Goal: Task Accomplishment & Management: Manage account settings

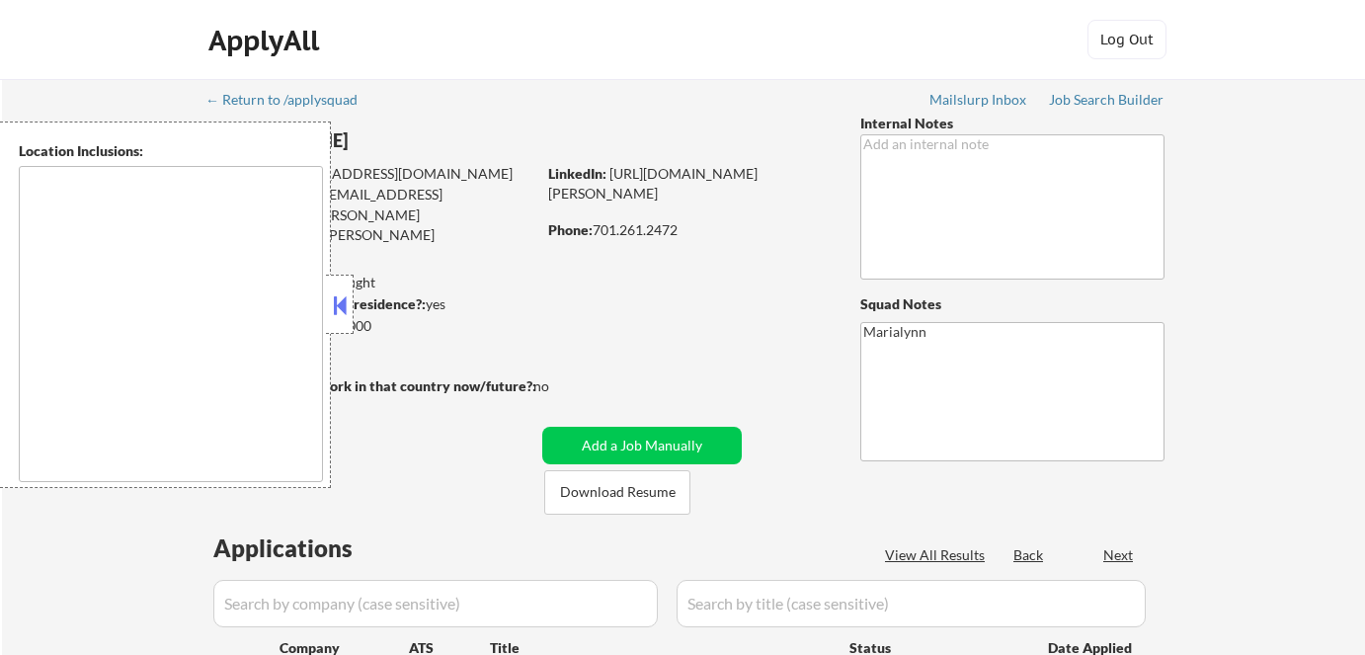
type textarea "Fargo, ND Moorhead, [GEOGRAPHIC_DATA] [GEOGRAPHIC_DATA], [GEOGRAPHIC_DATA] [GEO…"
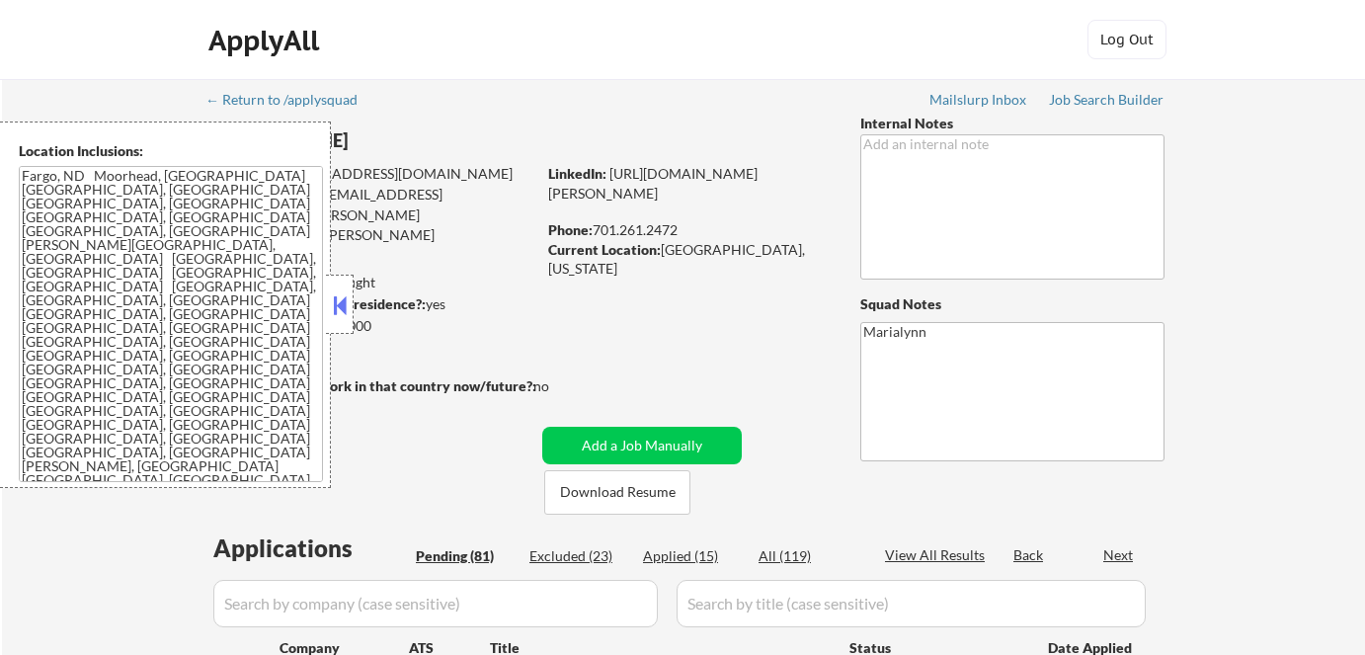
select select ""pending""
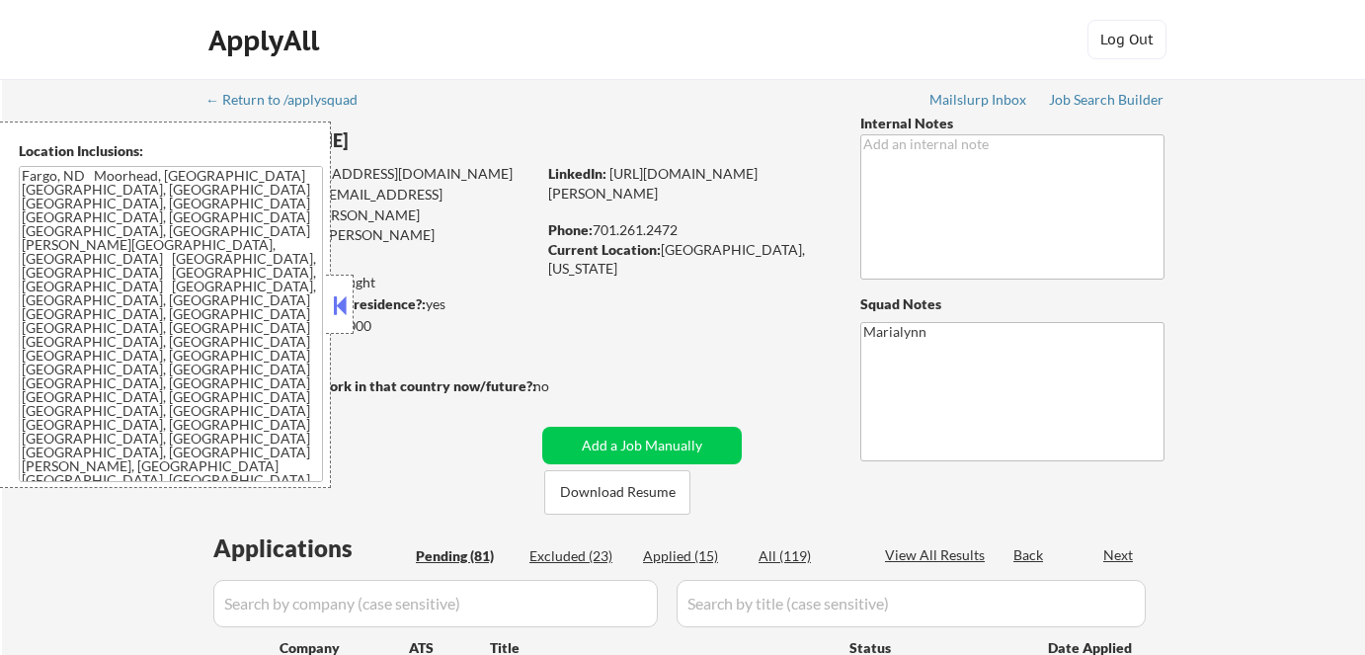
select select ""pending""
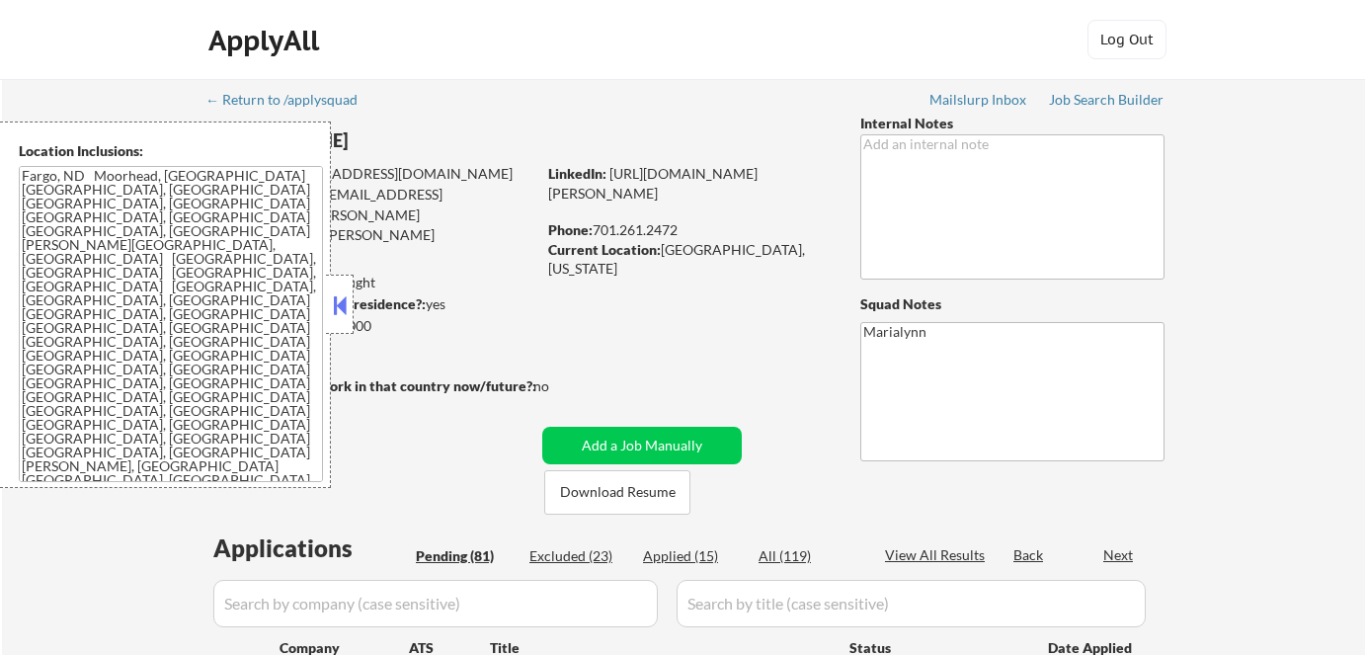
select select ""pending""
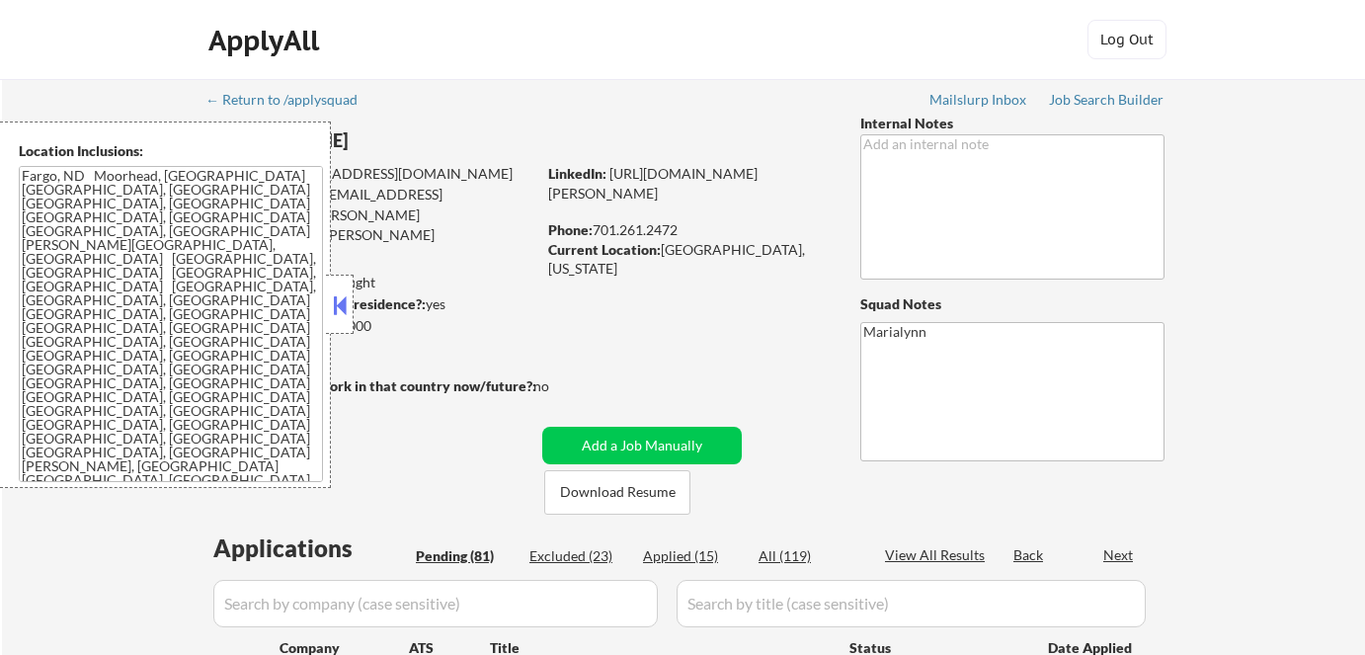
select select ""pending""
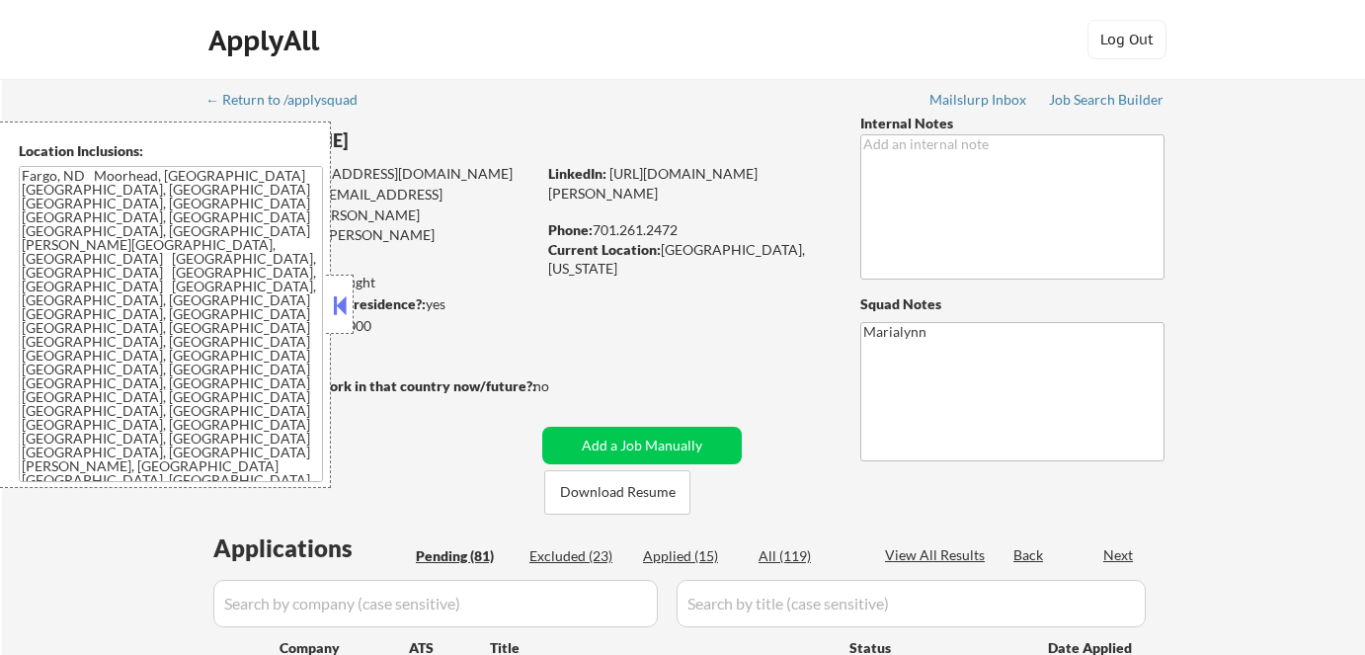
select select ""pending""
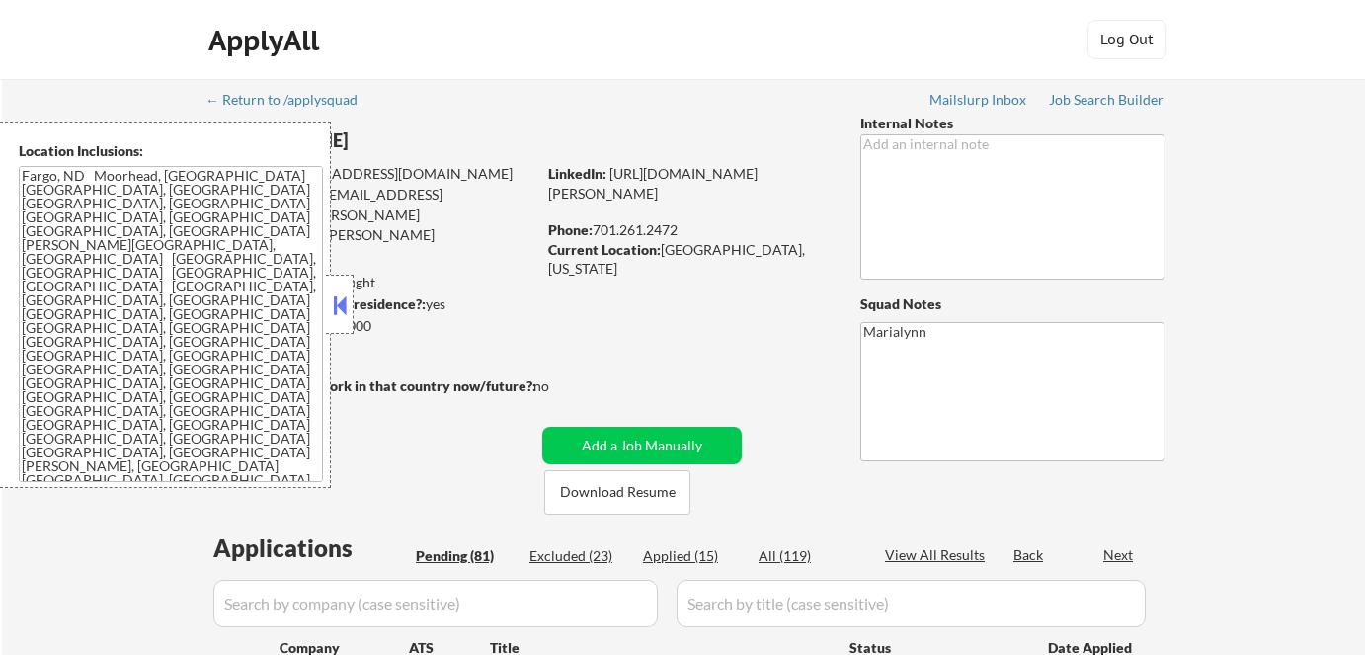
select select ""pending""
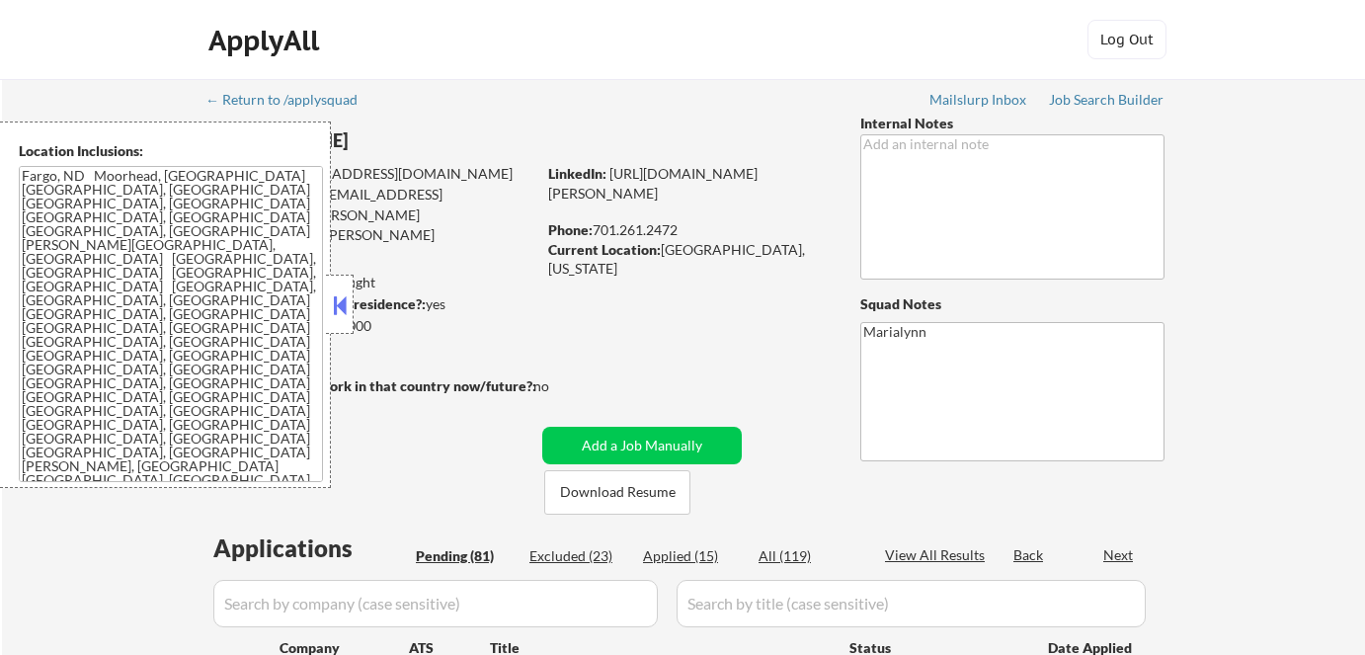
select select ""pending""
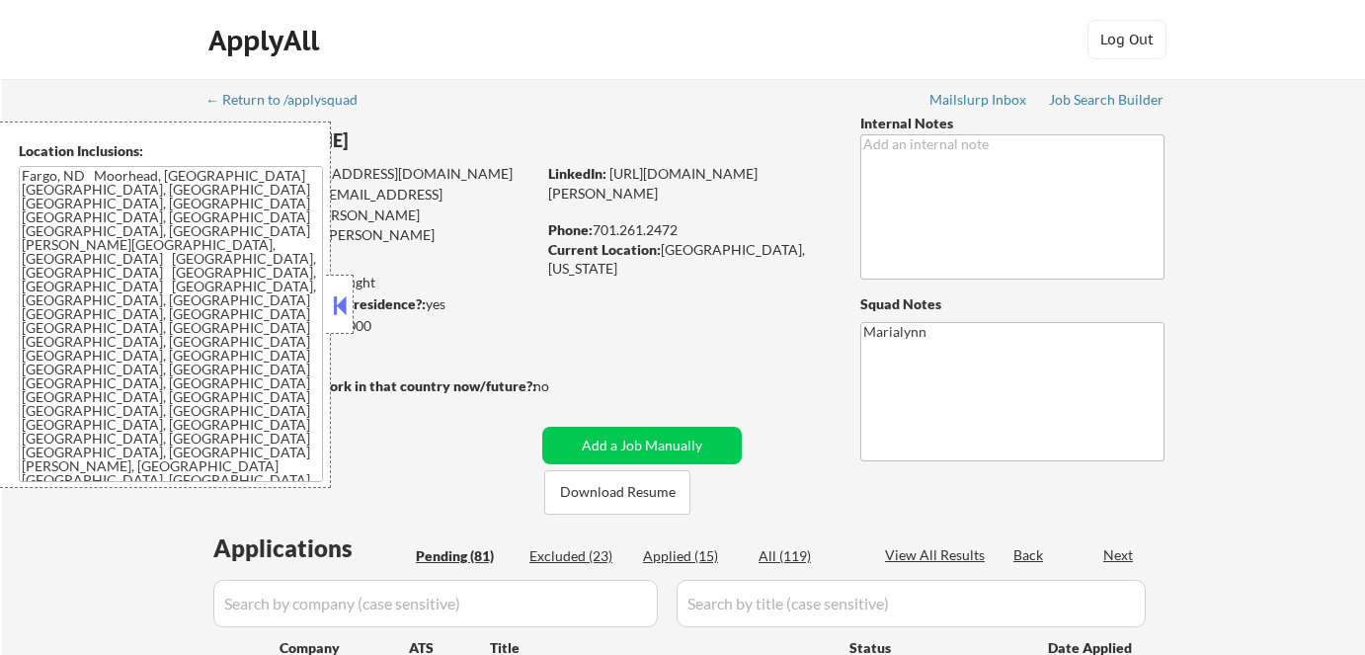
select select ""pending""
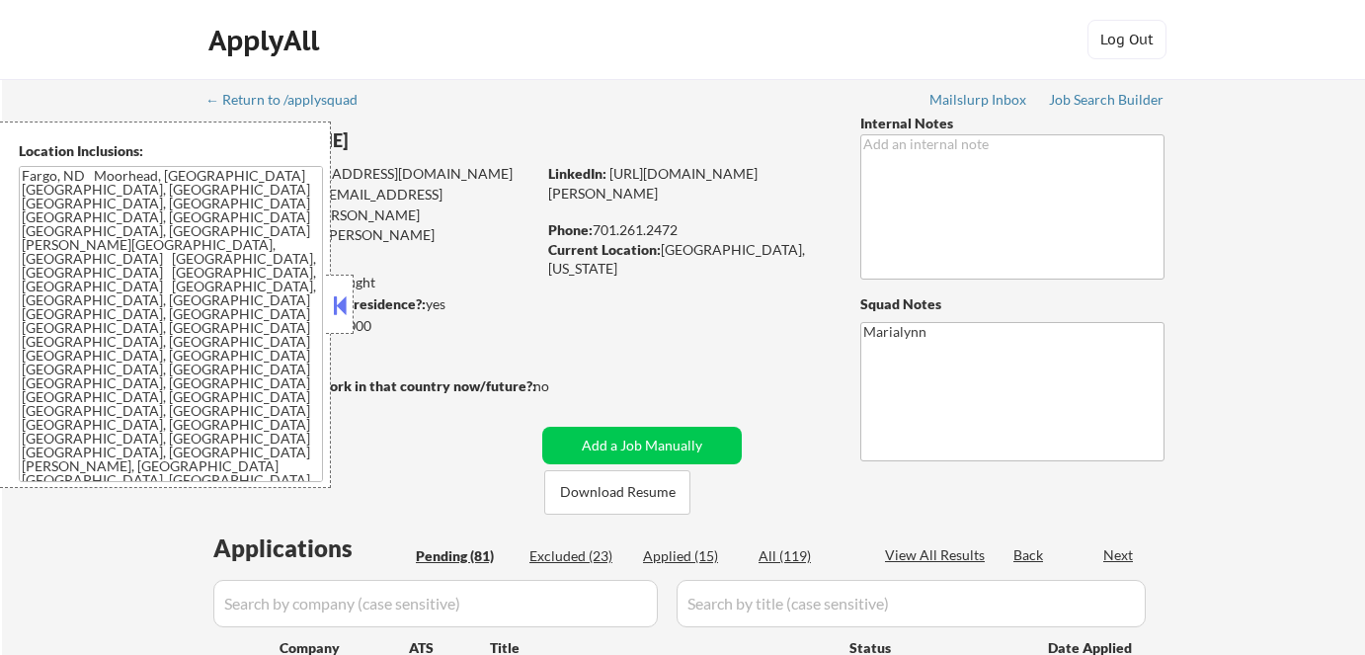
select select ""pending""
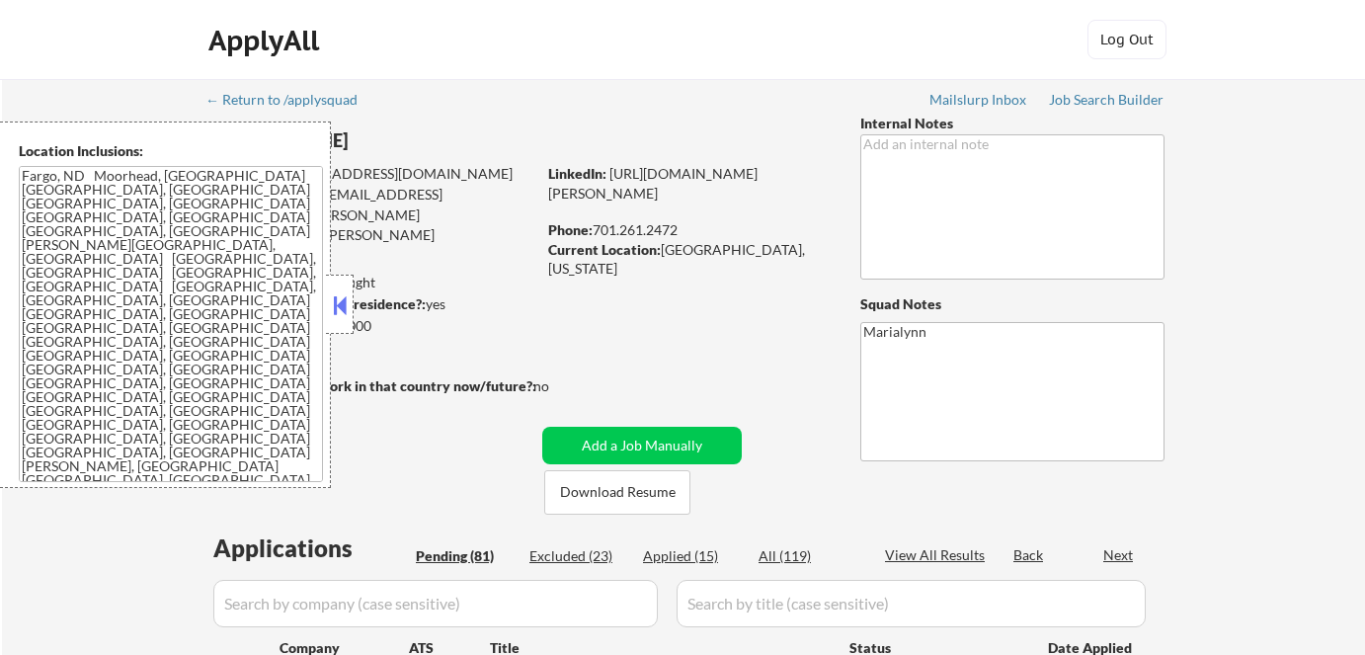
select select ""pending""
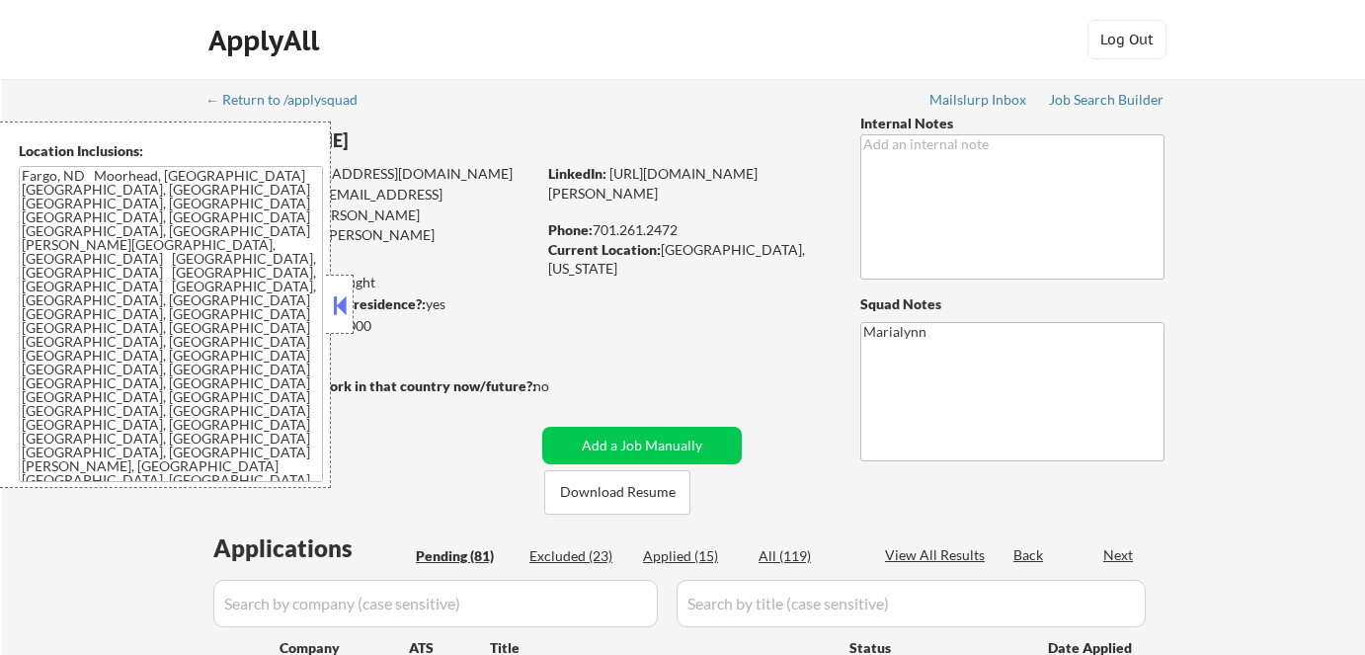
select select ""pending""
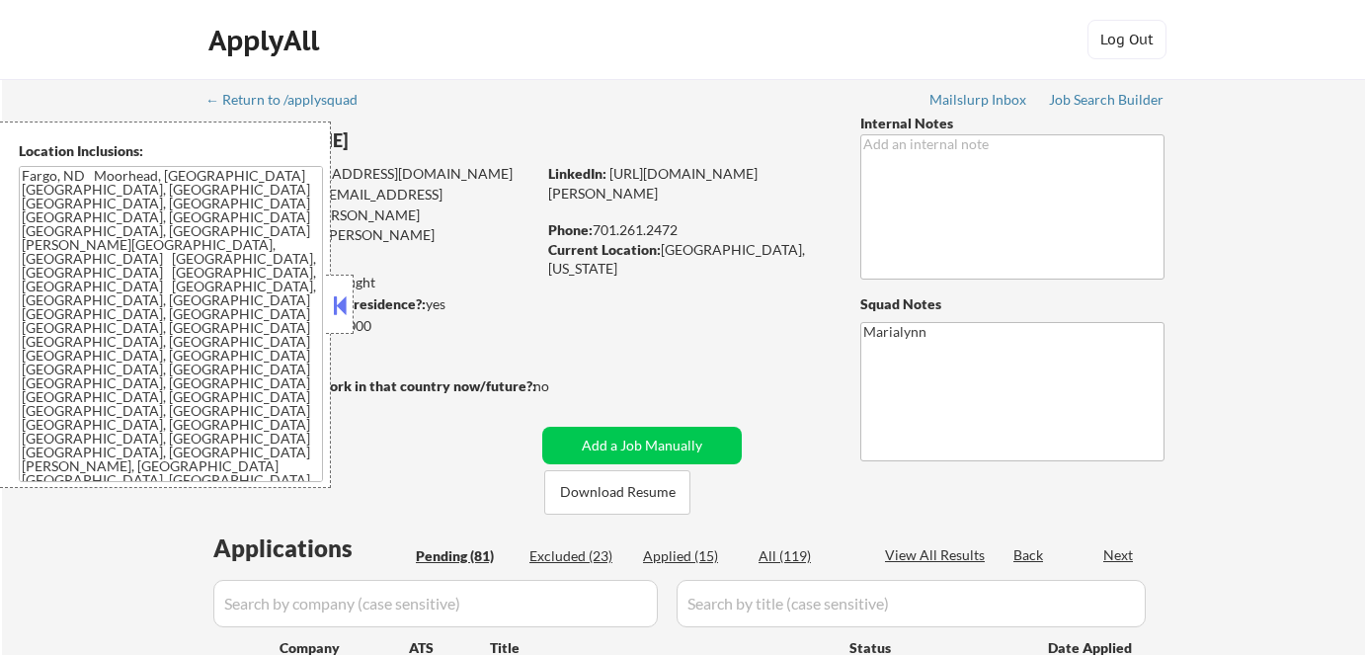
select select ""pending""
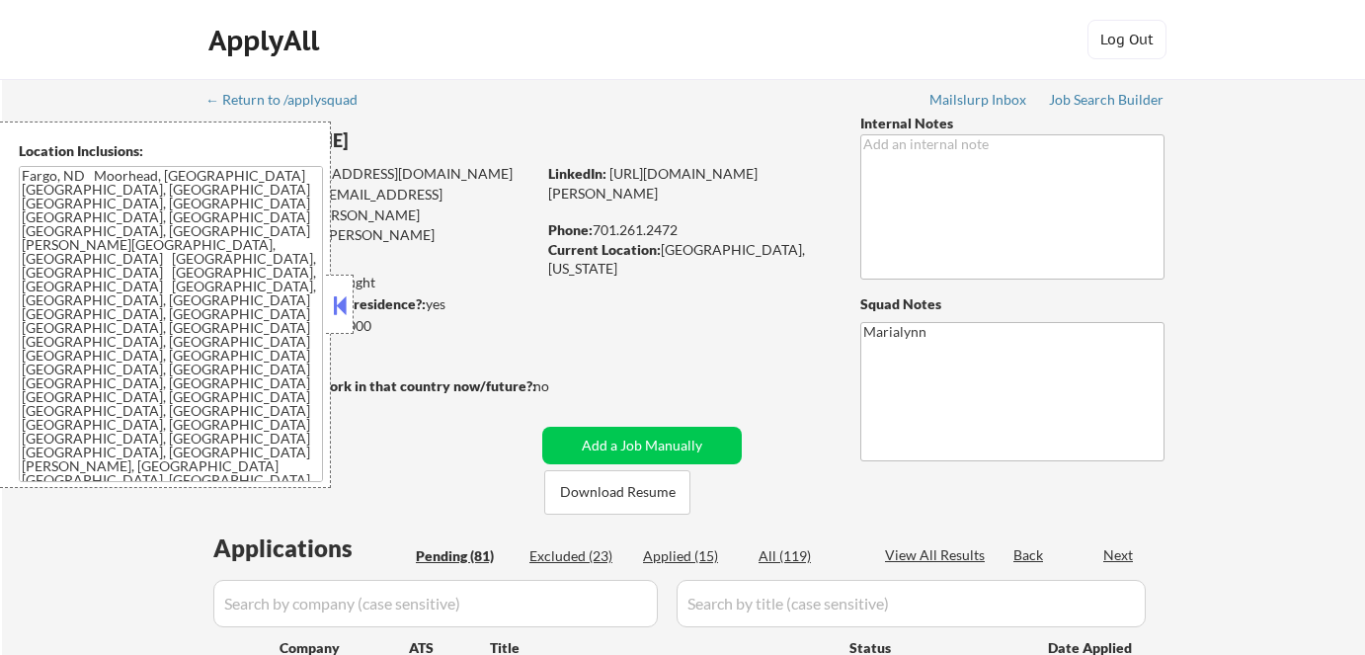
select select ""pending""
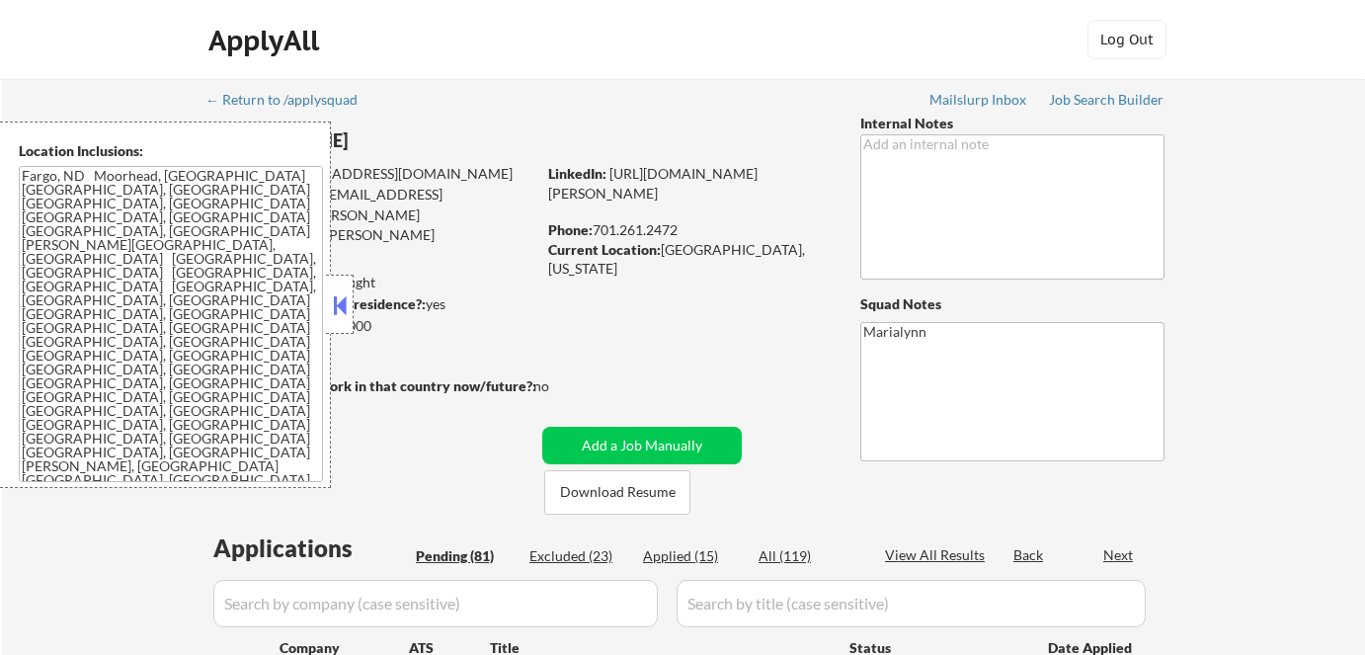
select select ""pending""
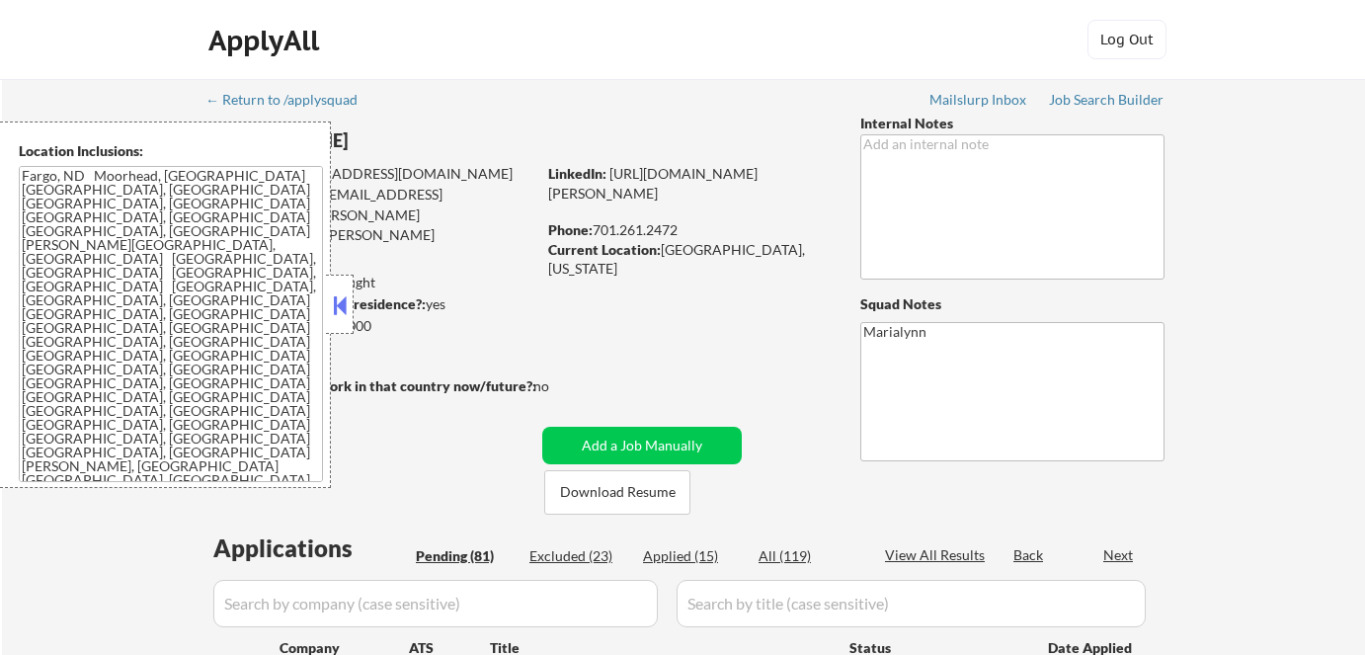
select select ""pending""
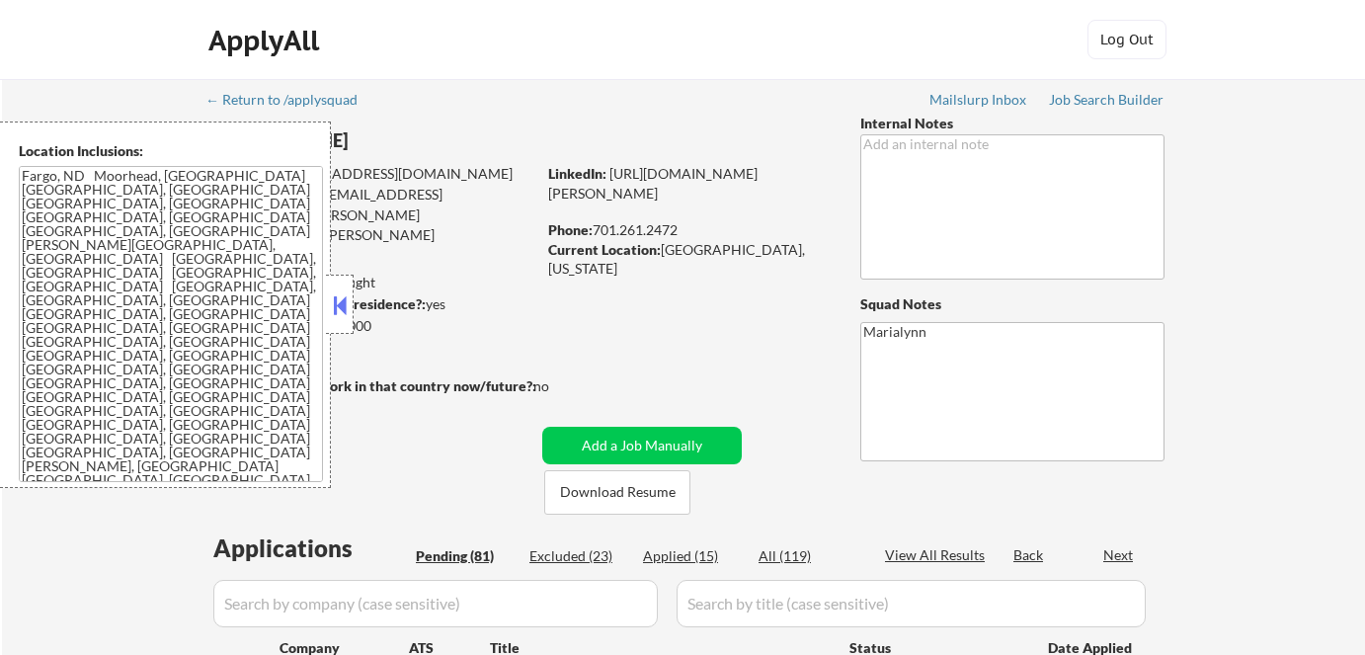
select select ""pending""
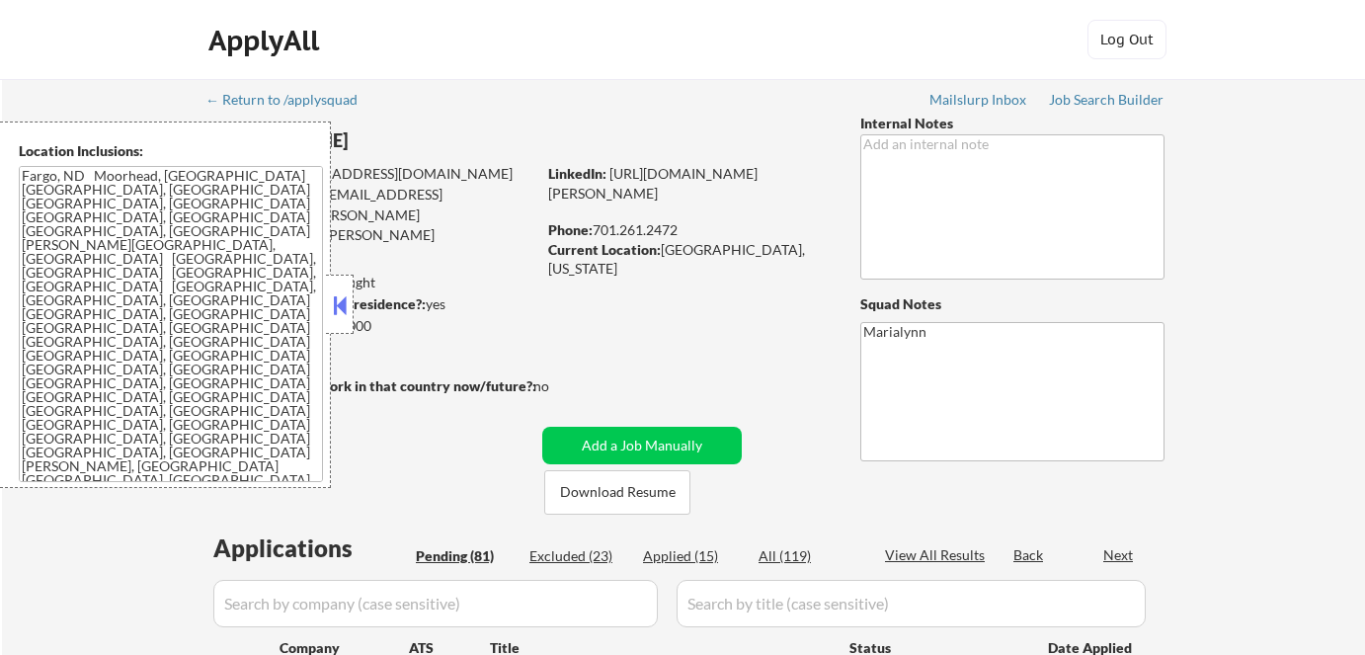
select select ""pending""
click at [345, 304] on button at bounding box center [340, 305] width 22 height 30
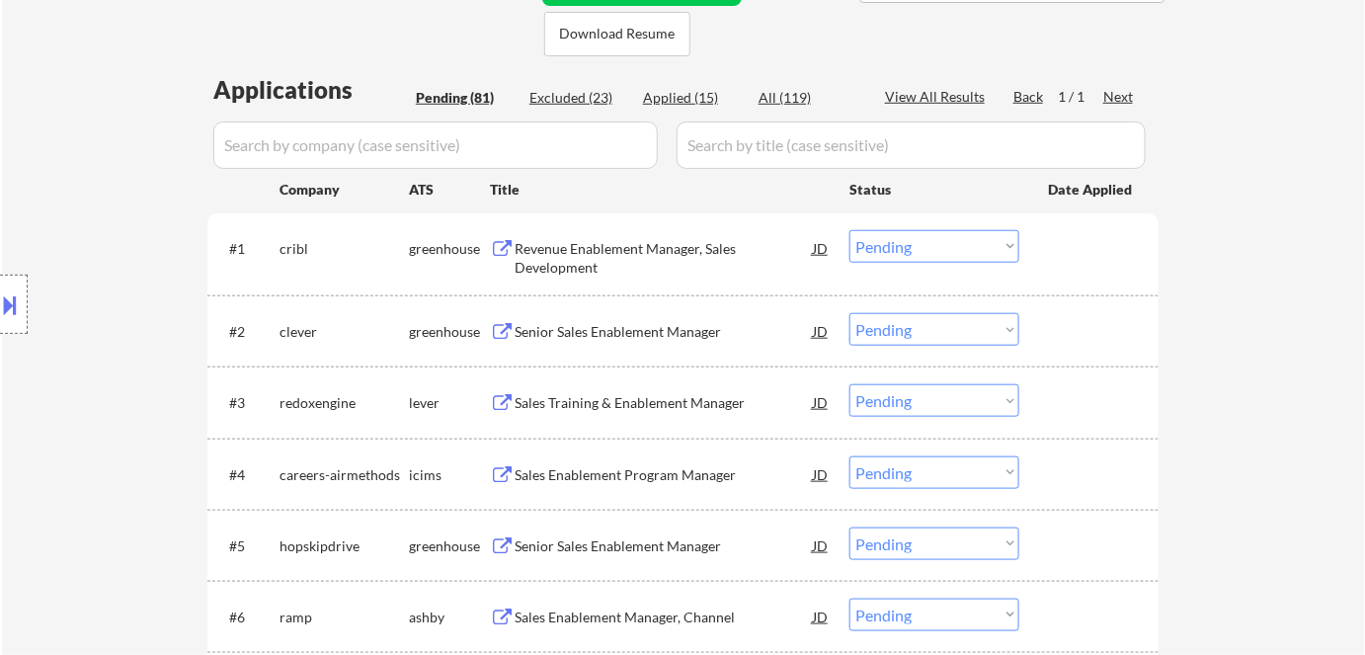
scroll to position [449, 0]
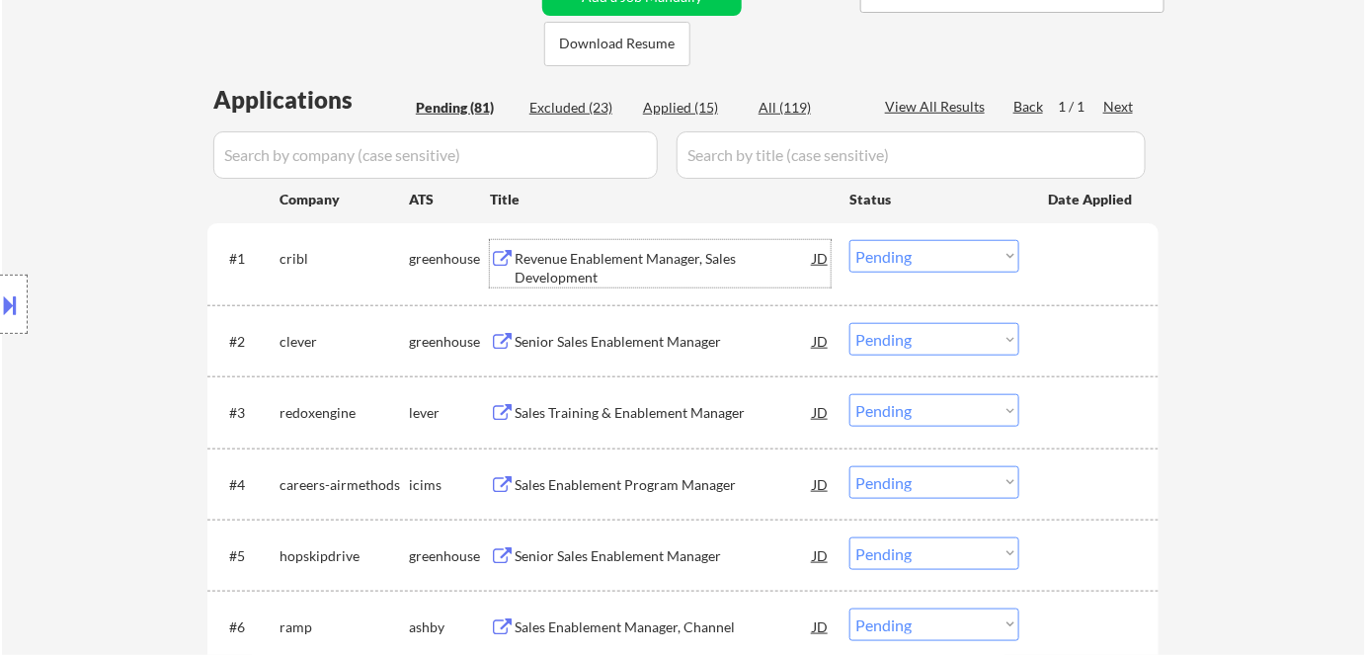
click at [568, 249] on div "Revenue Enablement Manager, Sales Development" at bounding box center [664, 268] width 298 height 39
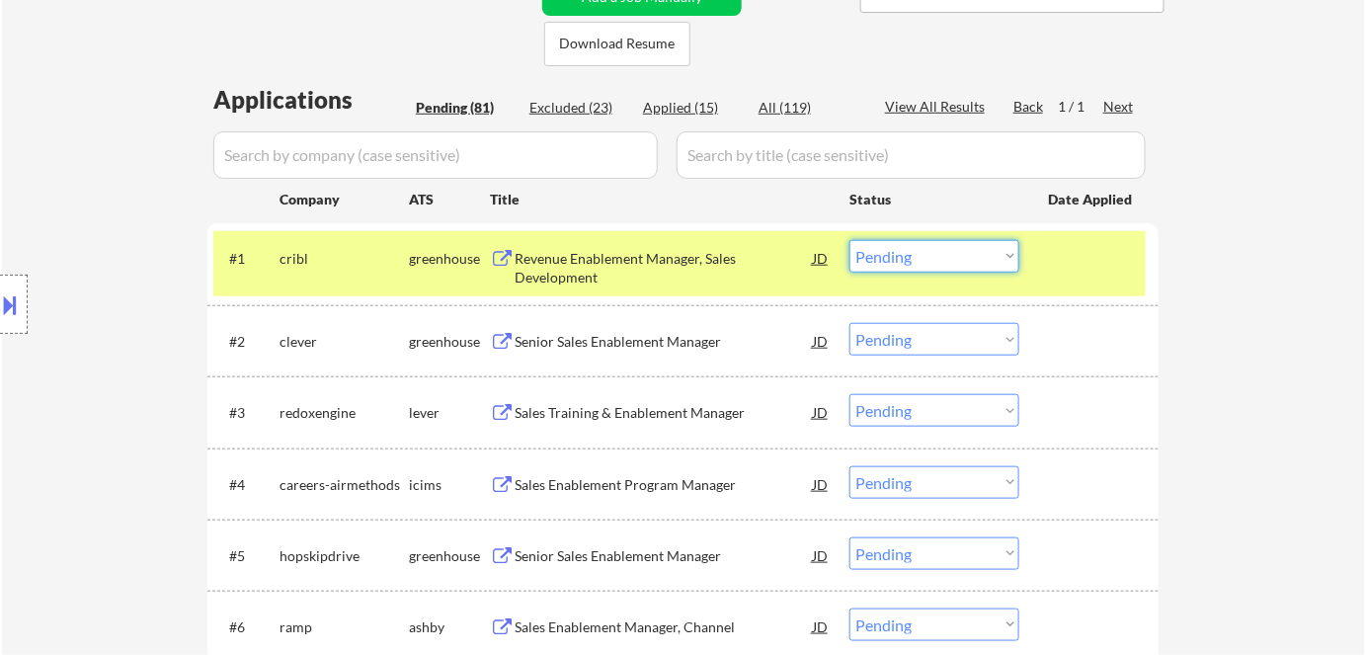
drag, startPoint x: 925, startPoint y: 249, endPoint x: 925, endPoint y: 270, distance: 20.7
click at [925, 249] on select "Choose an option... Pending Applied Excluded (Questions) Excluded (Expired) Exc…" at bounding box center [935, 256] width 170 height 33
click at [850, 240] on select "Choose an option... Pending Applied Excluded (Questions) Excluded (Expired) Exc…" at bounding box center [935, 256] width 170 height 33
select select ""pending""
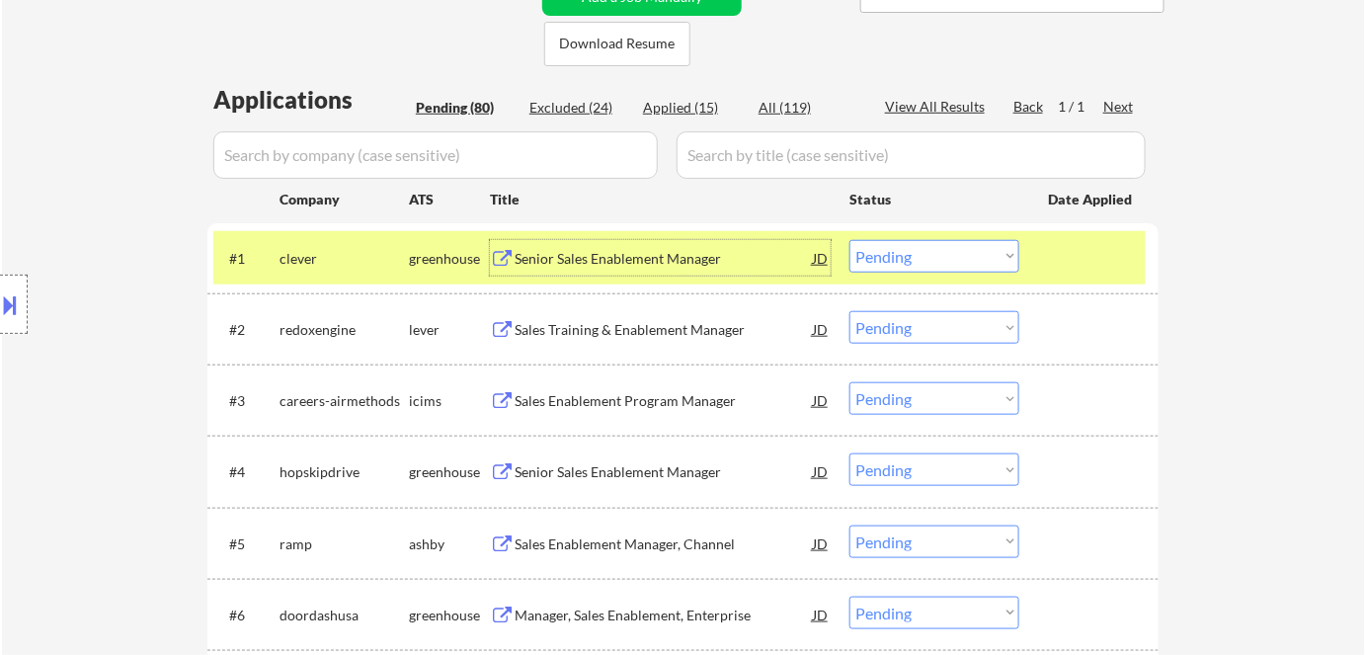
click at [610, 261] on div "Senior Sales Enablement Manager" at bounding box center [664, 259] width 298 height 20
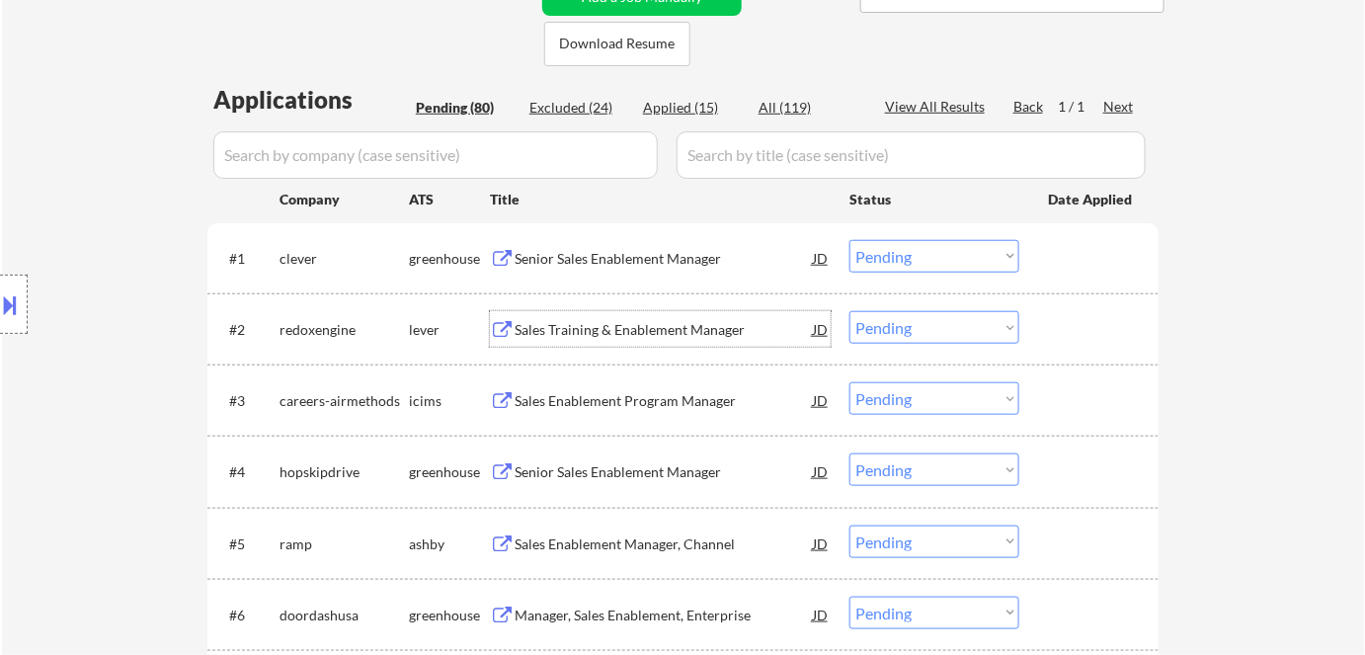
click at [603, 320] on div "Sales Training & Enablement Manager" at bounding box center [664, 330] width 298 height 20
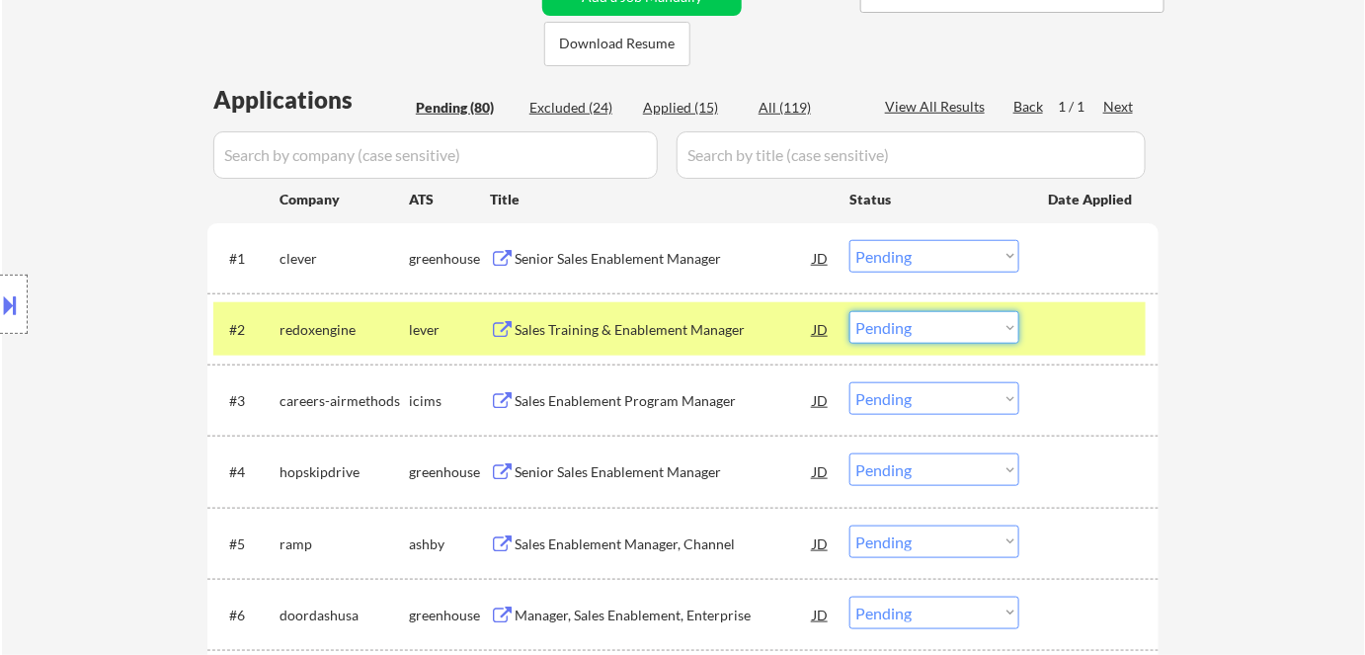
click at [899, 333] on select "Choose an option... Pending Applied Excluded (Questions) Excluded (Expired) Exc…" at bounding box center [935, 327] width 170 height 33
click at [850, 311] on select "Choose an option... Pending Applied Excluded (Questions) Excluded (Expired) Exc…" at bounding box center [935, 327] width 170 height 33
select select ""pending""
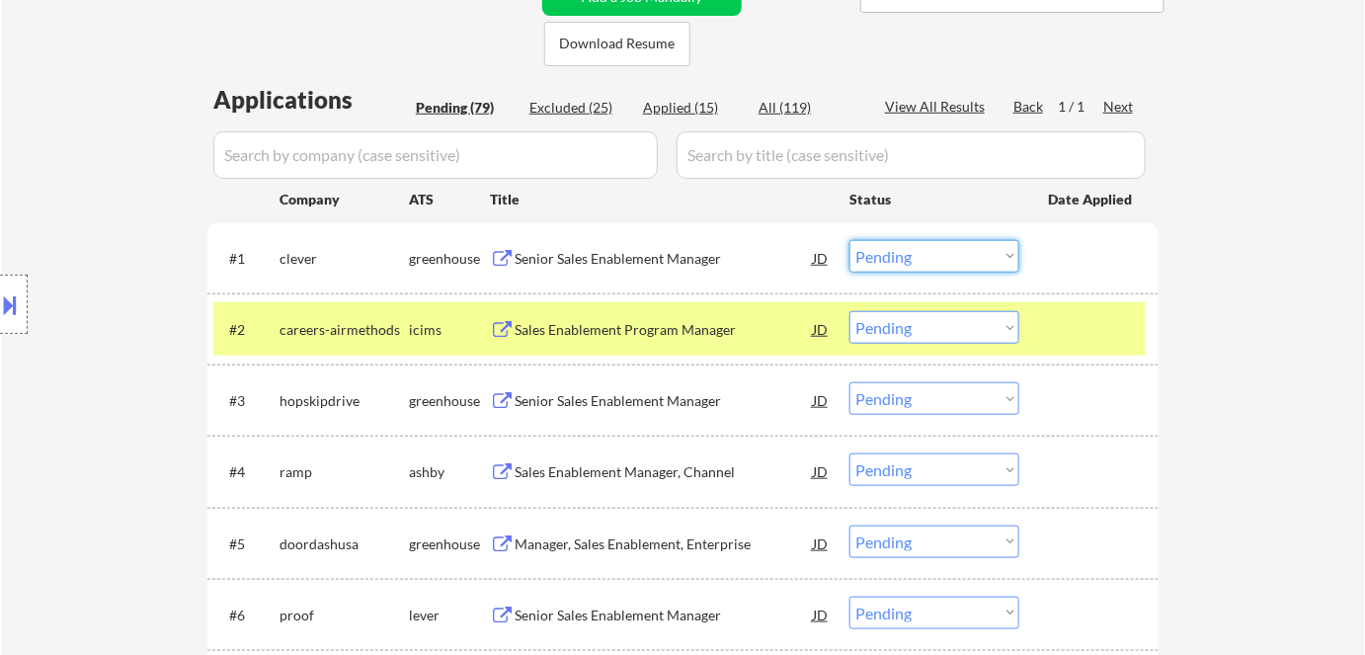
click at [898, 251] on select "Choose an option... Pending Applied Excluded (Questions) Excluded (Expired) Exc…" at bounding box center [935, 256] width 170 height 33
click at [850, 240] on select "Choose an option... Pending Applied Excluded (Questions) Excluded (Expired) Exc…" at bounding box center [935, 256] width 170 height 33
select select ""pending""
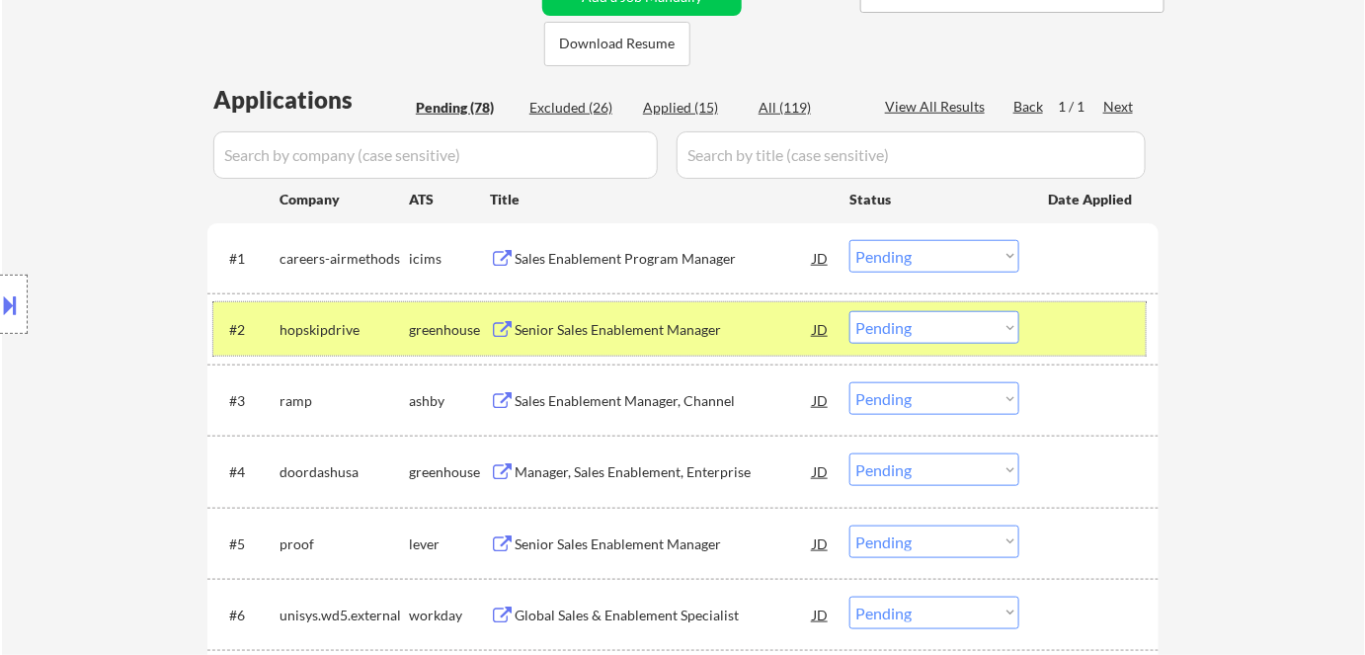
click at [392, 340] on div "hopskipdrive" at bounding box center [344, 329] width 129 height 36
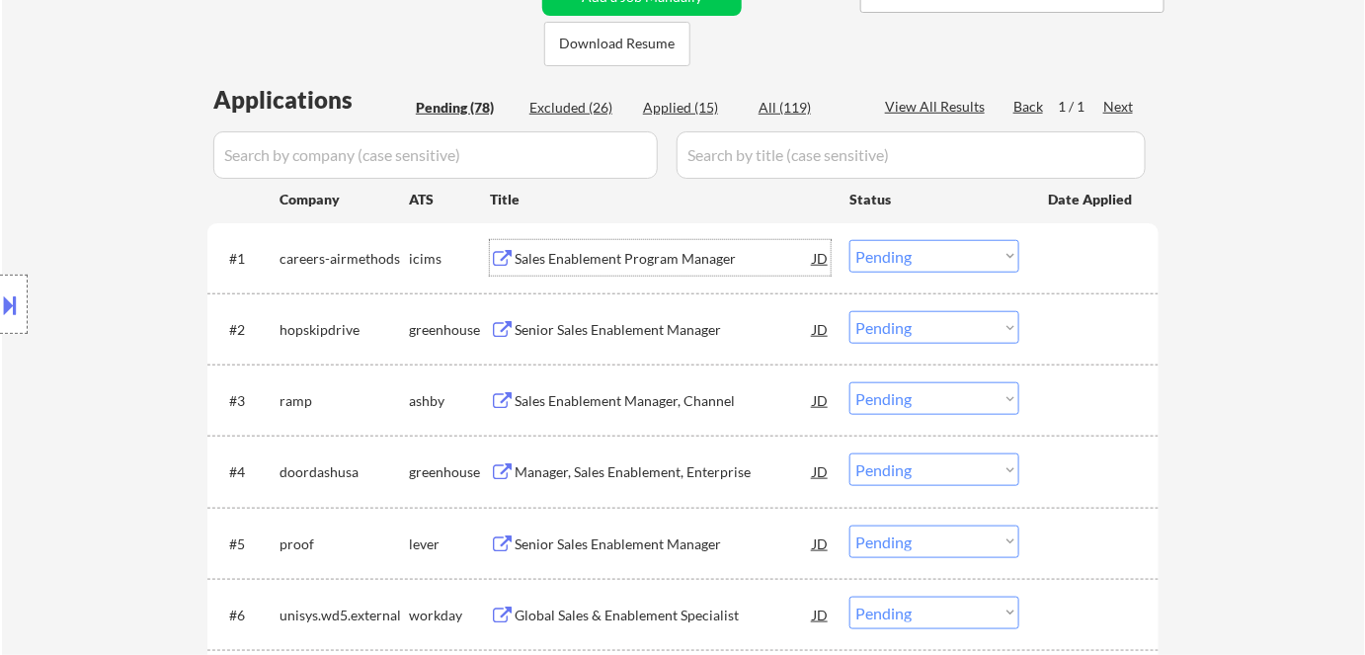
click at [606, 254] on div "Sales Enablement Program Manager" at bounding box center [664, 259] width 298 height 20
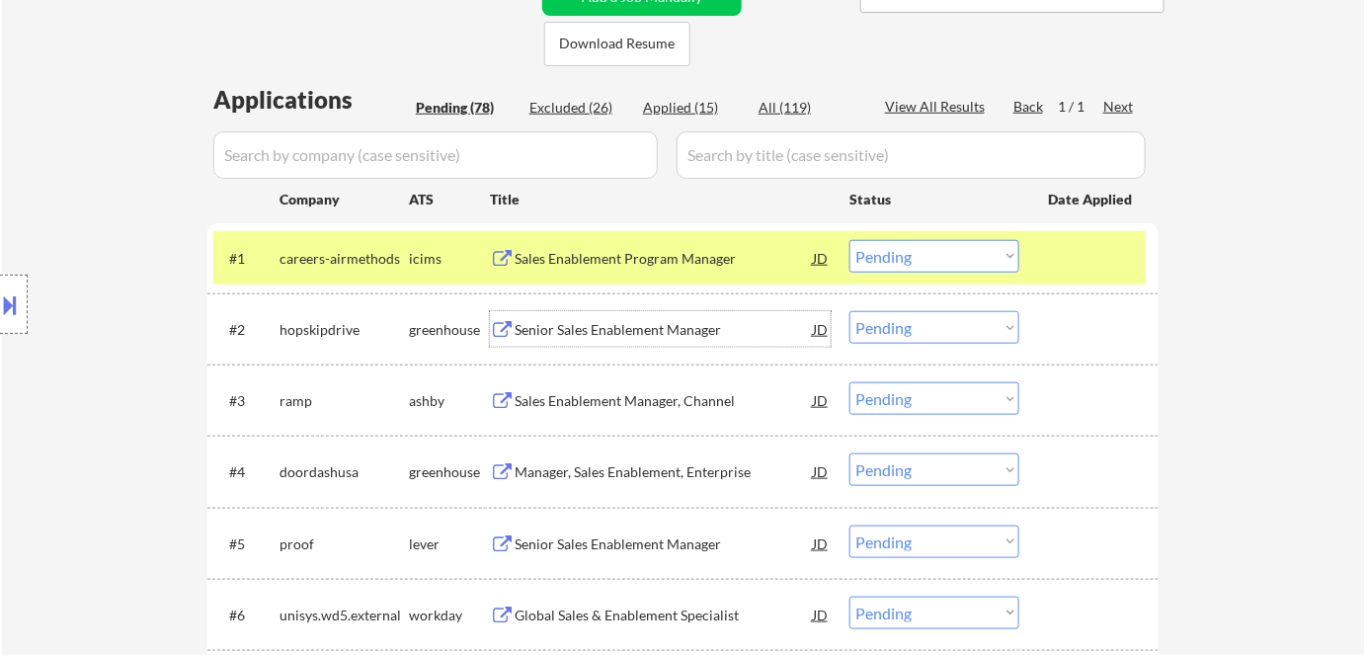
click at [557, 322] on div "Senior Sales Enablement Manager" at bounding box center [664, 330] width 298 height 20
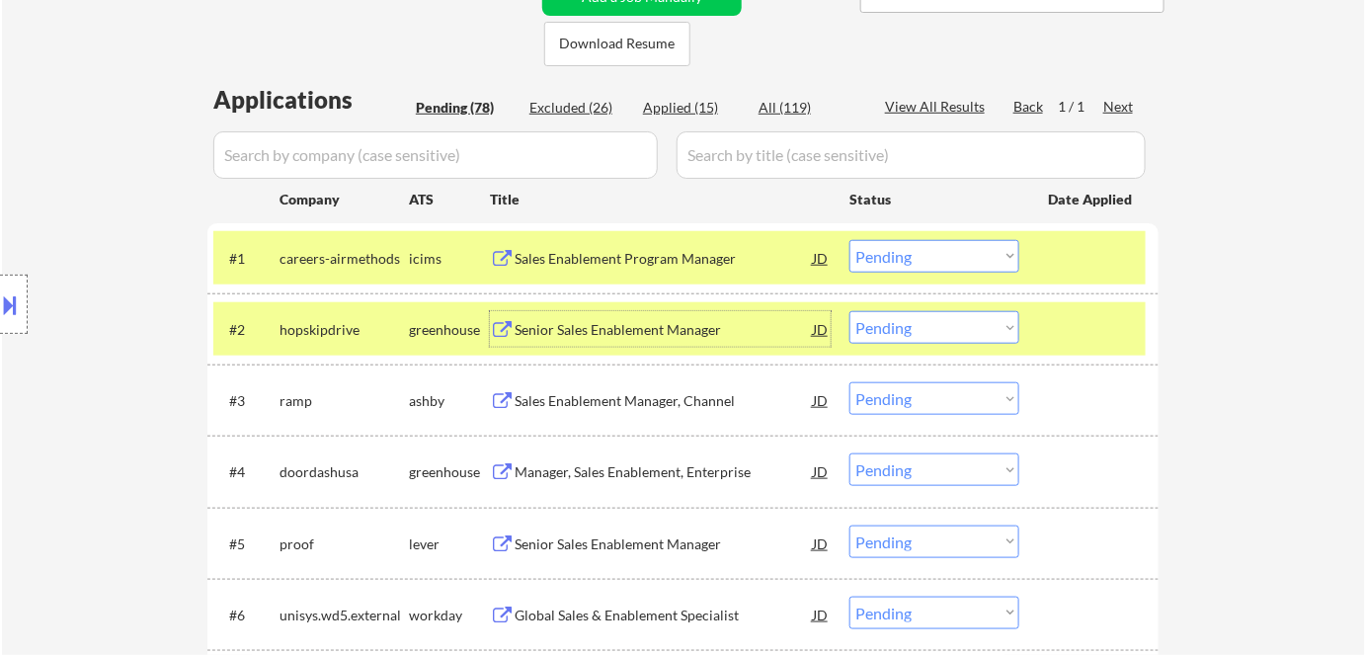
click at [376, 335] on div "hopskipdrive" at bounding box center [344, 330] width 129 height 20
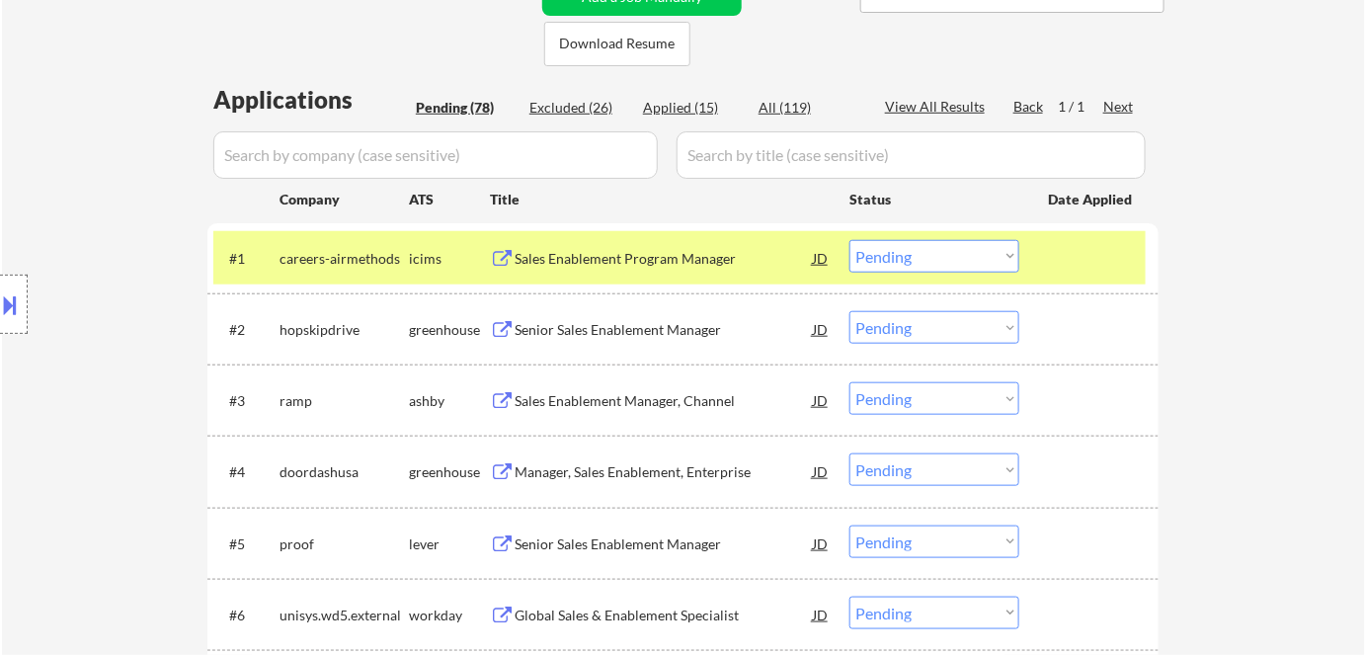
click at [450, 263] on div "icims" at bounding box center [449, 259] width 81 height 20
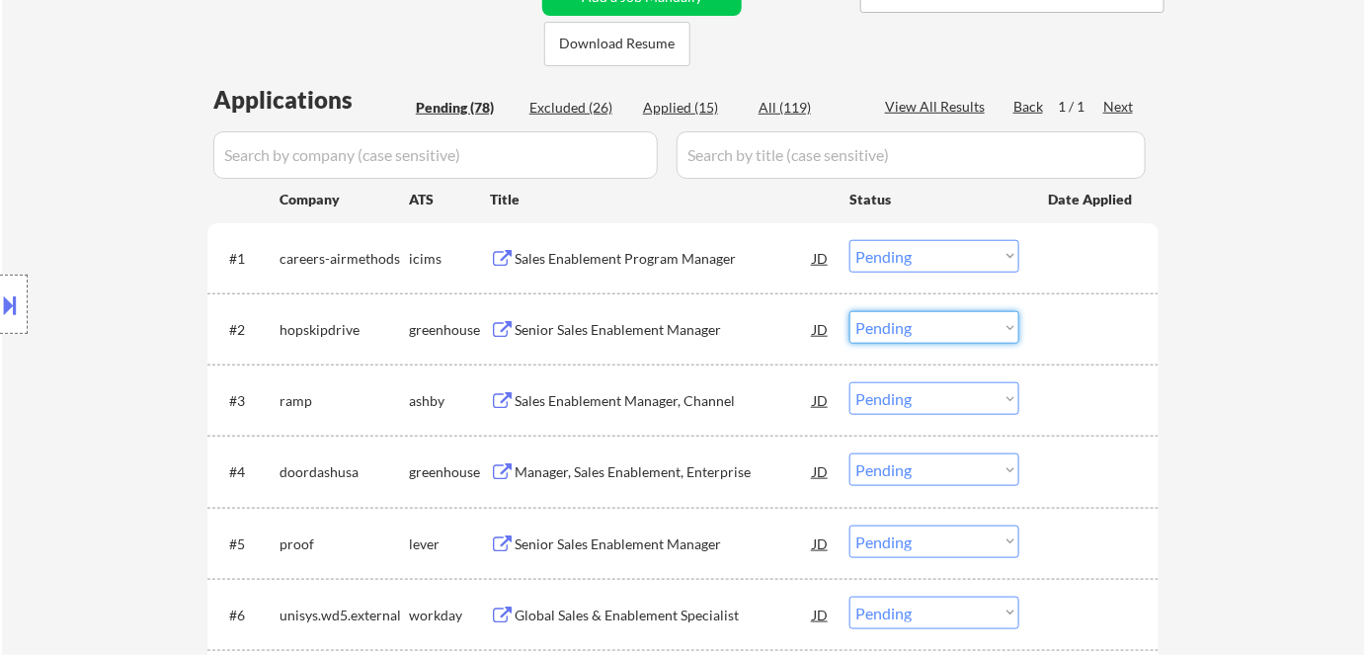
click at [906, 323] on select "Choose an option... Pending Applied Excluded (Questions) Excluded (Expired) Exc…" at bounding box center [935, 327] width 170 height 33
click at [850, 311] on select "Choose an option... Pending Applied Excluded (Questions) Excluded (Expired) Exc…" at bounding box center [935, 327] width 170 height 33
select select ""pending""
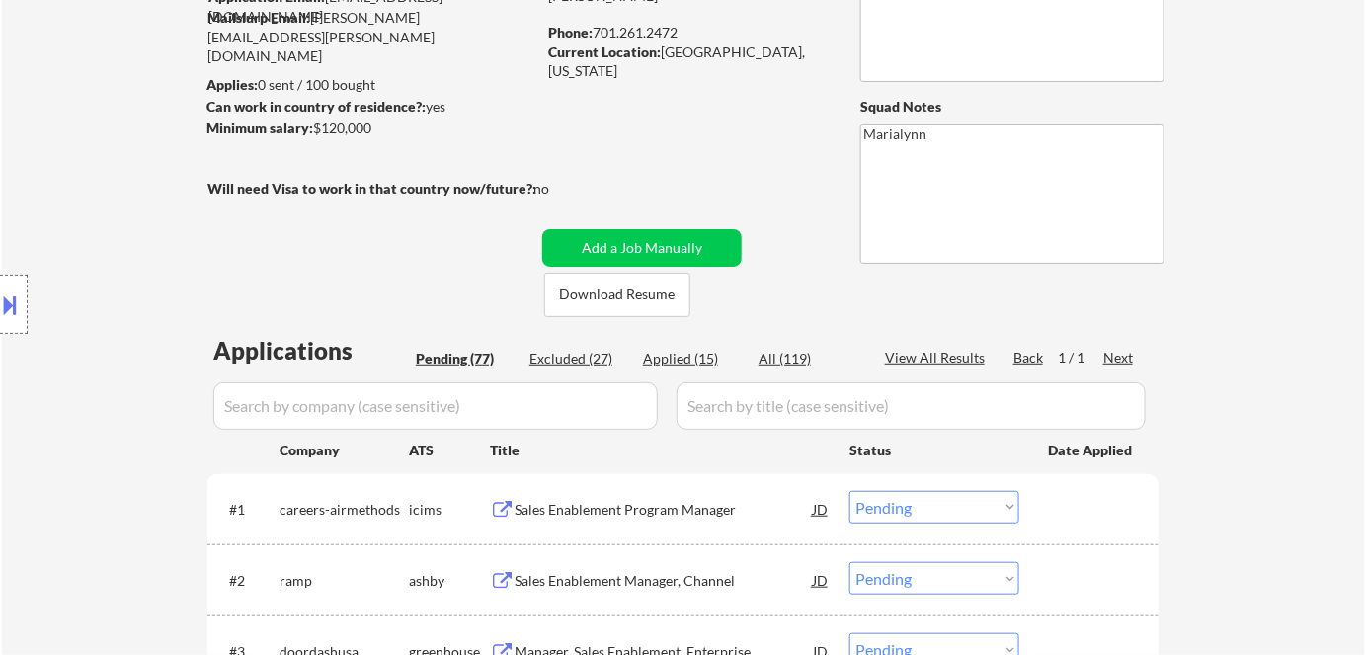
scroll to position [359, 0]
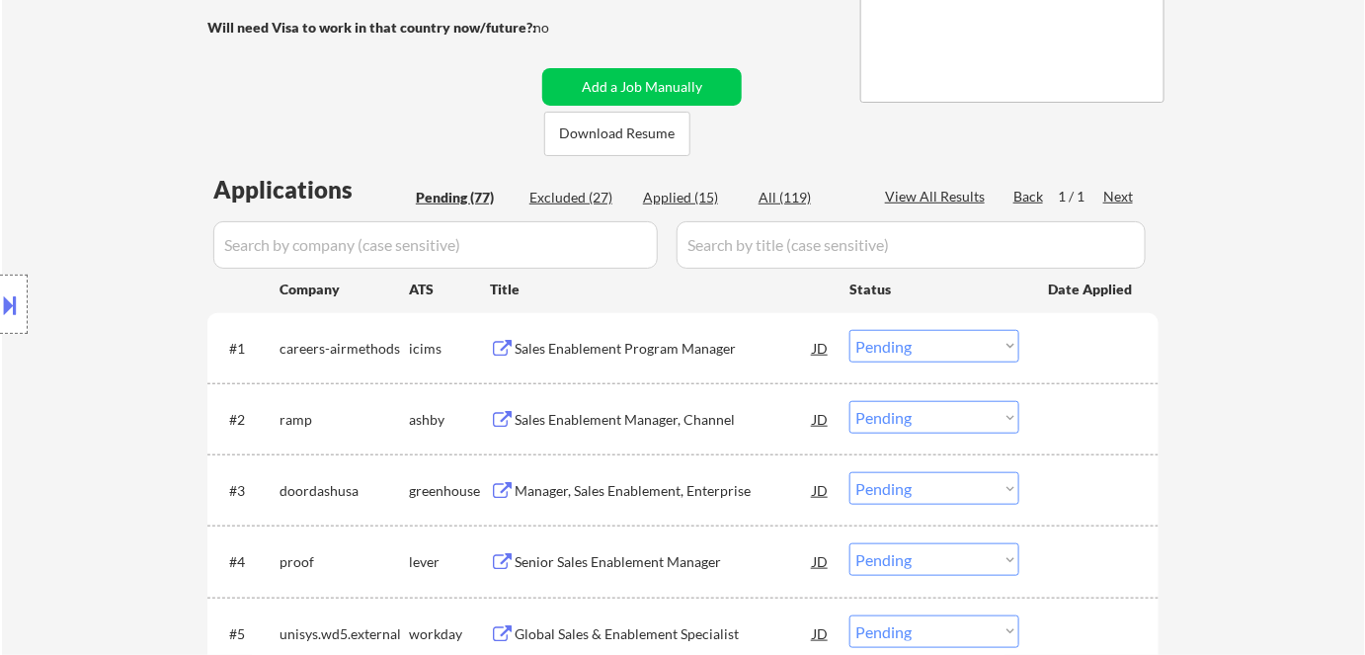
click at [908, 343] on select "Choose an option... Pending Applied Excluded (Questions) Excluded (Expired) Exc…" at bounding box center [935, 346] width 170 height 33
click at [850, 330] on select "Choose an option... Pending Applied Excluded (Questions) Excluded (Expired) Exc…" at bounding box center [935, 346] width 170 height 33
select select ""pending""
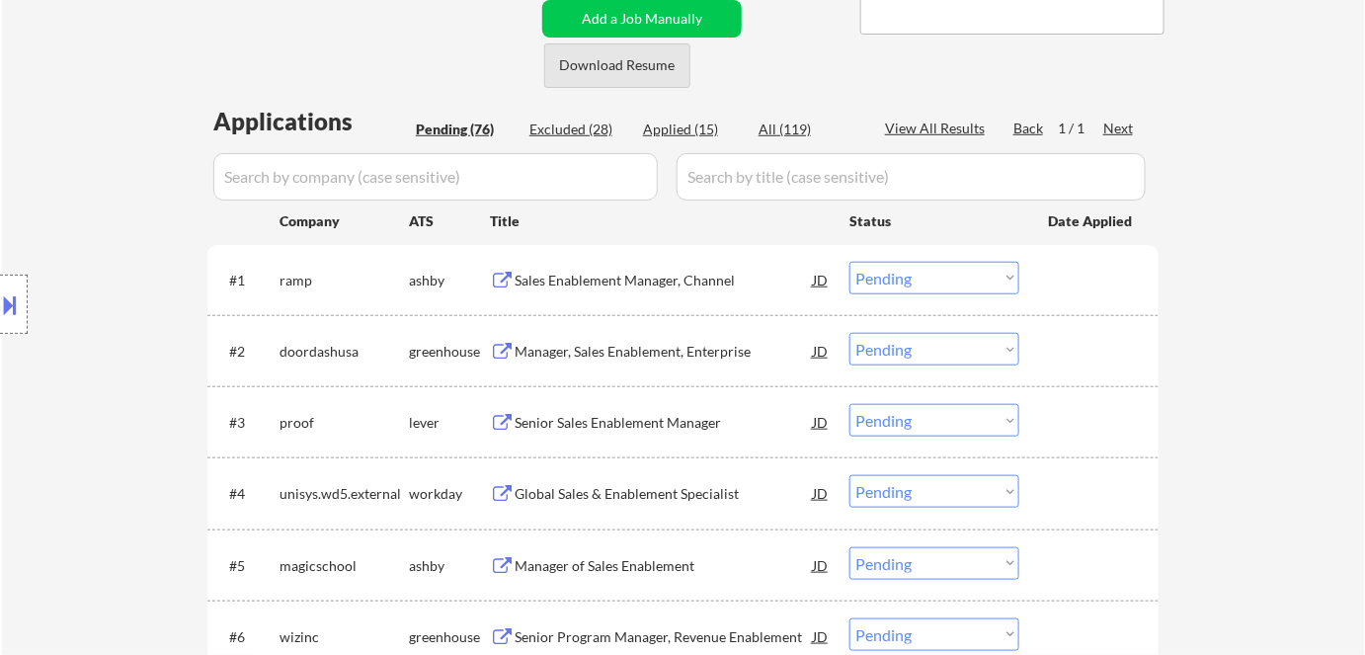
scroll to position [449, 0]
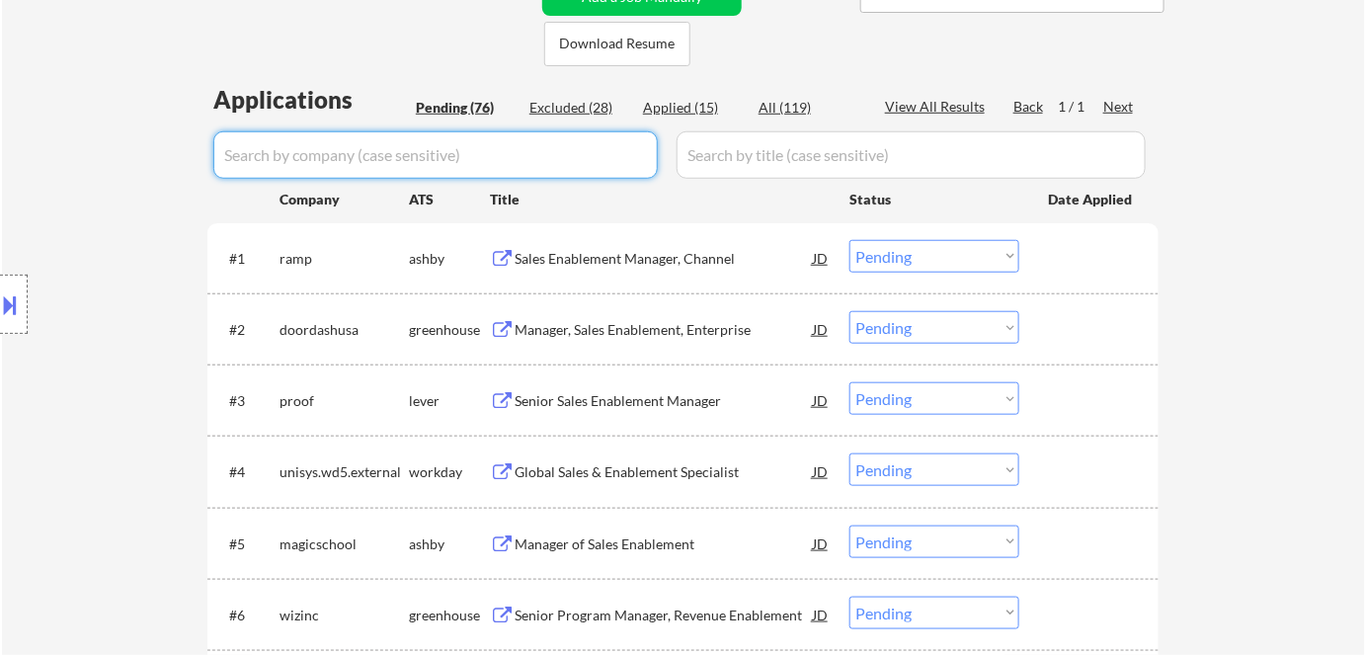
click at [445, 161] on input "input" at bounding box center [435, 154] width 445 height 47
paste input "clever"
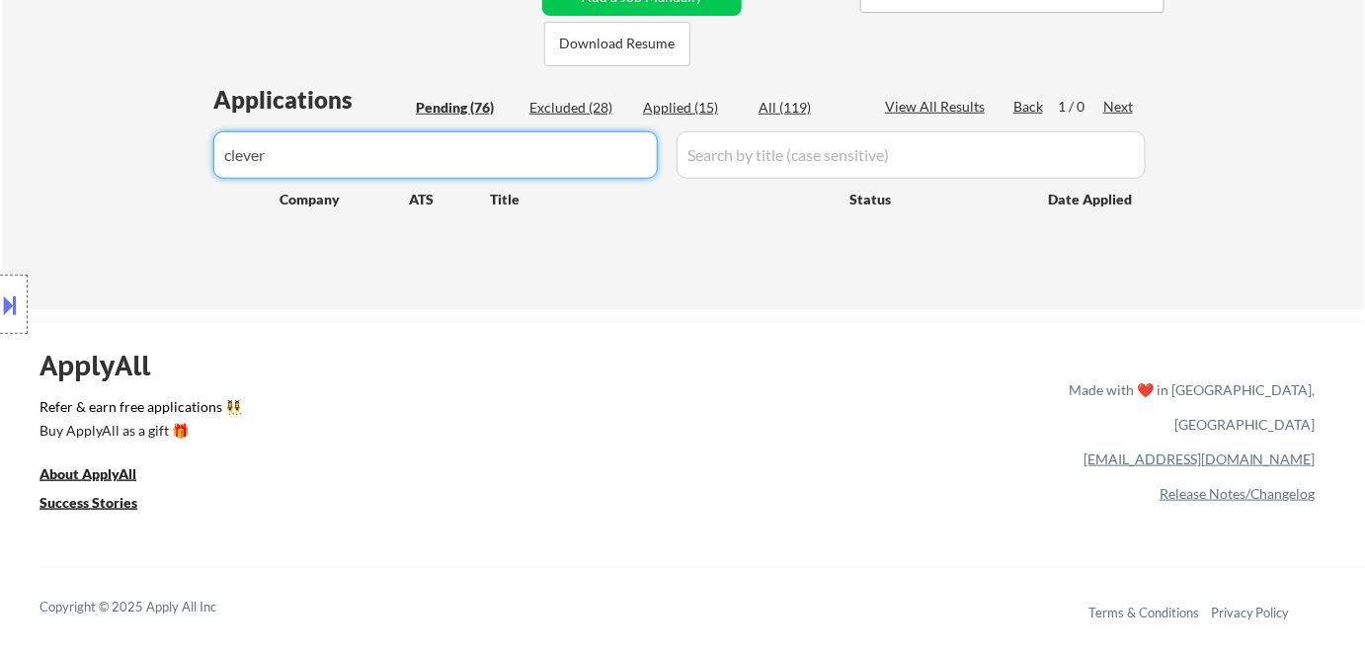
type input "clever"
click at [582, 113] on div "Excluded (28)" at bounding box center [579, 108] width 99 height 20
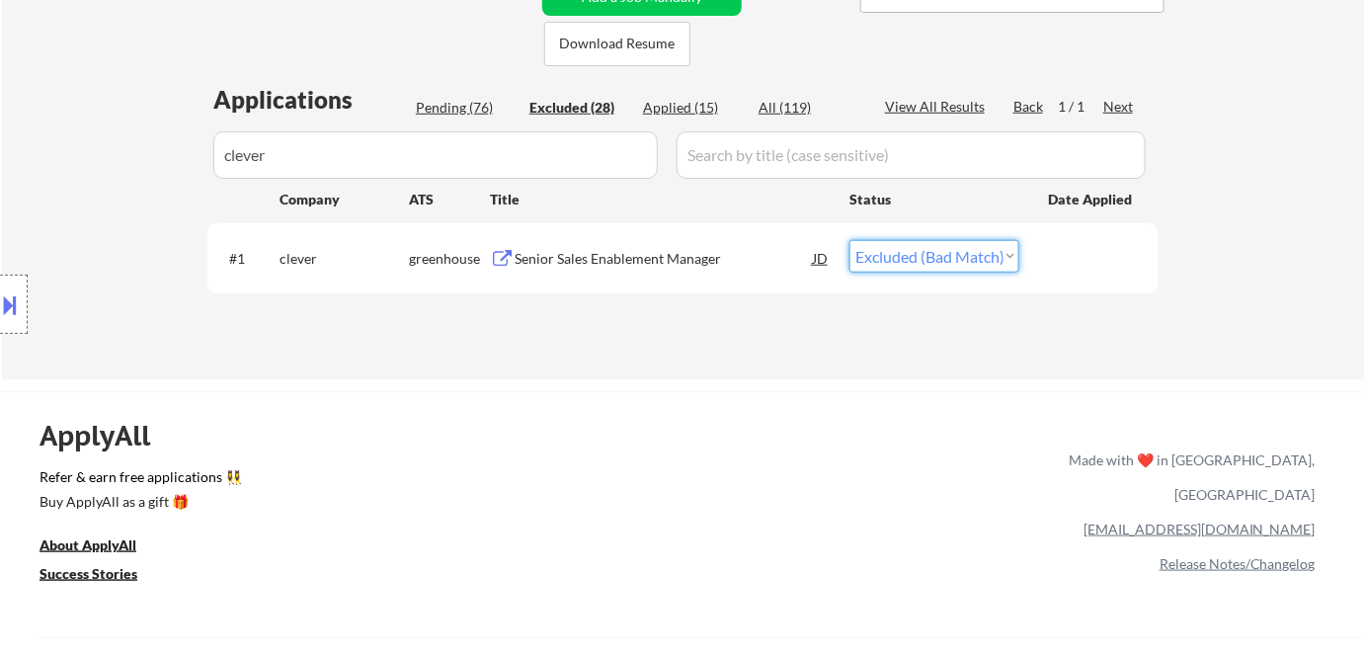
click at [918, 263] on select "Choose an option... Pending Applied Excluded (Questions) Excluded (Expired) Exc…" at bounding box center [935, 256] width 170 height 33
select select ""applied""
click at [850, 240] on select "Choose an option... Pending Applied Excluded (Questions) Excluded (Expired) Exc…" at bounding box center [935, 256] width 170 height 33
drag, startPoint x: 327, startPoint y: 155, endPoint x: 171, endPoint y: 156, distance: 156.1
click at [171, 156] on div "Location Inclusions: [GEOGRAPHIC_DATA], [GEOGRAPHIC_DATA] [GEOGRAPHIC_DATA], [G…" at bounding box center [177, 305] width 354 height 367
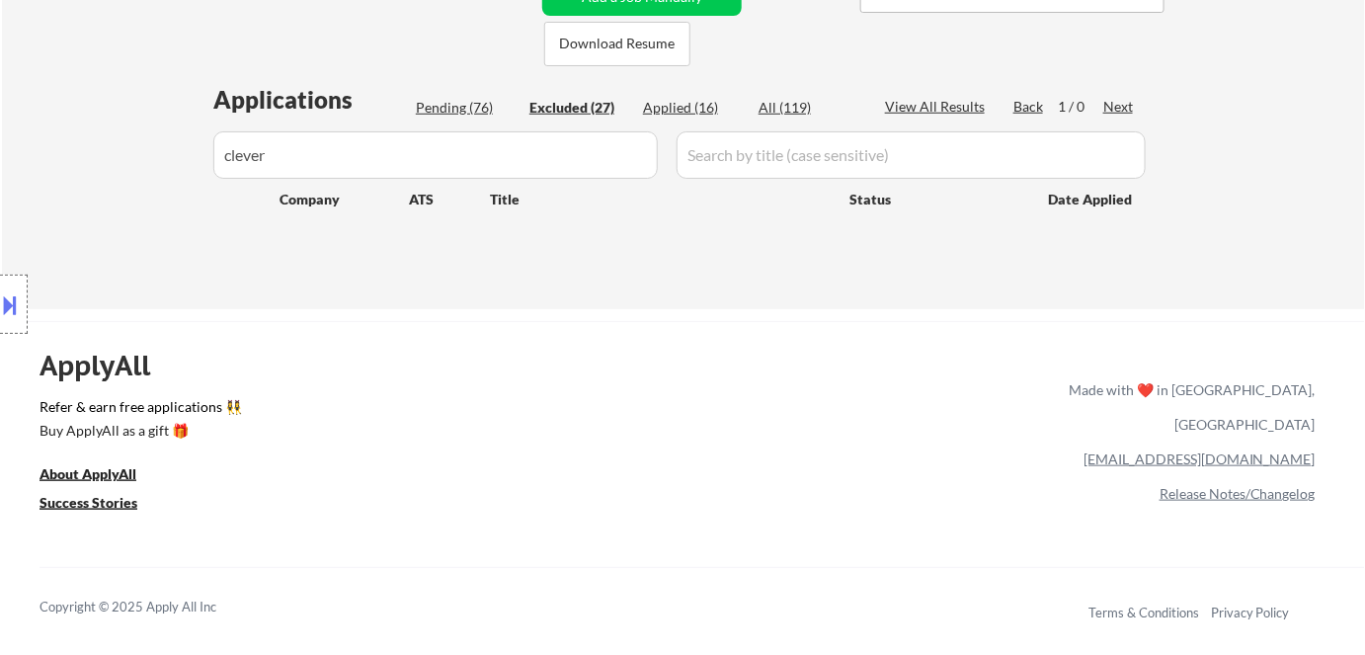
click at [282, 157] on div "Location Inclusions: [GEOGRAPHIC_DATA], [GEOGRAPHIC_DATA] [GEOGRAPHIC_DATA], [G…" at bounding box center [177, 305] width 354 height 367
click at [305, 155] on div "Location Inclusions: [GEOGRAPHIC_DATA], [GEOGRAPHIC_DATA] [GEOGRAPHIC_DATA], [G…" at bounding box center [177, 305] width 354 height 367
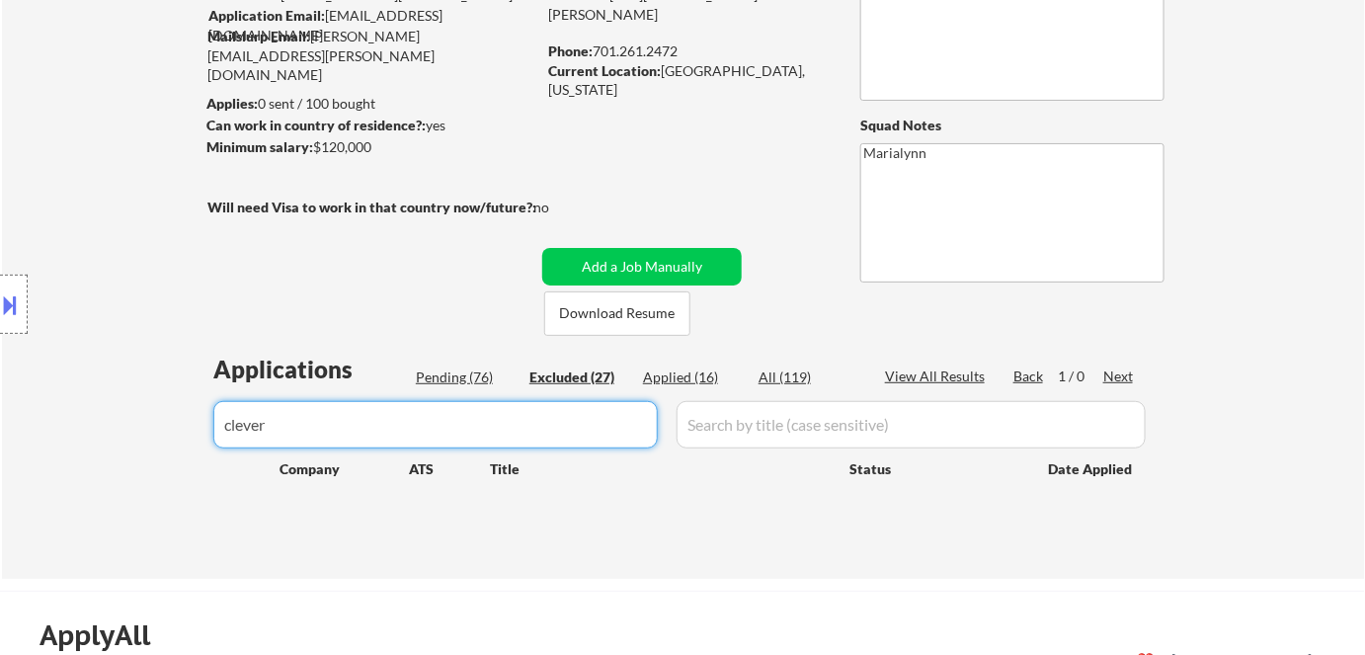
click at [432, 412] on input "input" at bounding box center [435, 424] width 445 height 47
type input "c"
select select ""excluded__expired_""
select select ""excluded__location_""
select select ""excluded__salary_""
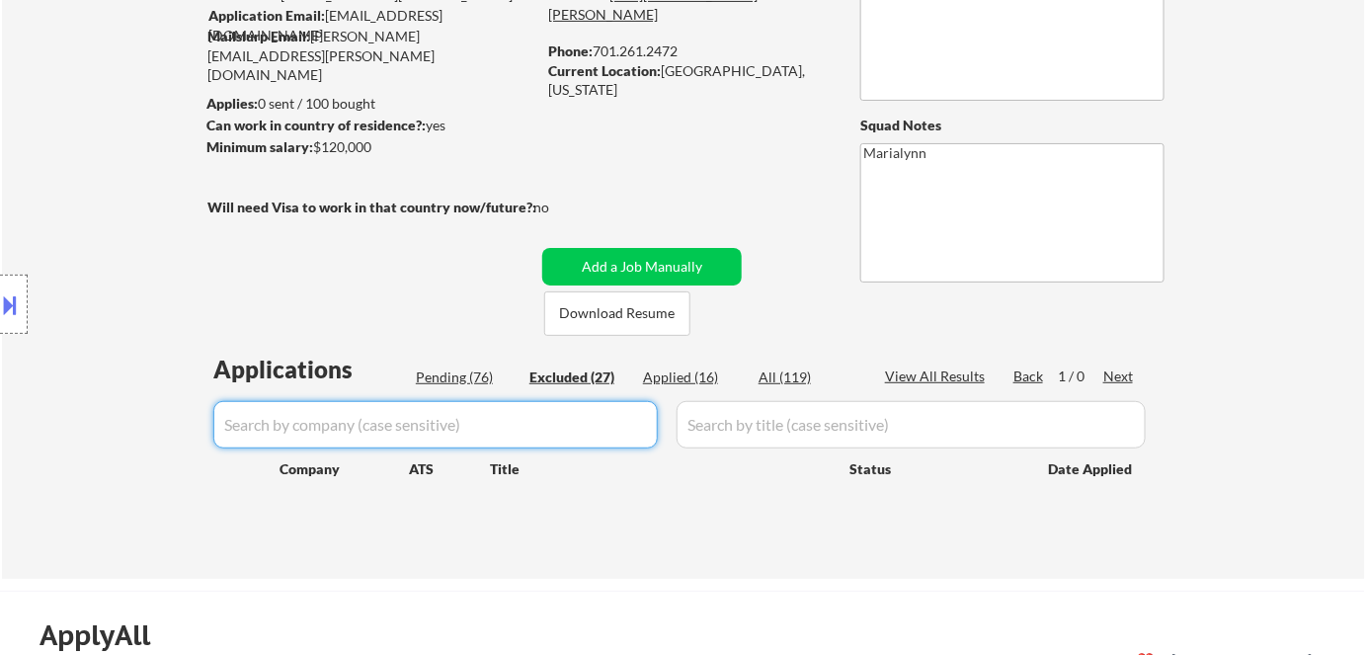
select select ""excluded__location_""
select select ""excluded__expired_""
select select ""excluded__bad_match_""
select select ""excluded__location_""
select select ""excluded__expired_""
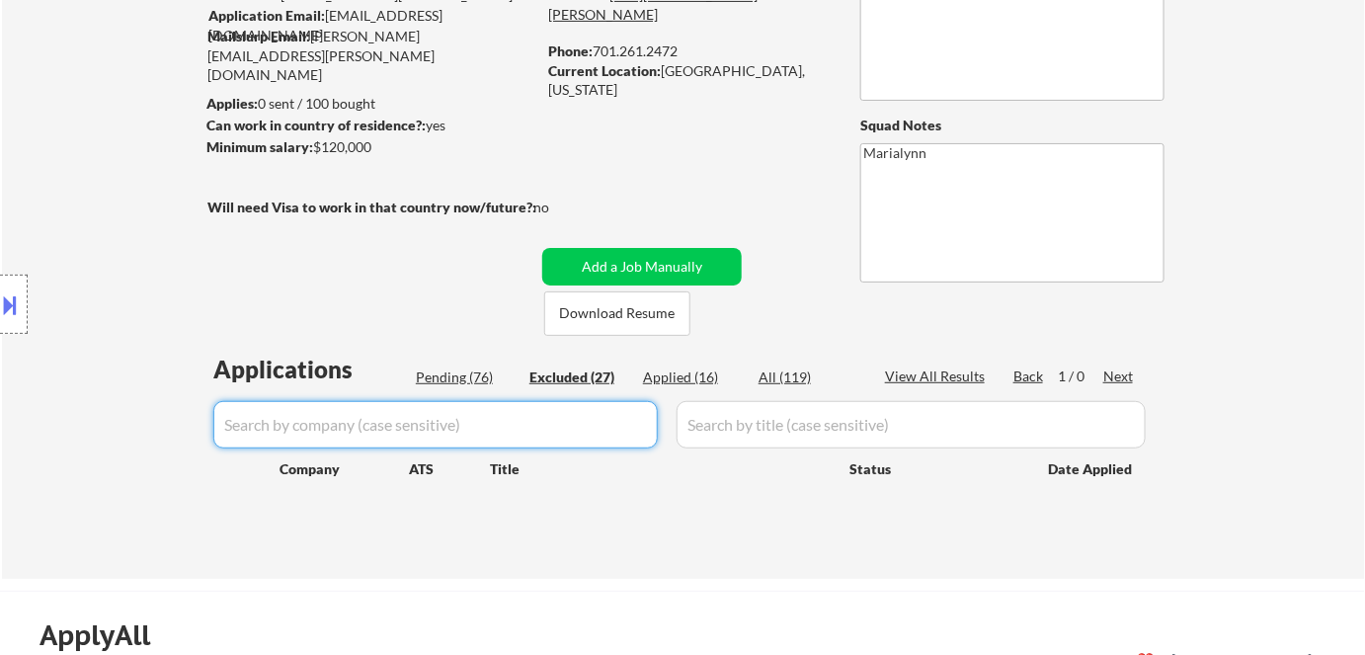
select select ""excluded__expired_""
select select ""excluded__location_""
select select ""excluded__salary_""
select select ""excluded__expired_""
select select ""excluded""
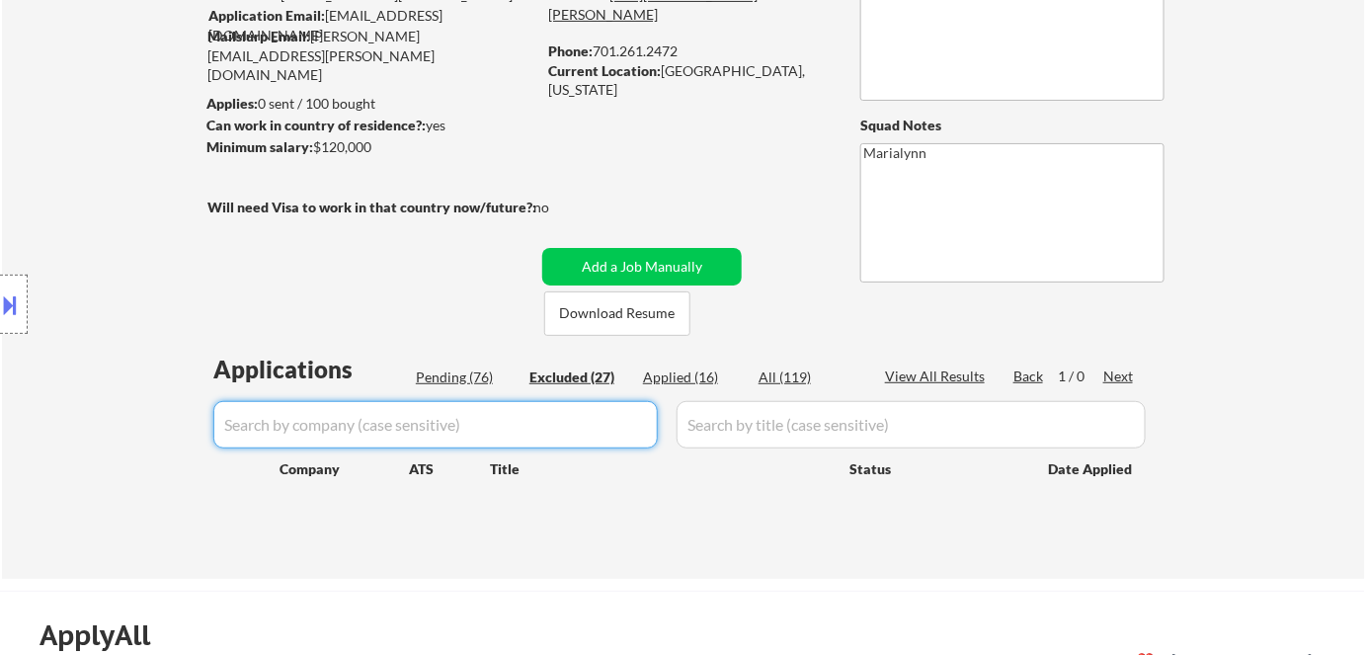
select select ""excluded__salary_""
select select ""excluded__bad_match_""
select select ""excluded__salary_""
select select ""excluded__expired_""
select select ""excluded__salary_""
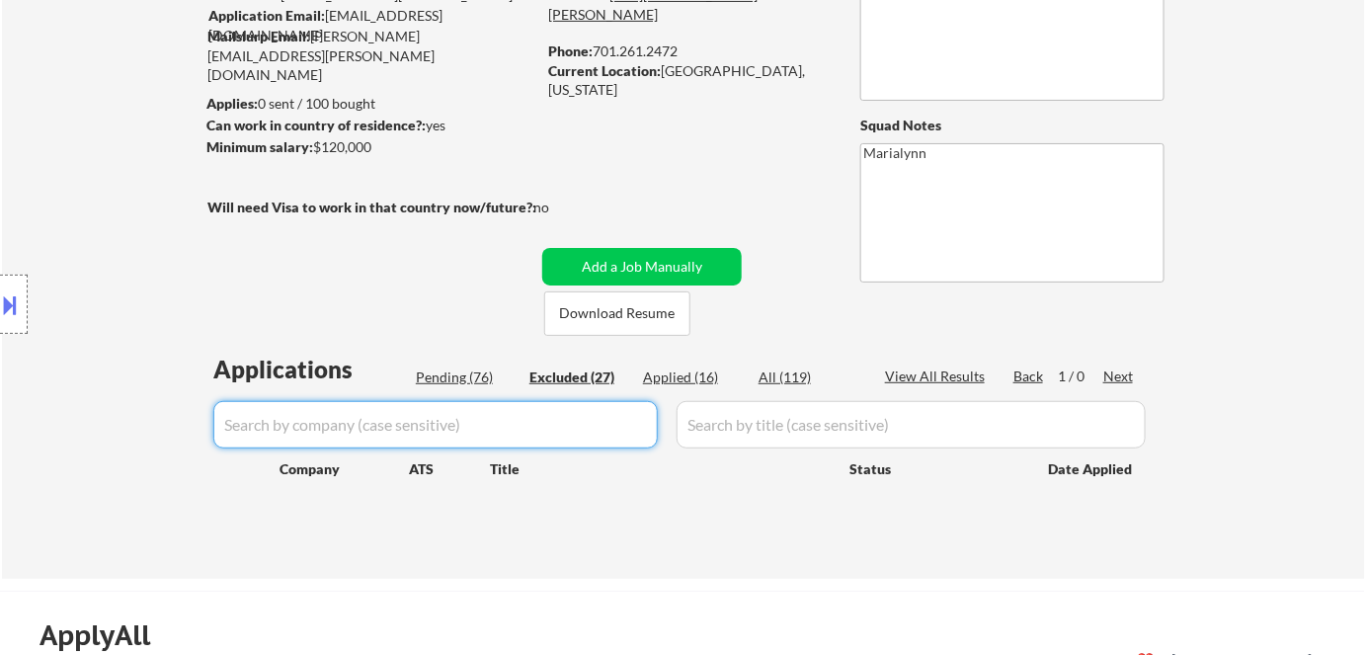
select select ""excluded__location_""
select select ""excluded__expired_""
select select ""excluded__bad_match_""
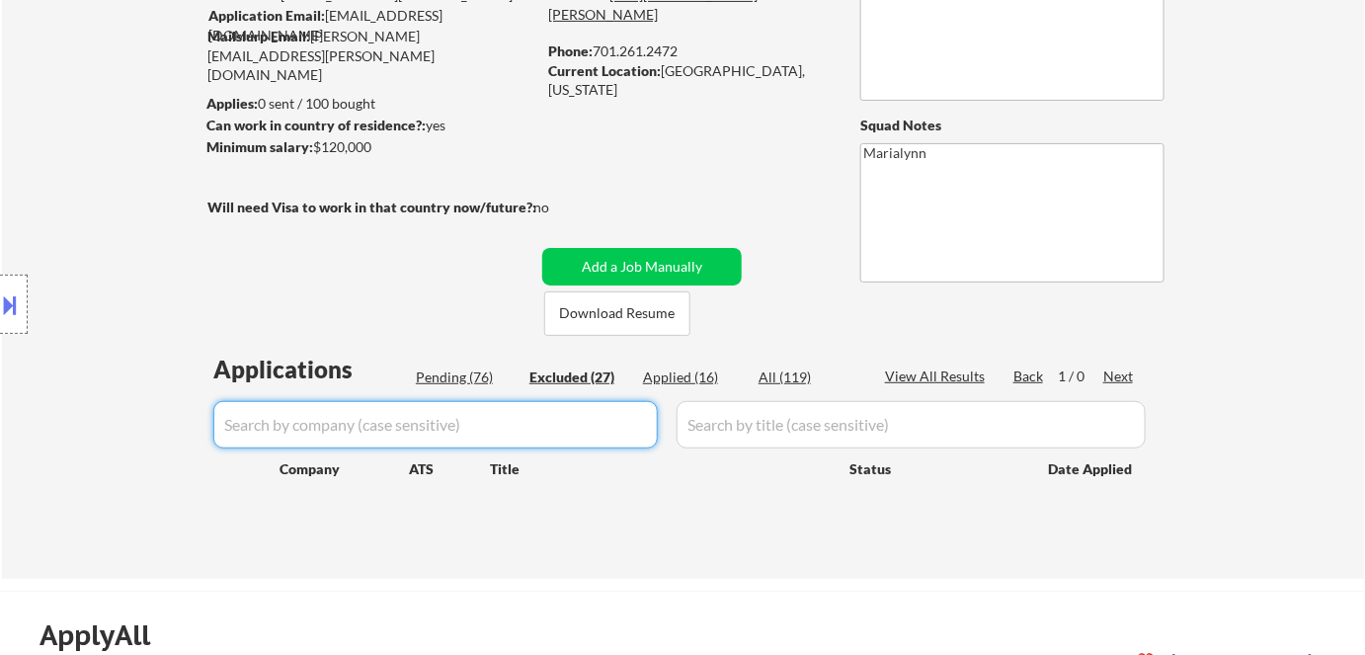
select select ""excluded""
select select ""excluded__bad_match_""
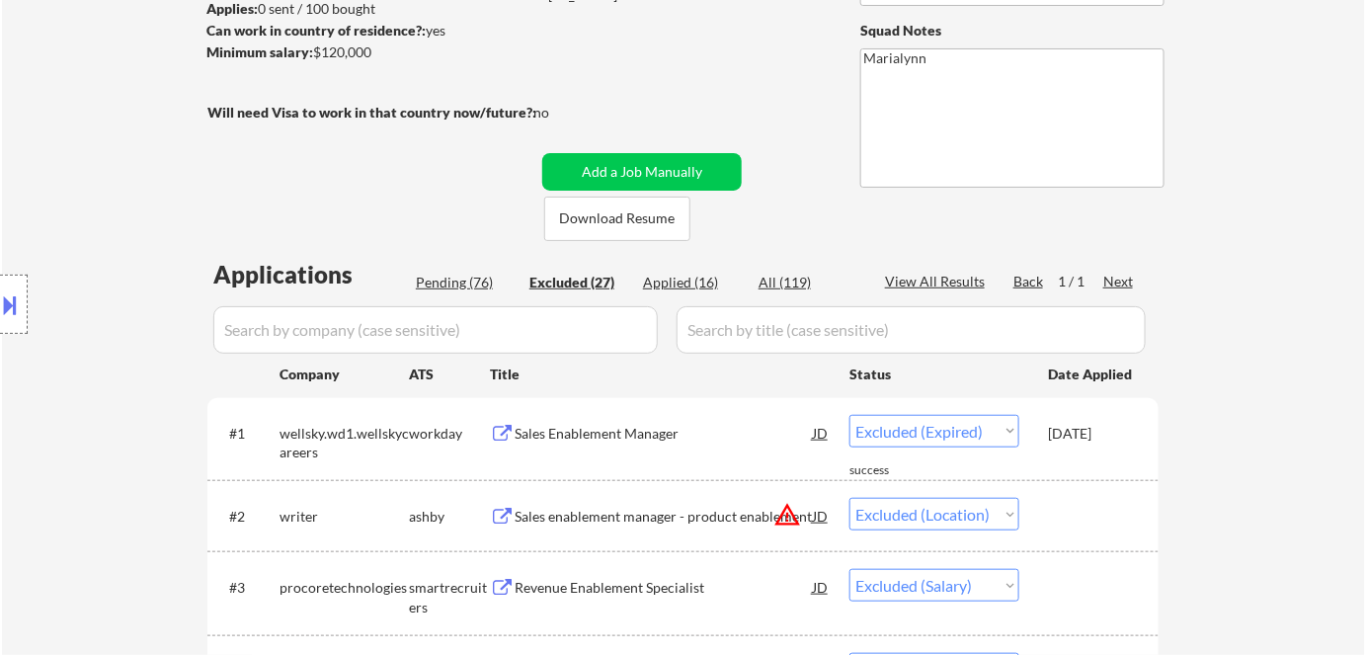
scroll to position [449, 0]
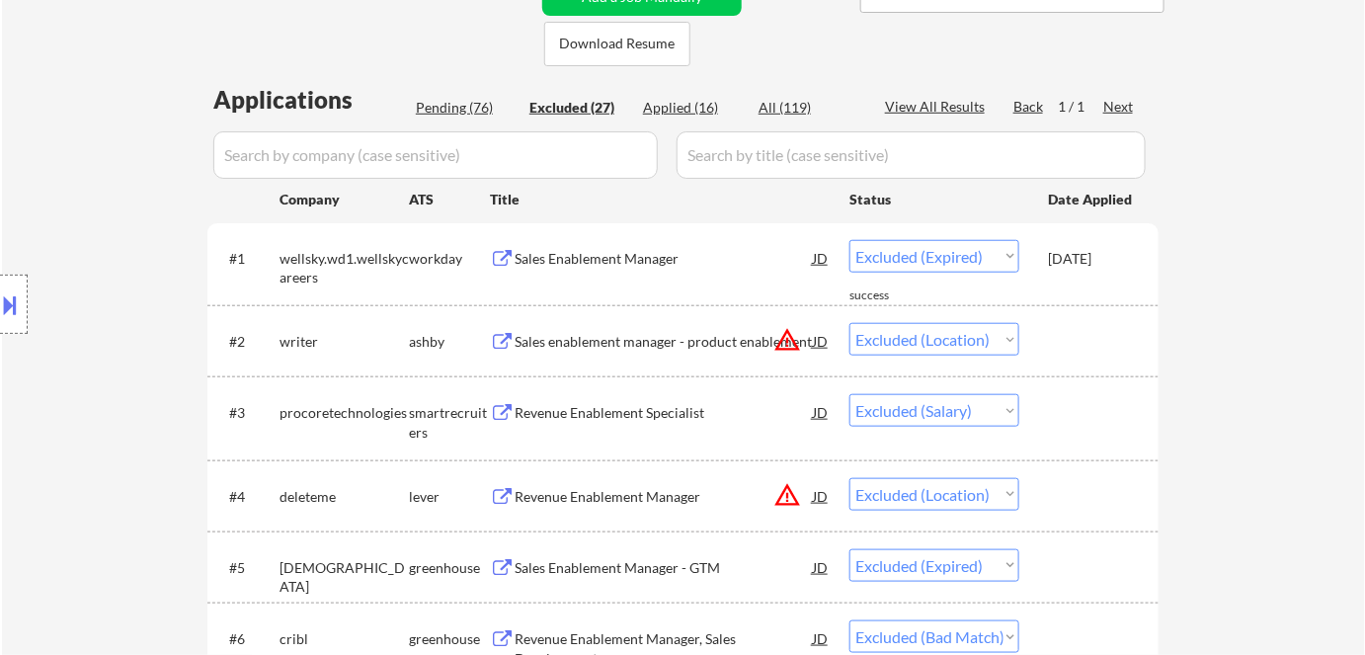
click at [453, 106] on div "Pending (76)" at bounding box center [465, 108] width 99 height 20
select select ""pending""
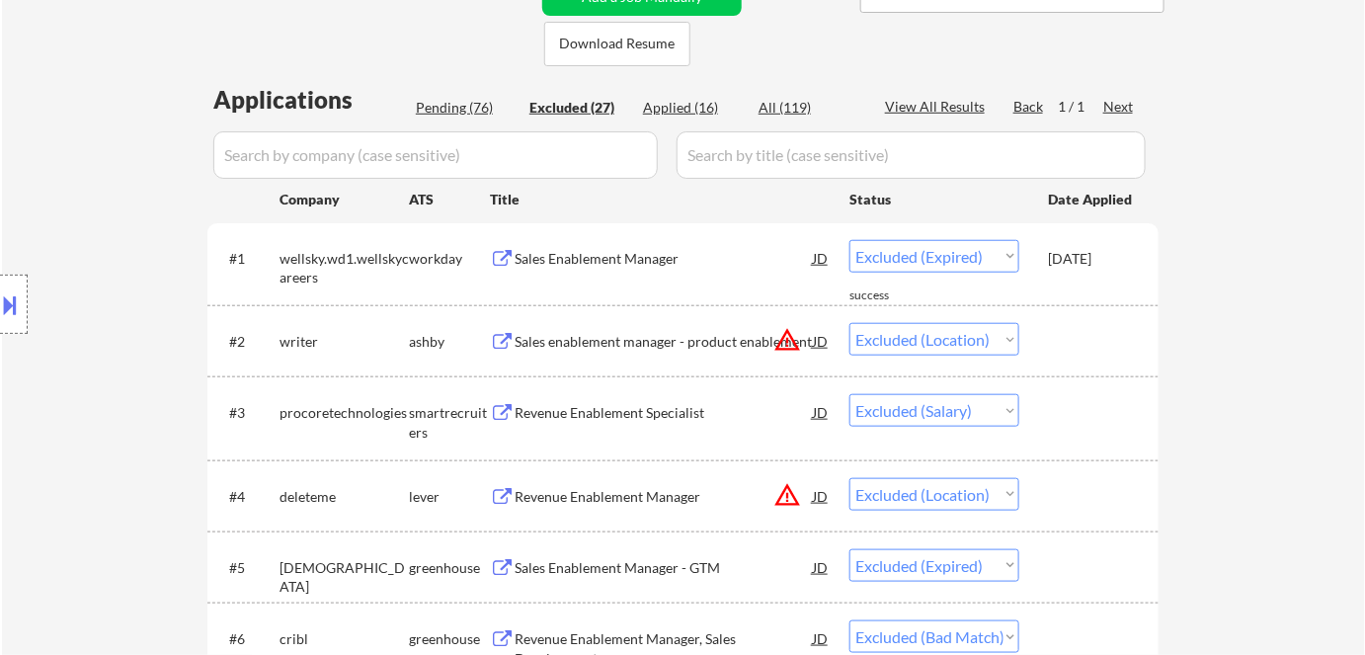
select select ""pending""
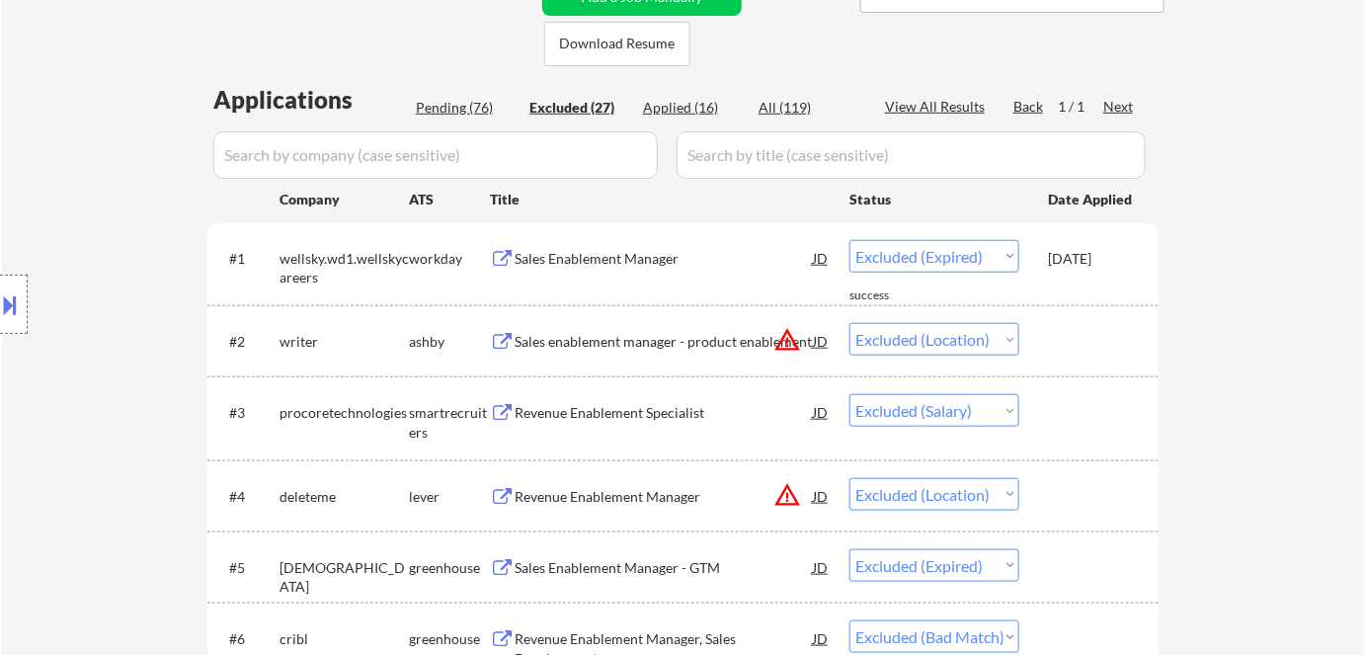
select select ""pending""
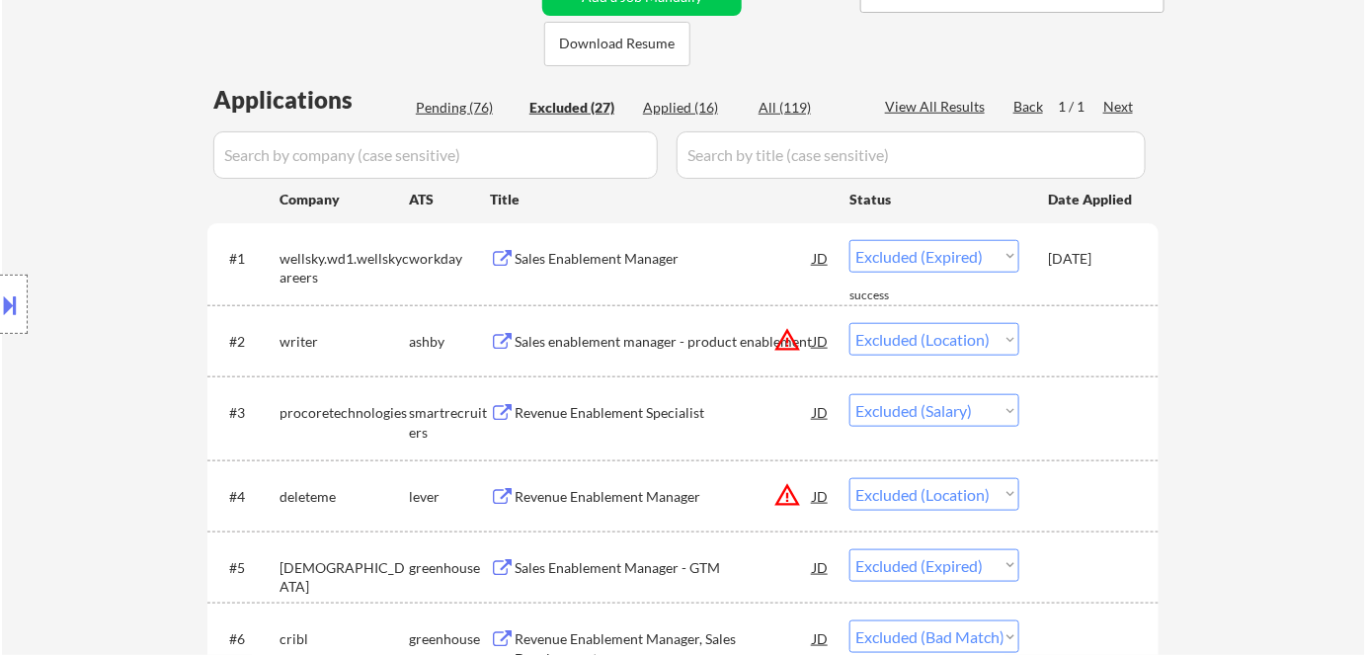
select select ""pending""
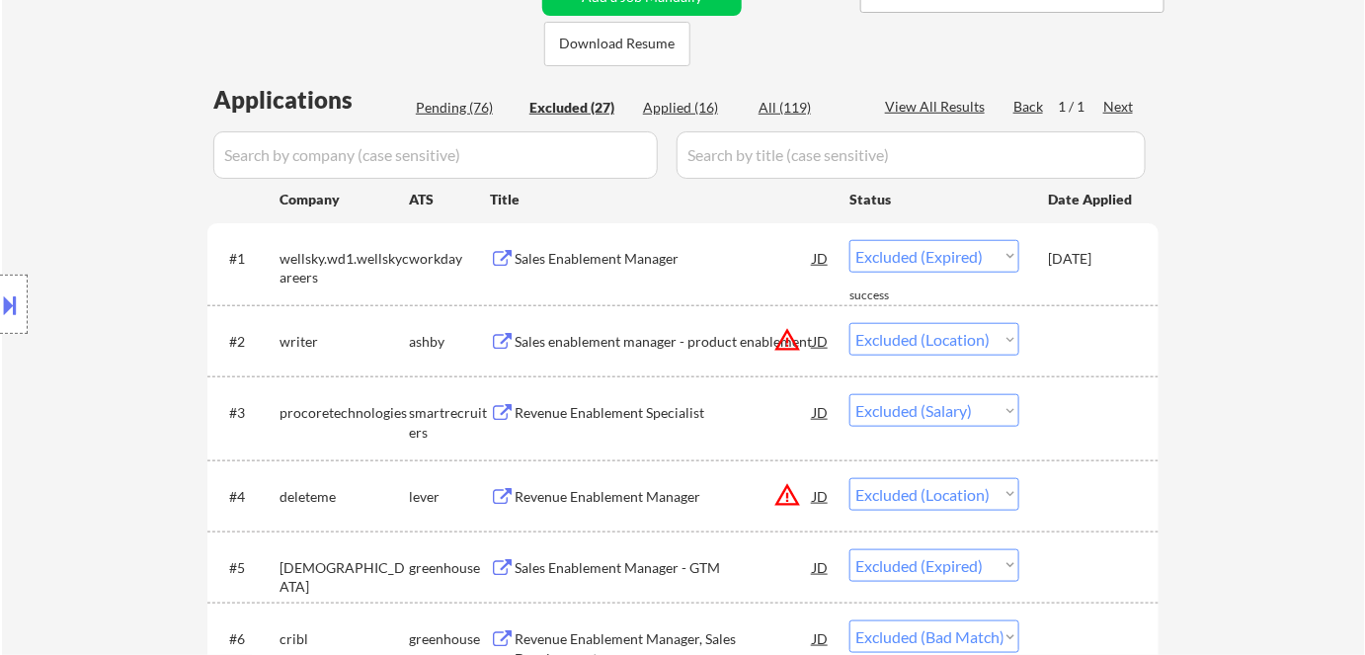
select select ""pending""
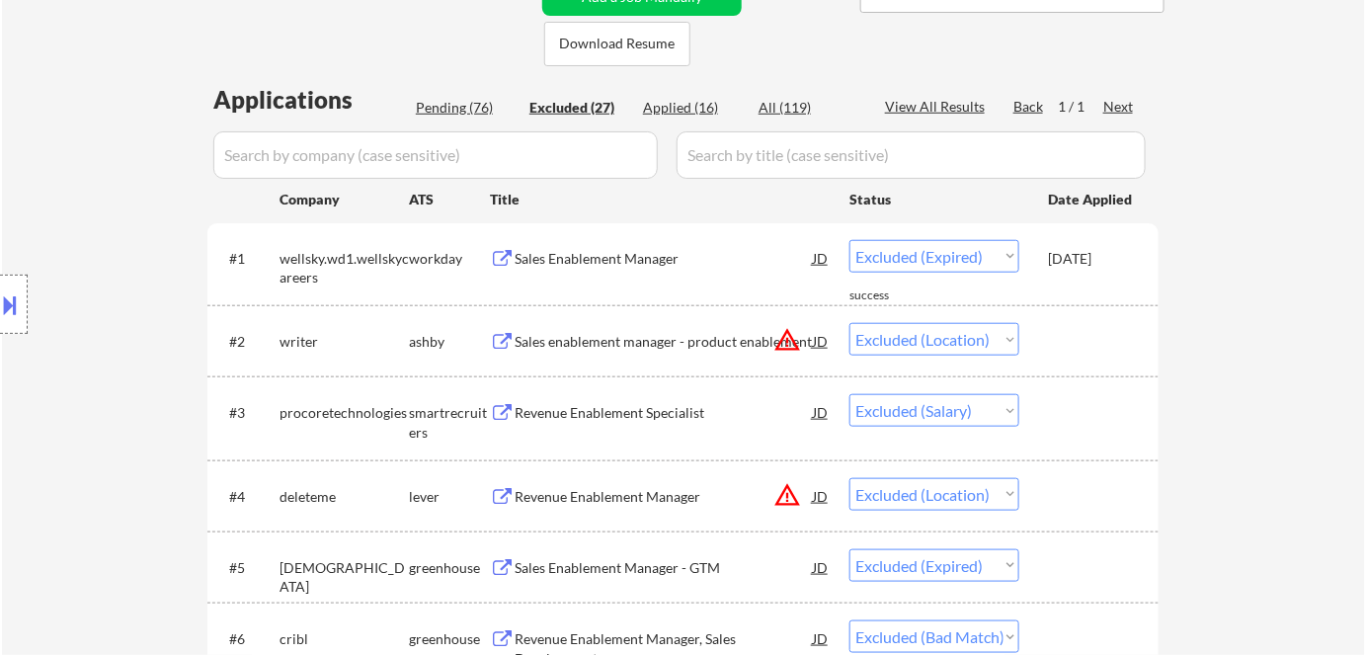
select select ""pending""
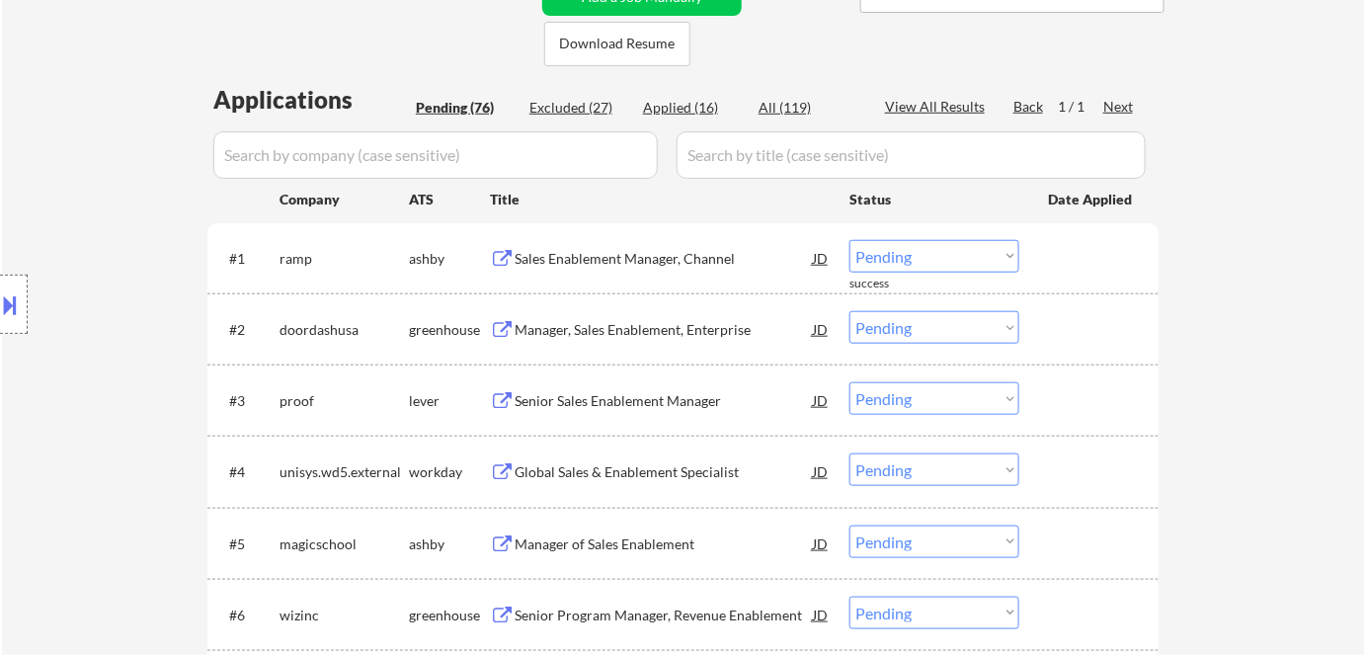
click at [569, 255] on div "Sales Enablement Manager, Channel" at bounding box center [664, 259] width 298 height 20
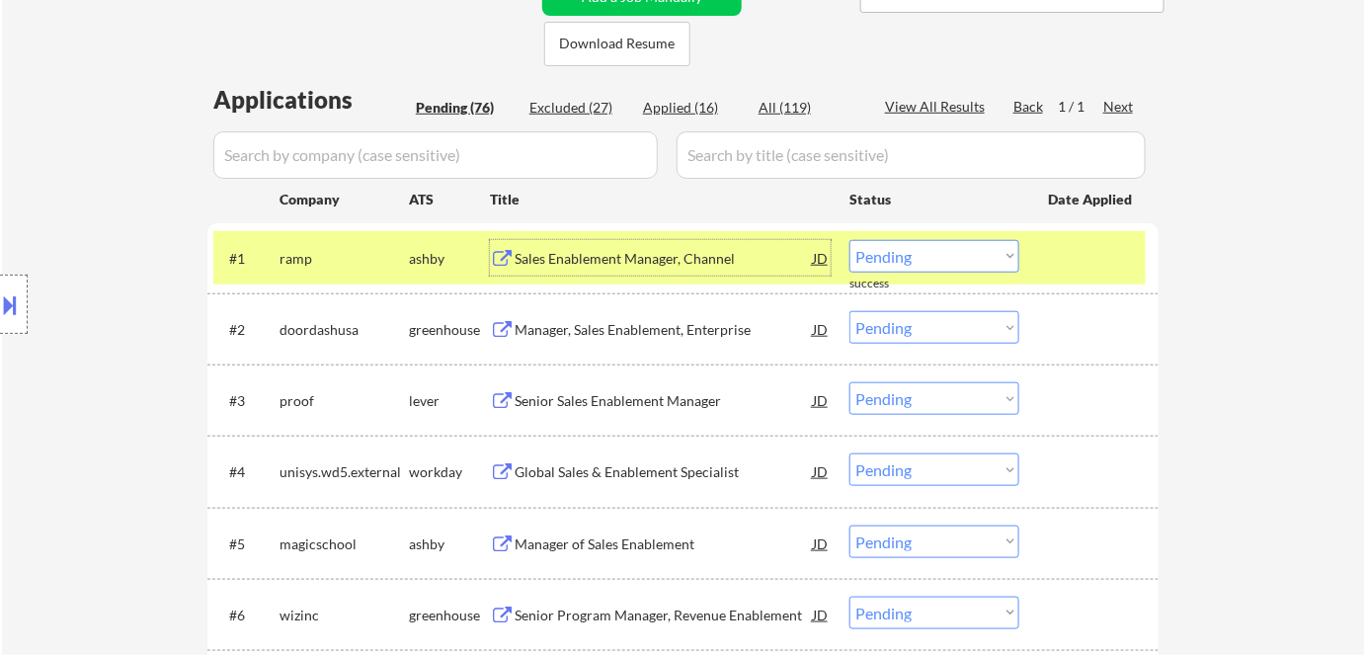
drag, startPoint x: 950, startPoint y: 255, endPoint x: 954, endPoint y: 270, distance: 15.6
click at [950, 255] on select "Choose an option... Pending Applied Excluded (Questions) Excluded (Expired) Exc…" at bounding box center [935, 256] width 170 height 33
click at [927, 259] on select "Choose an option... Pending Applied Excluded (Questions) Excluded (Expired) Exc…" at bounding box center [935, 256] width 170 height 33
click at [850, 240] on select "Choose an option... Pending Applied Excluded (Questions) Excluded (Expired) Exc…" at bounding box center [935, 256] width 170 height 33
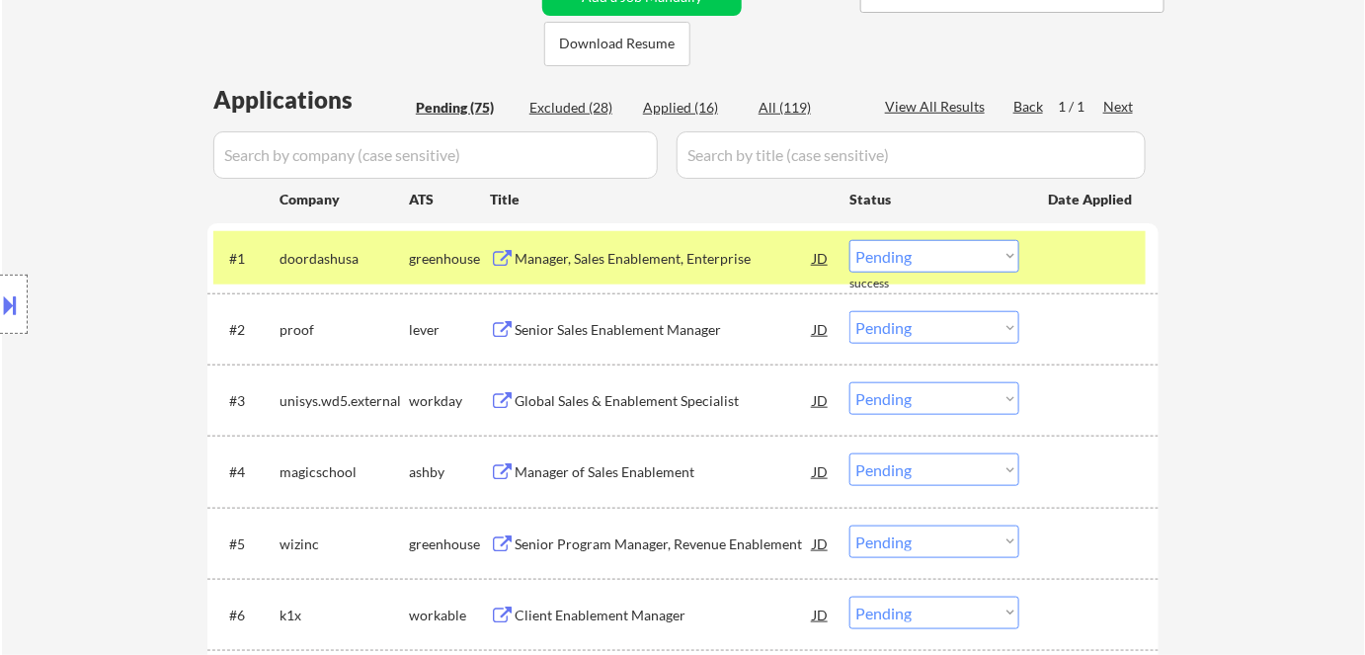
click at [565, 266] on div "Manager, Sales Enablement, Enterprise" at bounding box center [664, 259] width 298 height 20
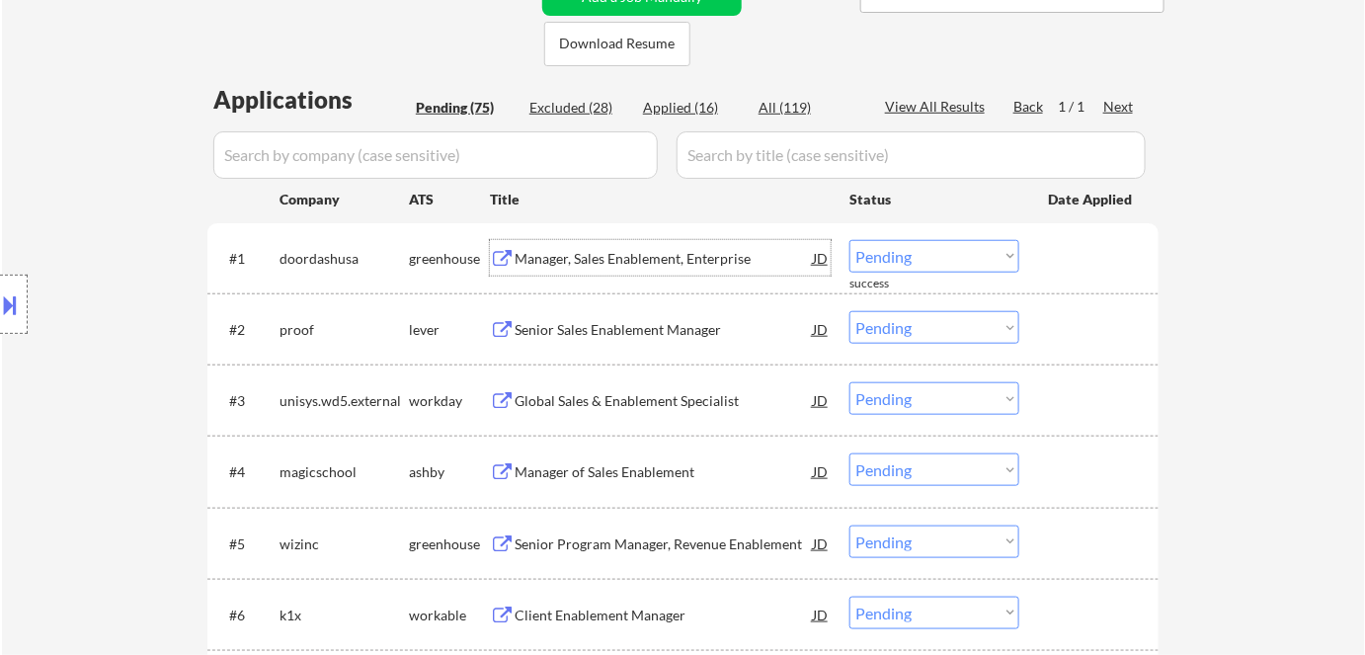
click at [949, 251] on select "Choose an option... Pending Applied Excluded (Questions) Excluded (Expired) Exc…" at bounding box center [935, 256] width 170 height 33
click at [850, 240] on select "Choose an option... Pending Applied Excluded (Questions) Excluded (Expired) Exc…" at bounding box center [935, 256] width 170 height 33
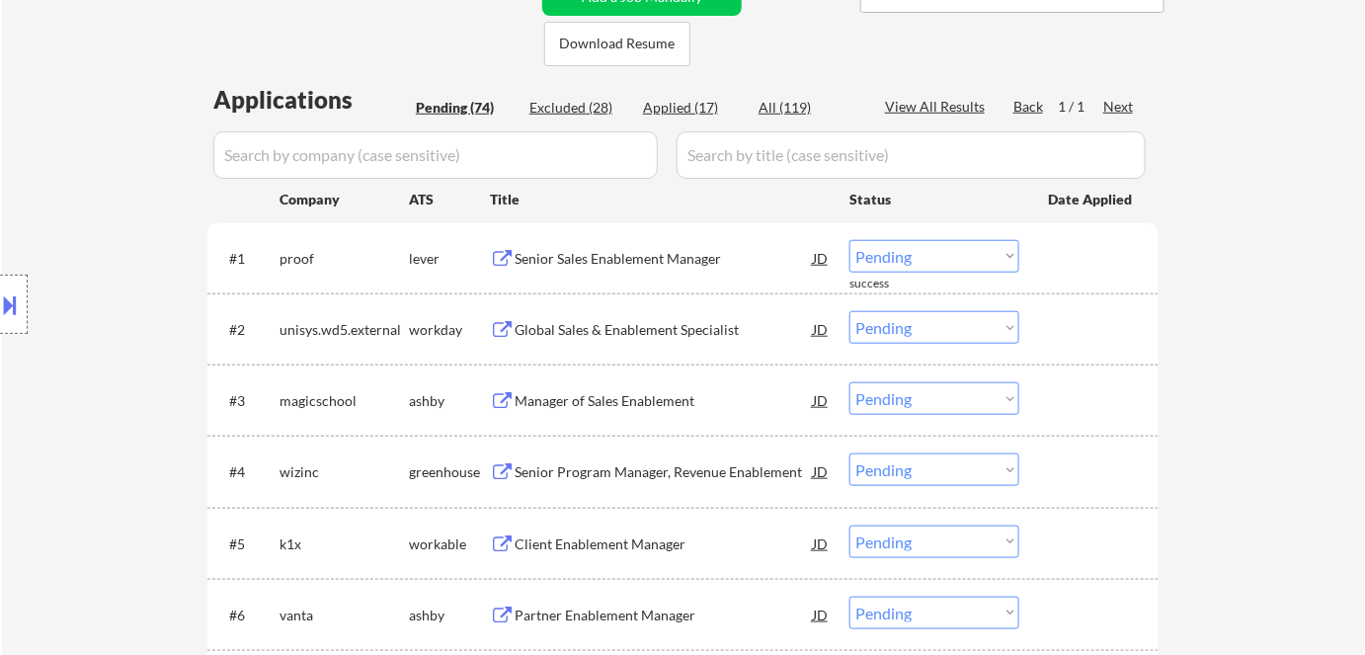
click at [608, 256] on div "Senior Sales Enablement Manager" at bounding box center [664, 259] width 298 height 20
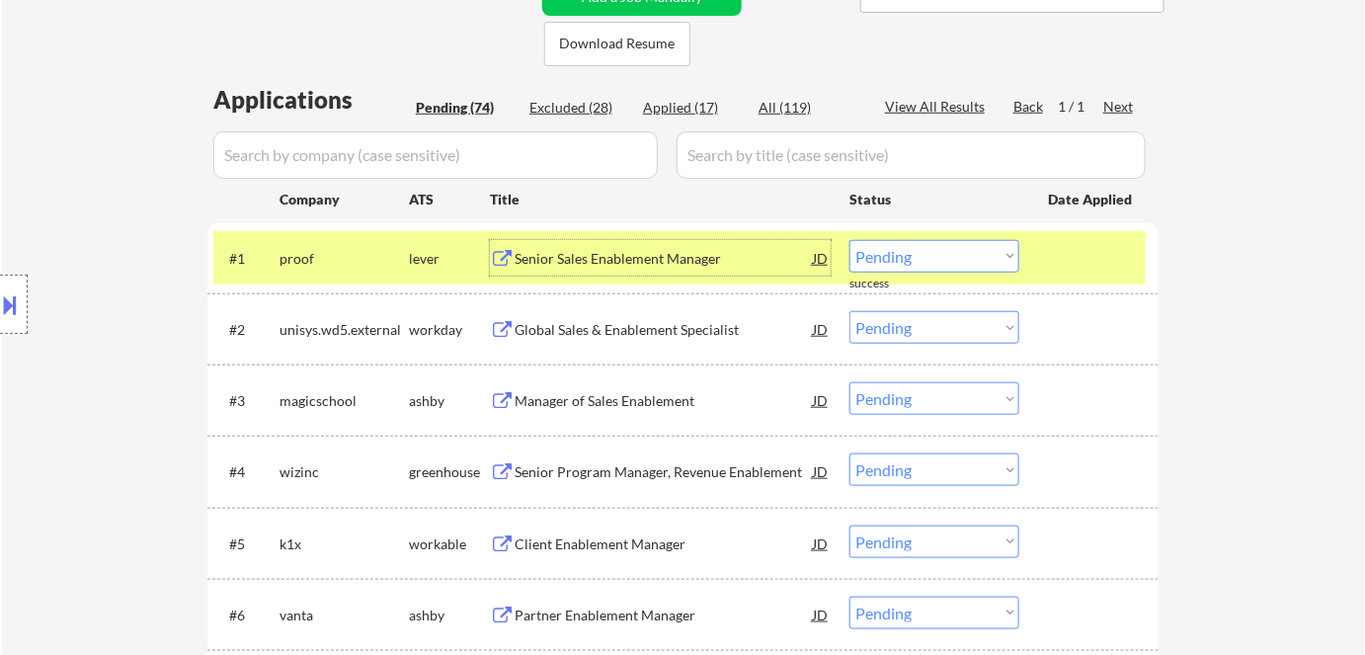
drag, startPoint x: 938, startPoint y: 258, endPoint x: 947, endPoint y: 270, distance: 14.8
click at [938, 258] on select "Choose an option... Pending Applied Excluded (Questions) Excluded (Expired) Exc…" at bounding box center [935, 256] width 170 height 33
click at [850, 240] on select "Choose an option... Pending Applied Excluded (Questions) Excluded (Expired) Exc…" at bounding box center [935, 256] width 170 height 33
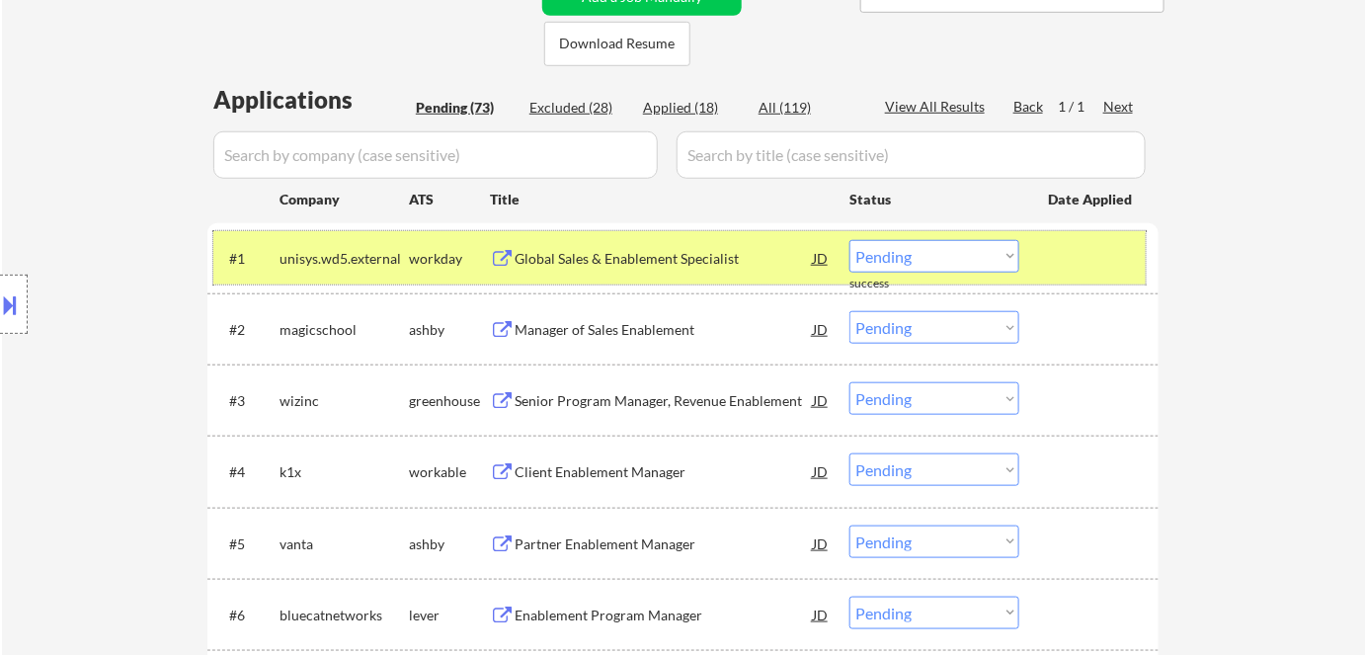
click at [376, 262] on div "unisys.wd5.external" at bounding box center [344, 259] width 129 height 20
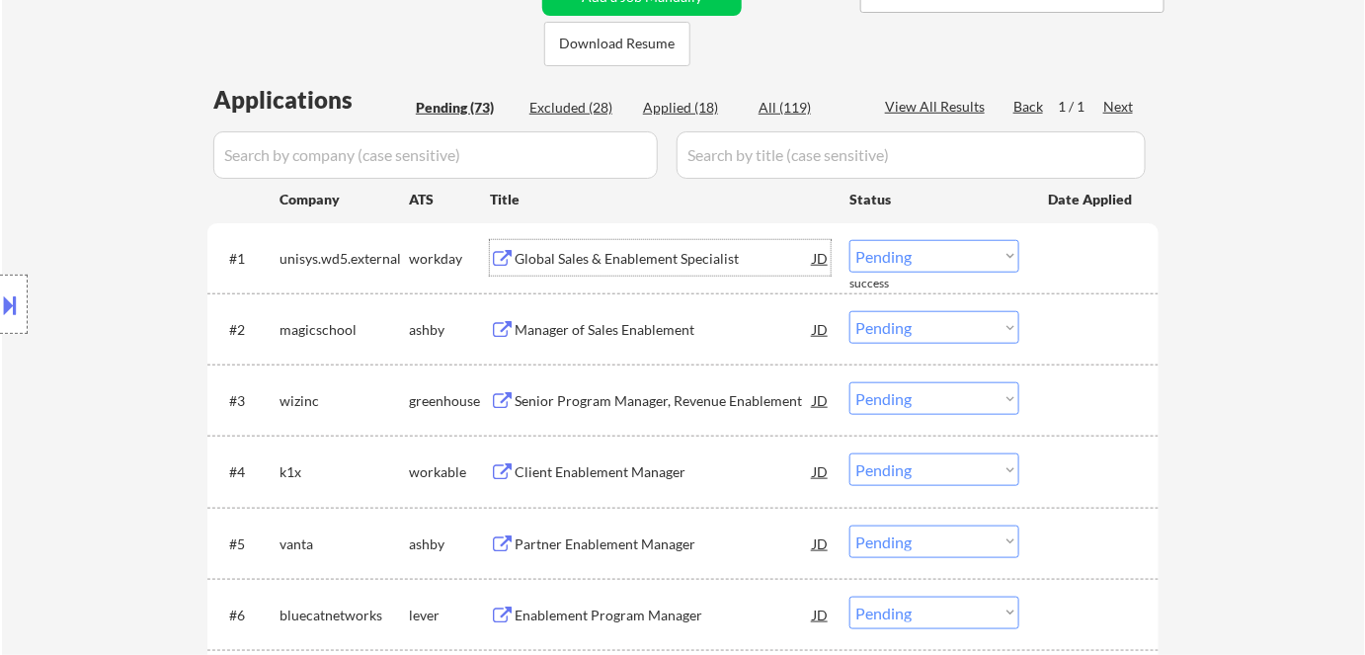
click at [637, 258] on div "Global Sales & Enablement Specialist" at bounding box center [664, 259] width 298 height 20
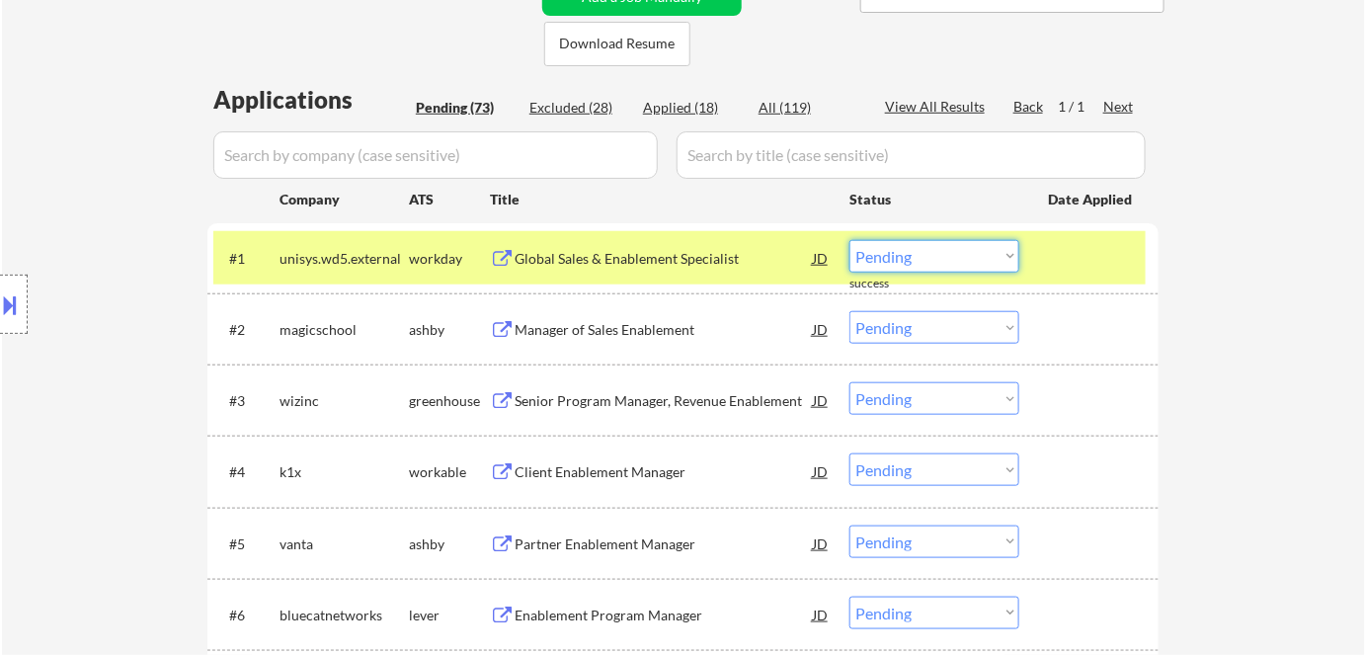
click at [910, 267] on select "Choose an option... Pending Applied Excluded (Questions) Excluded (Expired) Exc…" at bounding box center [935, 256] width 170 height 33
click at [850, 240] on select "Choose an option... Pending Applied Excluded (Questions) Excluded (Expired) Exc…" at bounding box center [935, 256] width 170 height 33
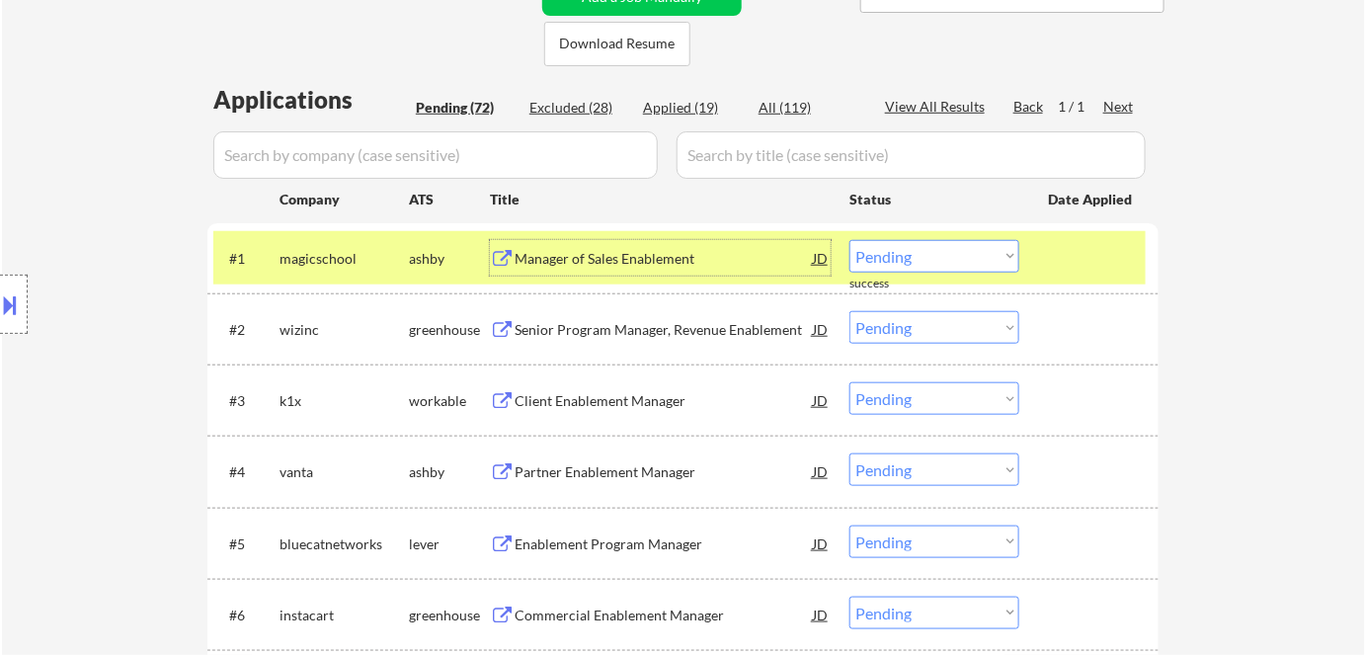
click at [559, 258] on div "Manager of Sales Enablement" at bounding box center [664, 259] width 298 height 20
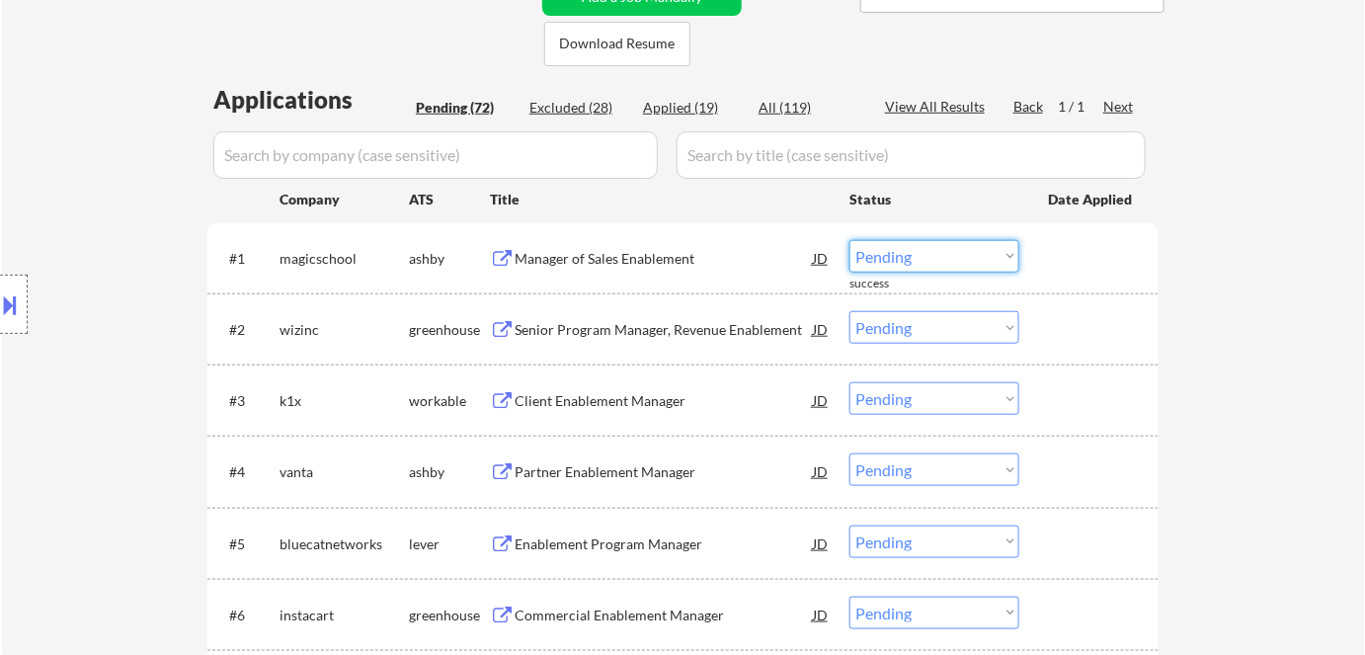
click at [920, 251] on select "Choose an option... Pending Applied Excluded (Questions) Excluded (Expired) Exc…" at bounding box center [935, 256] width 170 height 33
click at [850, 240] on select "Choose an option... Pending Applied Excluded (Questions) Excluded (Expired) Exc…" at bounding box center [935, 256] width 170 height 33
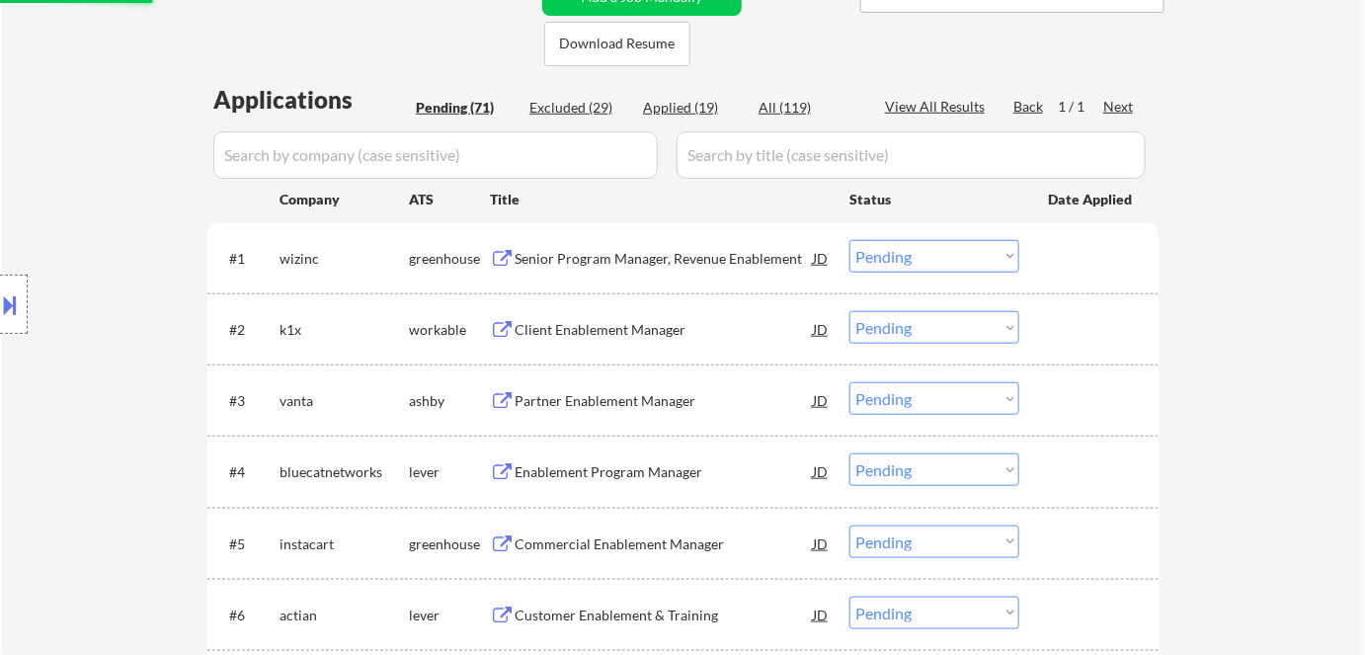
click at [609, 256] on div "Senior Program Manager, Revenue Enablement" at bounding box center [664, 259] width 298 height 20
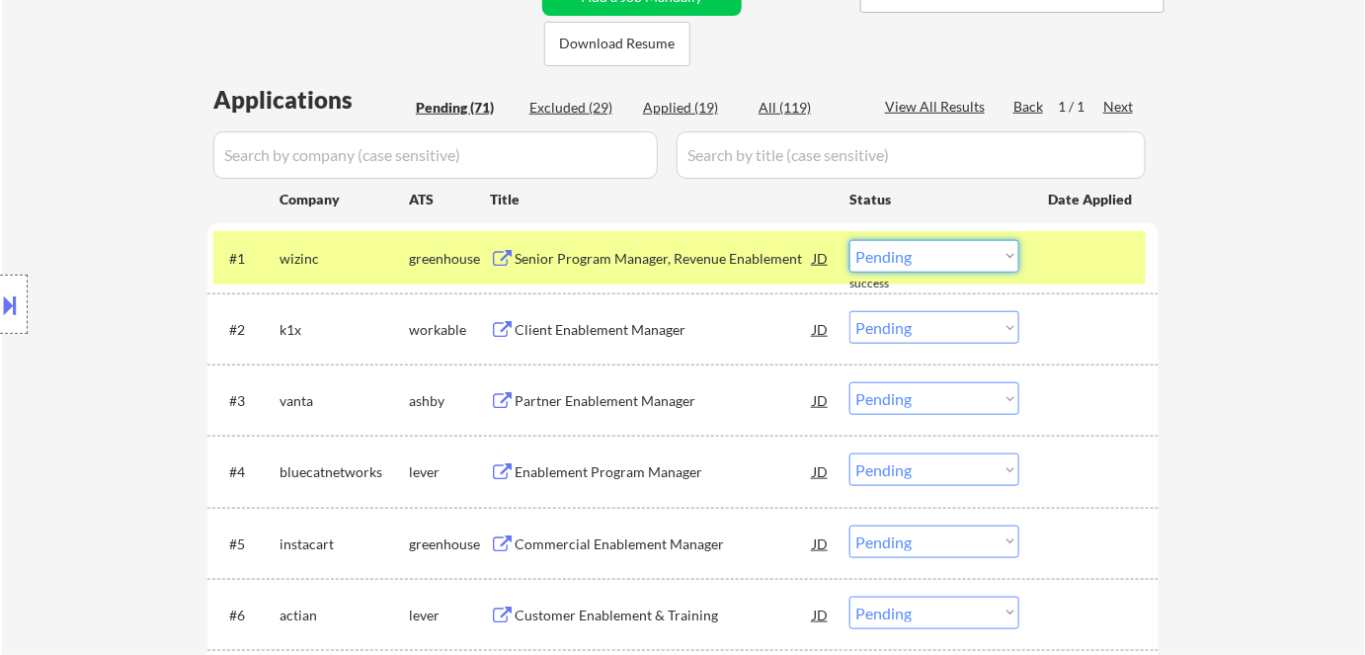
drag, startPoint x: 892, startPoint y: 255, endPoint x: 894, endPoint y: 270, distance: 15.0
click at [892, 255] on select "Choose an option... Pending Applied Excluded (Questions) Excluded (Expired) Exc…" at bounding box center [935, 256] width 170 height 33
click at [850, 240] on select "Choose an option... Pending Applied Excluded (Questions) Excluded (Expired) Exc…" at bounding box center [935, 256] width 170 height 33
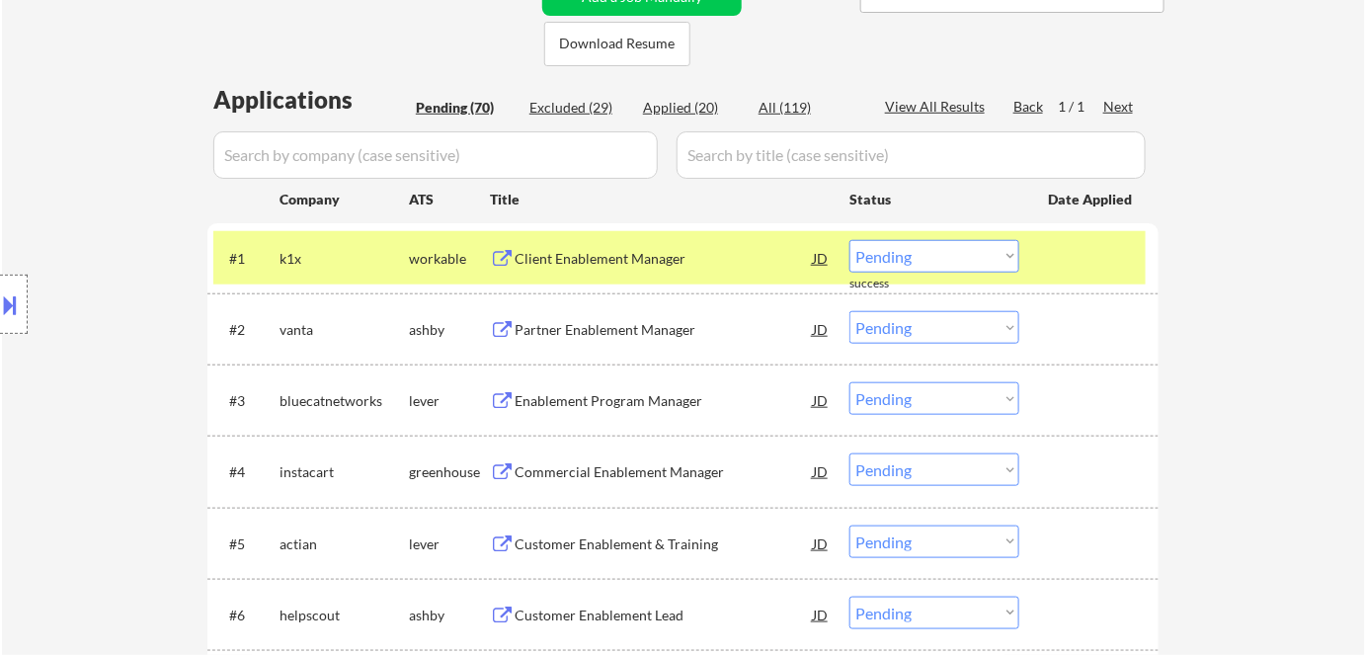
click at [553, 261] on div "Client Enablement Manager" at bounding box center [664, 259] width 298 height 20
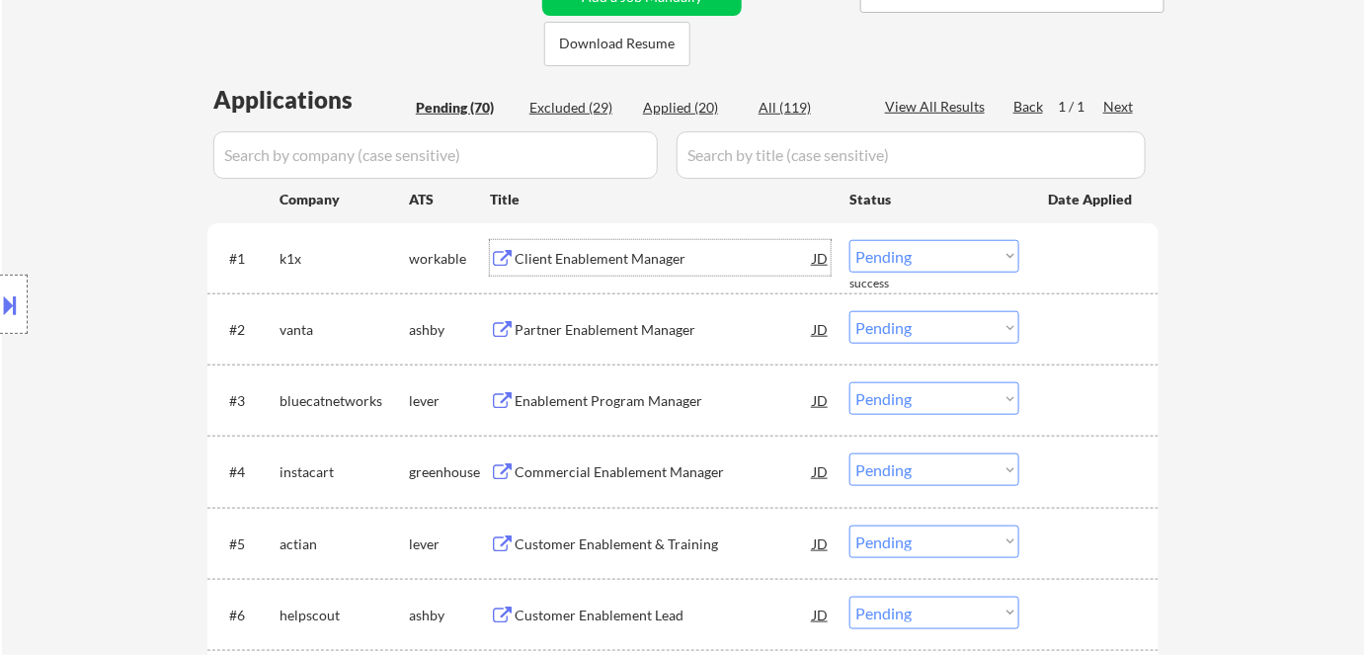
drag, startPoint x: 912, startPoint y: 245, endPoint x: 928, endPoint y: 270, distance: 29.3
click at [916, 249] on select "Choose an option... Pending Applied Excluded (Questions) Excluded (Expired) Exc…" at bounding box center [935, 256] width 170 height 33
click at [850, 240] on select "Choose an option... Pending Applied Excluded (Questions) Excluded (Expired) Exc…" at bounding box center [935, 256] width 170 height 33
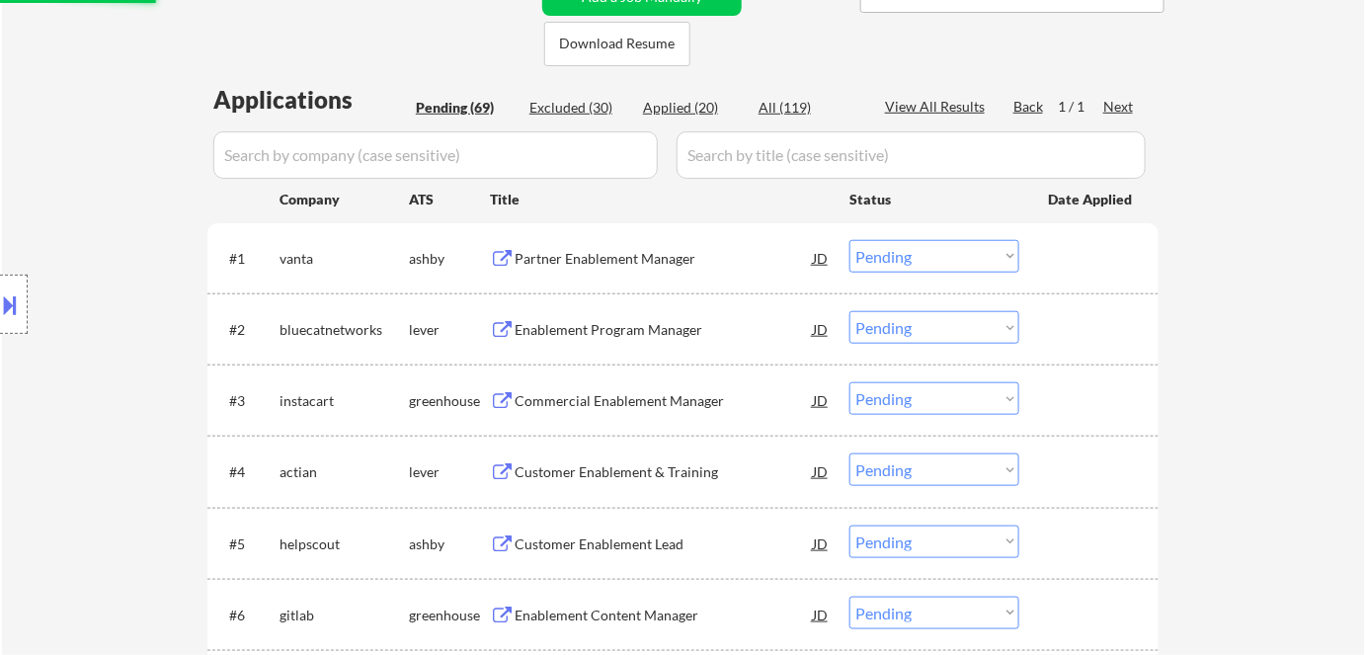
click at [596, 251] on div "Partner Enablement Manager" at bounding box center [664, 259] width 298 height 20
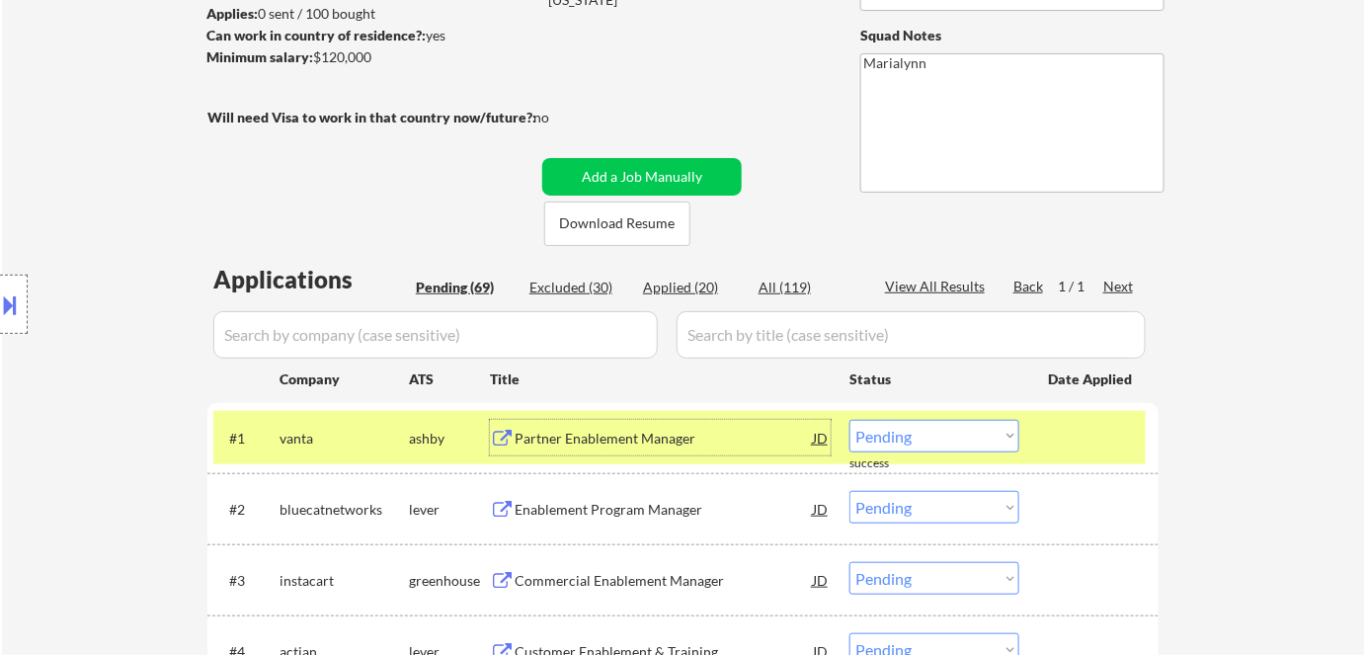
scroll to position [179, 0]
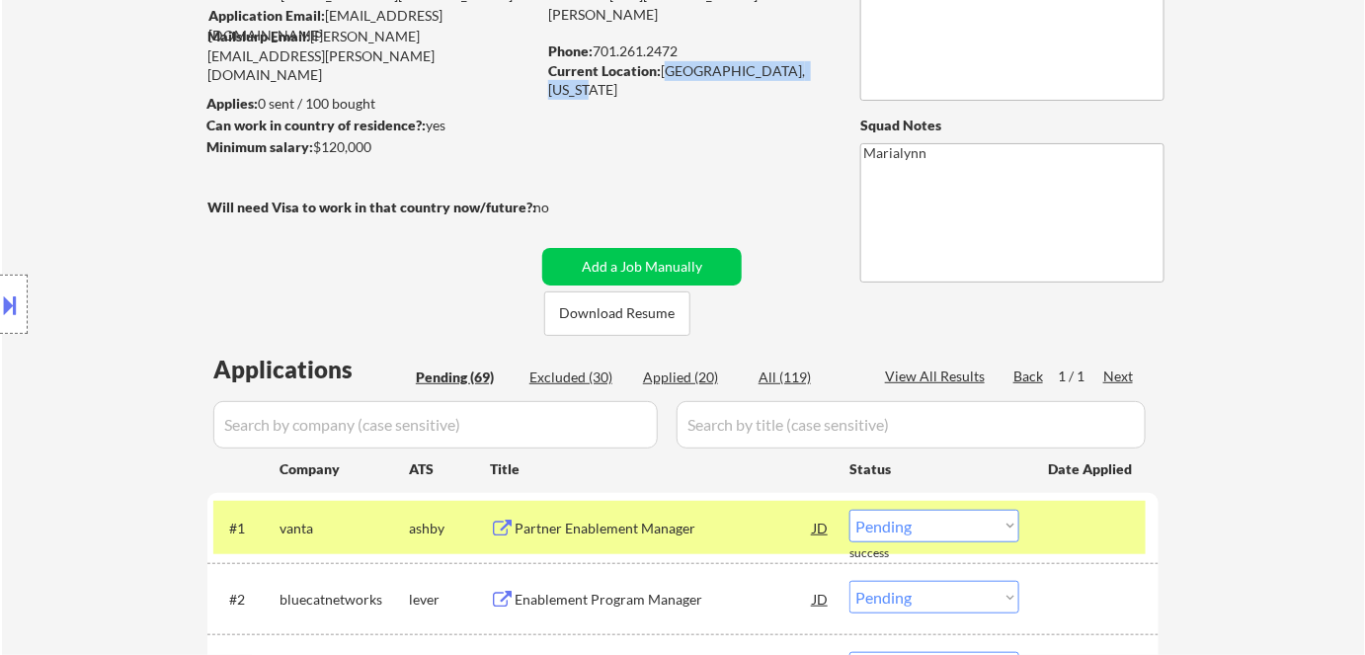
drag, startPoint x: 661, startPoint y: 65, endPoint x: 819, endPoint y: 73, distance: 158.3
click at [819, 73] on div "Current Location: [GEOGRAPHIC_DATA], [US_STATE]" at bounding box center [688, 80] width 280 height 39
copy div "[GEOGRAPHIC_DATA], [US_STATE]"
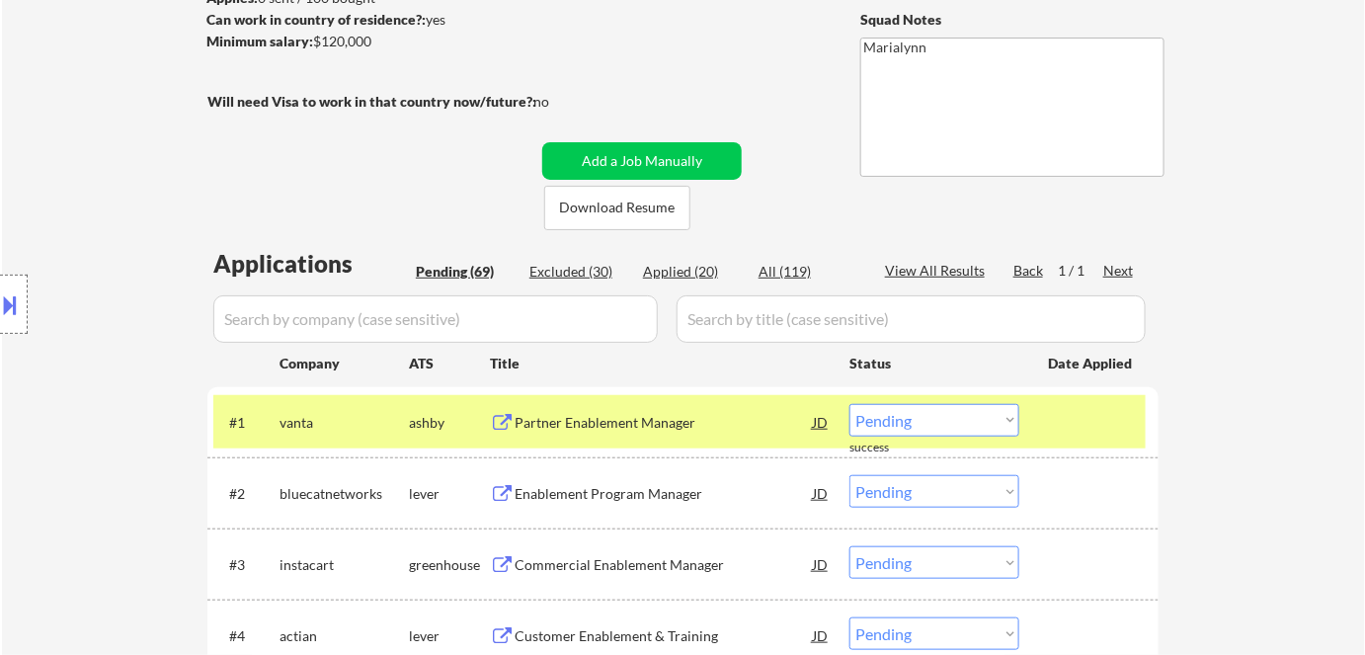
scroll to position [449, 0]
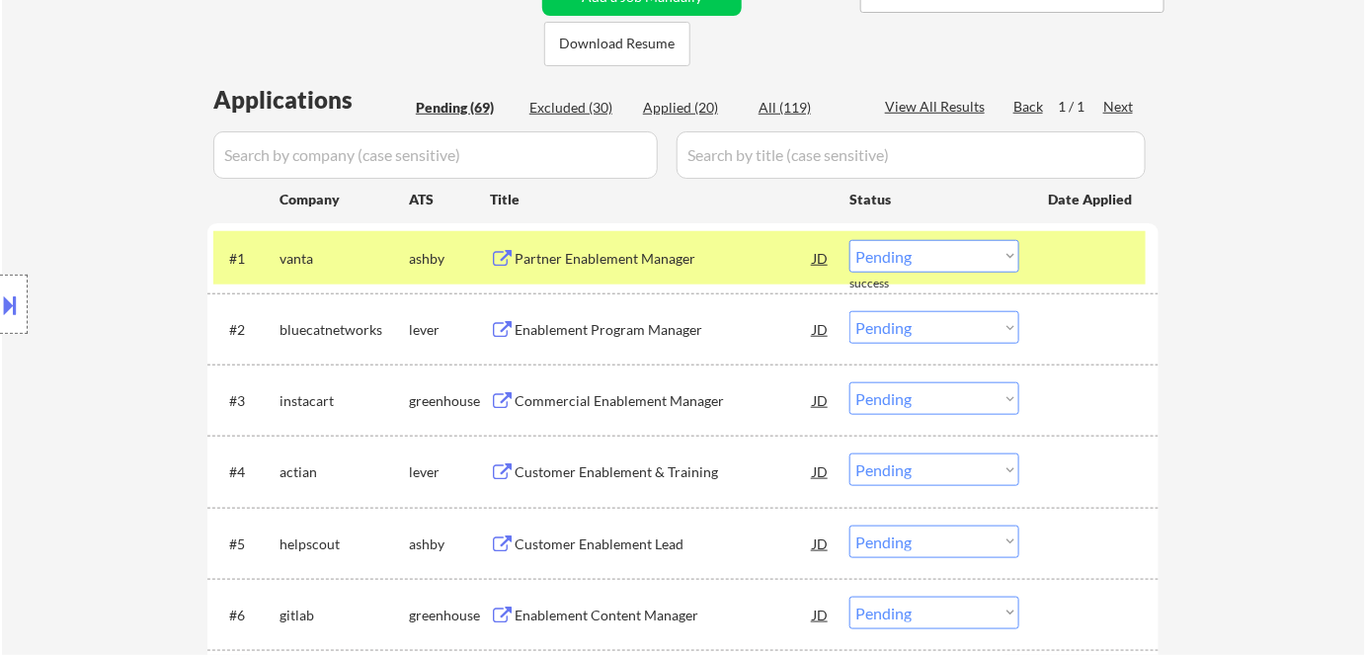
click at [939, 264] on select "Choose an option... Pending Applied Excluded (Questions) Excluded (Expired) Exc…" at bounding box center [935, 256] width 170 height 33
click at [850, 240] on select "Choose an option... Pending Applied Excluded (Questions) Excluded (Expired) Exc…" at bounding box center [935, 256] width 170 height 33
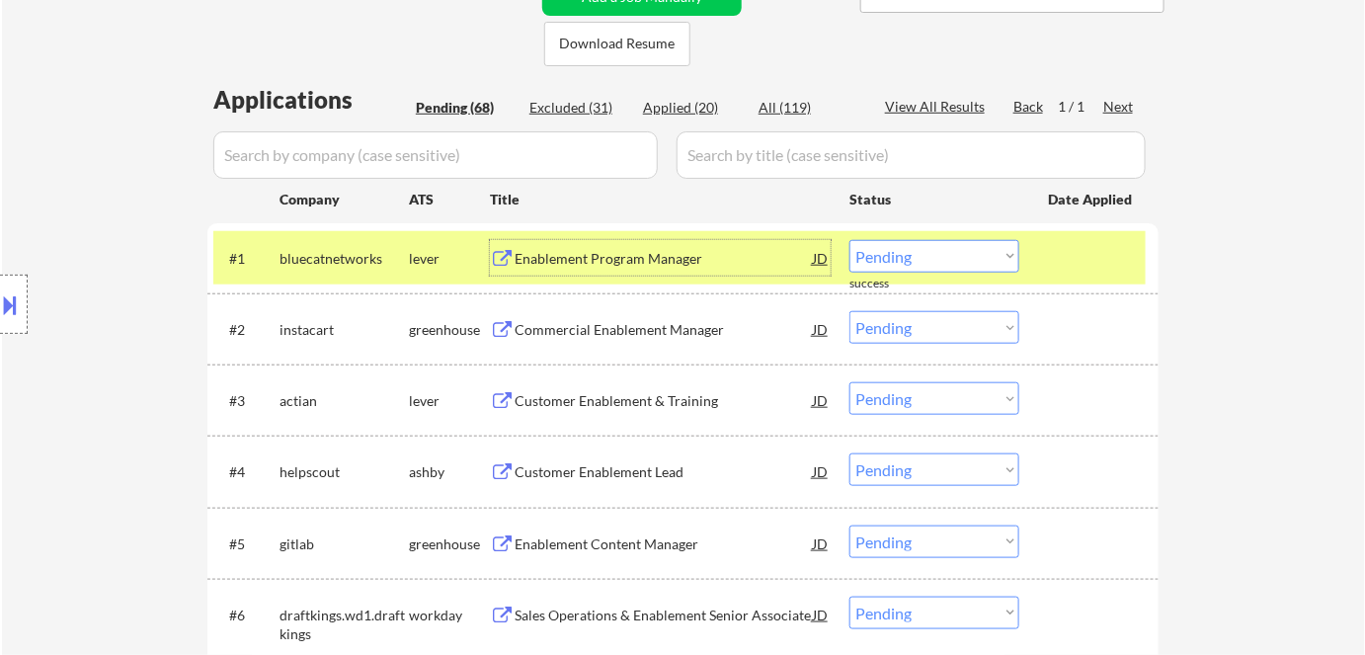
click at [637, 259] on div "Enablement Program Manager" at bounding box center [664, 259] width 298 height 20
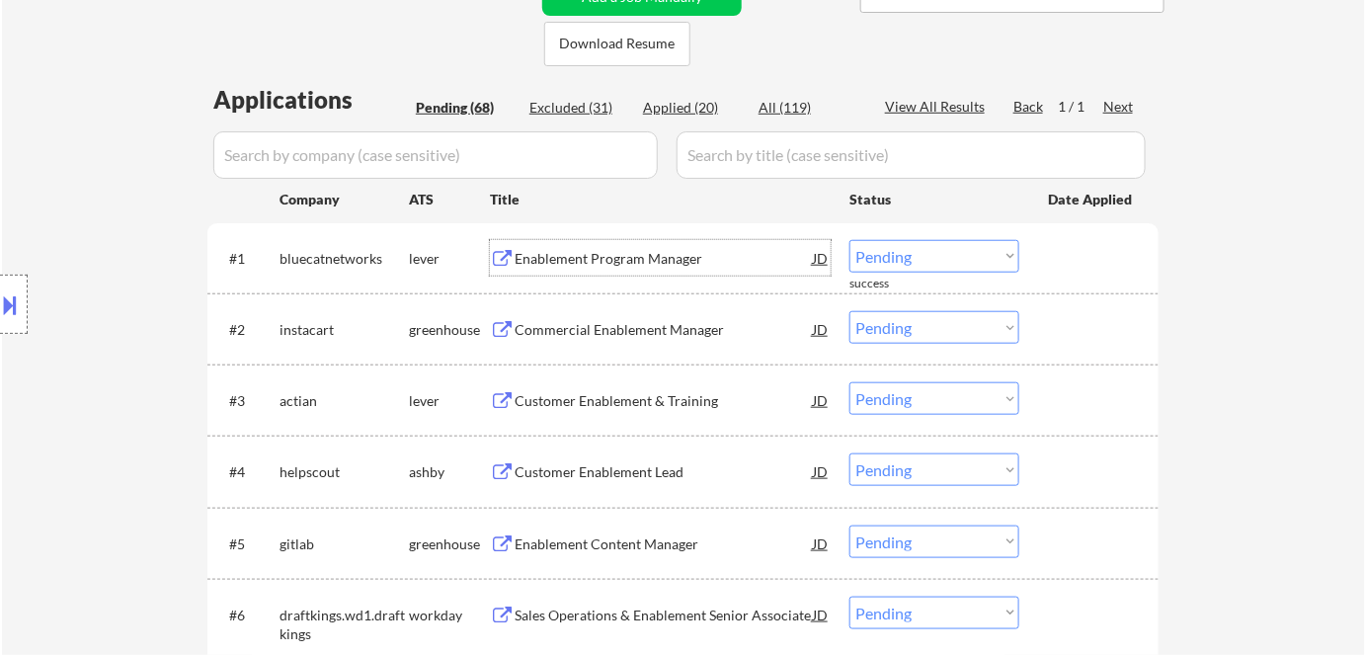
click at [919, 262] on select "Choose an option... Pending Applied Excluded (Questions) Excluded (Expired) Exc…" at bounding box center [935, 256] width 170 height 33
click at [850, 240] on select "Choose an option... Pending Applied Excluded (Questions) Excluded (Expired) Exc…" at bounding box center [935, 256] width 170 height 33
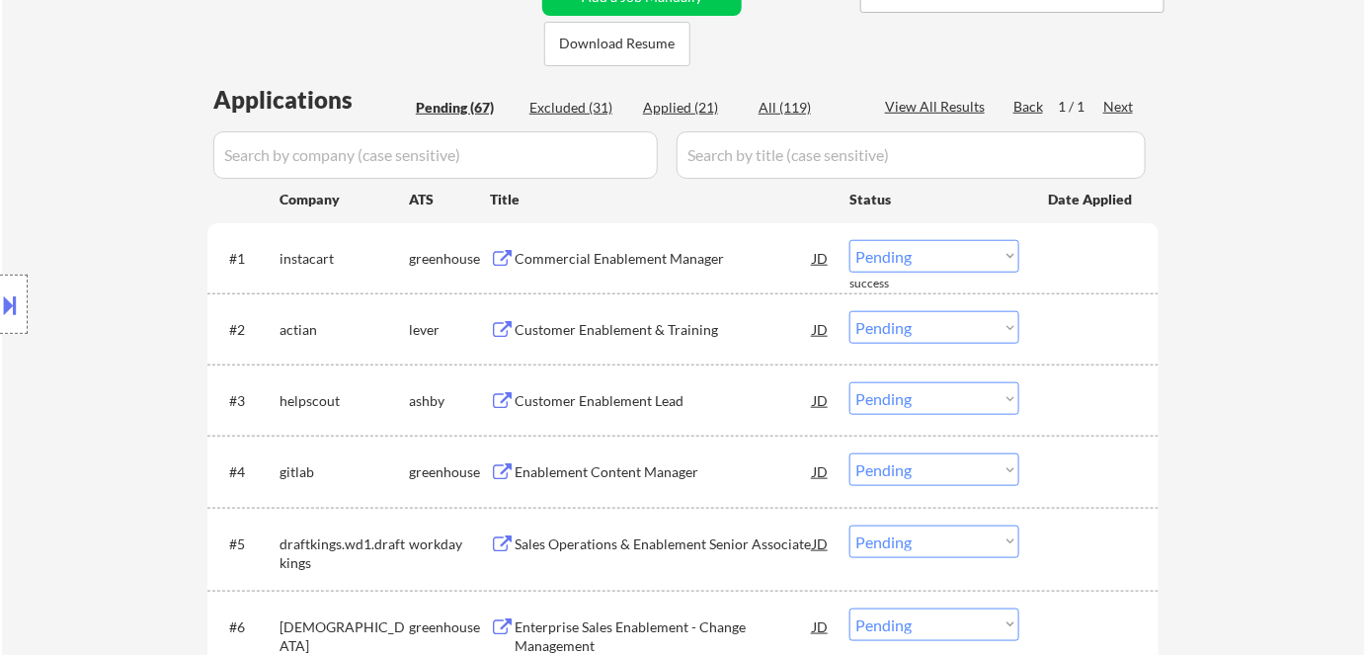
click at [609, 258] on div "Commercial Enablement Manager" at bounding box center [664, 259] width 298 height 20
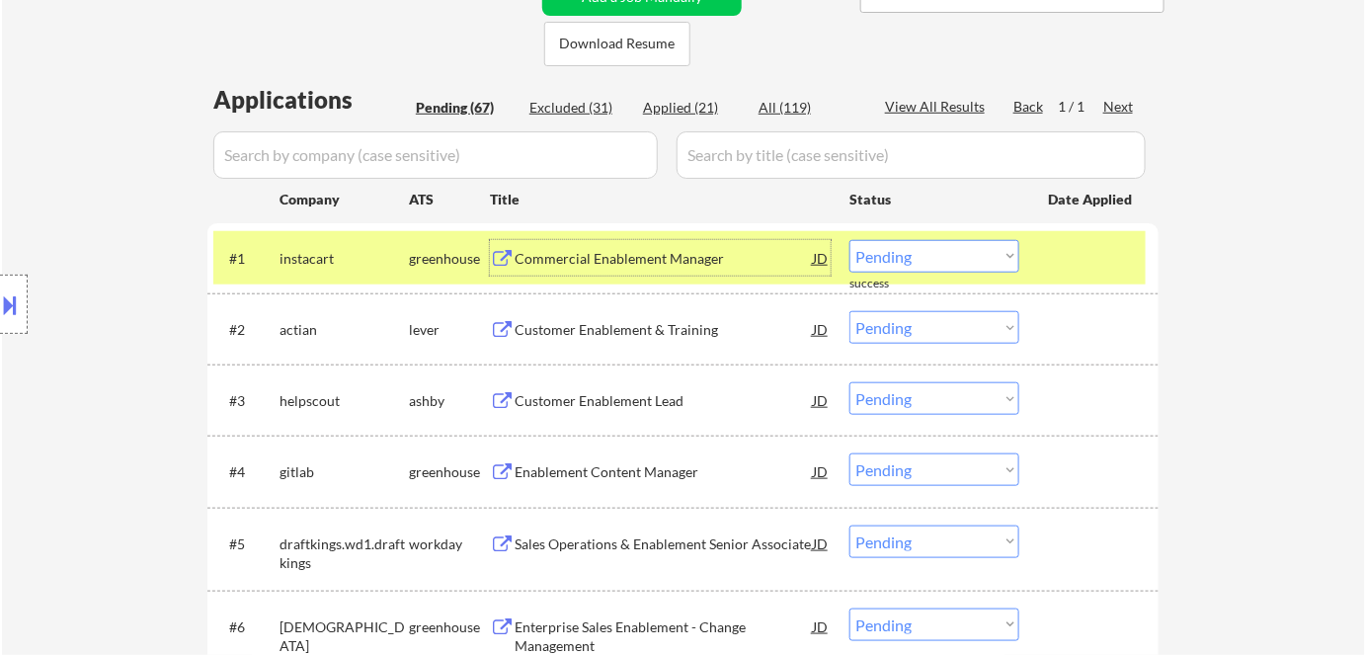
click at [953, 270] on select "Choose an option... Pending Applied Excluded (Questions) Excluded (Expired) Exc…" at bounding box center [935, 256] width 170 height 33
click at [850, 240] on select "Choose an option... Pending Applied Excluded (Questions) Excluded (Expired) Exc…" at bounding box center [935, 256] width 170 height 33
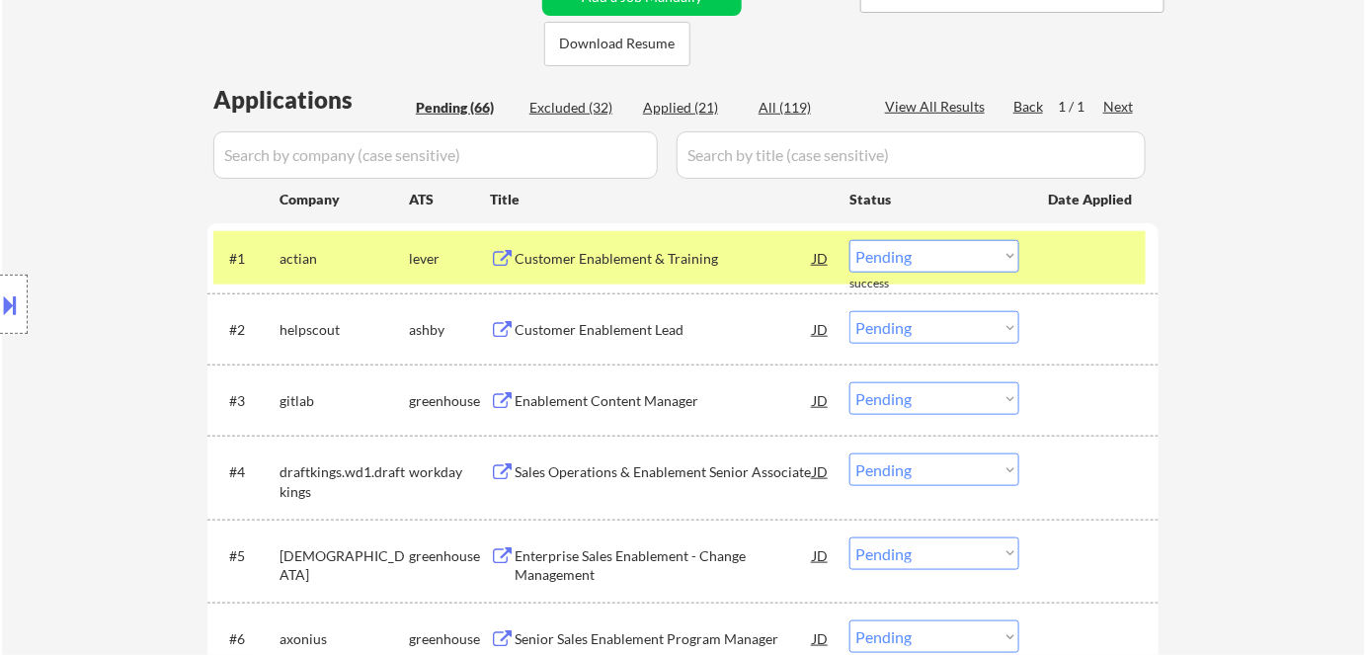
click at [593, 265] on div "Customer Enablement & Training" at bounding box center [664, 259] width 298 height 20
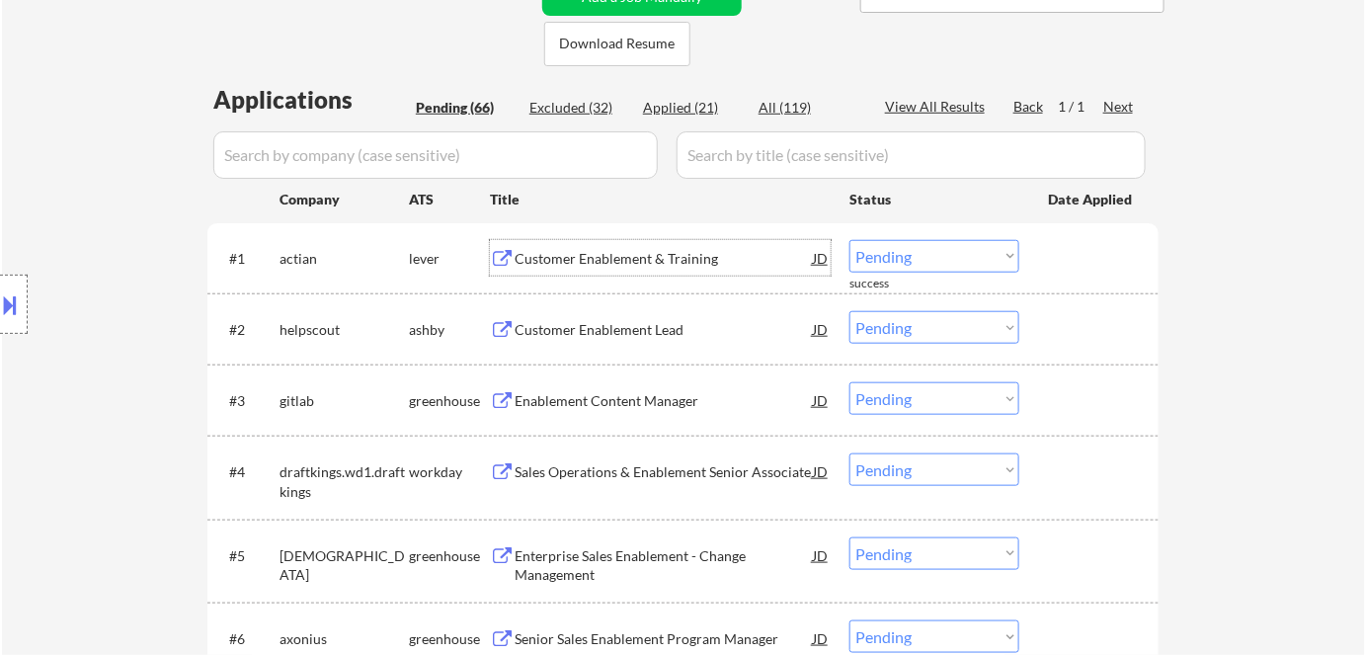
click at [897, 251] on select "Choose an option... Pending Applied Excluded (Questions) Excluded (Expired) Exc…" at bounding box center [935, 256] width 170 height 33
click at [850, 240] on select "Choose an option... Pending Applied Excluded (Questions) Excluded (Expired) Exc…" at bounding box center [935, 256] width 170 height 33
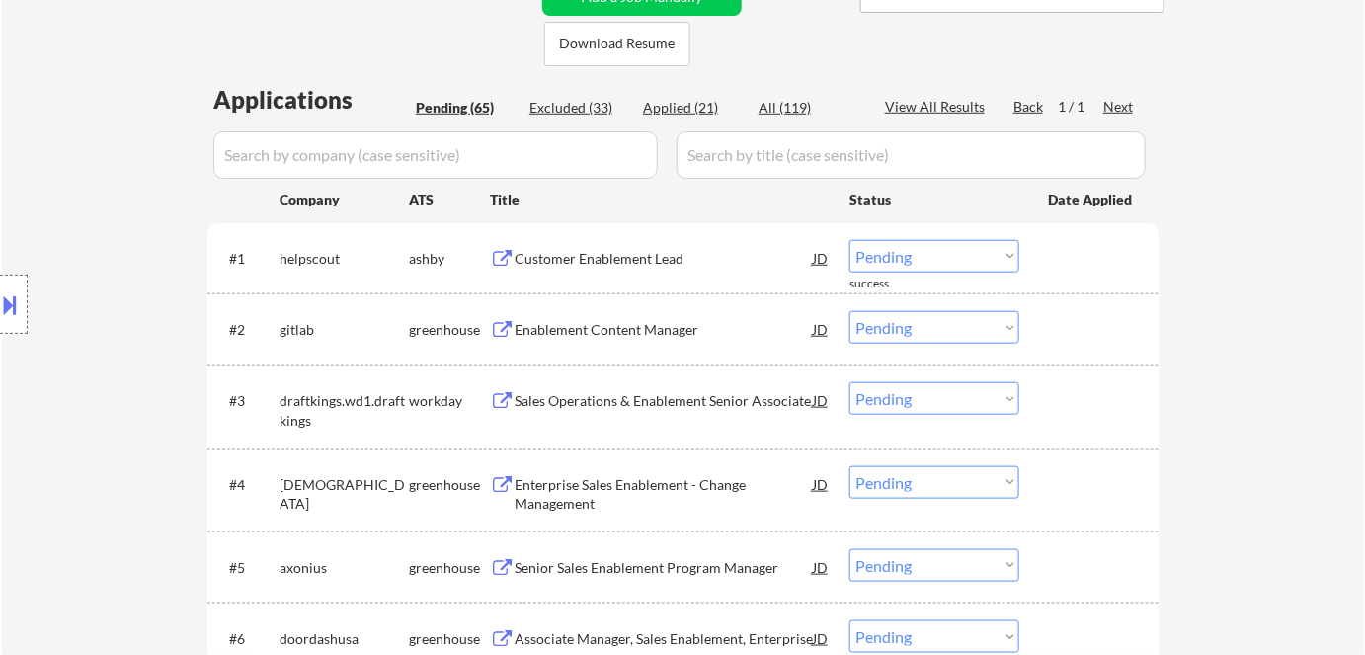
click at [604, 263] on div "Customer Enablement Lead" at bounding box center [664, 259] width 298 height 20
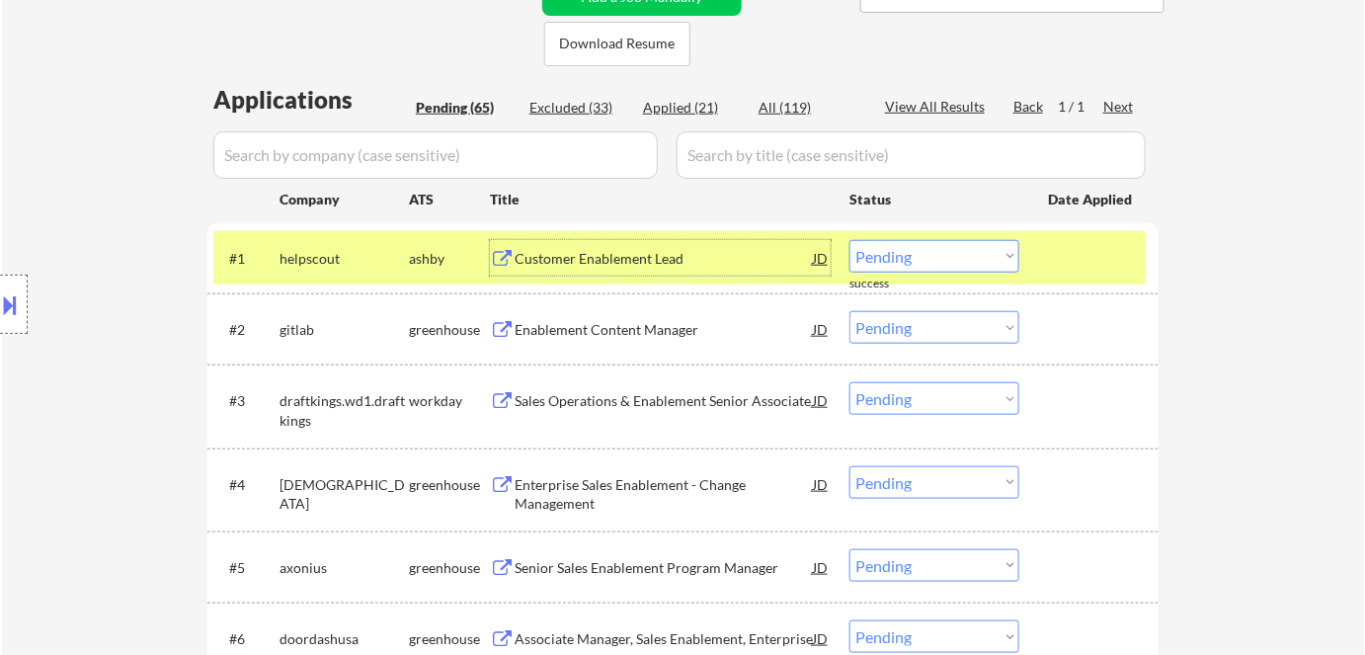
drag, startPoint x: 944, startPoint y: 249, endPoint x: 950, endPoint y: 261, distance: 13.7
click at [944, 248] on select "Choose an option... Pending Applied Excluded (Questions) Excluded (Expired) Exc…" at bounding box center [935, 256] width 170 height 33
click at [850, 240] on select "Choose an option... Pending Applied Excluded (Questions) Excluded (Expired) Exc…" at bounding box center [935, 256] width 170 height 33
click at [607, 330] on div "Enablement Content Manager" at bounding box center [664, 330] width 298 height 20
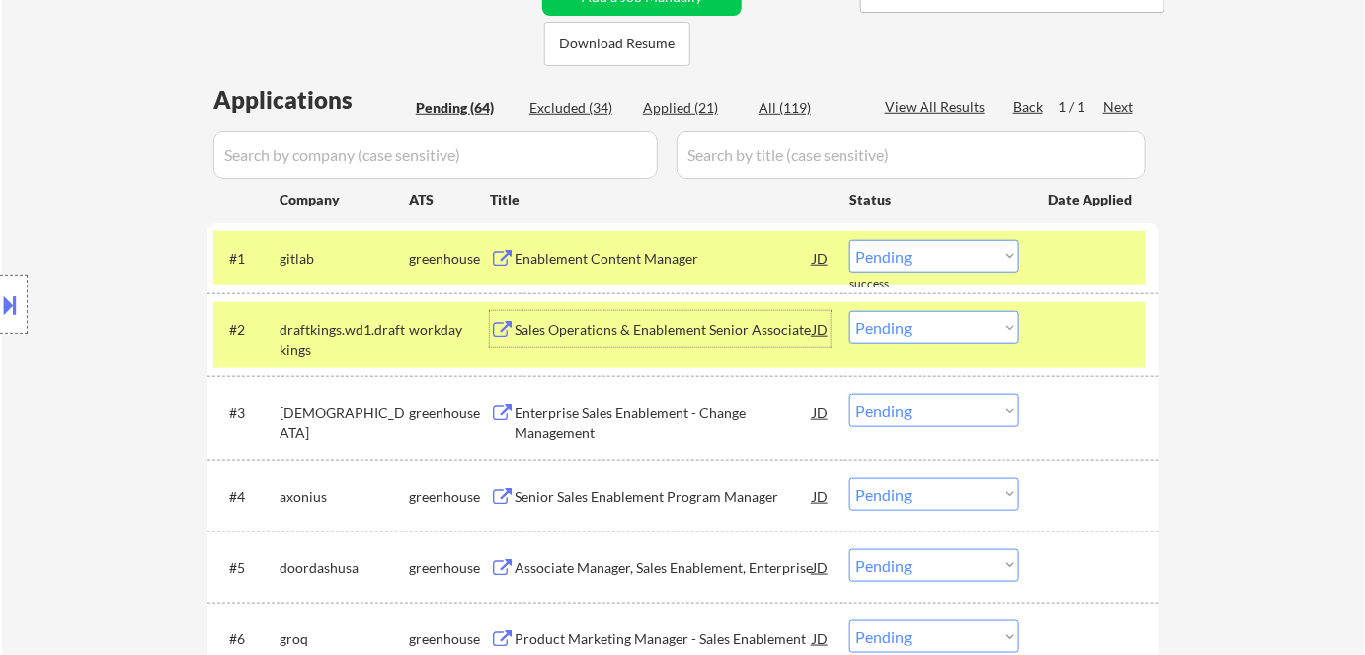
click at [340, 330] on div "Location Inclusions: [GEOGRAPHIC_DATA], [GEOGRAPHIC_DATA] [GEOGRAPHIC_DATA], [G…" at bounding box center [177, 305] width 354 height 367
click at [935, 256] on select "Choose an option... Pending Applied Excluded (Questions) Excluded (Expired) Exc…" at bounding box center [935, 256] width 170 height 33
click at [850, 240] on select "Choose an option... Pending Applied Excluded (Questions) Excluded (Expired) Exc…" at bounding box center [935, 256] width 170 height 33
click at [435, 338] on div "workday" at bounding box center [449, 330] width 81 height 20
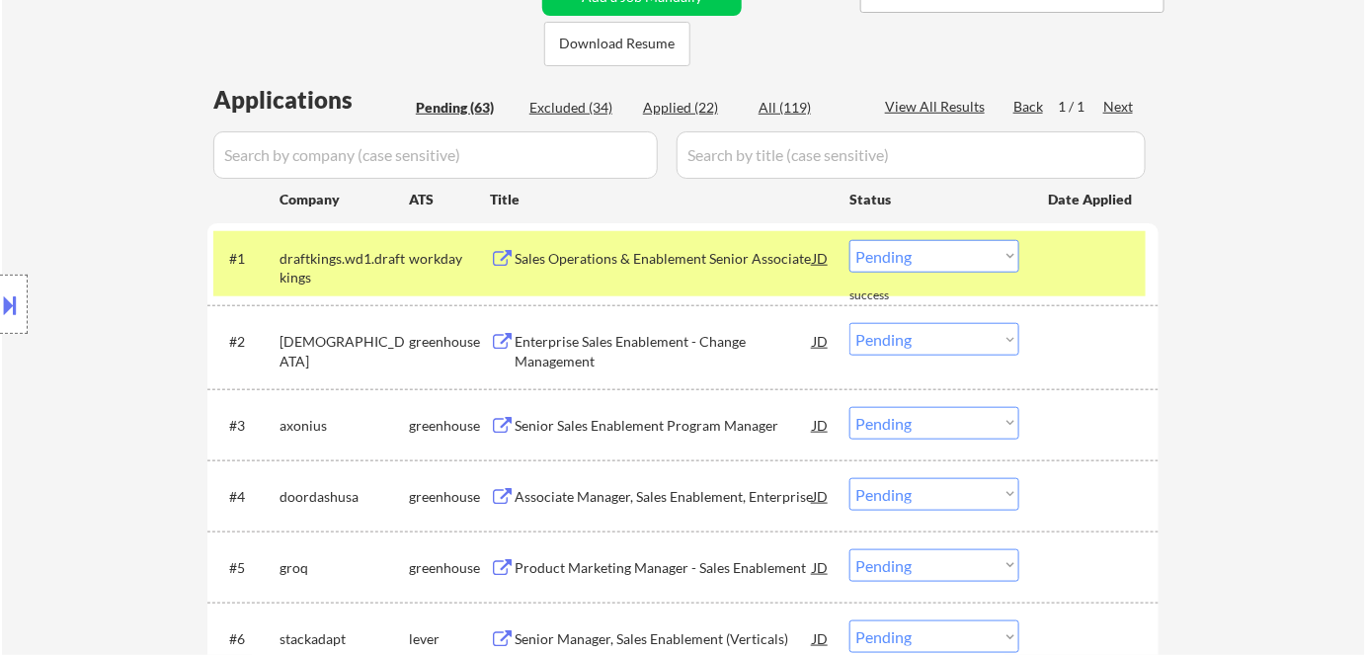
click at [688, 269] on div "Sales Operations & Enablement Senior Associate" at bounding box center [664, 258] width 298 height 36
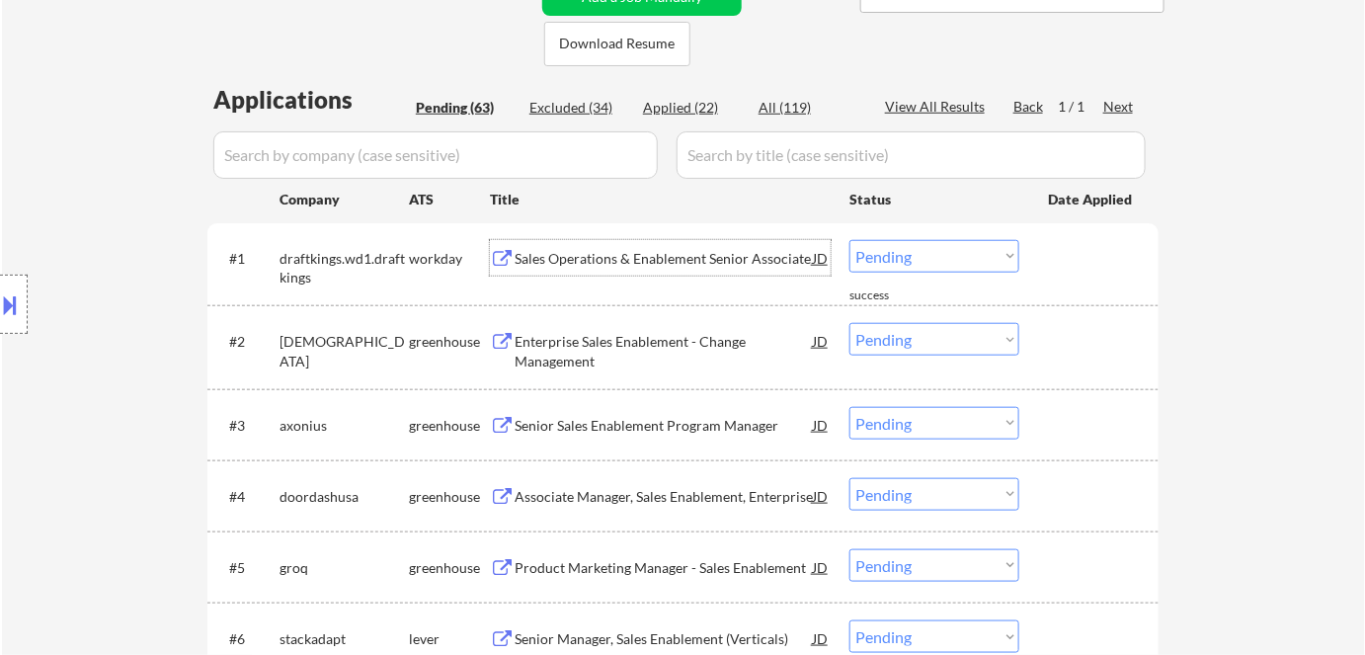
drag, startPoint x: 913, startPoint y: 256, endPoint x: 922, endPoint y: 268, distance: 14.8
click at [914, 257] on select "Choose an option... Pending Applied Excluded (Questions) Excluded (Expired) Exc…" at bounding box center [935, 256] width 170 height 33
click at [850, 240] on select "Choose an option... Pending Applied Excluded (Questions) Excluded (Expired) Exc…" at bounding box center [935, 256] width 170 height 33
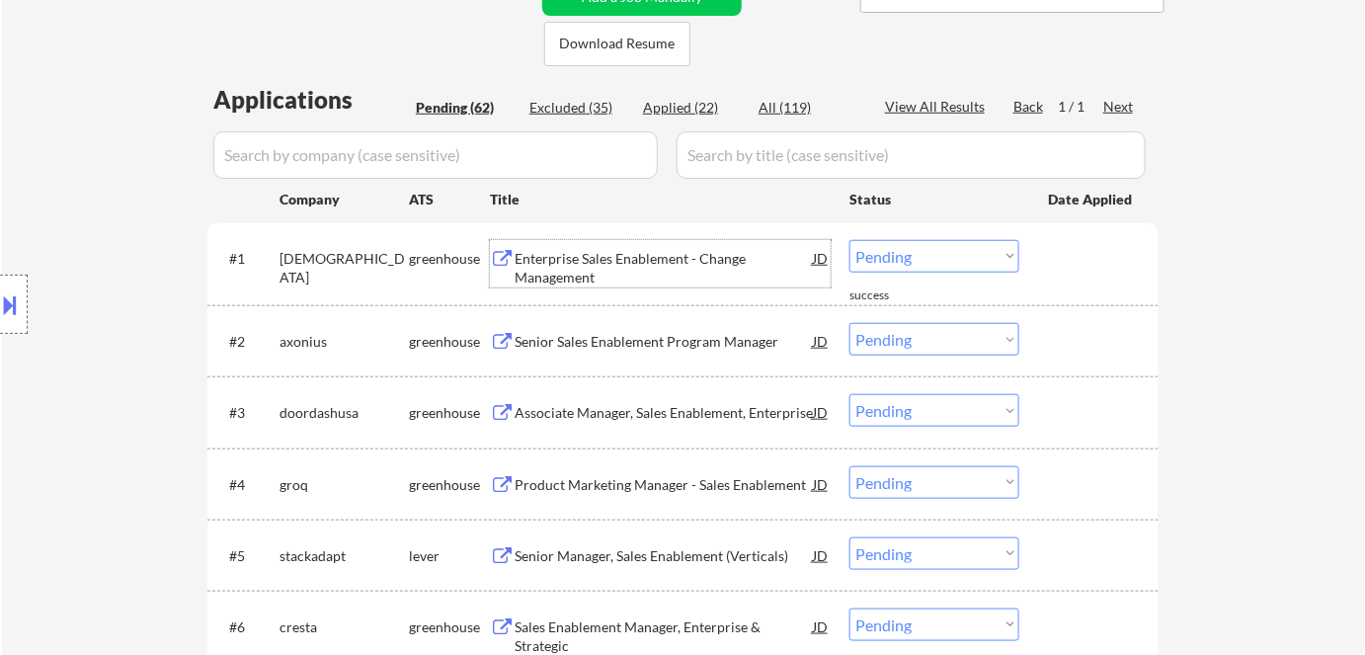
click at [537, 260] on div "Enterprise Sales Enablement - Change Management" at bounding box center [664, 268] width 298 height 39
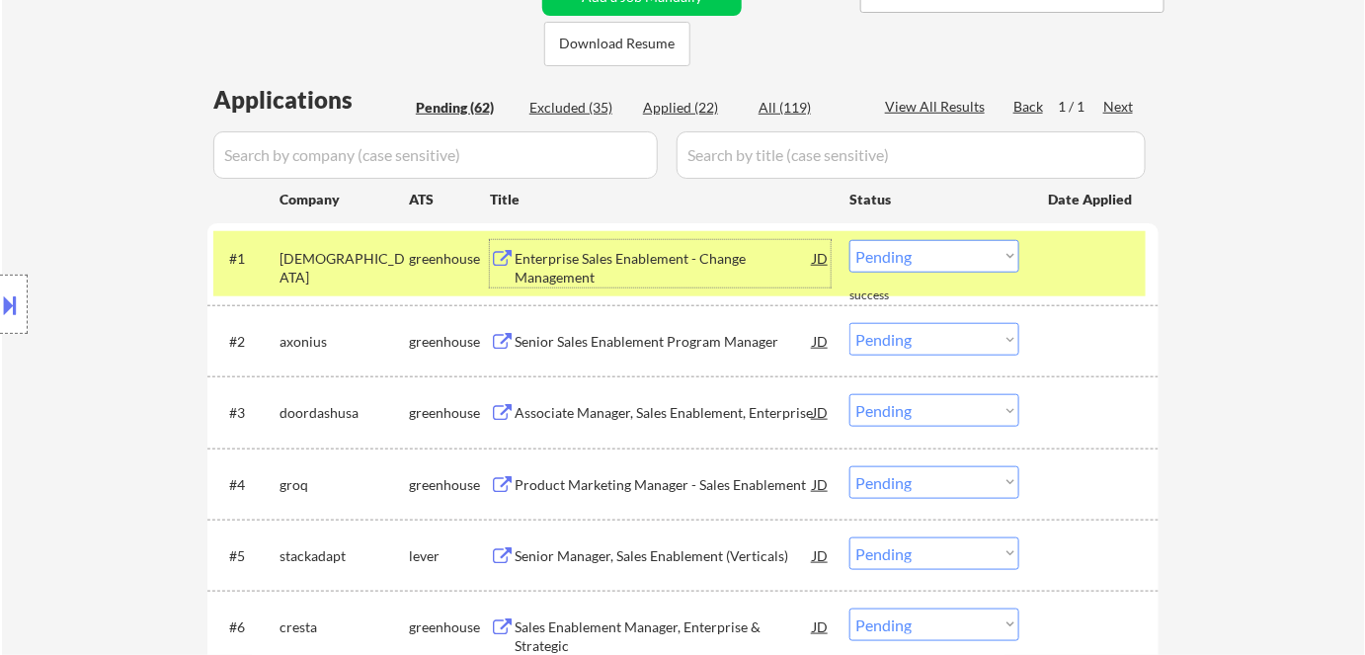
click at [914, 260] on select "Choose an option... Pending Applied Excluded (Questions) Excluded (Expired) Exc…" at bounding box center [935, 256] width 170 height 33
click at [850, 240] on select "Choose an option... Pending Applied Excluded (Questions) Excluded (Expired) Exc…" at bounding box center [935, 256] width 170 height 33
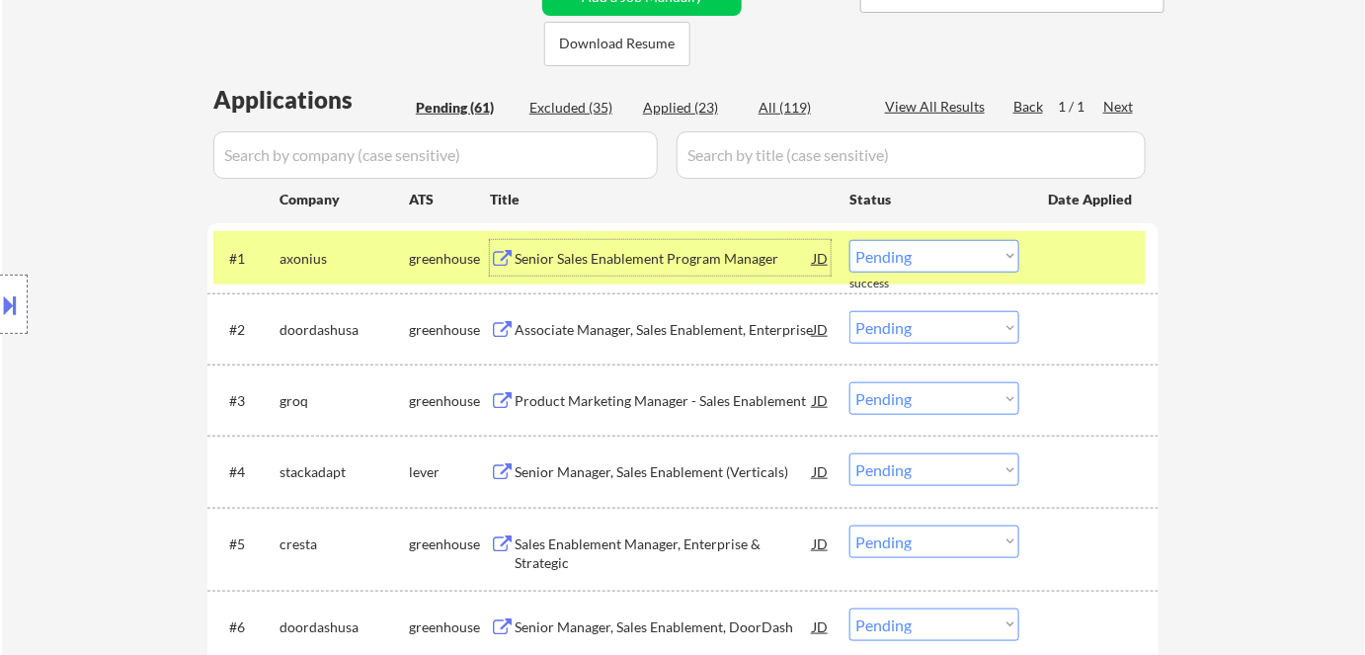
click at [567, 259] on div "Senior Sales Enablement Program Manager" at bounding box center [664, 259] width 298 height 20
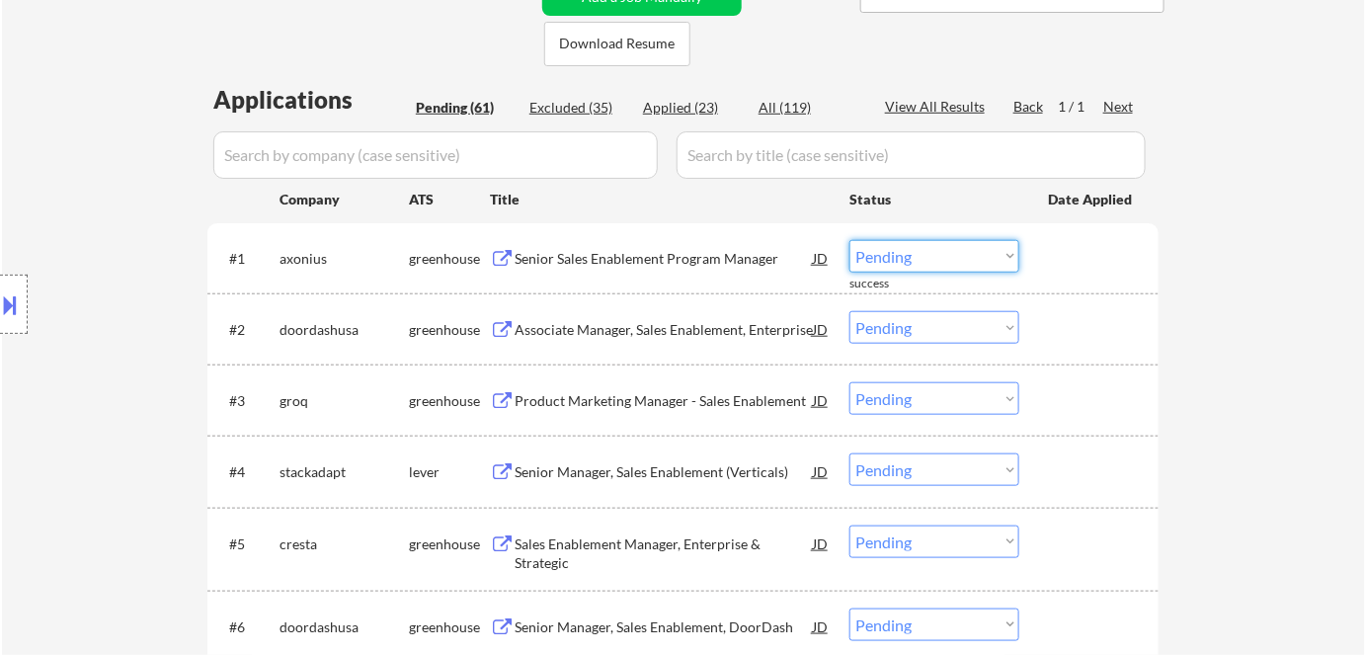
click at [930, 250] on select "Choose an option... Pending Applied Excluded (Questions) Excluded (Expired) Exc…" at bounding box center [935, 256] width 170 height 33
click at [850, 240] on select "Choose an option... Pending Applied Excluded (Questions) Excluded (Expired) Exc…" at bounding box center [935, 256] width 170 height 33
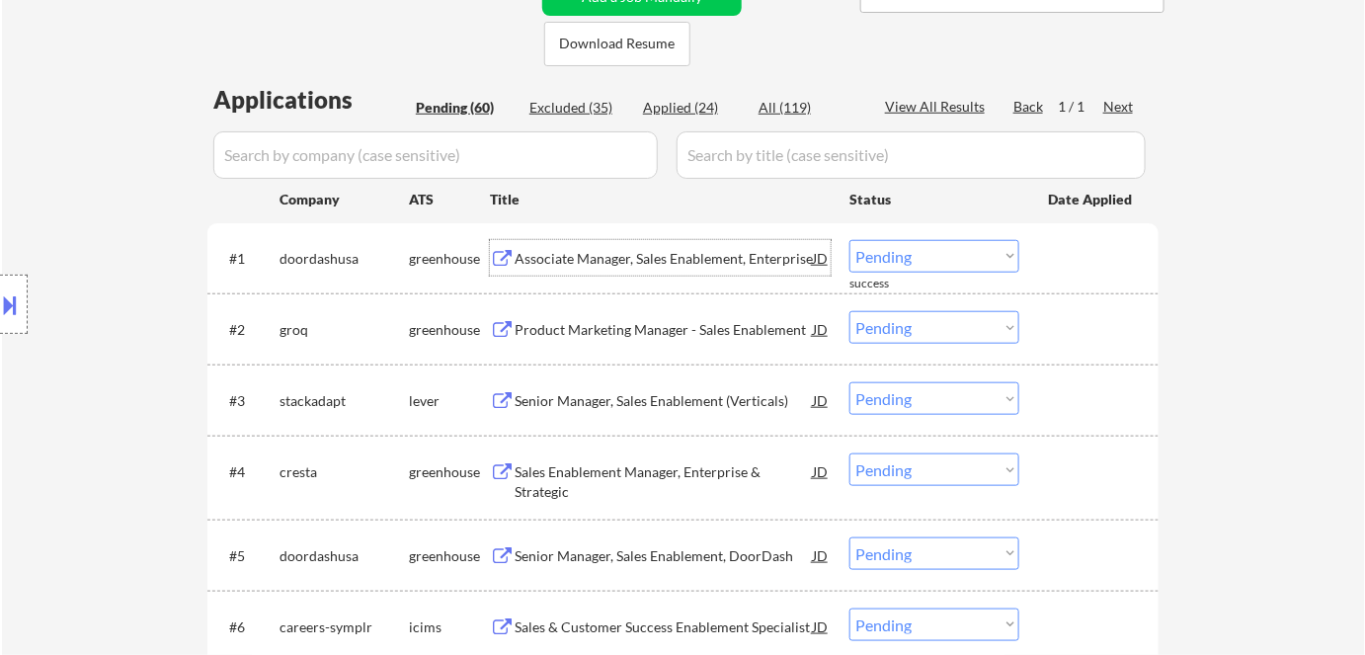
click at [568, 252] on div "Associate Manager, Sales Enablement, Enterprise" at bounding box center [664, 259] width 298 height 20
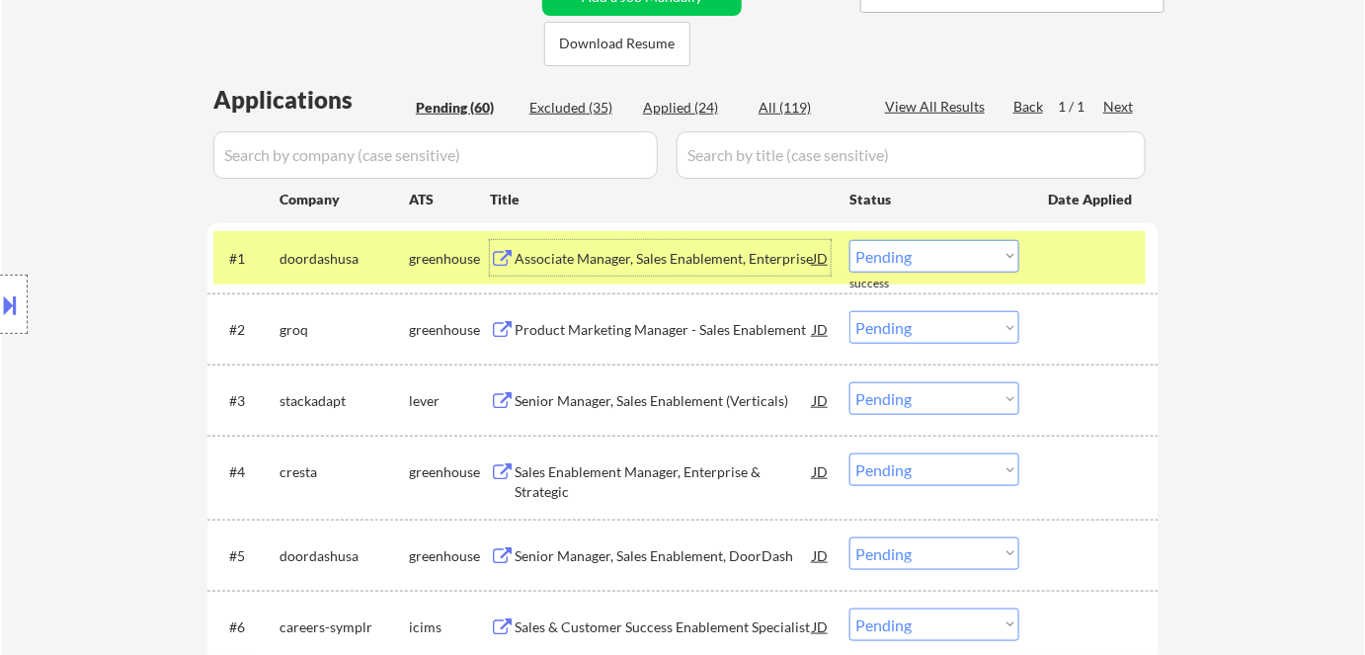
click at [631, 257] on div "Associate Manager, Sales Enablement, Enterprise" at bounding box center [664, 259] width 298 height 20
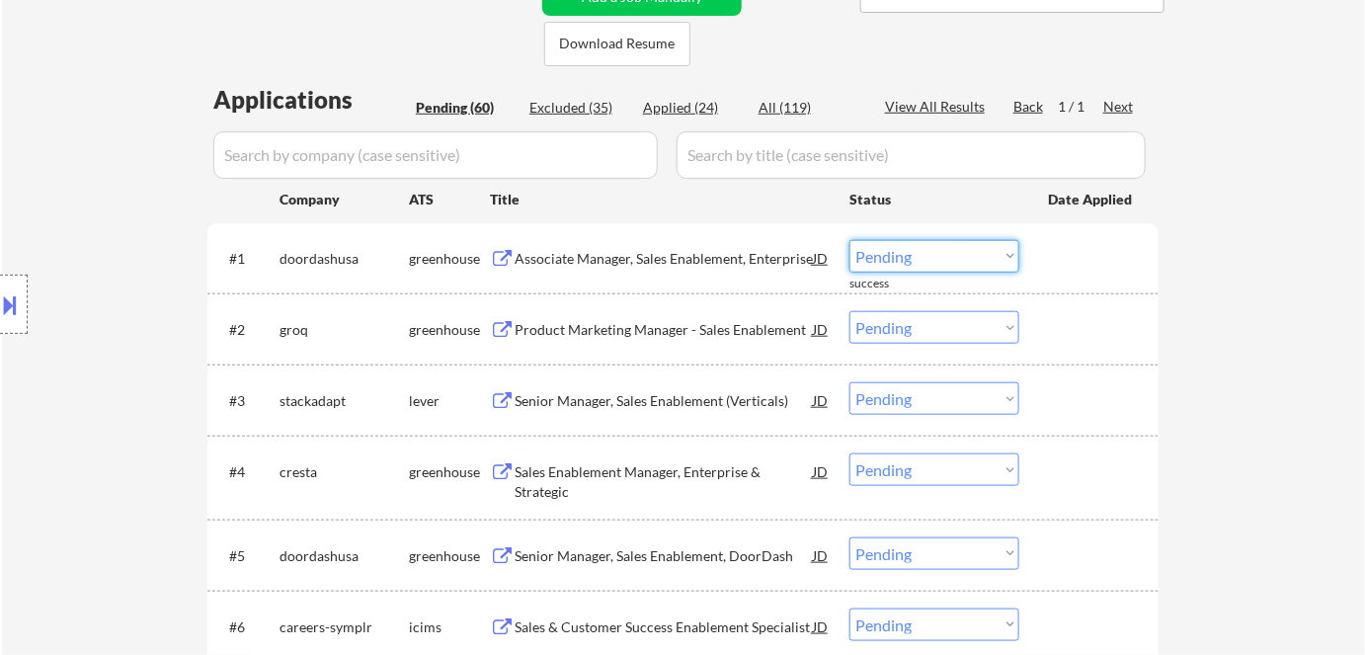
drag, startPoint x: 951, startPoint y: 253, endPoint x: 944, endPoint y: 271, distance: 19.5
click at [951, 254] on select "Choose an option... Pending Applied Excluded (Questions) Excluded (Expired) Exc…" at bounding box center [935, 256] width 170 height 33
click at [850, 240] on select "Choose an option... Pending Applied Excluded (Questions) Excluded (Expired) Exc…" at bounding box center [935, 256] width 170 height 33
select select ""pending""
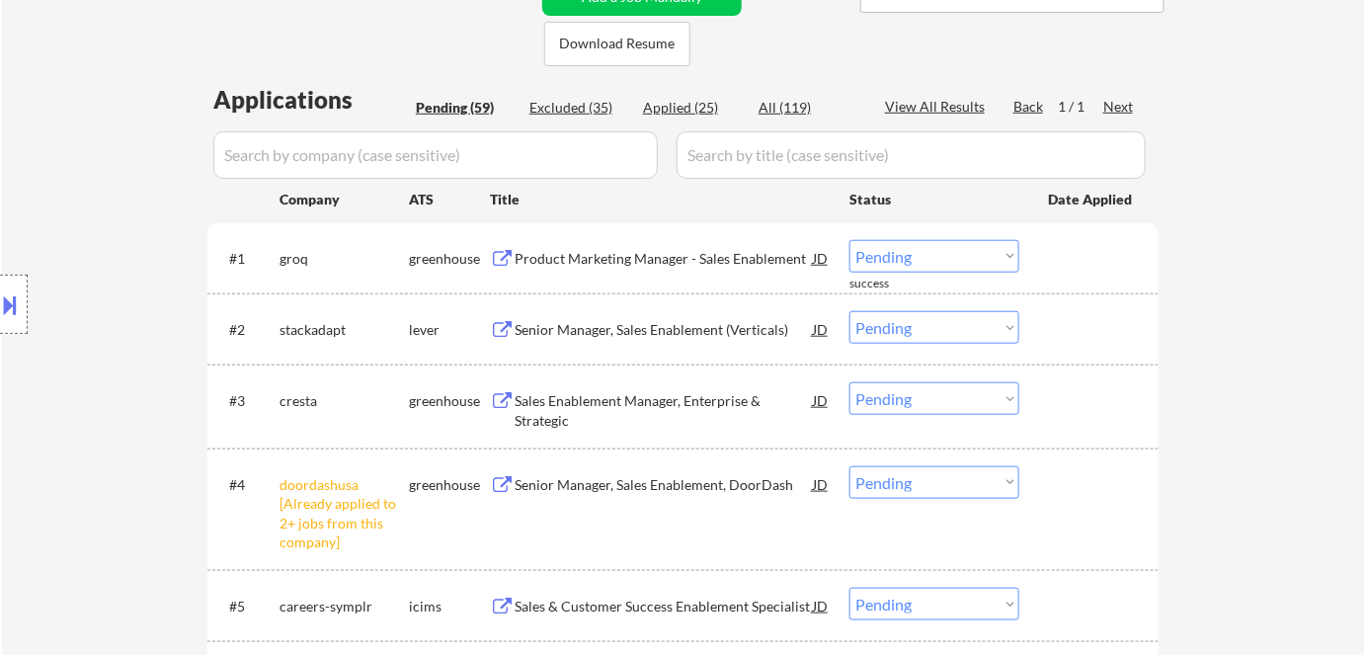
click at [946, 483] on select "Choose an option... Pending Applied Excluded (Questions) Excluded (Expired) Exc…" at bounding box center [935, 482] width 170 height 33
click at [951, 486] on select "Choose an option... Pending Applied Excluded (Questions) Excluded (Expired) Exc…" at bounding box center [935, 482] width 170 height 33
click at [850, 466] on select "Choose an option... Pending Applied Excluded (Questions) Excluded (Expired) Exc…" at bounding box center [935, 482] width 170 height 33
select select ""pending""
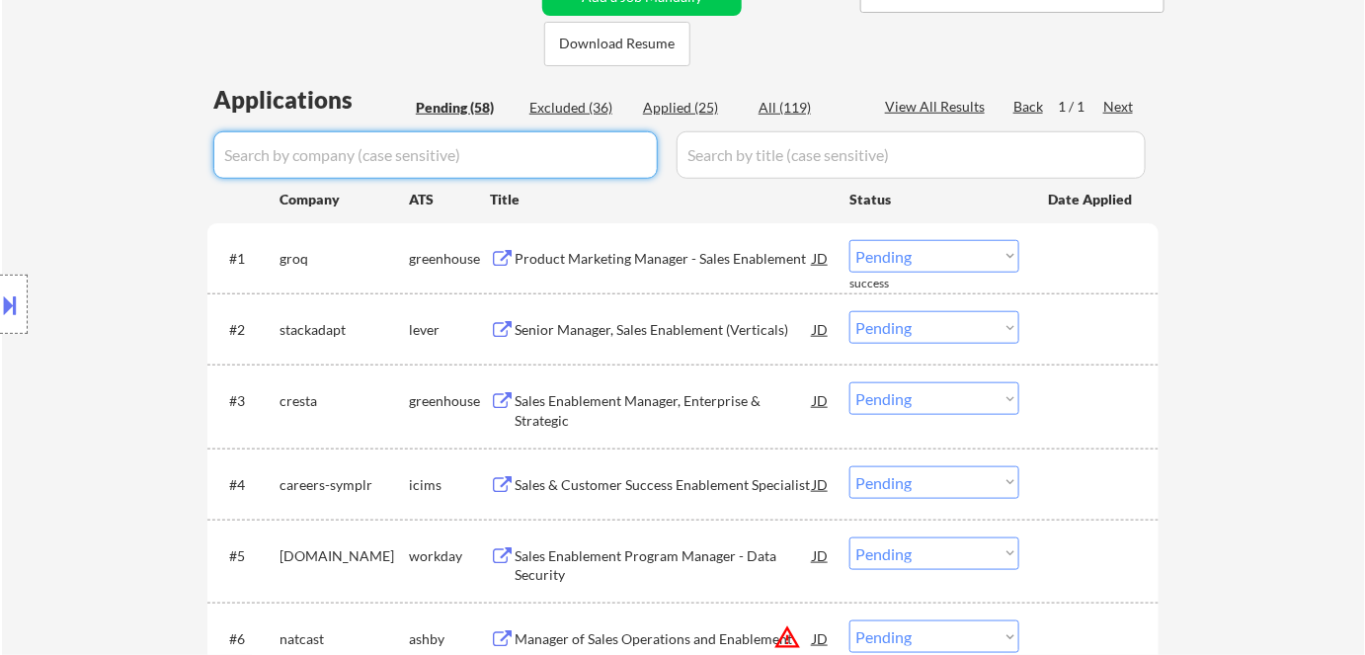
drag, startPoint x: 628, startPoint y: 122, endPoint x: 88, endPoint y: 642, distance: 750.5
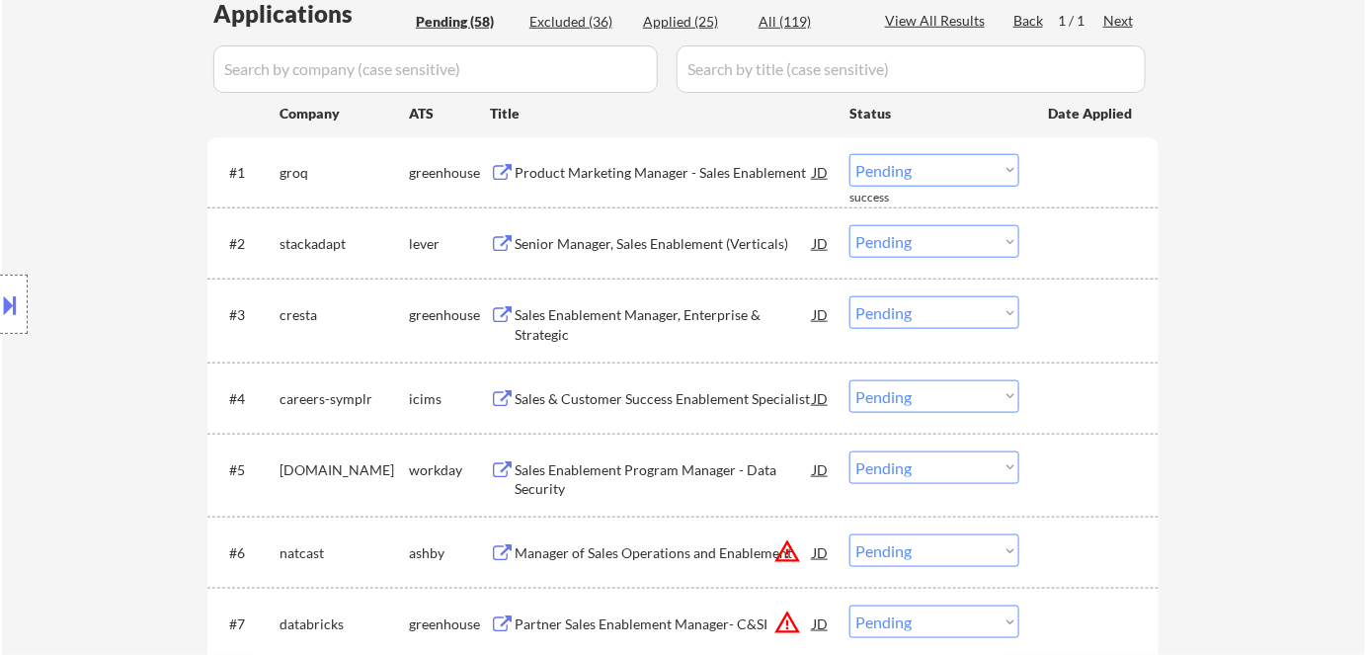
scroll to position [538, 0]
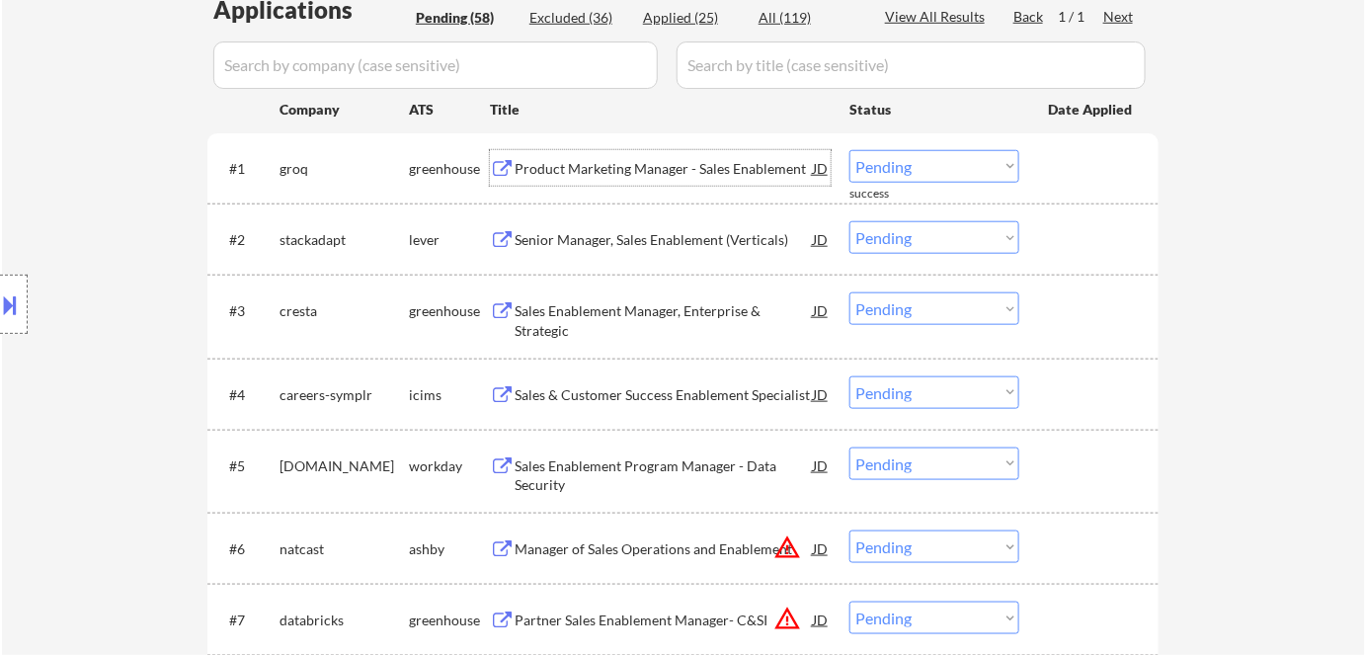
click at [563, 164] on div "Product Marketing Manager - Sales Enablement" at bounding box center [664, 169] width 298 height 20
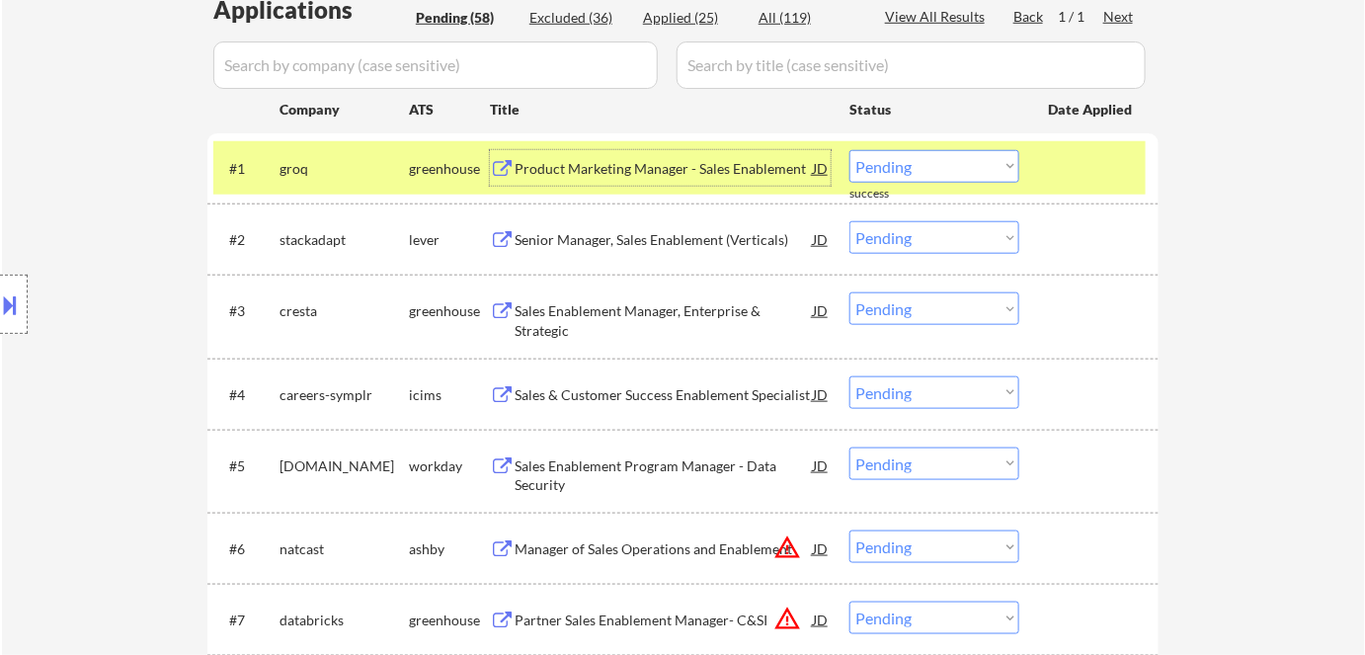
click at [937, 166] on select "Choose an option... Pending Applied Excluded (Questions) Excluded (Expired) Exc…" at bounding box center [935, 166] width 170 height 33
click at [850, 150] on select "Choose an option... Pending Applied Excluded (Questions) Excluded (Expired) Exc…" at bounding box center [935, 166] width 170 height 33
select select ""pending""
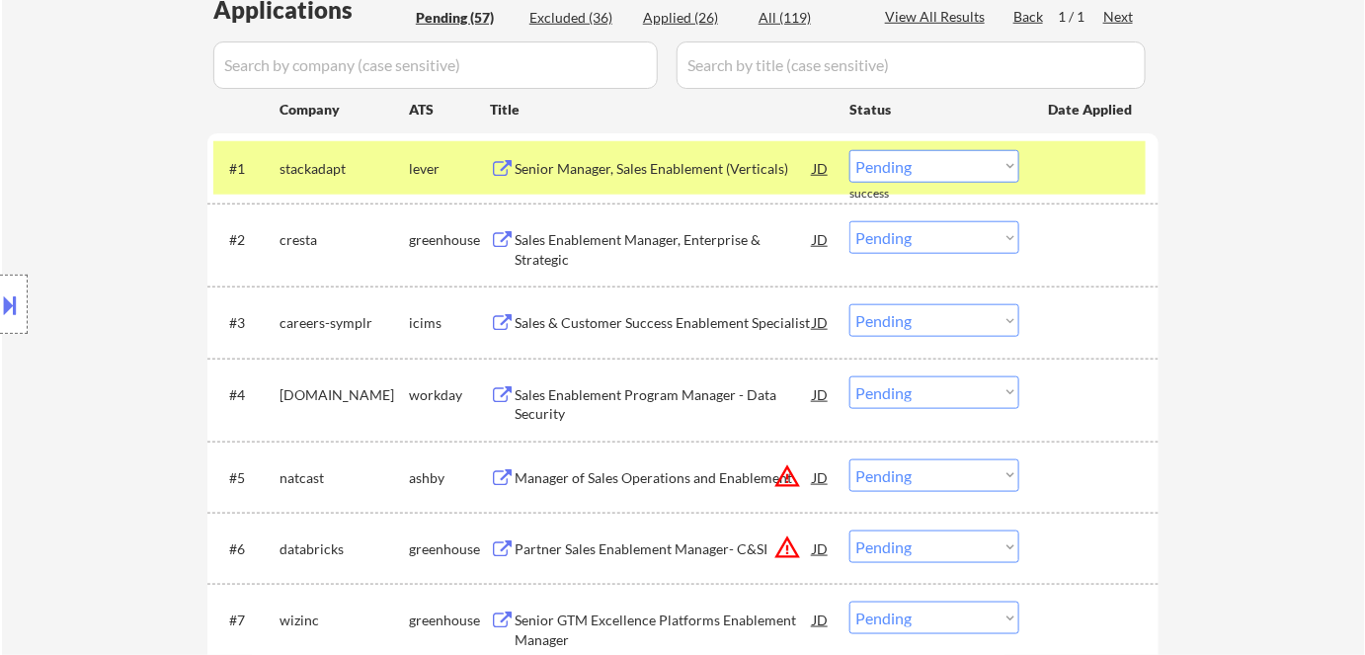
click at [595, 165] on div "Senior Manager, Sales Enablement (Verticals)" at bounding box center [664, 169] width 298 height 20
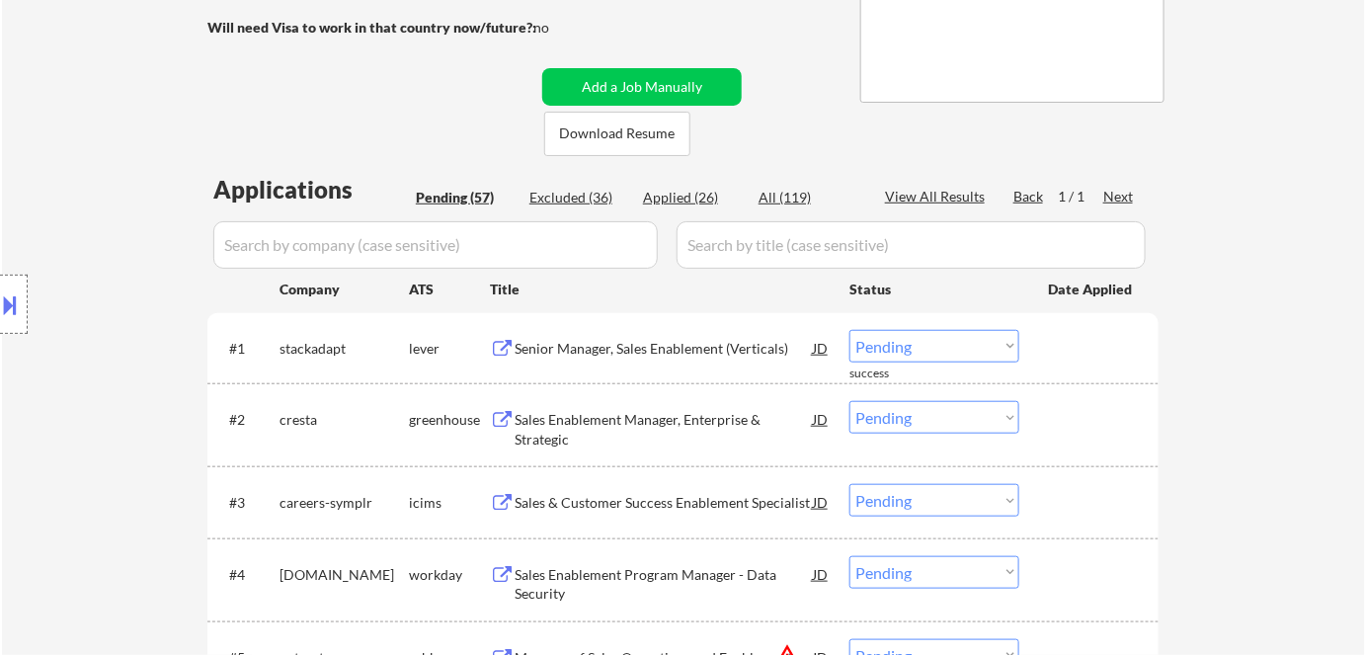
scroll to position [179, 0]
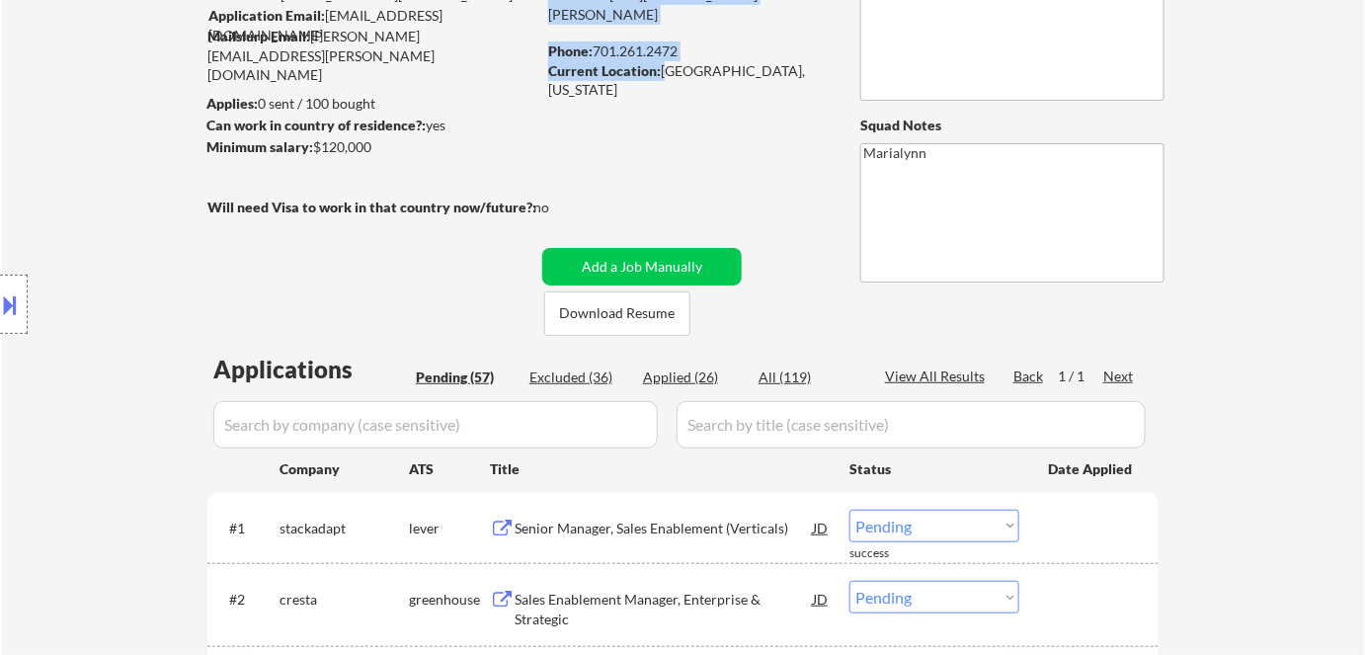
drag, startPoint x: 664, startPoint y: 66, endPoint x: 828, endPoint y: 67, distance: 164.0
click at [828, 67] on div "LinkedIn: [URL][DOMAIN_NAME][PERSON_NAME] Phone: [PHONE_NUMBER] Current Locatio…" at bounding box center [689, 33] width 283 height 97
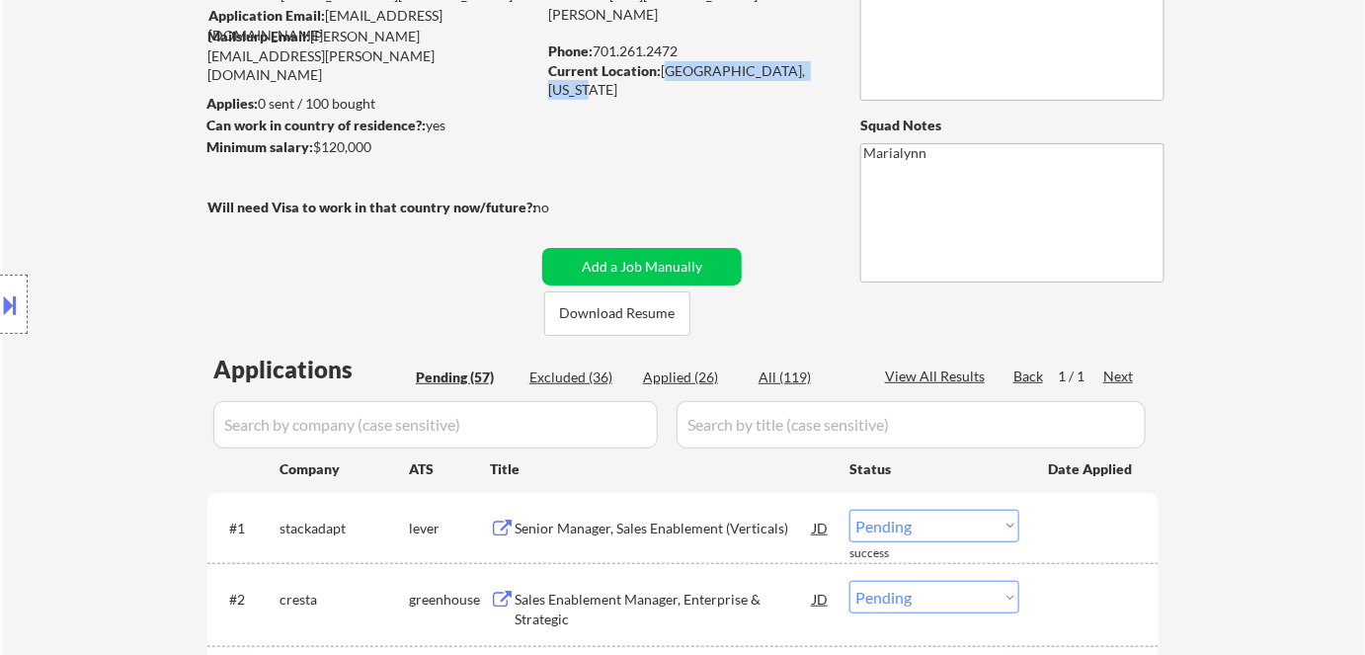
drag, startPoint x: 666, startPoint y: 71, endPoint x: 820, endPoint y: 74, distance: 154.2
click at [820, 74] on div "Current Location: [GEOGRAPHIC_DATA], [US_STATE]" at bounding box center [688, 80] width 280 height 39
copy div "[GEOGRAPHIC_DATA], [US_STATE]"
drag, startPoint x: 595, startPoint y: 53, endPoint x: 623, endPoint y: 0, distance: 60.6
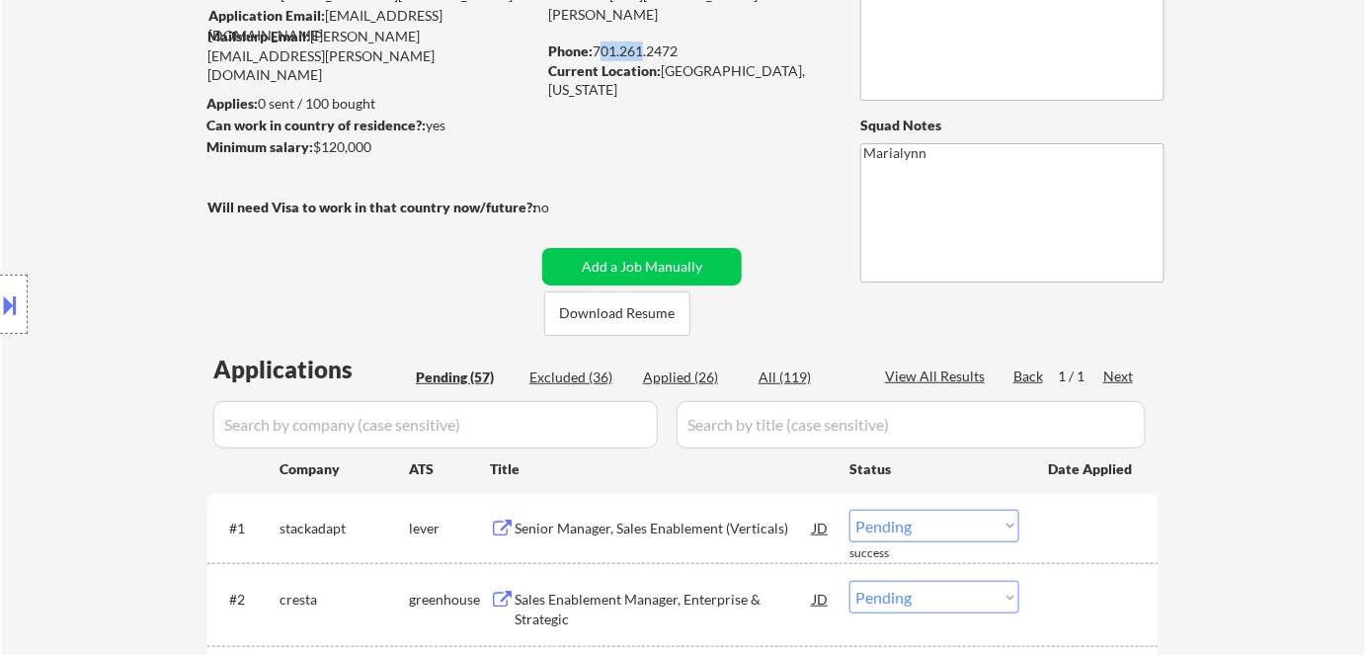
click at [640, 44] on div "Phone: [PHONE_NUMBER]" at bounding box center [688, 51] width 280 height 20
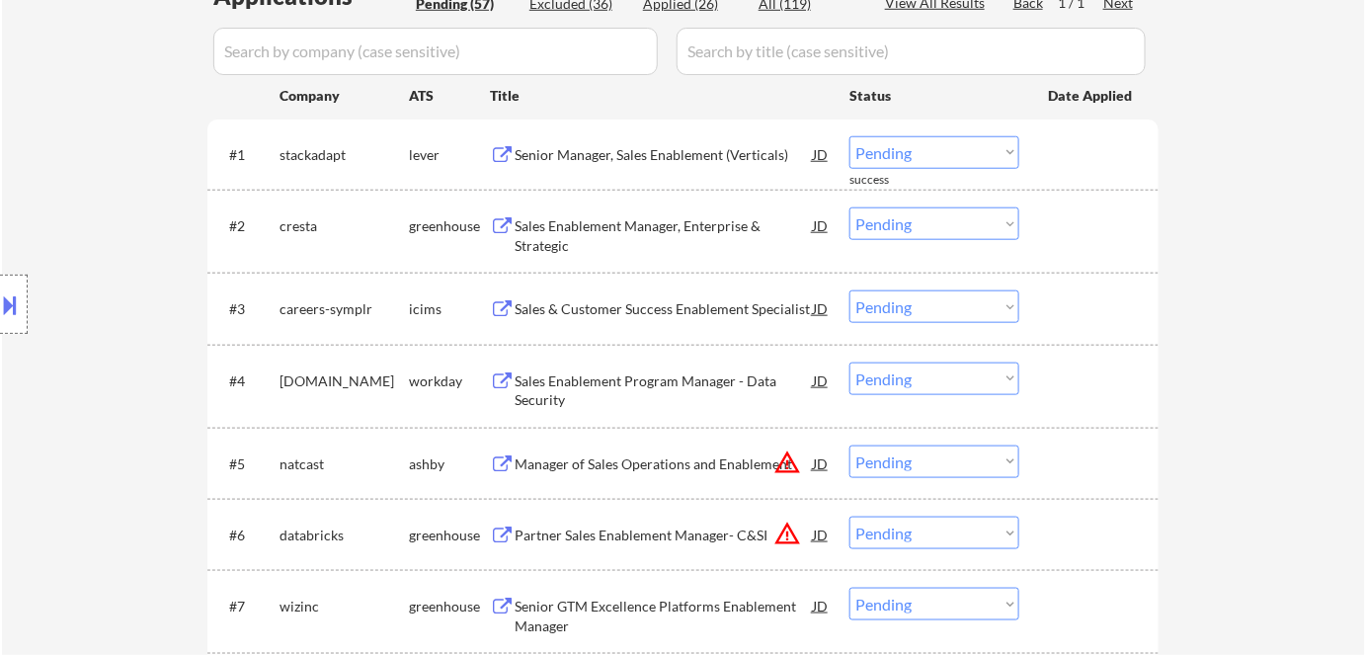
scroll to position [449, 0]
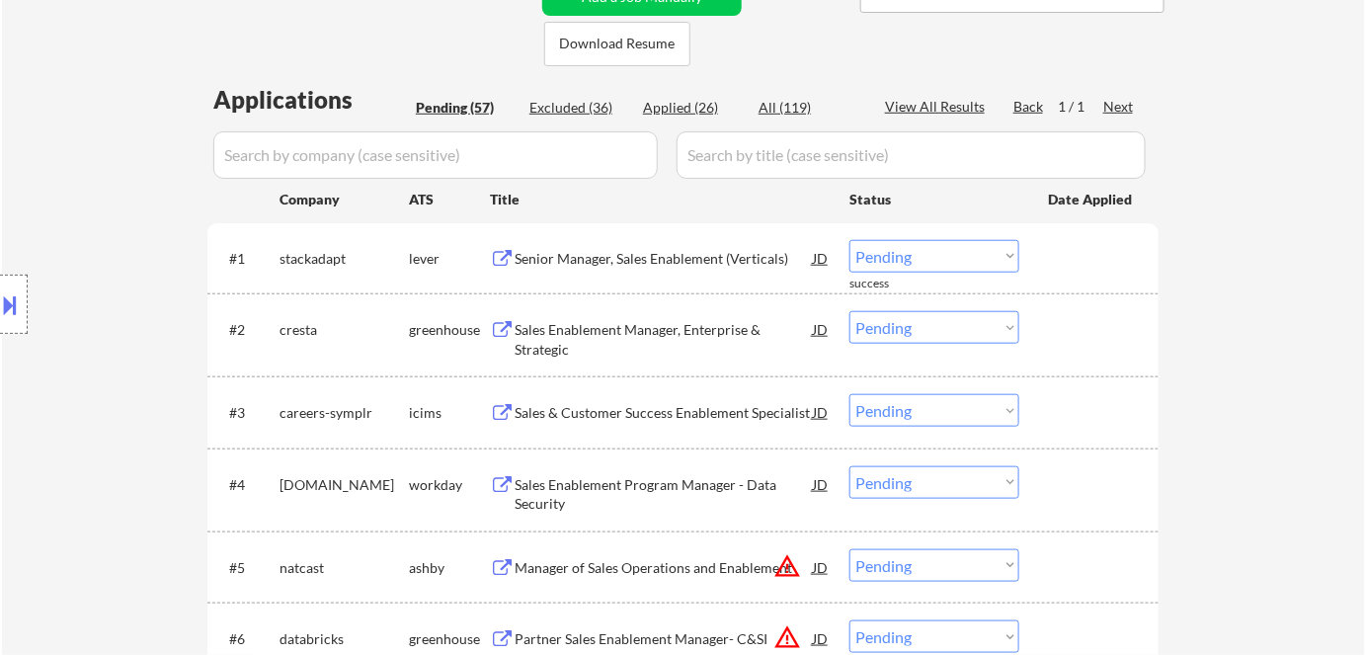
click at [583, 327] on div "Sales Enablement Manager, Enterprise & Strategic" at bounding box center [664, 339] width 298 height 39
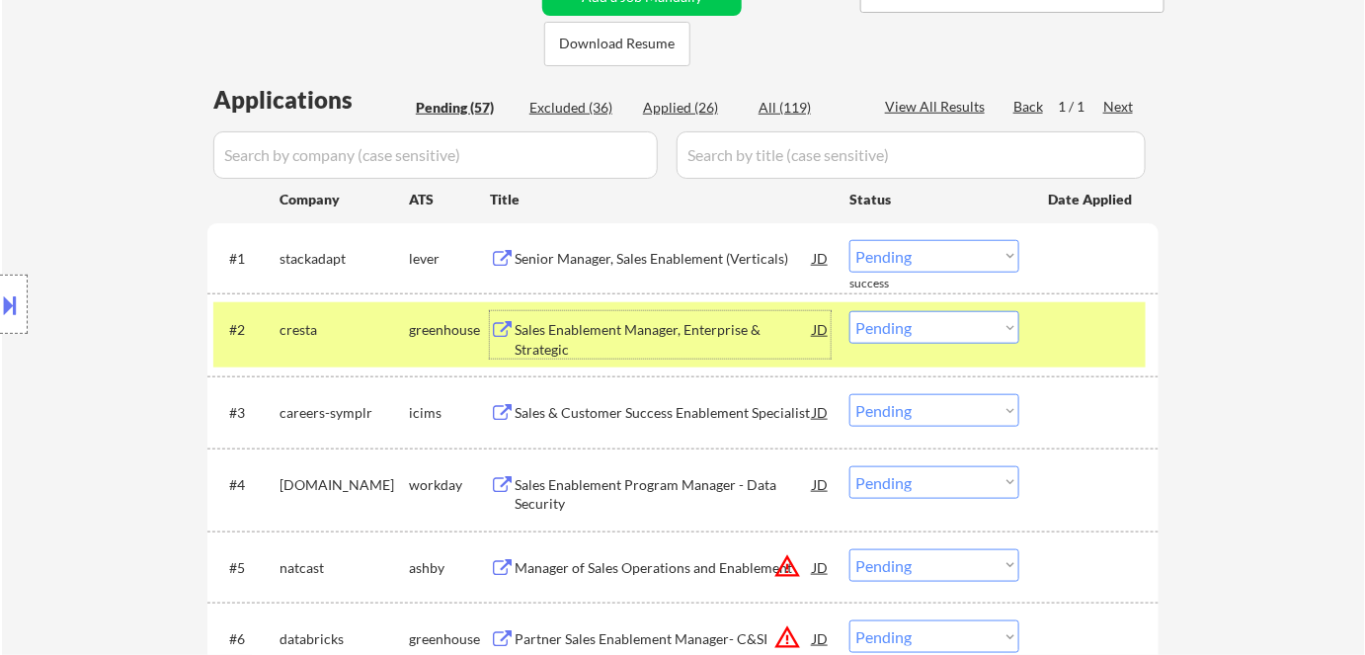
click at [902, 326] on select "Choose an option... Pending Applied Excluded (Questions) Excluded (Expired) Exc…" at bounding box center [935, 327] width 170 height 33
click at [850, 311] on select "Choose an option... Pending Applied Excluded (Questions) Excluded (Expired) Exc…" at bounding box center [935, 327] width 170 height 33
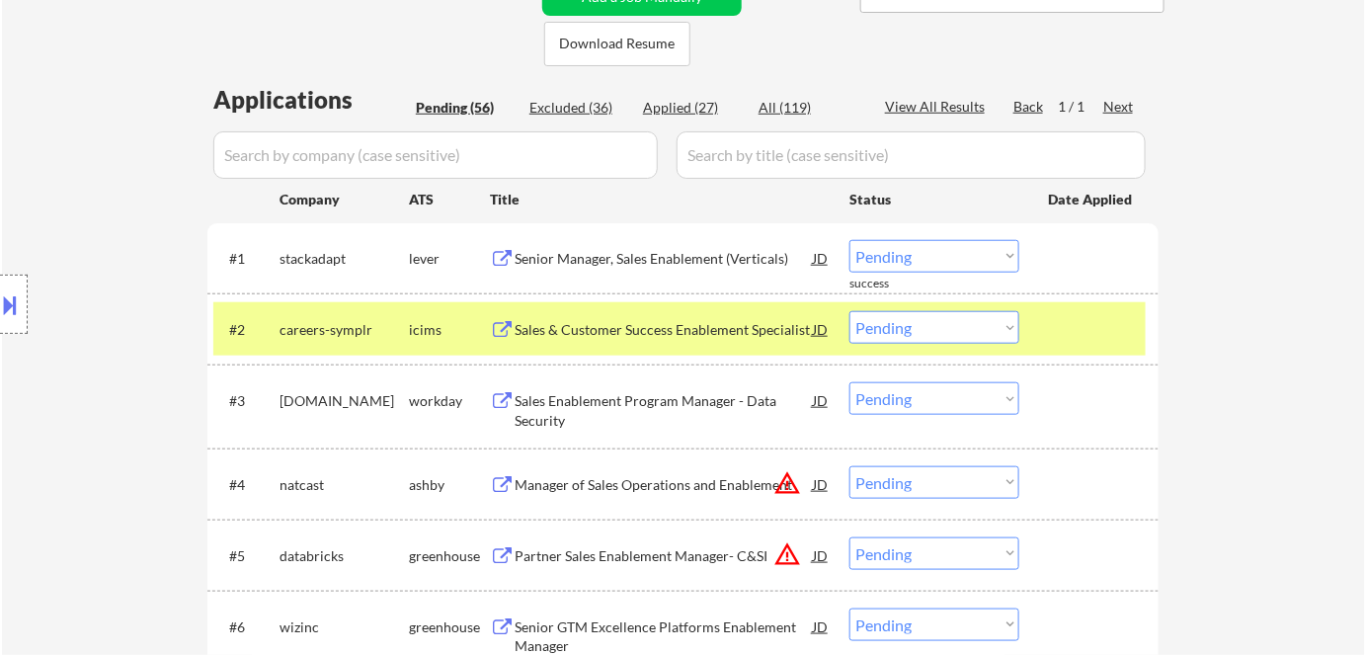
click at [642, 318] on div "Sales & Customer Success Enablement Specialist" at bounding box center [664, 329] width 298 height 36
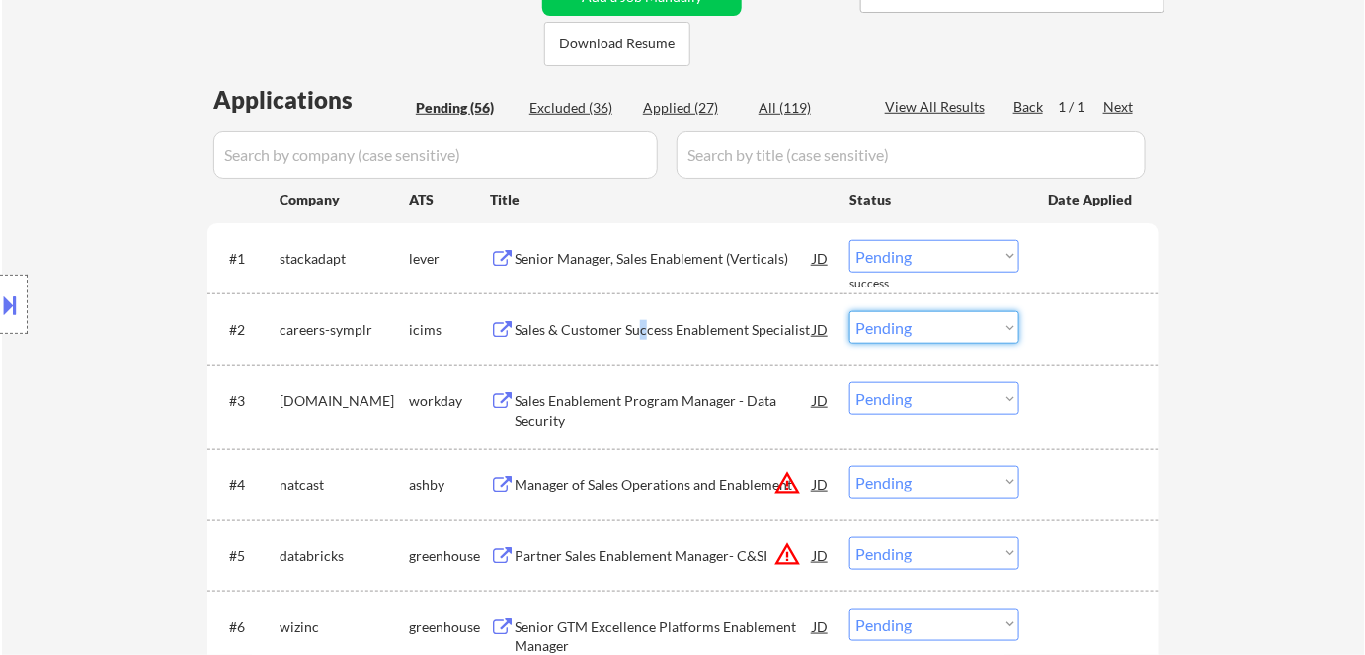
click at [888, 325] on select "Choose an option... Pending Applied Excluded (Questions) Excluded (Expired) Exc…" at bounding box center [935, 327] width 170 height 33
click at [850, 311] on select "Choose an option... Pending Applied Excluded (Questions) Excluded (Expired) Exc…" at bounding box center [935, 327] width 170 height 33
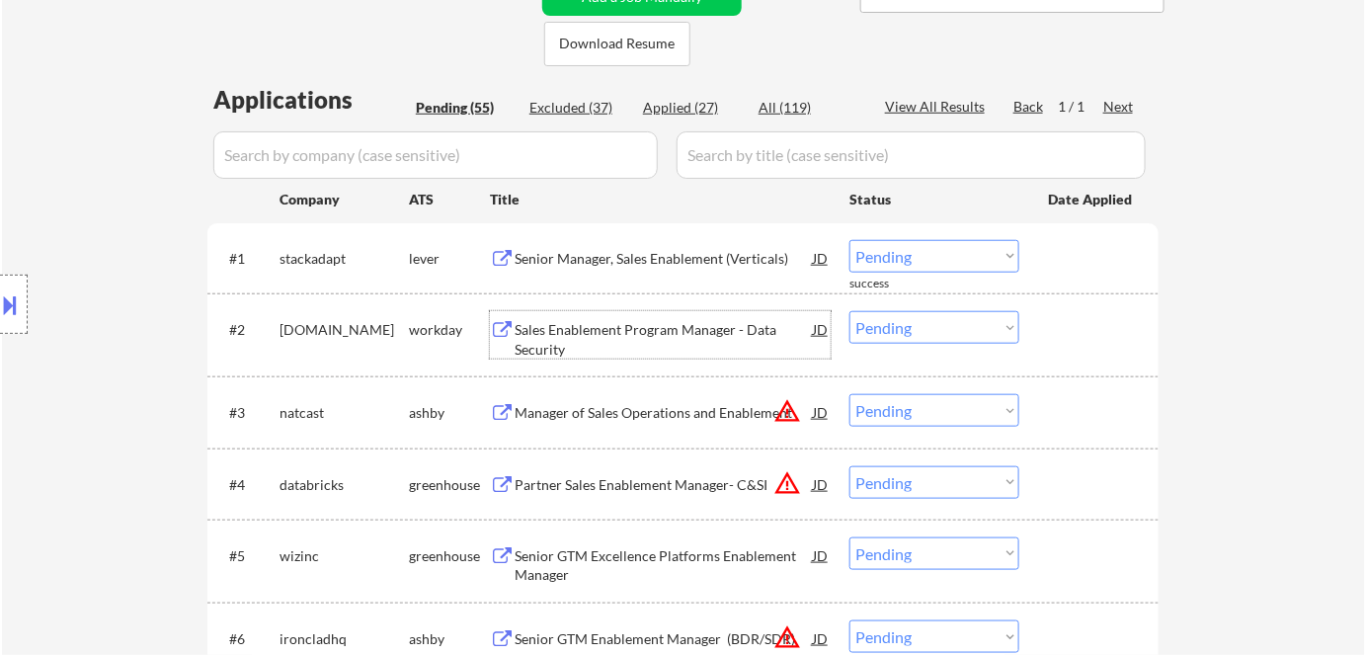
click at [573, 327] on div "Sales Enablement Program Manager - Data Security" at bounding box center [664, 339] width 298 height 39
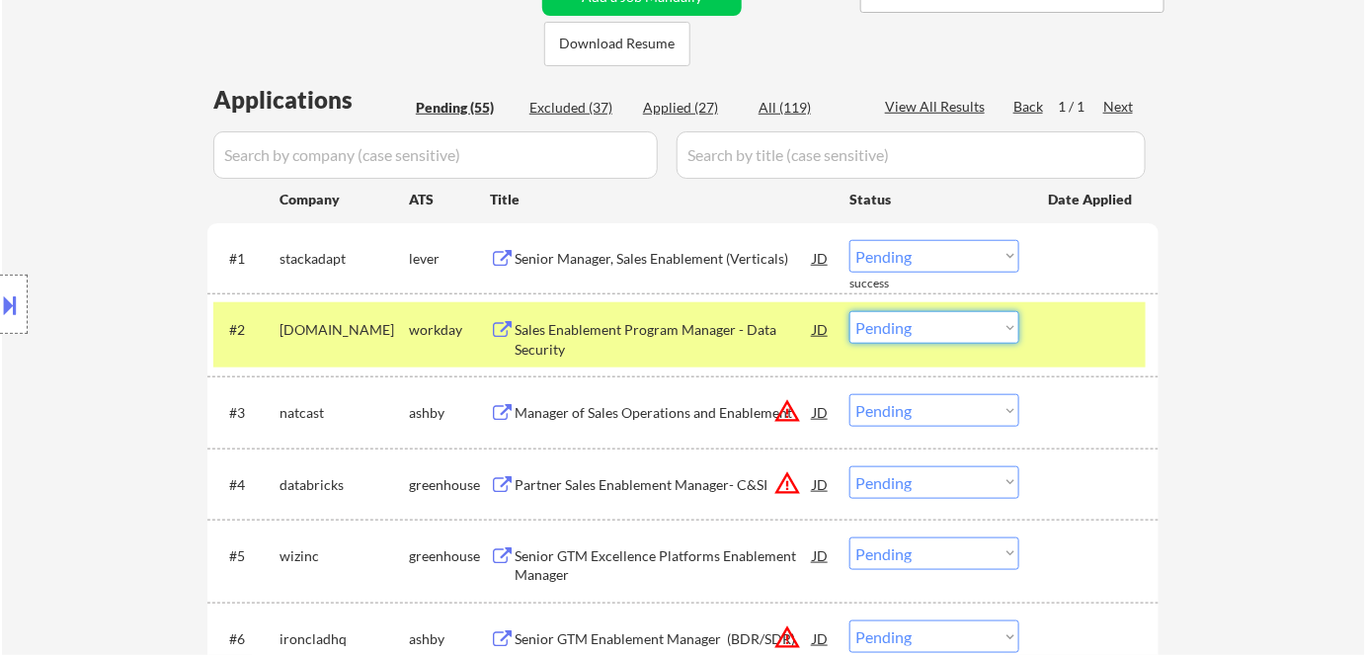
click at [932, 328] on select "Choose an option... Pending Applied Excluded (Questions) Excluded (Expired) Exc…" at bounding box center [935, 327] width 170 height 33
click at [850, 311] on select "Choose an option... Pending Applied Excluded (Questions) Excluded (Expired) Exc…" at bounding box center [935, 327] width 170 height 33
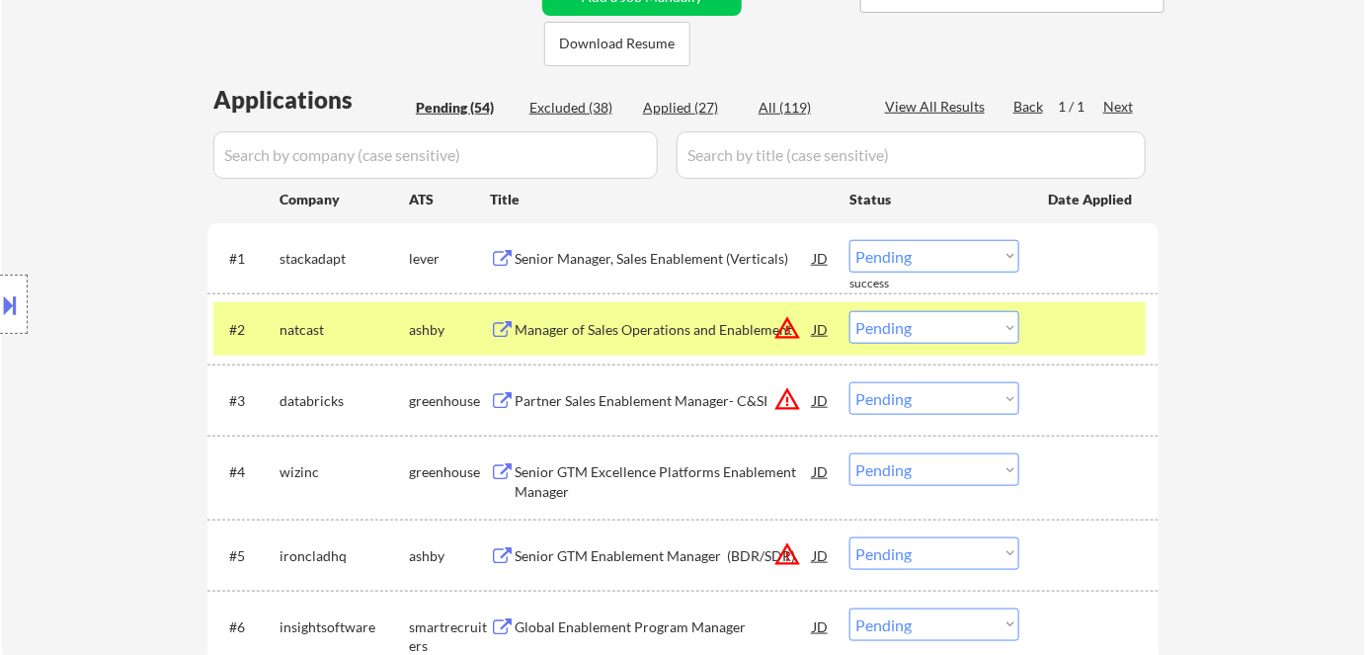
click at [603, 329] on div "Manager of Sales Operations and Enablement" at bounding box center [664, 330] width 298 height 20
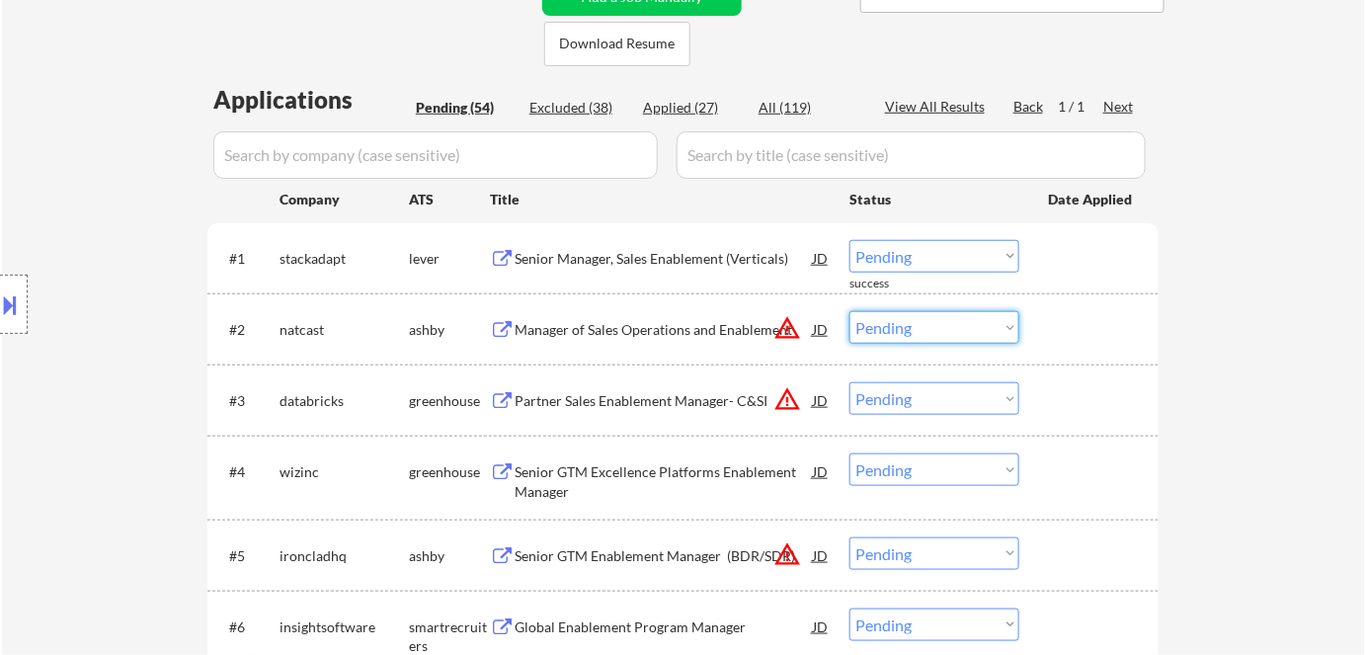
click at [925, 327] on select "Choose an option... Pending Applied Excluded (Questions) Excluded (Expired) Exc…" at bounding box center [935, 327] width 170 height 33
click at [850, 311] on select "Choose an option... Pending Applied Excluded (Questions) Excluded (Expired) Exc…" at bounding box center [935, 327] width 170 height 33
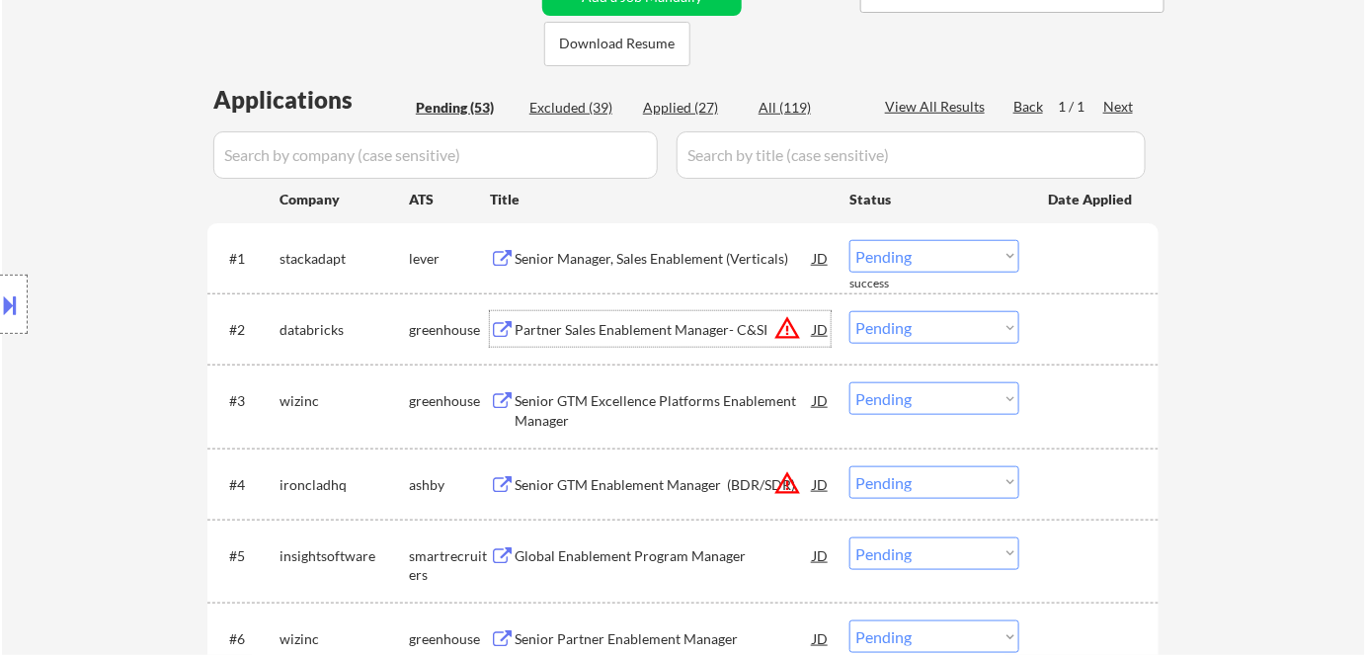
click at [603, 324] on div "Partner Sales Enablement Manager- C&SI" at bounding box center [664, 330] width 298 height 20
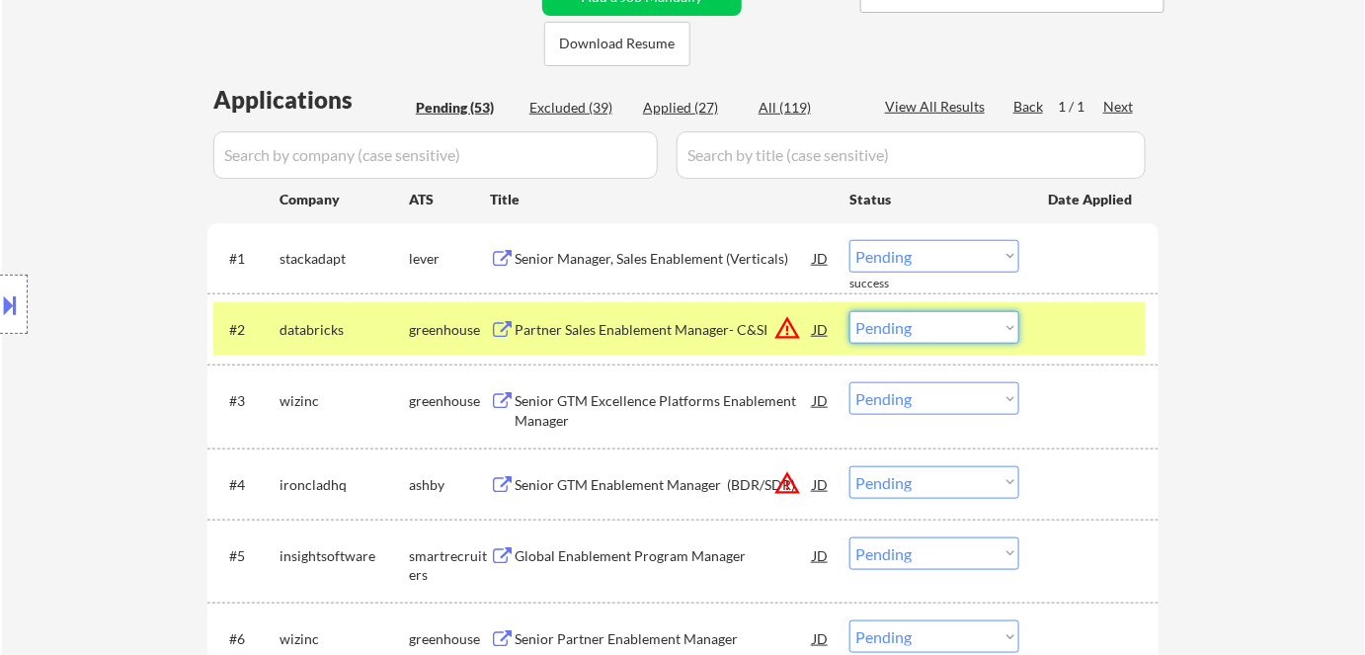
click at [905, 319] on select "Choose an option... Pending Applied Excluded (Questions) Excluded (Expired) Exc…" at bounding box center [935, 327] width 170 height 33
click at [850, 311] on select "Choose an option... Pending Applied Excluded (Questions) Excluded (Expired) Exc…" at bounding box center [935, 327] width 170 height 33
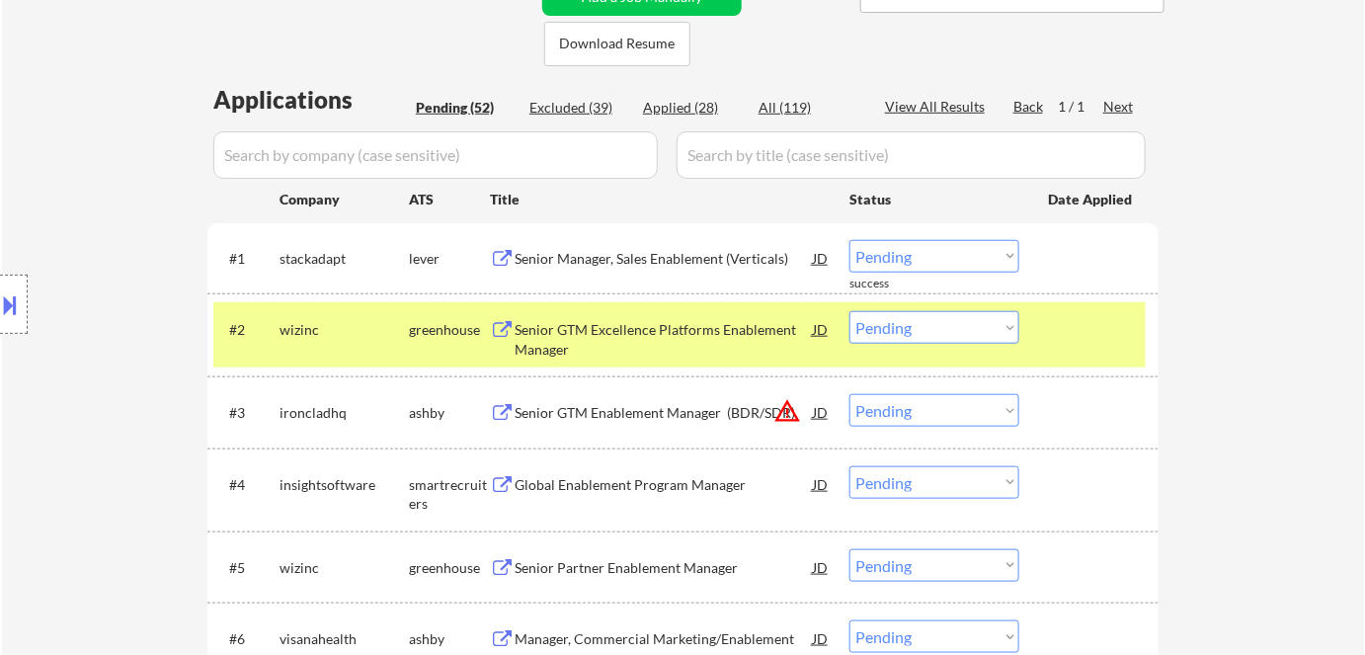
click at [671, 335] on div "Senior GTM Excellence Platforms Enablement Manager" at bounding box center [664, 339] width 298 height 39
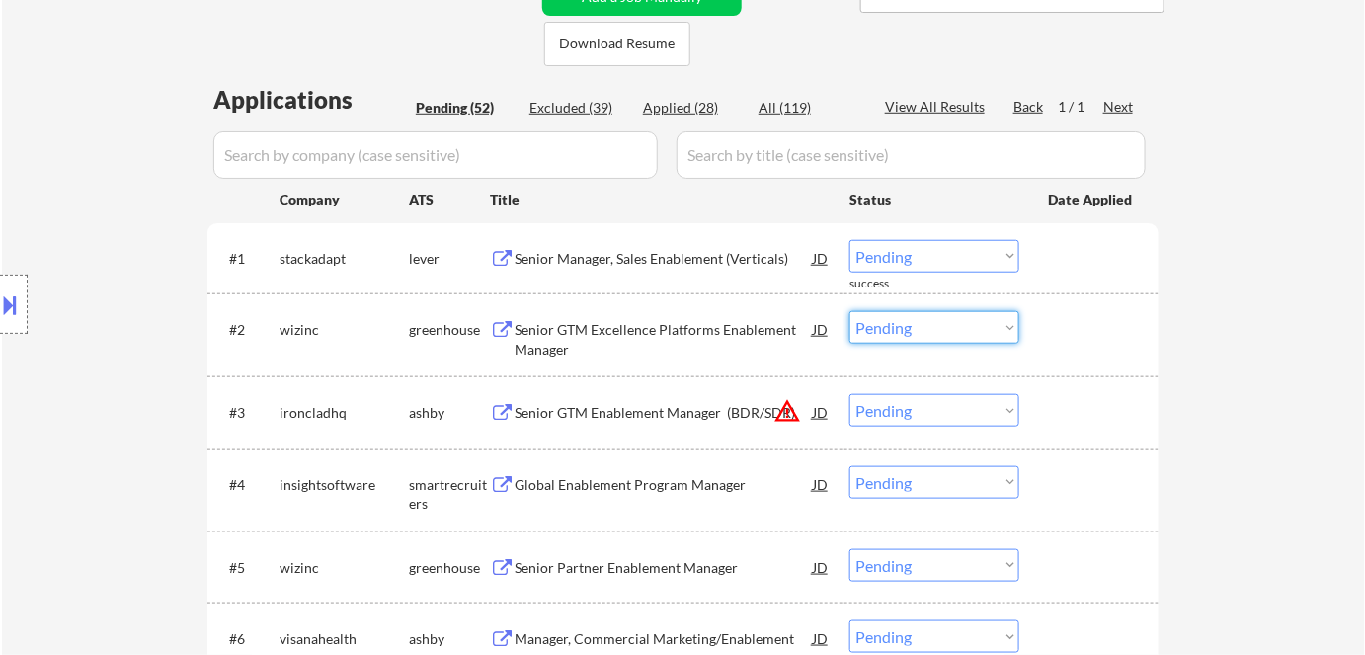
click at [949, 328] on select "Choose an option... Pending Applied Excluded (Questions) Excluded (Expired) Exc…" at bounding box center [935, 327] width 170 height 33
click at [850, 311] on select "Choose an option... Pending Applied Excluded (Questions) Excluded (Expired) Exc…" at bounding box center [935, 327] width 170 height 33
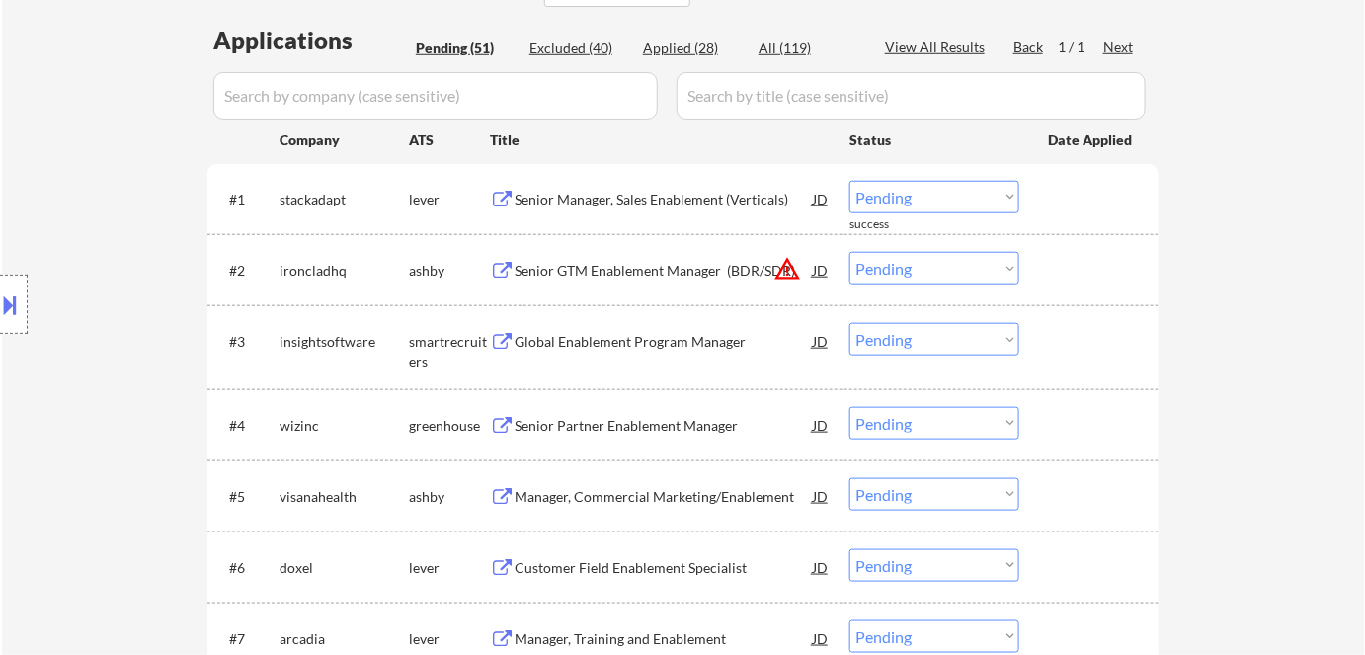
scroll to position [538, 0]
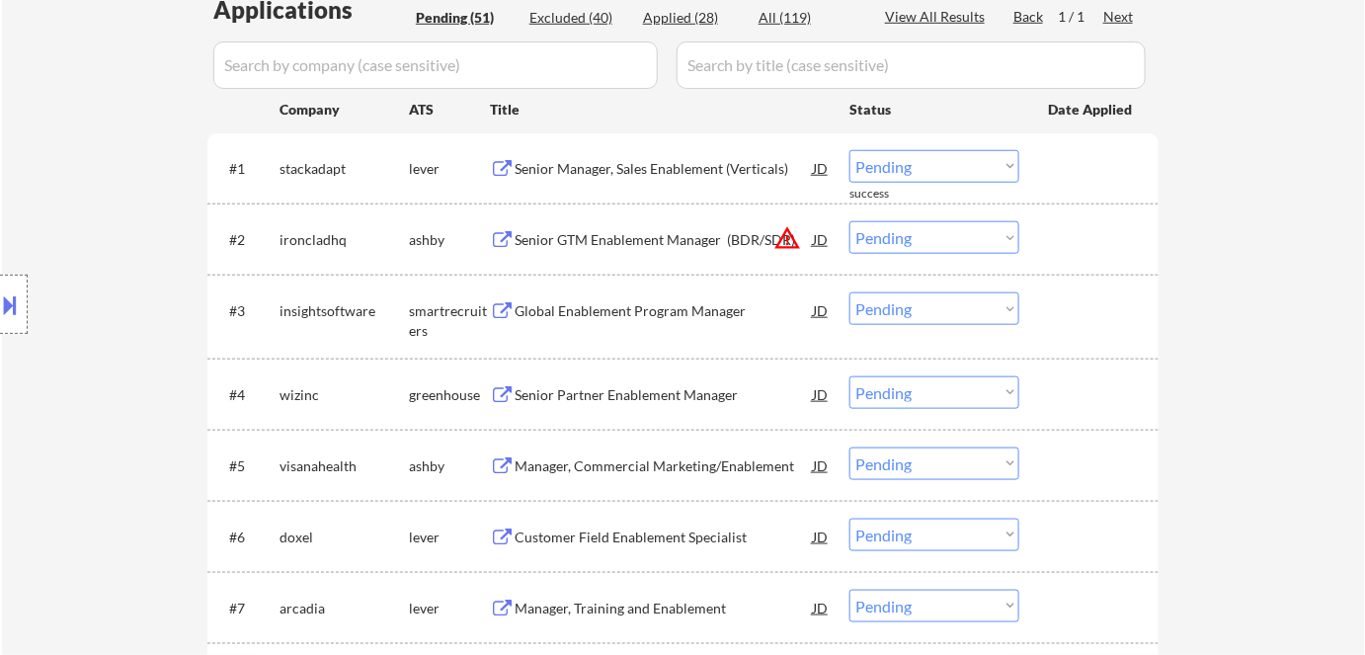
click at [646, 241] on div "Senior GTM Enablement Manager (BDR/SDR)" at bounding box center [664, 240] width 298 height 20
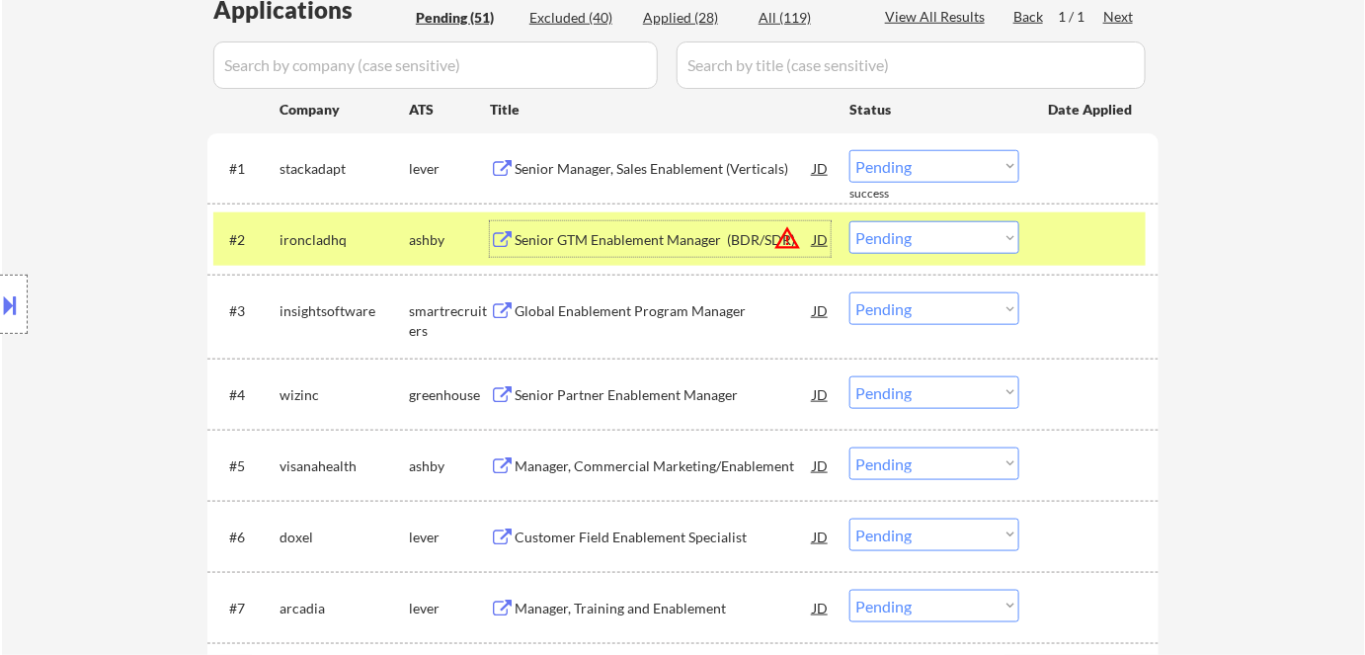
click at [905, 229] on select "Choose an option... Pending Applied Excluded (Questions) Excluded (Expired) Exc…" at bounding box center [935, 237] width 170 height 33
click at [850, 221] on select "Choose an option... Pending Applied Excluded (Questions) Excluded (Expired) Exc…" at bounding box center [935, 237] width 170 height 33
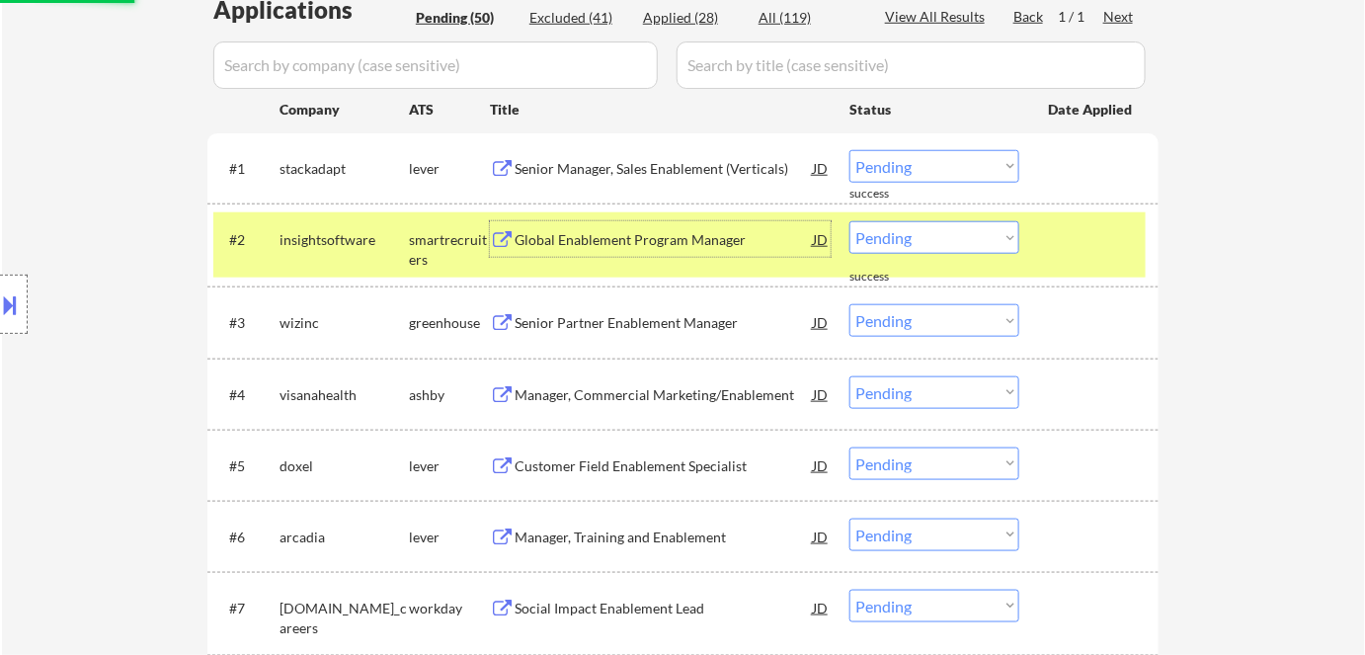
click at [634, 227] on div "Global Enablement Program Manager" at bounding box center [664, 239] width 298 height 36
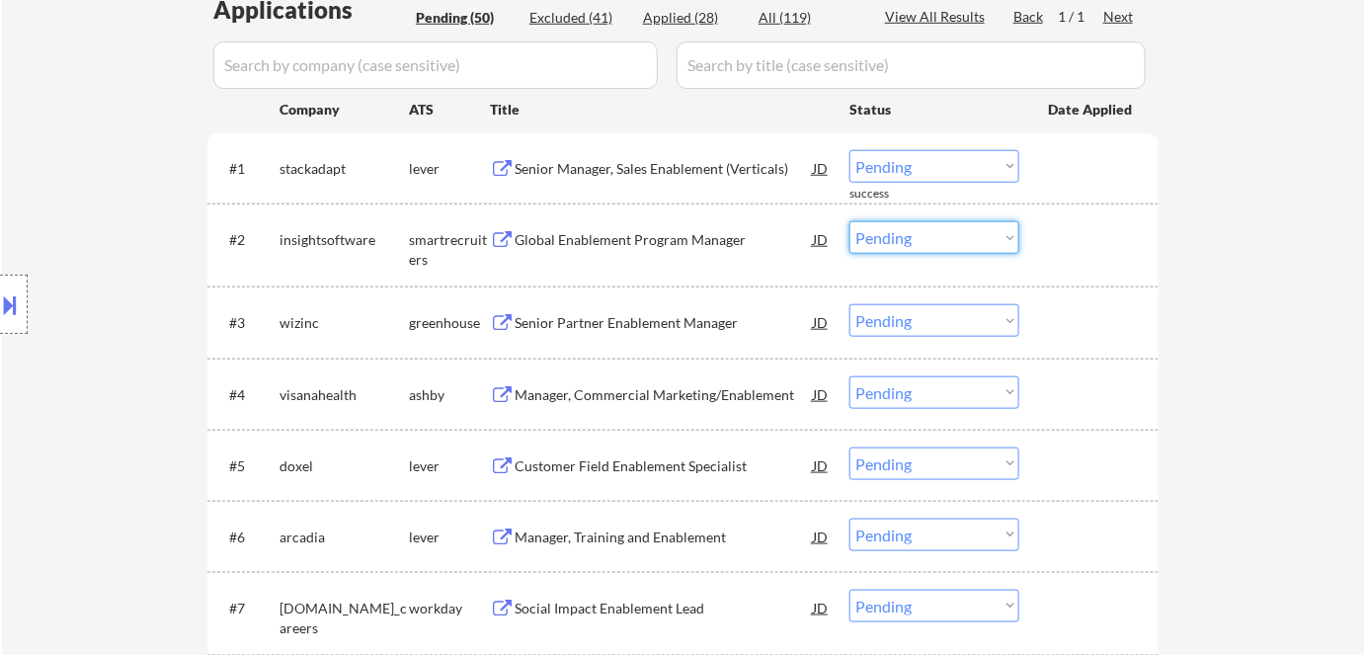
click at [922, 239] on select "Choose an option... Pending Applied Excluded (Questions) Excluded (Expired) Exc…" at bounding box center [935, 237] width 170 height 33
click at [850, 221] on select "Choose an option... Pending Applied Excluded (Questions) Excluded (Expired) Exc…" at bounding box center [935, 237] width 170 height 33
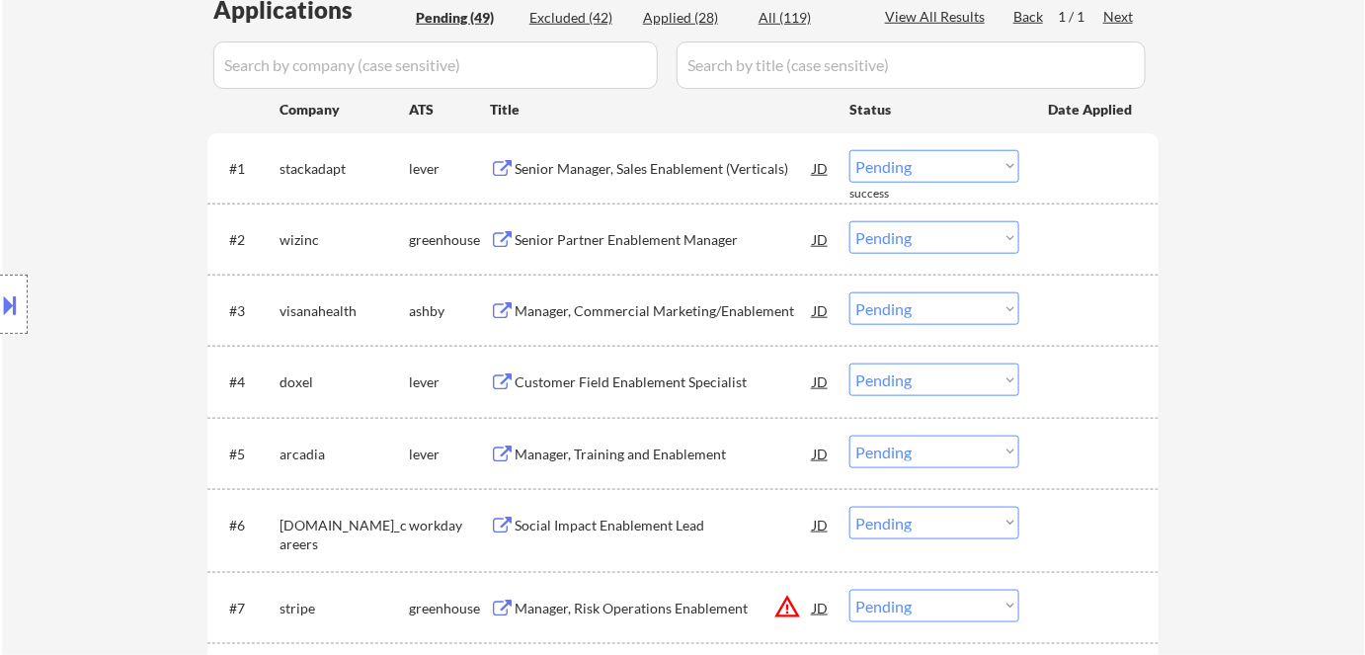
scroll to position [449, 0]
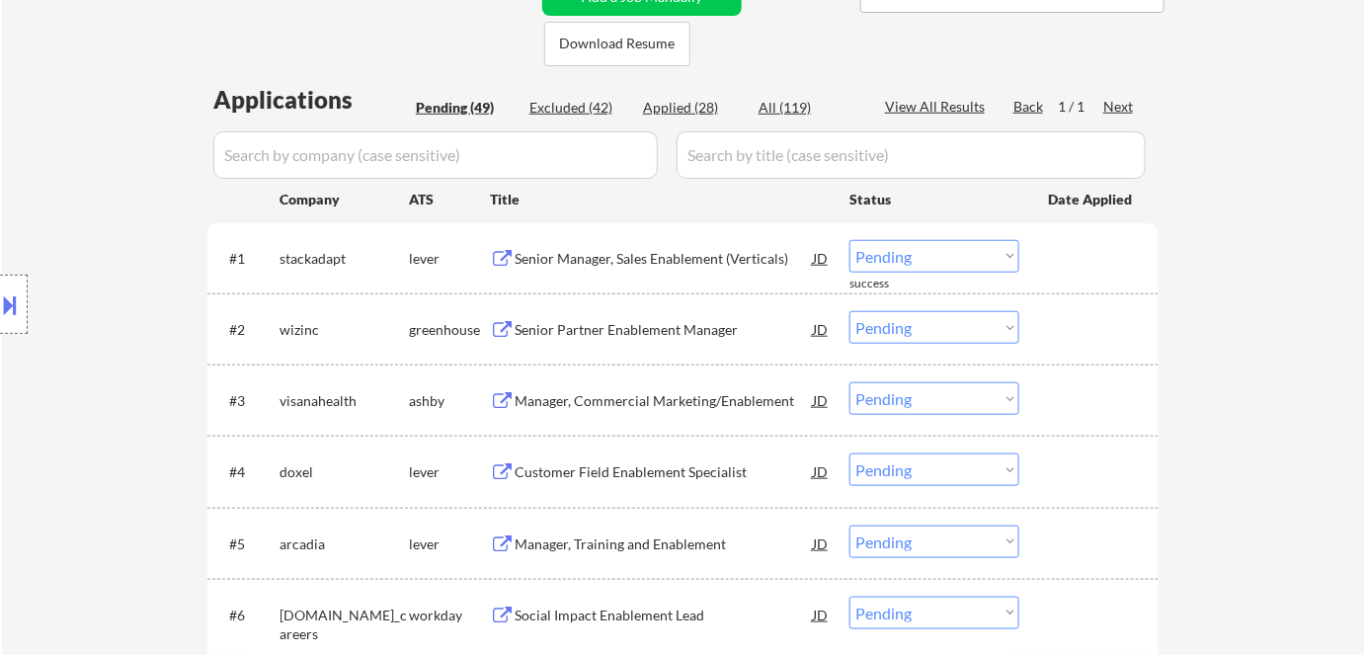
click at [633, 267] on div "Senior Manager, Sales Enablement (Verticals)" at bounding box center [664, 259] width 298 height 20
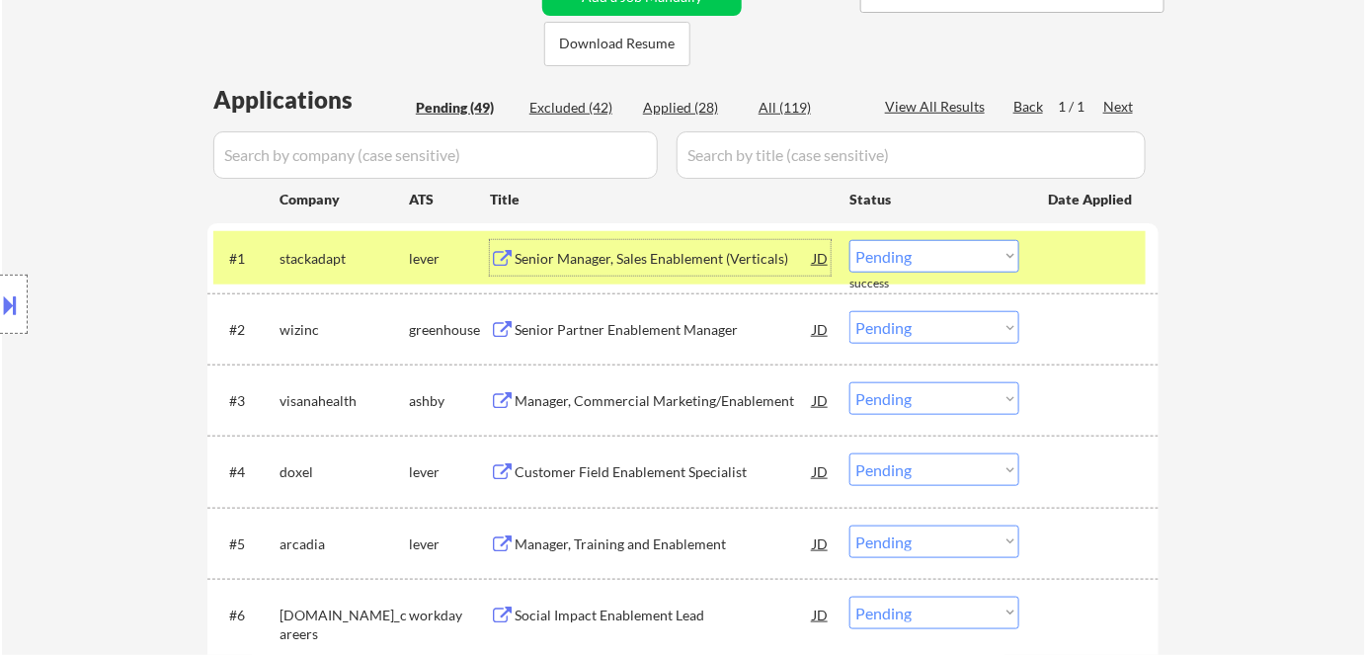
click at [379, 249] on div "stackadapt" at bounding box center [344, 259] width 129 height 20
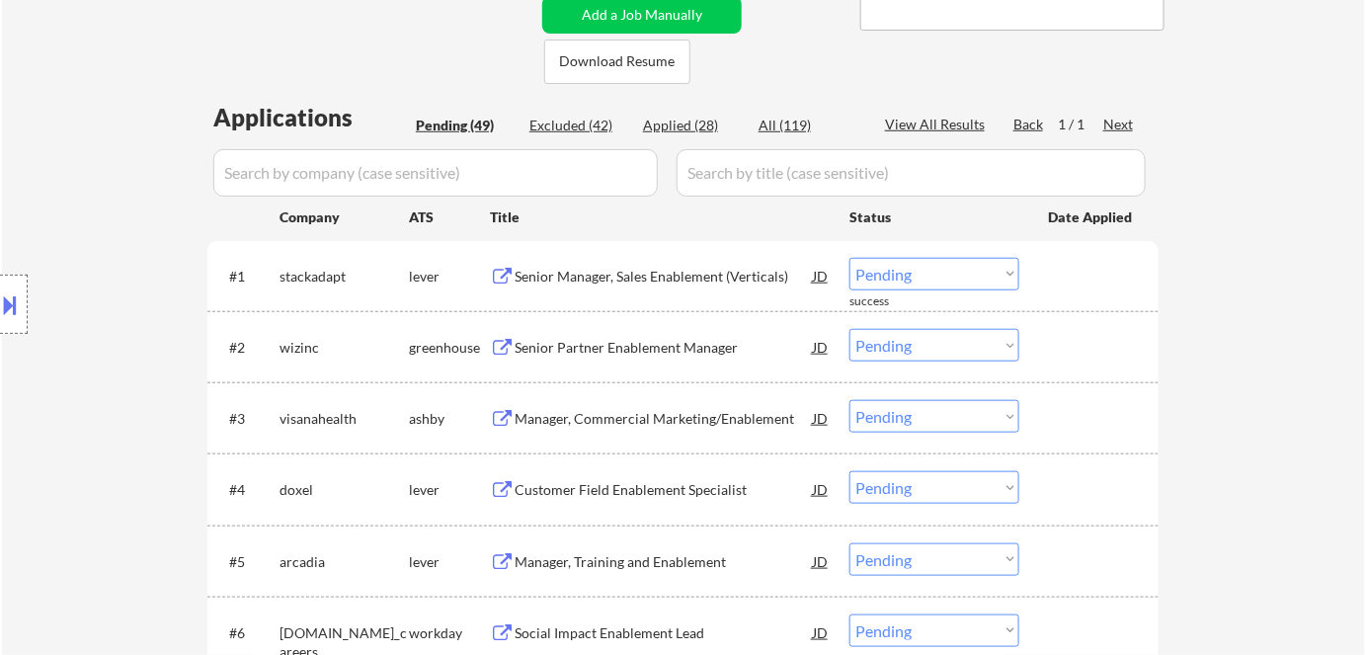
scroll to position [538, 0]
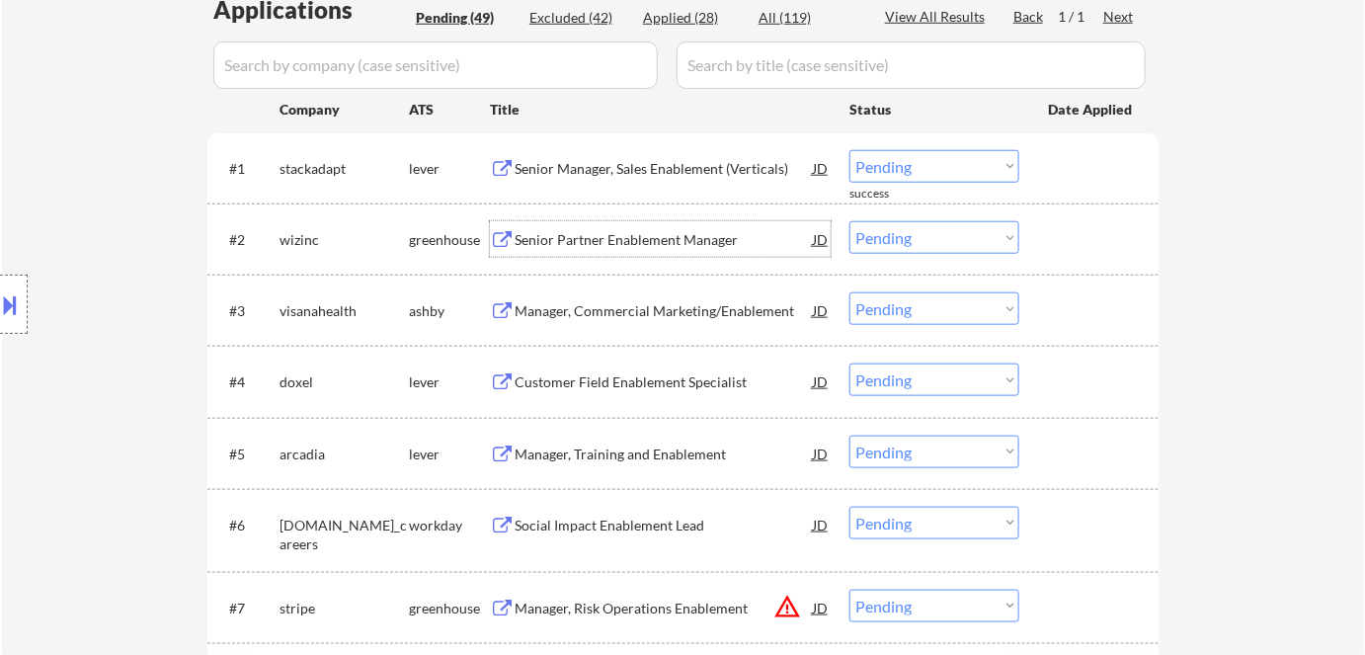
click at [645, 237] on div "Senior Partner Enablement Manager" at bounding box center [664, 240] width 298 height 20
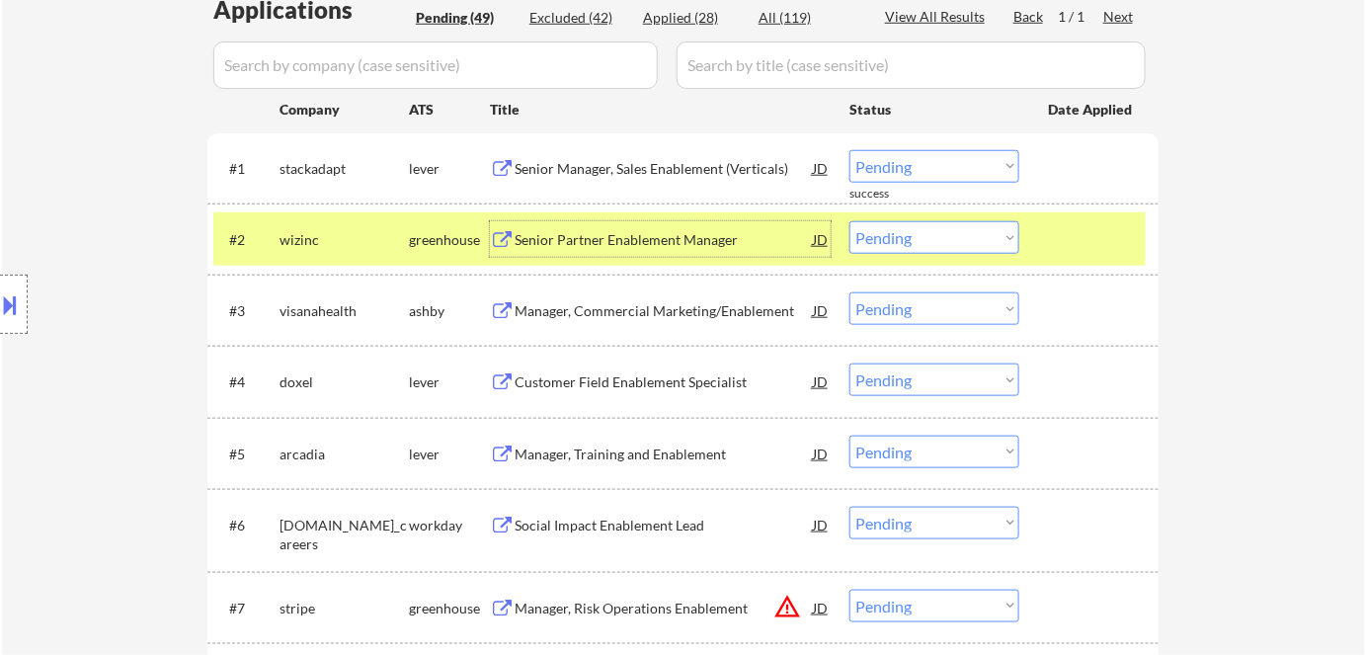
click at [987, 237] on select "Choose an option... Pending Applied Excluded (Questions) Excluded (Expired) Exc…" at bounding box center [935, 237] width 170 height 33
click at [850, 221] on select "Choose an option... Pending Applied Excluded (Questions) Excluded (Expired) Exc…" at bounding box center [935, 237] width 170 height 33
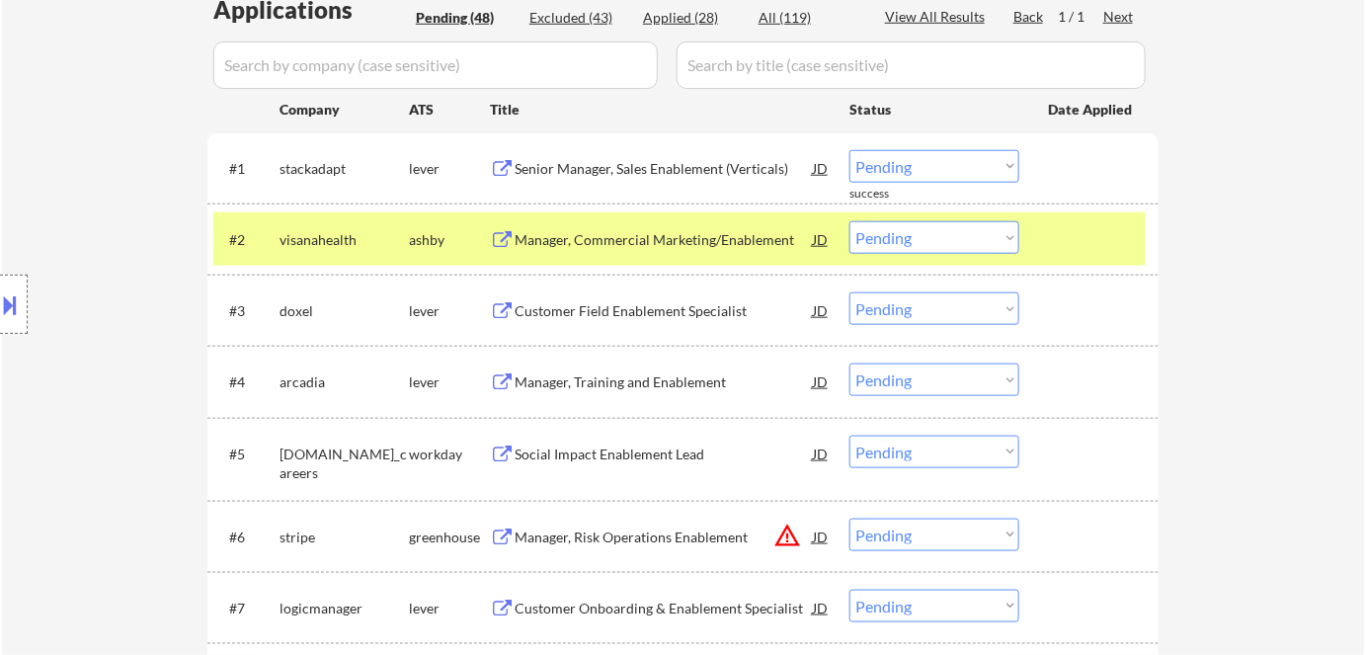
click at [619, 241] on div "Manager, Commercial Marketing/Enablement" at bounding box center [664, 240] width 298 height 20
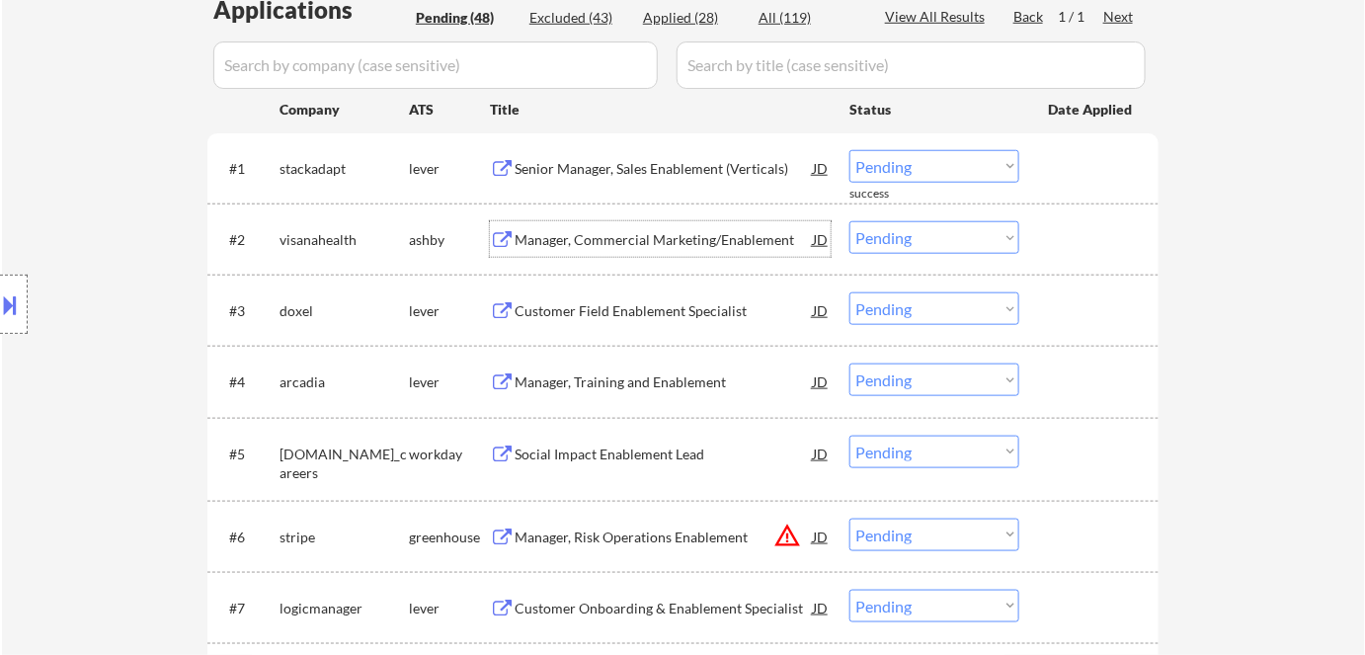
drag, startPoint x: 905, startPoint y: 228, endPoint x: 914, endPoint y: 249, distance: 22.6
click at [906, 229] on select "Choose an option... Pending Applied Excluded (Questions) Excluded (Expired) Exc…" at bounding box center [935, 237] width 170 height 33
click at [850, 221] on select "Choose an option... Pending Applied Excluded (Questions) Excluded (Expired) Exc…" at bounding box center [935, 237] width 170 height 33
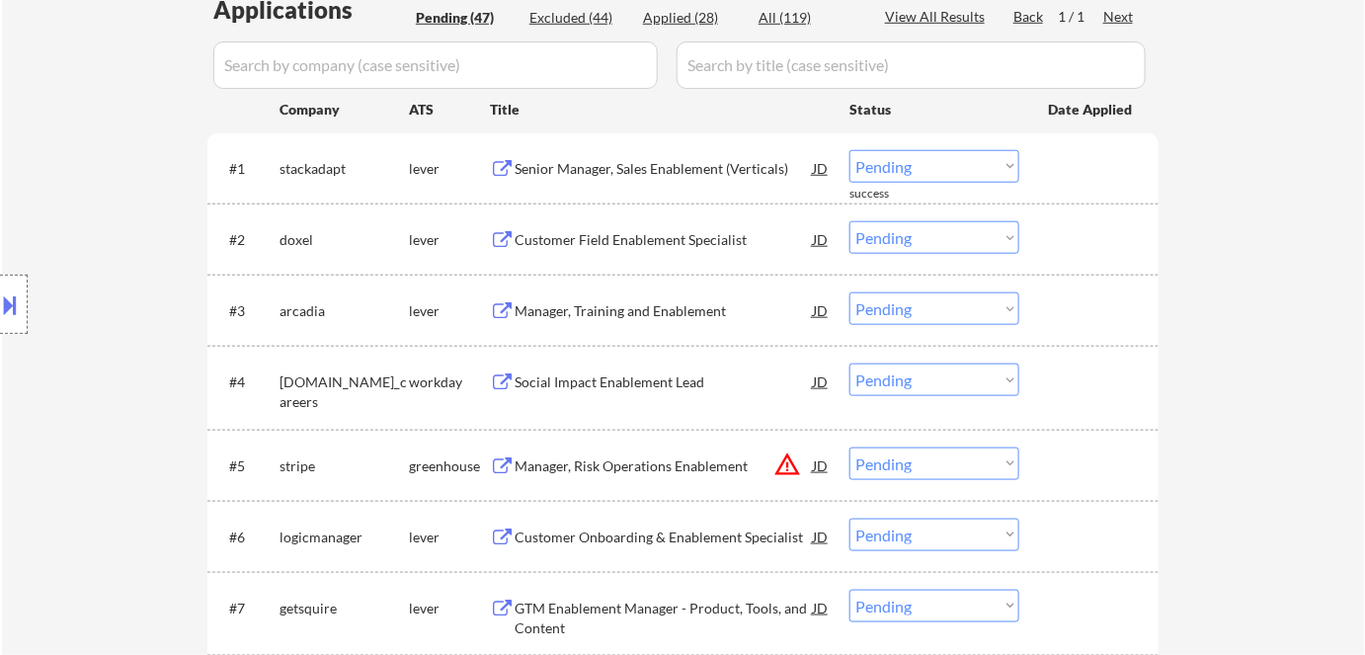
click at [621, 238] on div "Customer Field Enablement Specialist" at bounding box center [664, 240] width 298 height 20
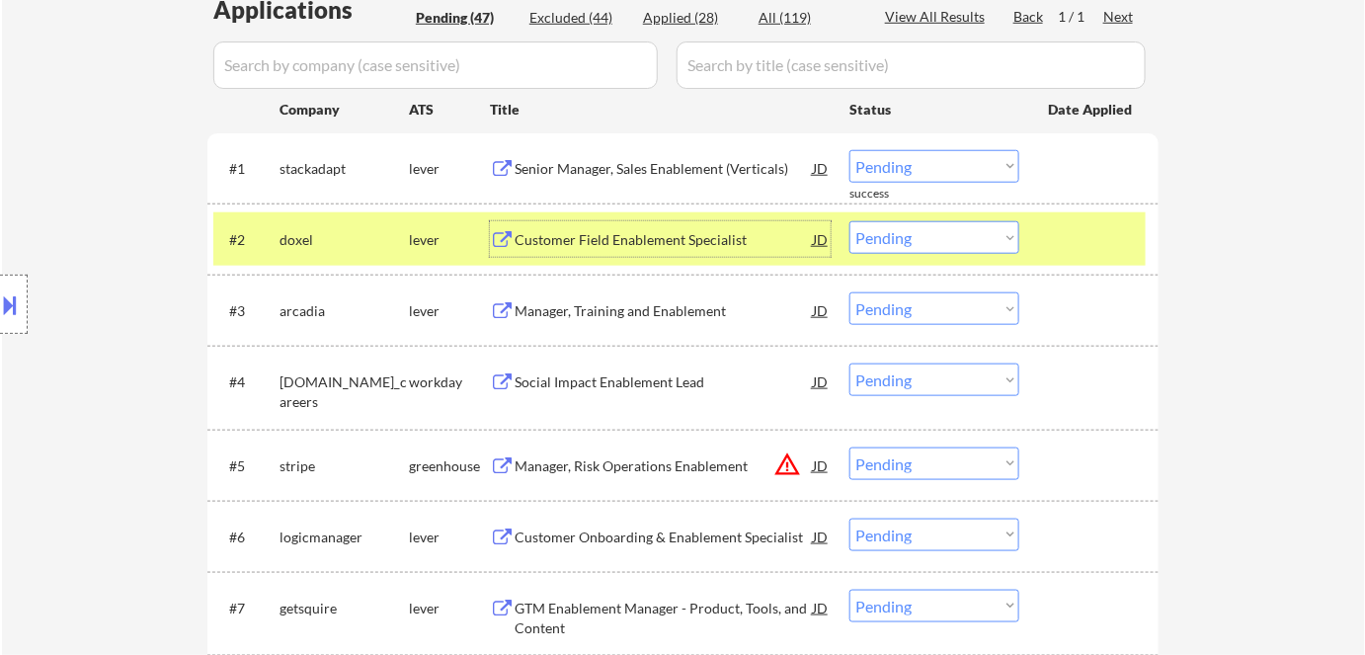
click at [941, 226] on select "Choose an option... Pending Applied Excluded (Questions) Excluded (Expired) Exc…" at bounding box center [935, 237] width 170 height 33
click at [850, 221] on select "Choose an option... Pending Applied Excluded (Questions) Excluded (Expired) Exc…" at bounding box center [935, 237] width 170 height 33
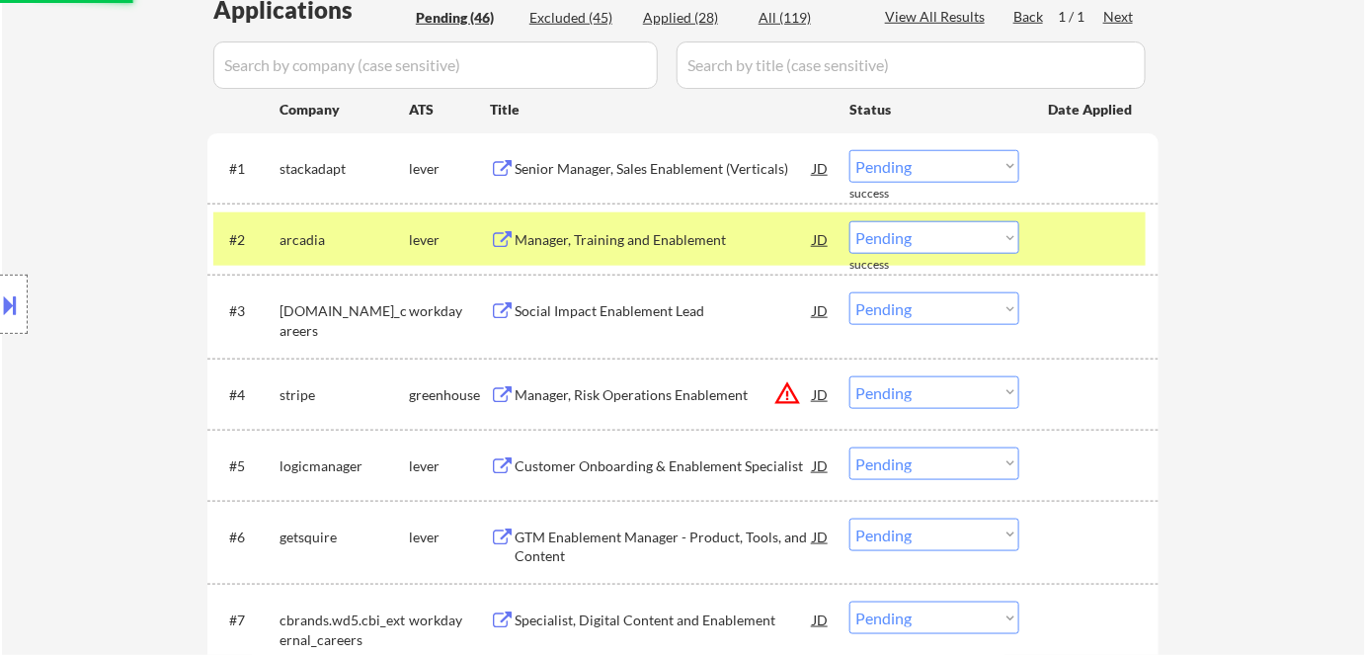
click at [597, 245] on div "Manager, Training and Enablement" at bounding box center [664, 240] width 298 height 20
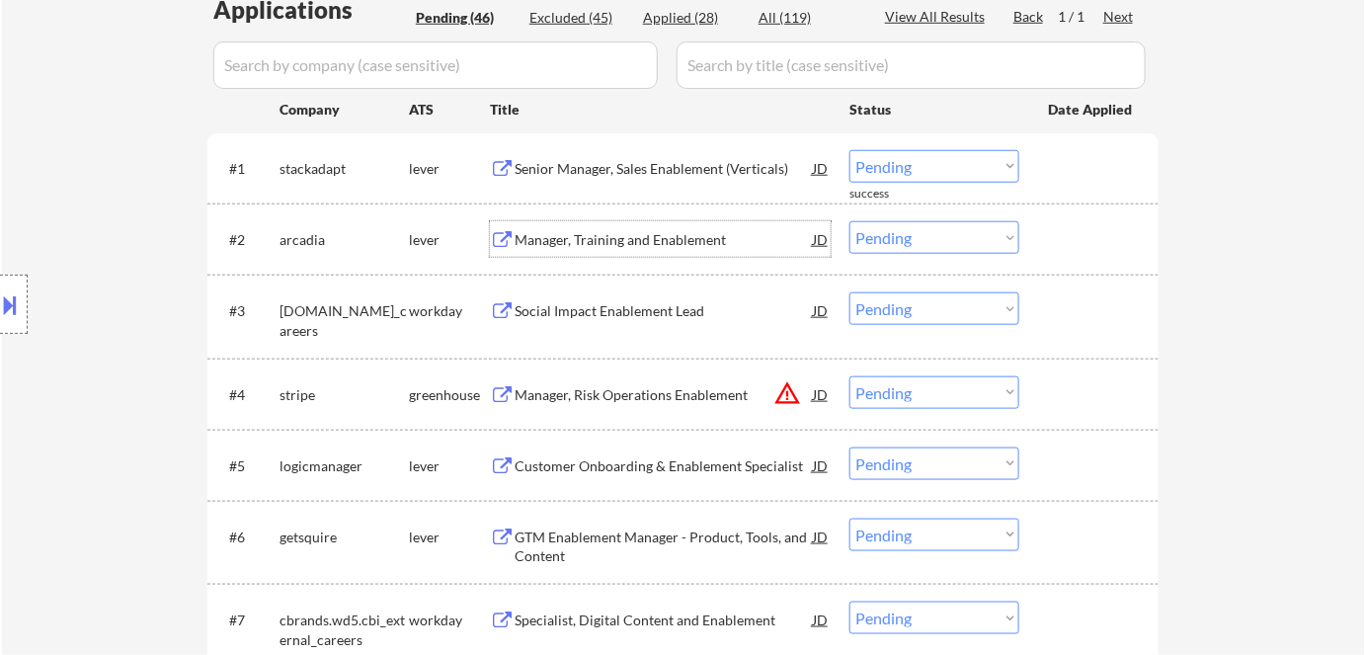
click at [901, 242] on select "Choose an option... Pending Applied Excluded (Questions) Excluded (Expired) Exc…" at bounding box center [935, 237] width 170 height 33
click at [850, 221] on select "Choose an option... Pending Applied Excluded (Questions) Excluded (Expired) Exc…" at bounding box center [935, 237] width 170 height 33
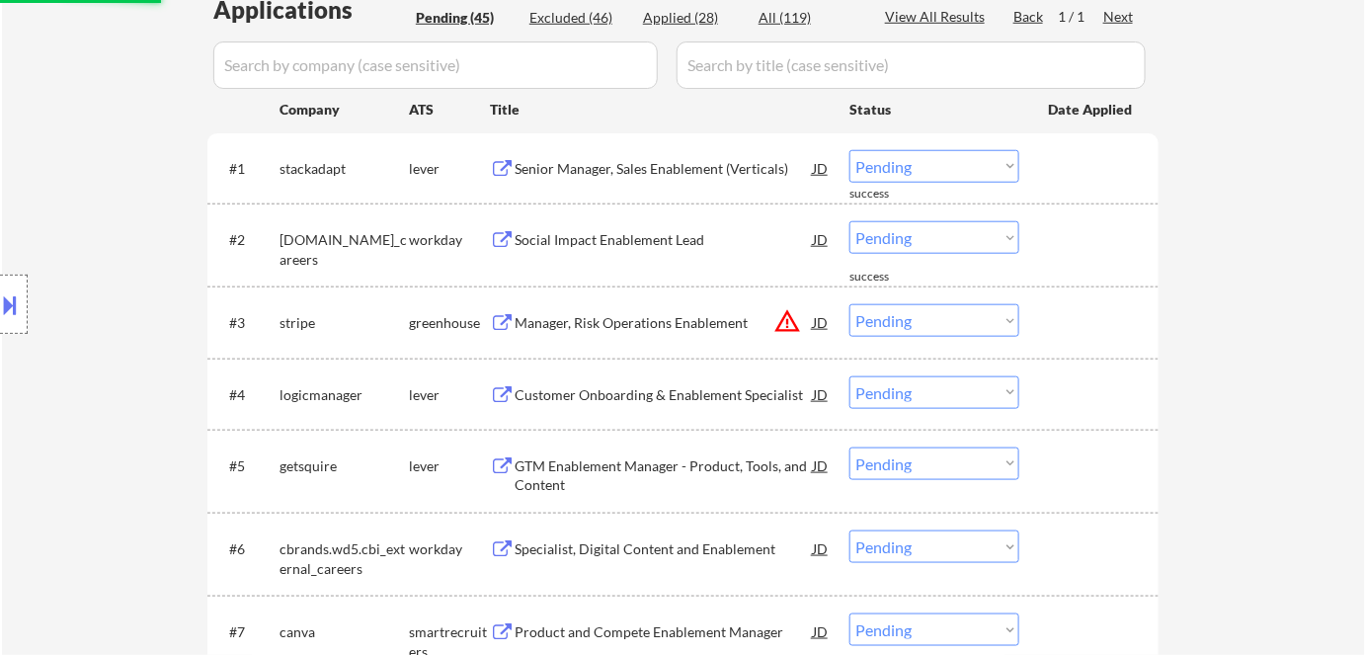
click at [558, 241] on div "Social Impact Enablement Lead" at bounding box center [664, 240] width 298 height 20
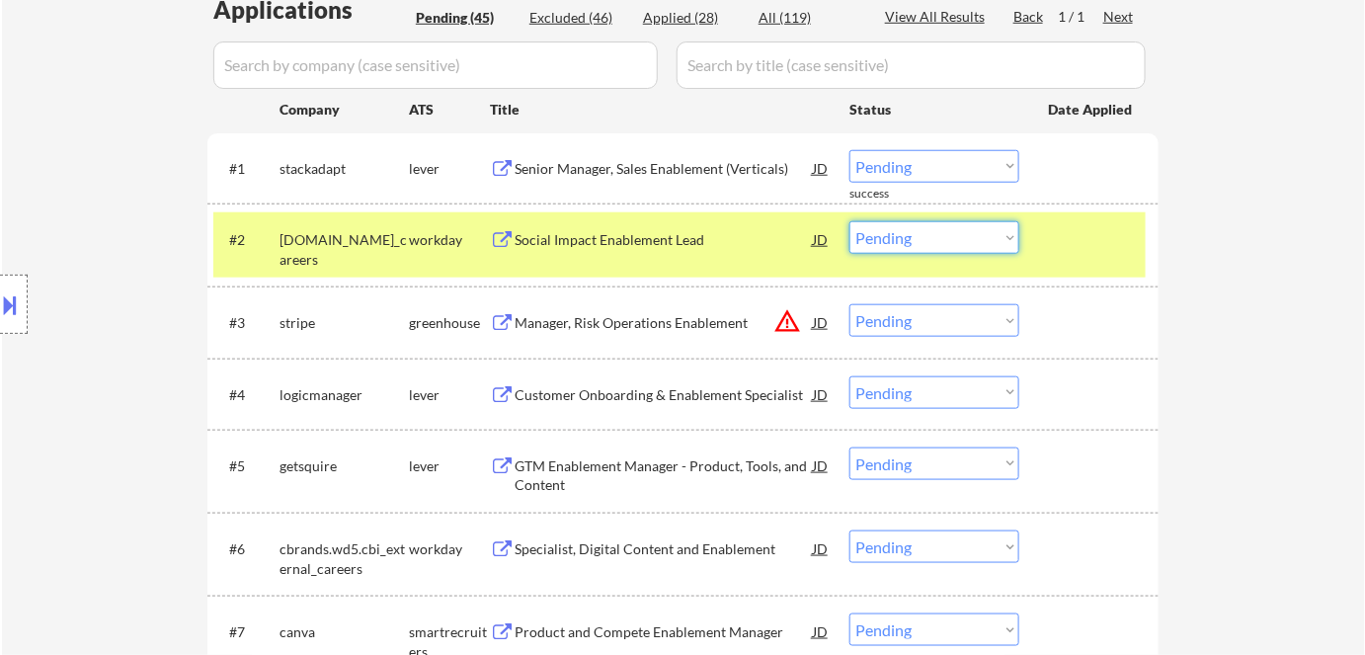
drag, startPoint x: 882, startPoint y: 229, endPoint x: 887, endPoint y: 252, distance: 23.3
click at [882, 231] on select "Choose an option... Pending Applied Excluded (Questions) Excluded (Expired) Exc…" at bounding box center [935, 237] width 170 height 33
click at [850, 221] on select "Choose an option... Pending Applied Excluded (Questions) Excluded (Expired) Exc…" at bounding box center [935, 237] width 170 height 33
select select ""pending""
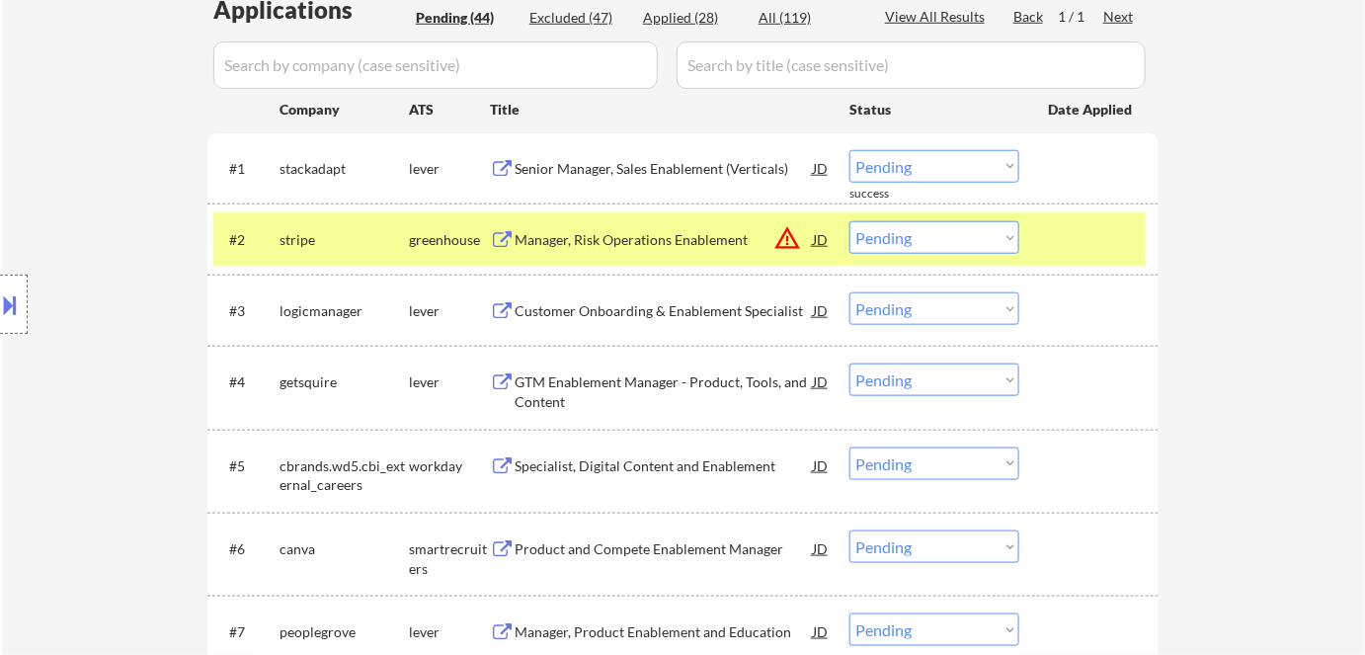
click at [310, 234] on div "Location Inclusions: [GEOGRAPHIC_DATA], [GEOGRAPHIC_DATA] [GEOGRAPHIC_DATA], [G…" at bounding box center [177, 305] width 354 height 367
drag, startPoint x: 353, startPoint y: 249, endPoint x: 364, endPoint y: 257, distance: 13.4
click at [353, 250] on div "Location Inclusions: [GEOGRAPHIC_DATA], [GEOGRAPHIC_DATA] [GEOGRAPHIC_DATA], [G…" at bounding box center [177, 305] width 354 height 367
click at [393, 247] on div "stripe" at bounding box center [344, 240] width 129 height 20
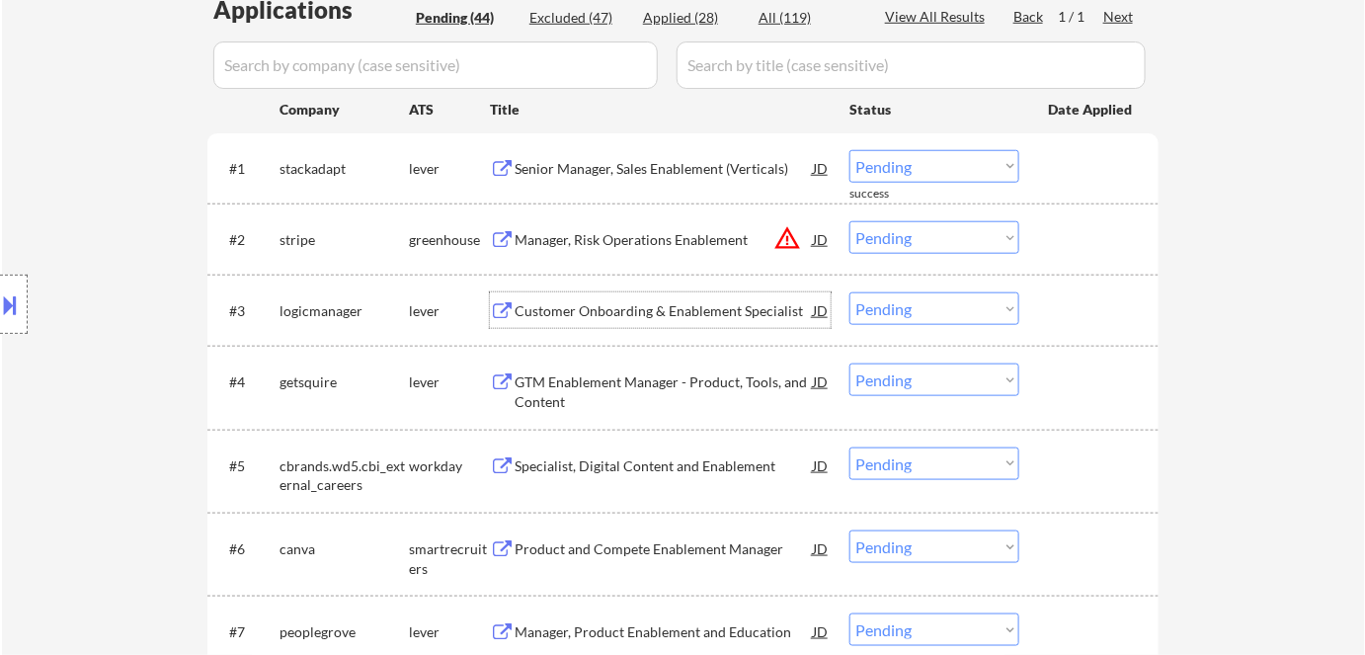
click at [588, 318] on div "Customer Onboarding & Enablement Specialist" at bounding box center [664, 311] width 298 height 20
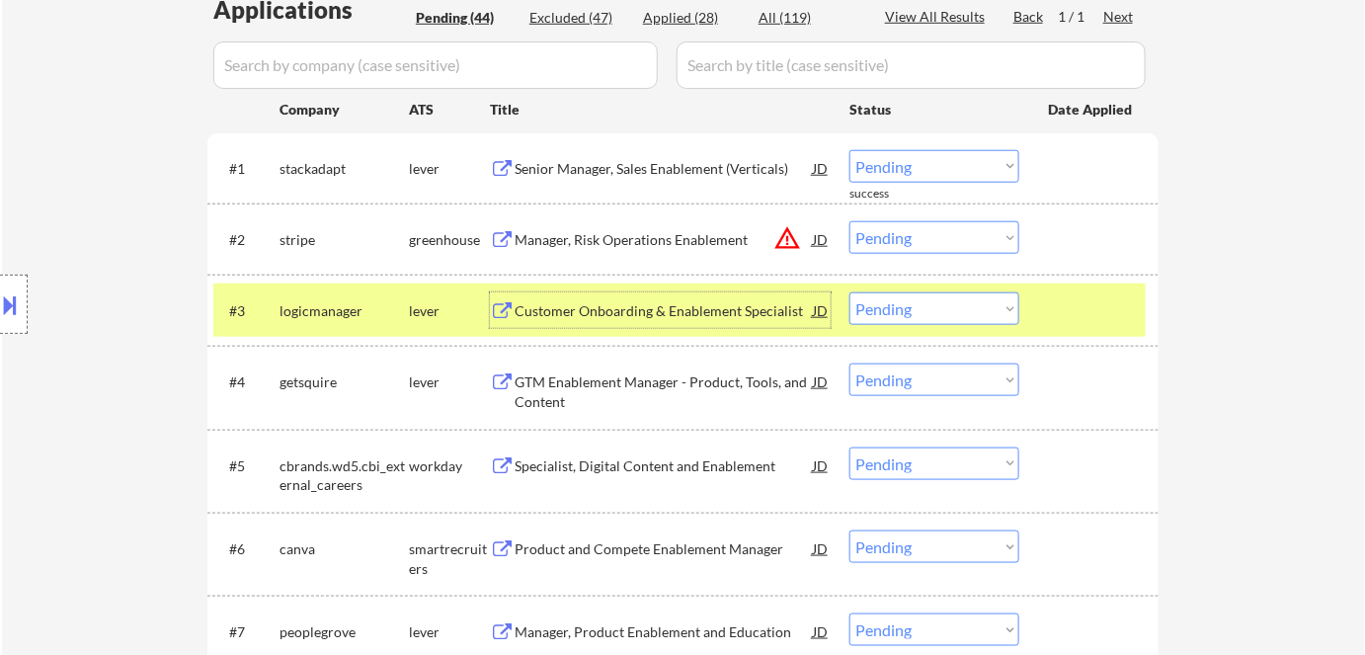
click at [894, 310] on select "Choose an option... Pending Applied Excluded (Questions) Excluded (Expired) Exc…" at bounding box center [935, 308] width 170 height 33
click at [850, 292] on select "Choose an option... Pending Applied Excluded (Questions) Excluded (Expired) Exc…" at bounding box center [935, 308] width 170 height 33
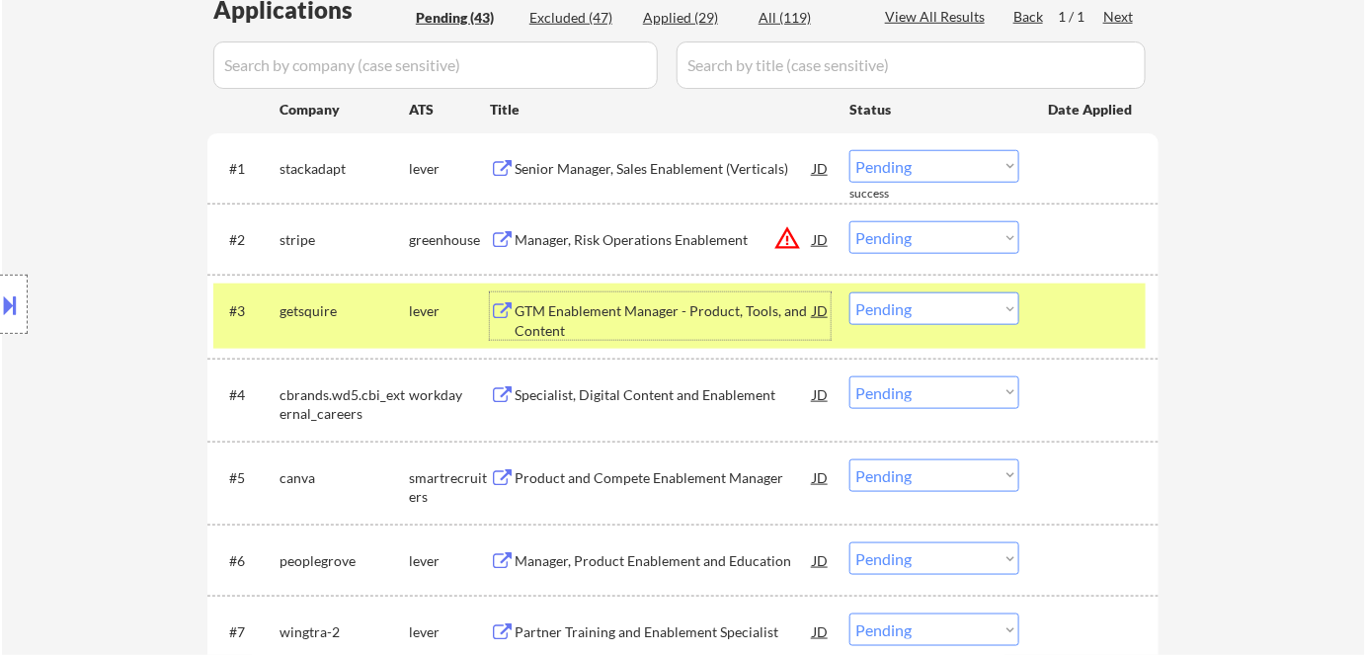
click at [648, 316] on div "GTM Enablement Manager - Product, Tools, and Content" at bounding box center [664, 320] width 298 height 39
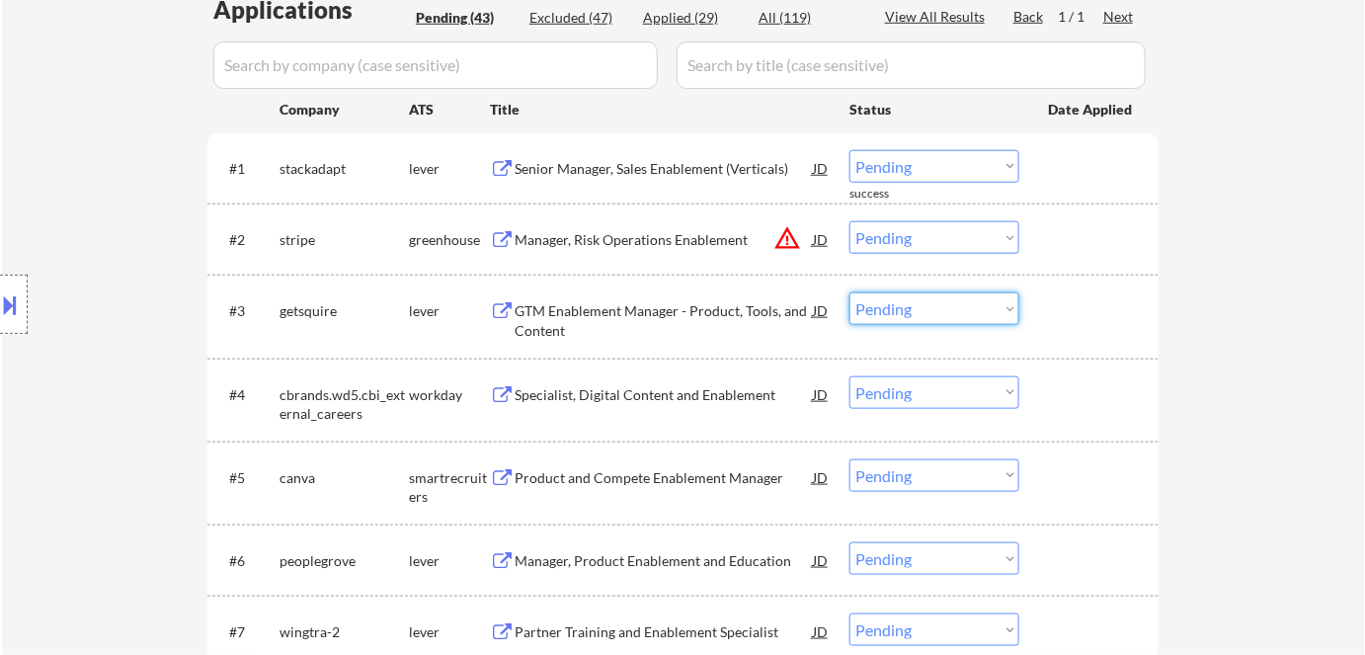
drag, startPoint x: 901, startPoint y: 303, endPoint x: 927, endPoint y: 324, distance: 33.0
click at [909, 313] on select "Choose an option... Pending Applied Excluded (Questions) Excluded (Expired) Exc…" at bounding box center [935, 308] width 170 height 33
click at [850, 292] on select "Choose an option... Pending Applied Excluded (Questions) Excluded (Expired) Exc…" at bounding box center [935, 308] width 170 height 33
select select ""pending""
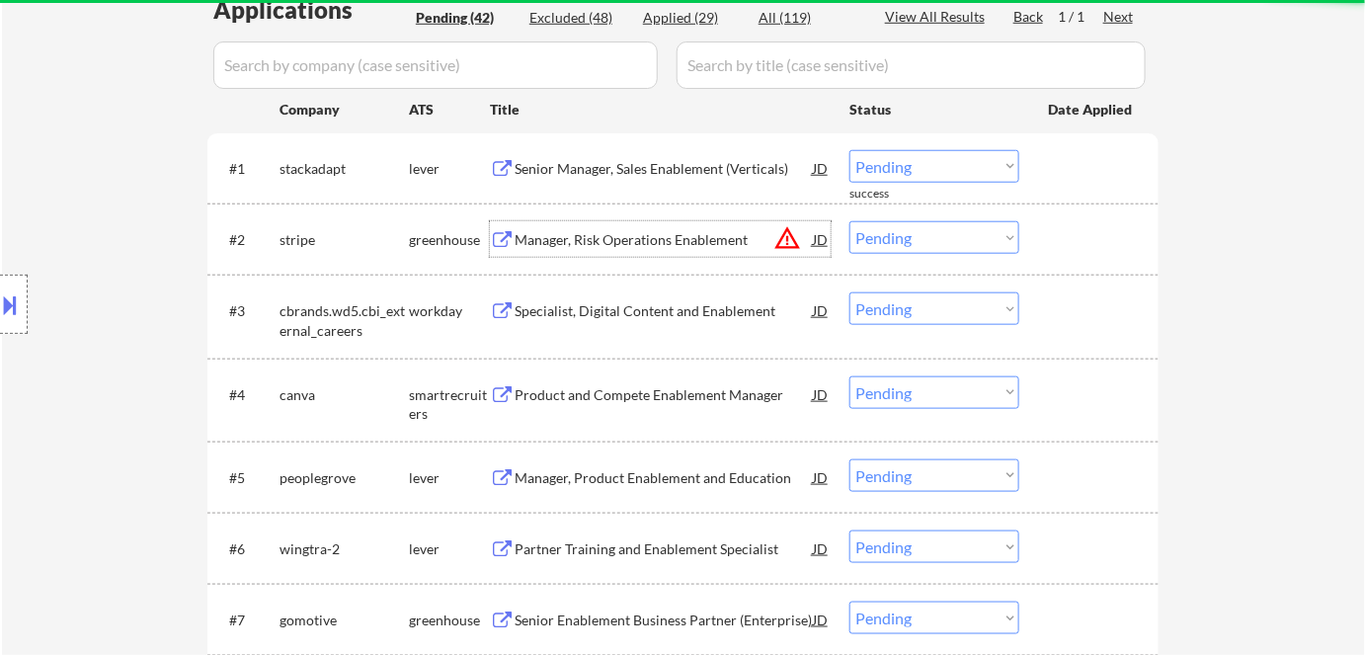
click at [615, 248] on div "Manager, Risk Operations Enablement" at bounding box center [664, 240] width 298 height 20
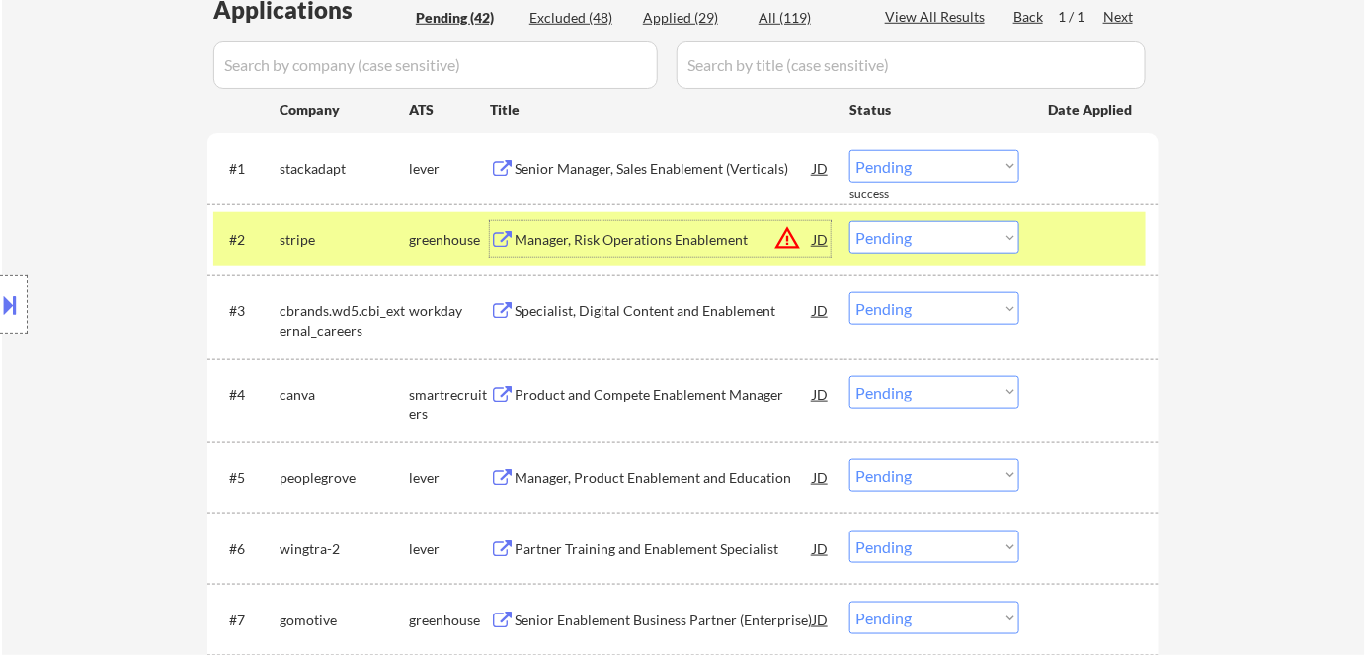
click at [966, 243] on select "Choose an option... Pending Applied Excluded (Questions) Excluded (Expired) Exc…" at bounding box center [935, 237] width 170 height 33
click at [850, 221] on select "Choose an option... Pending Applied Excluded (Questions) Excluded (Expired) Exc…" at bounding box center [935, 237] width 170 height 33
select select ""pending""
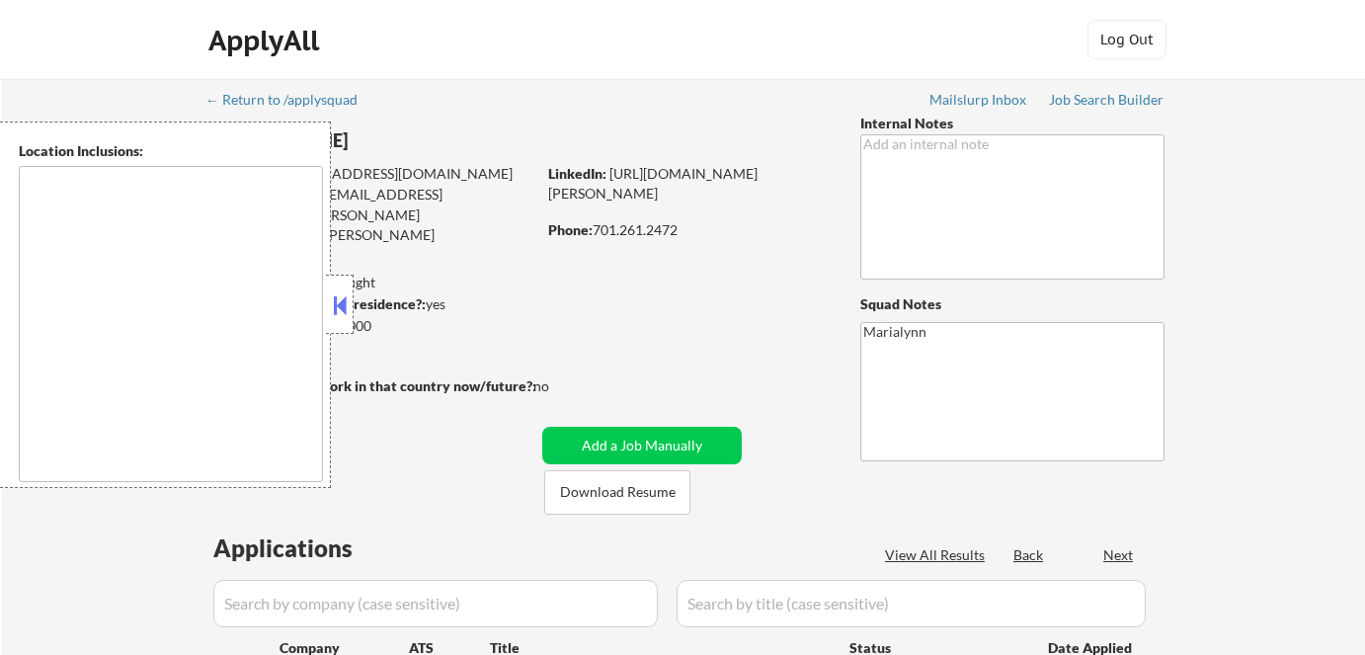
type textarea "Fargo, ND Moorhead, [GEOGRAPHIC_DATA] [GEOGRAPHIC_DATA], [GEOGRAPHIC_DATA] [GEO…"
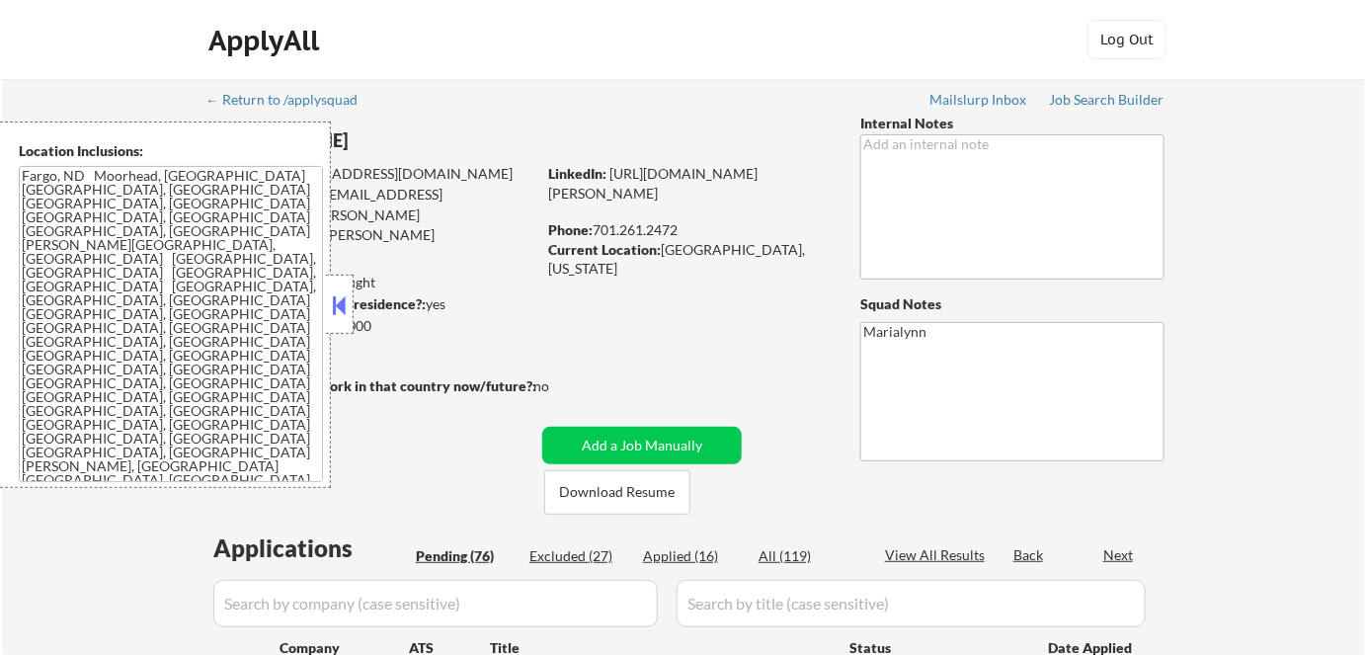
click at [346, 306] on button at bounding box center [340, 305] width 22 height 30
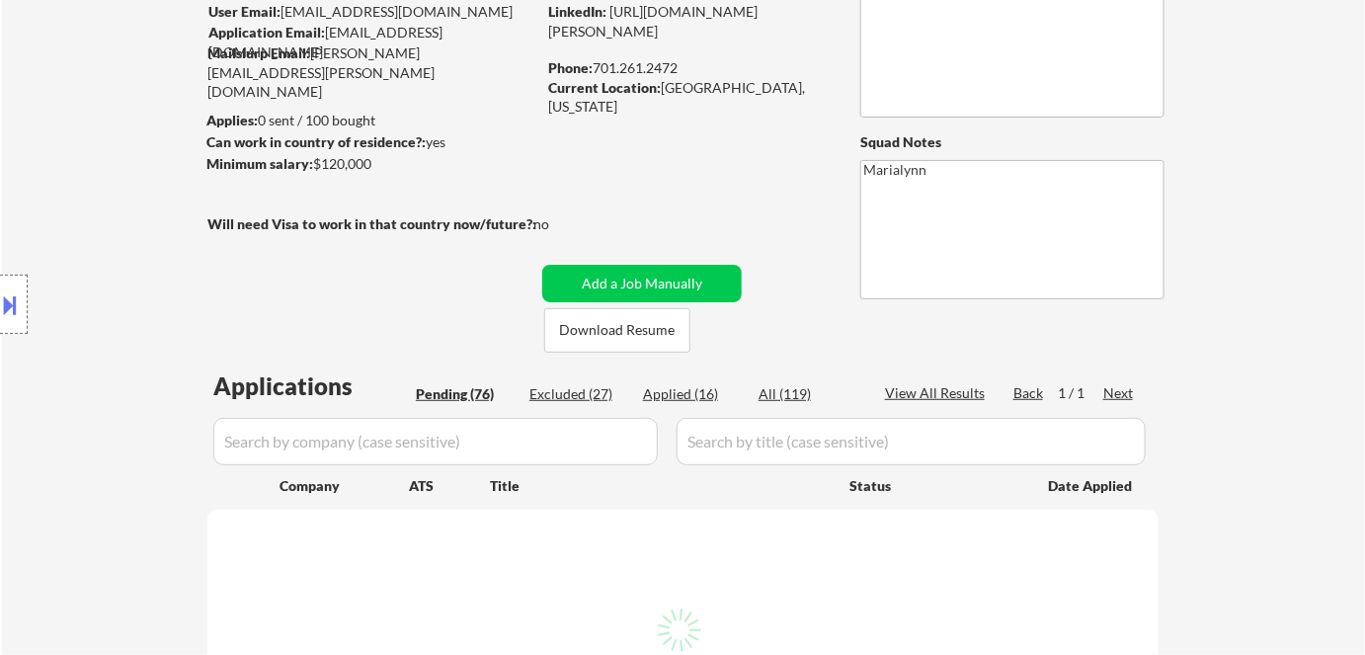
scroll to position [269, 0]
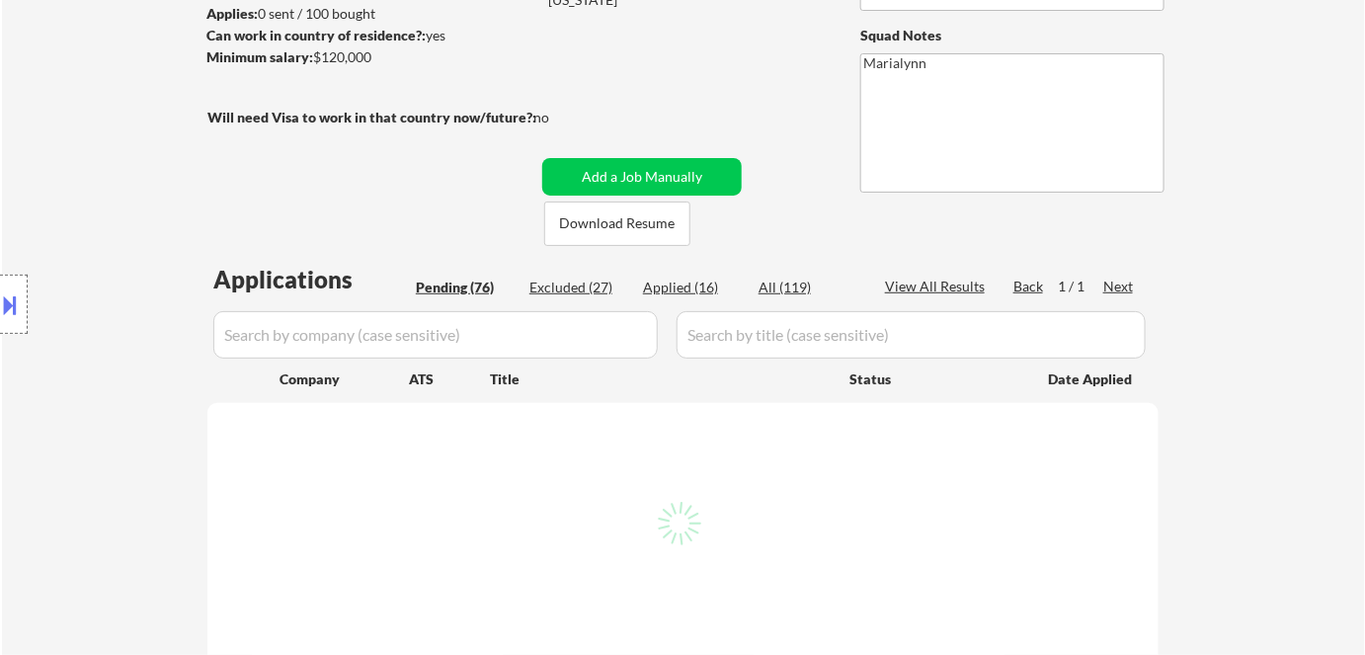
click at [678, 288] on div "Applied (16)" at bounding box center [692, 288] width 99 height 20
select select ""pending""
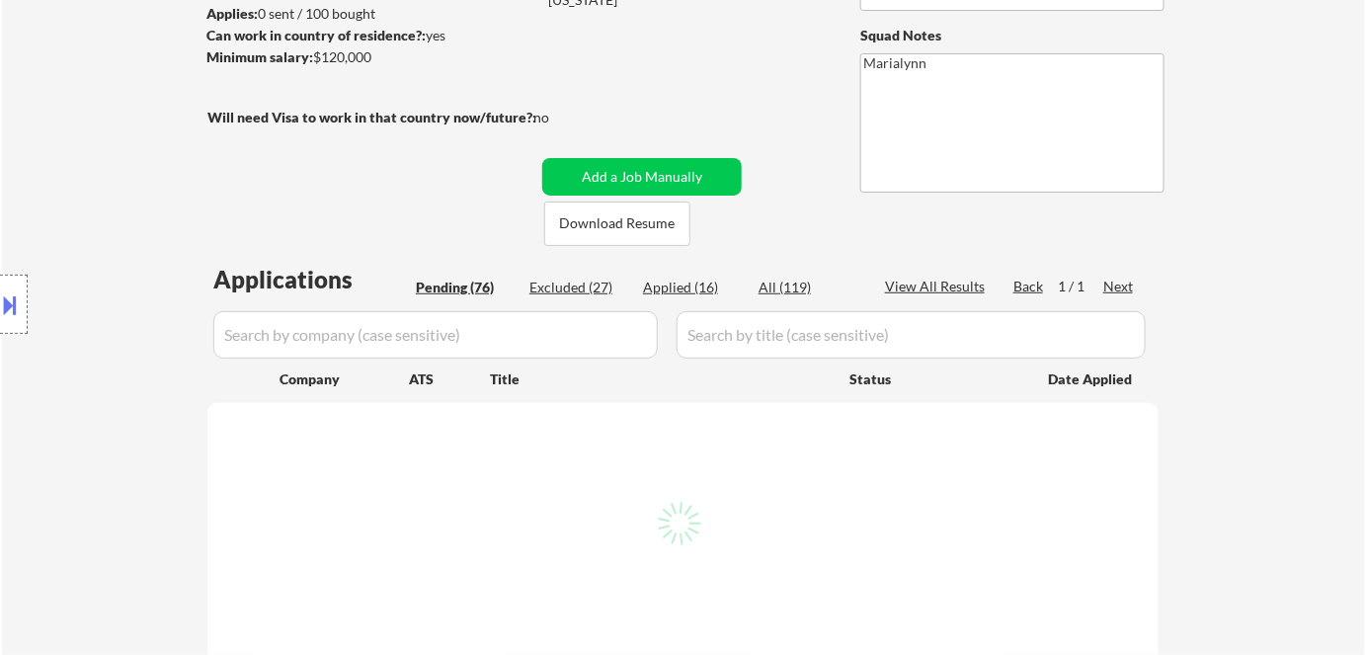
select select ""pending""
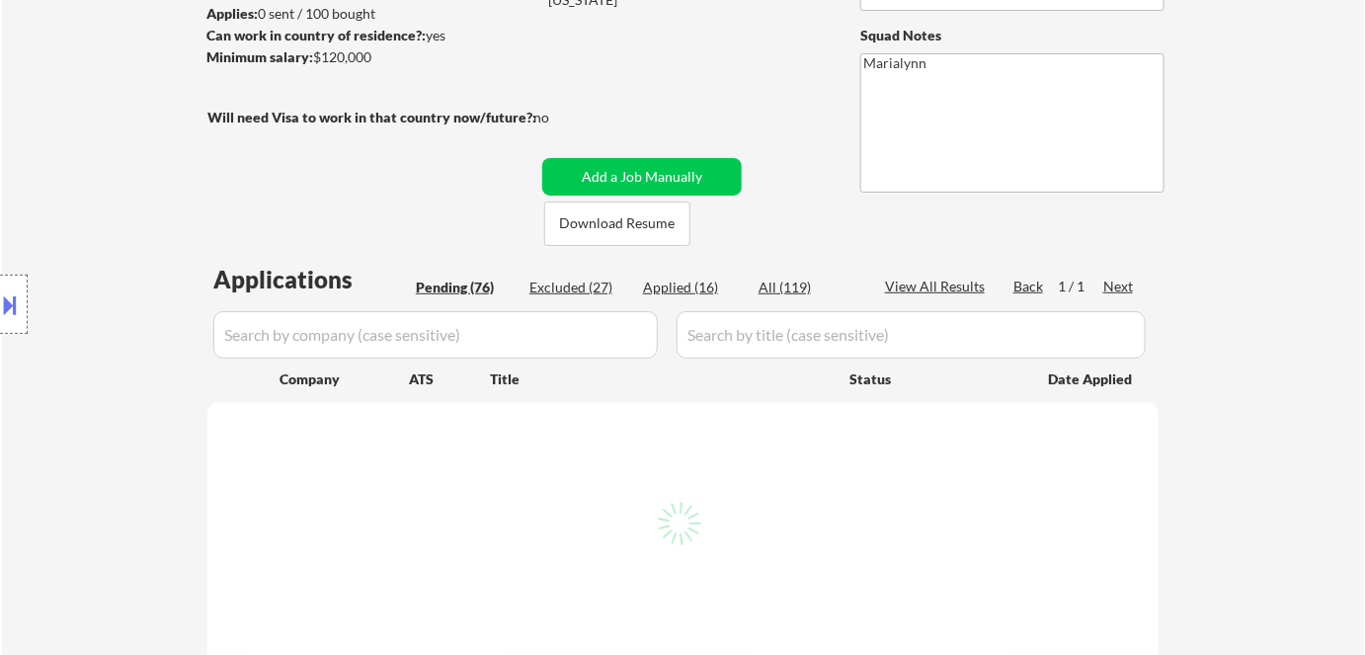
select select ""pending""
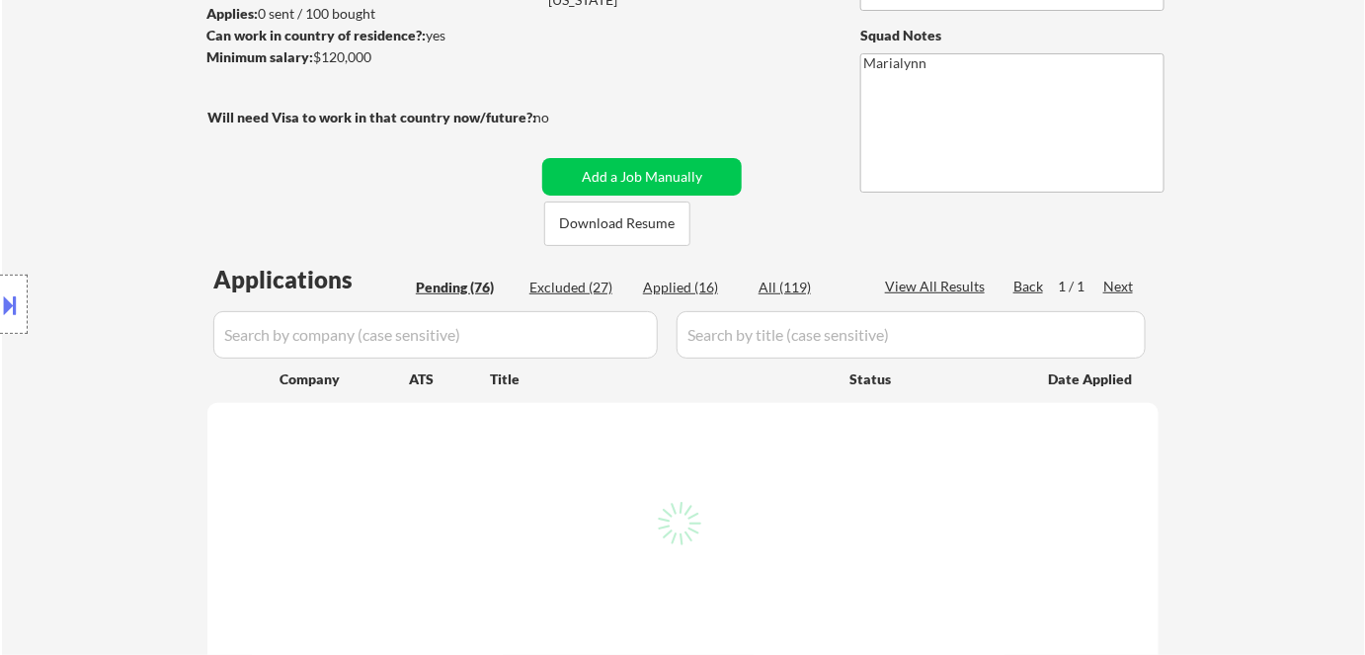
select select ""pending""
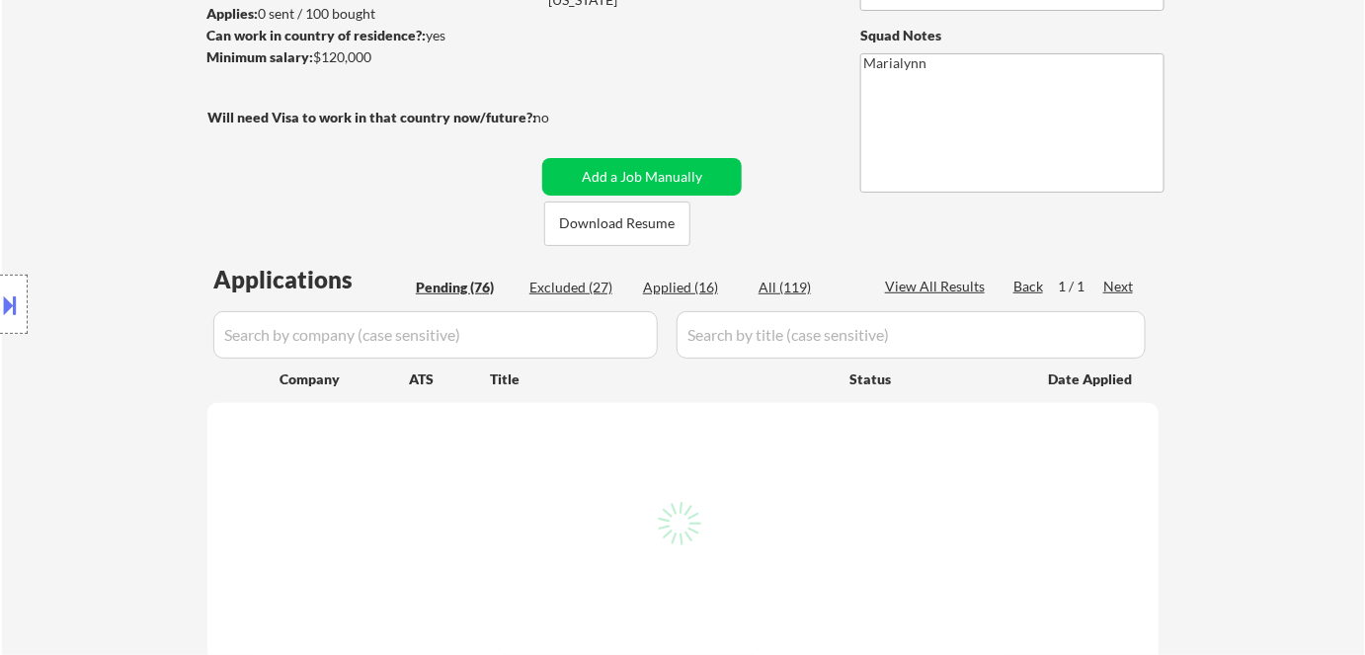
select select ""pending""
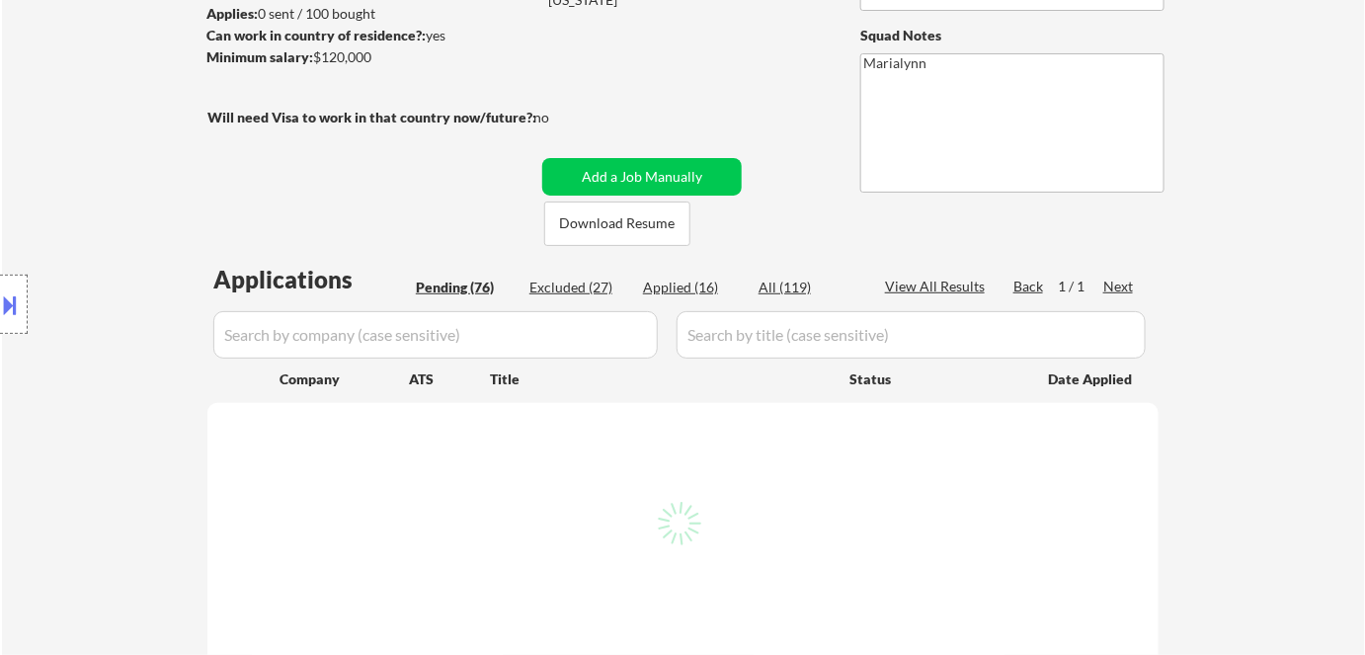
select select ""pending""
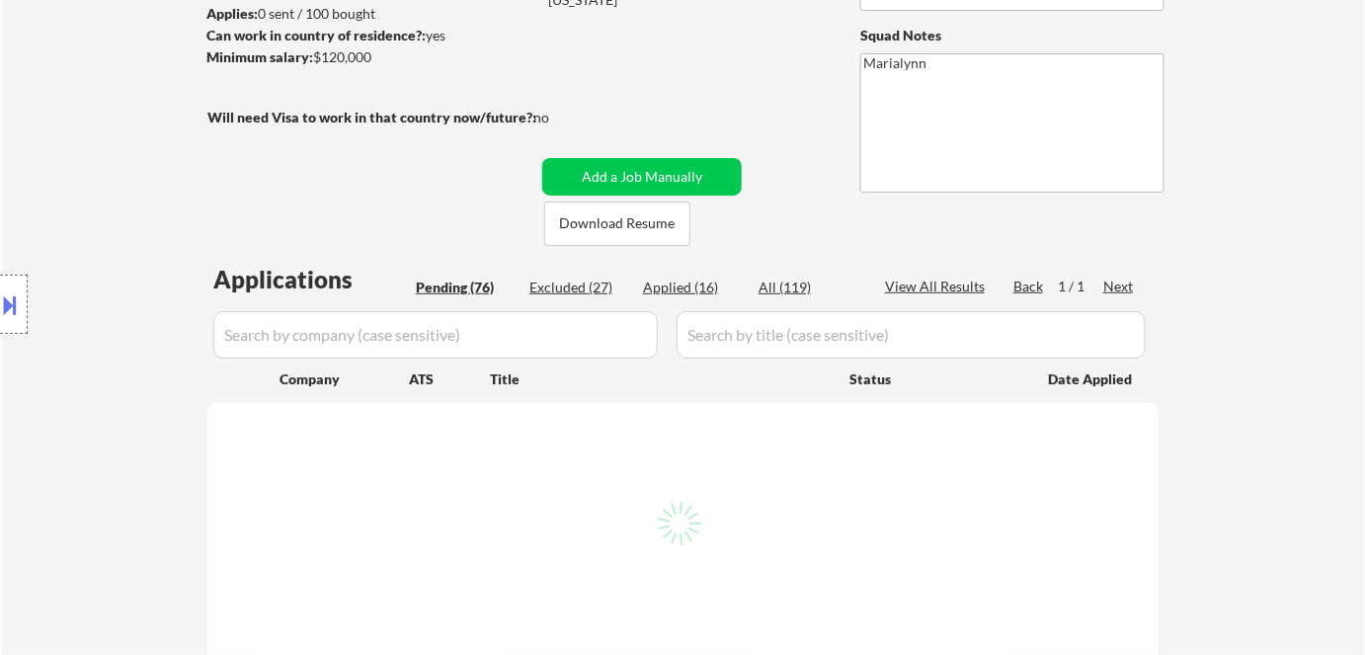
select select ""pending""
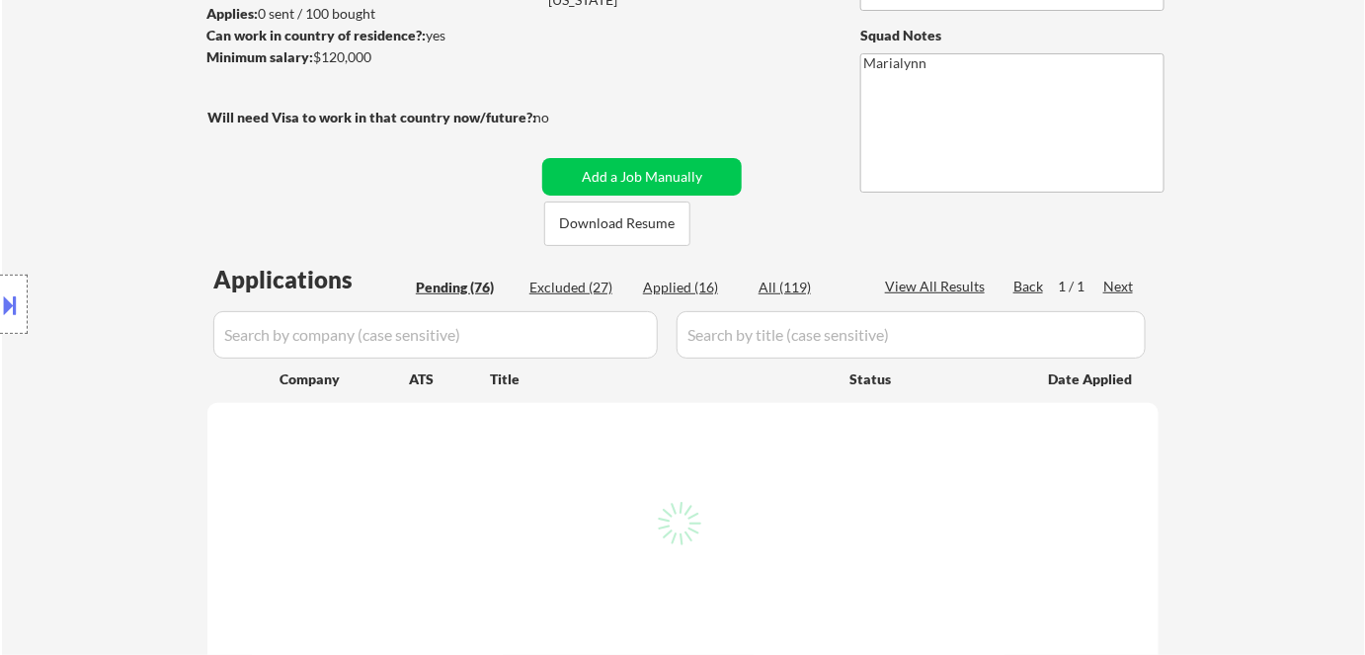
select select ""pending""
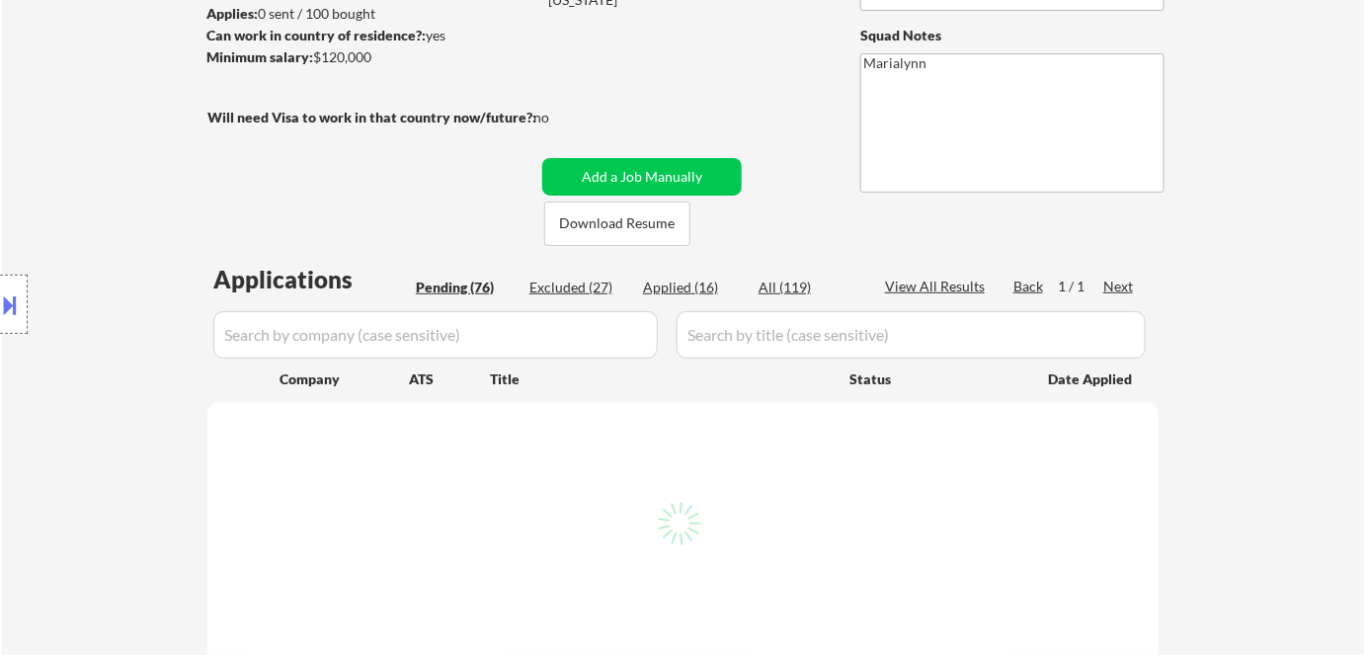
select select ""pending""
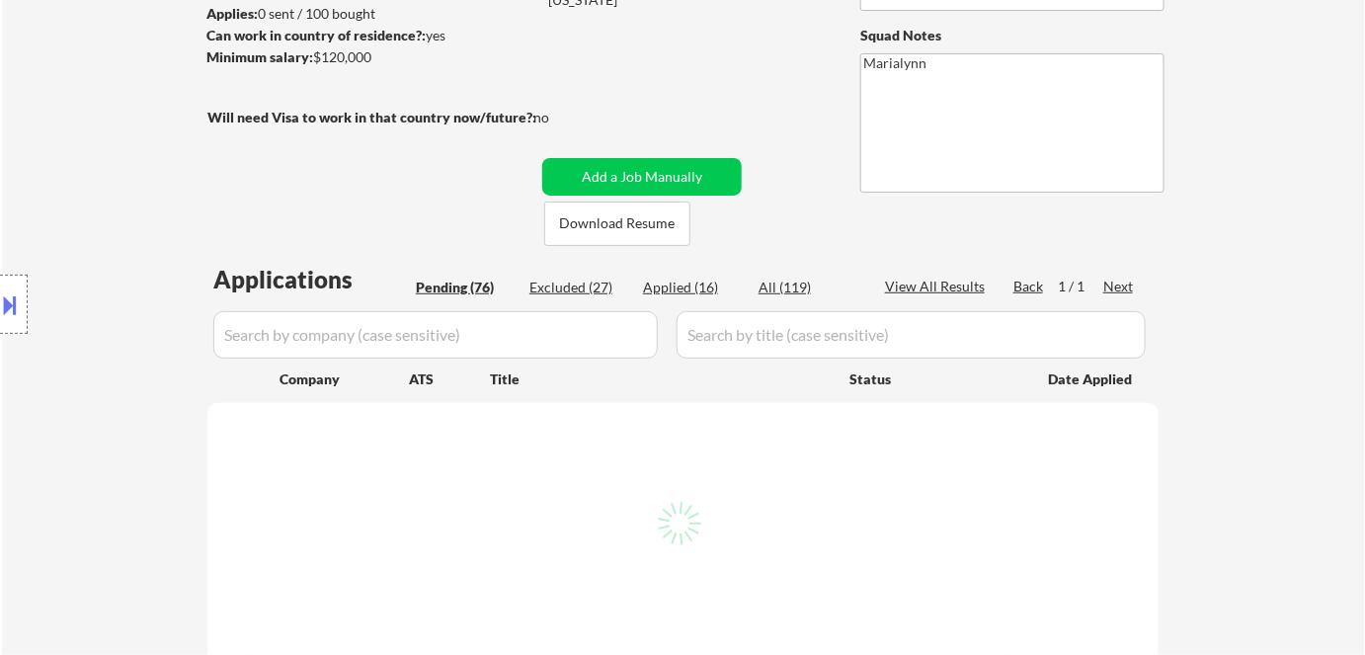
select select ""pending""
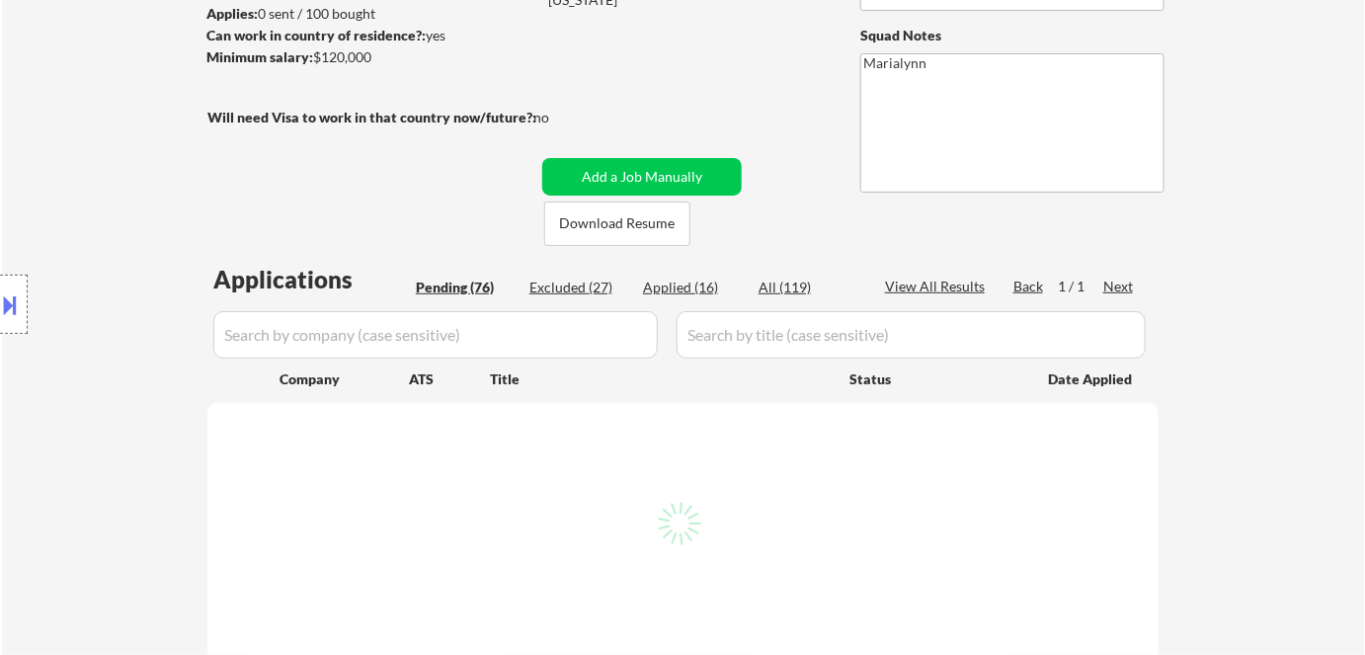
select select ""pending""
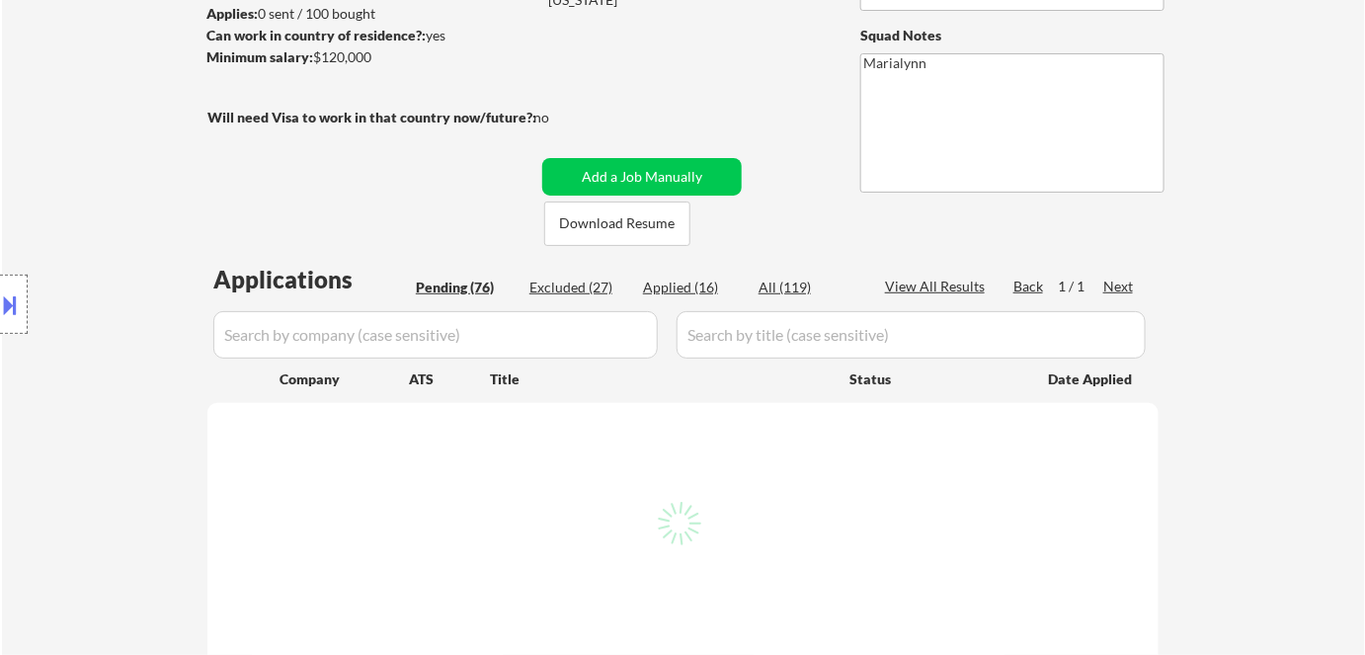
select select ""pending""
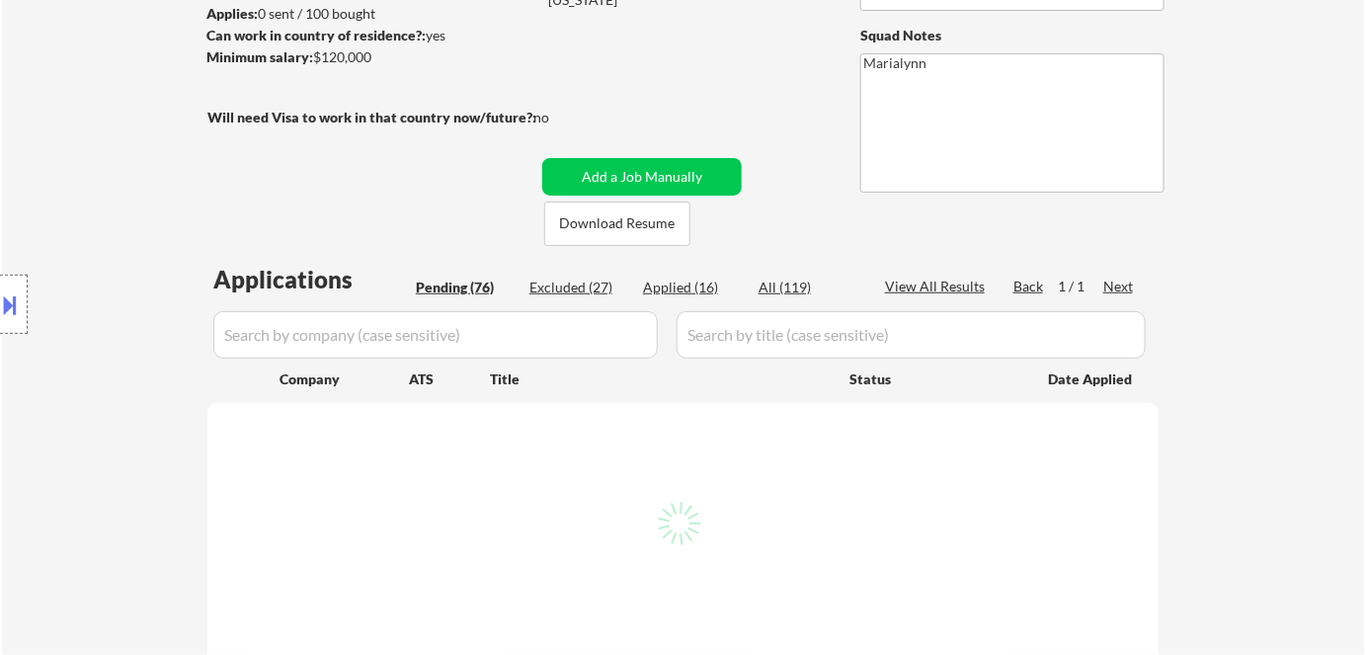
select select ""pending""
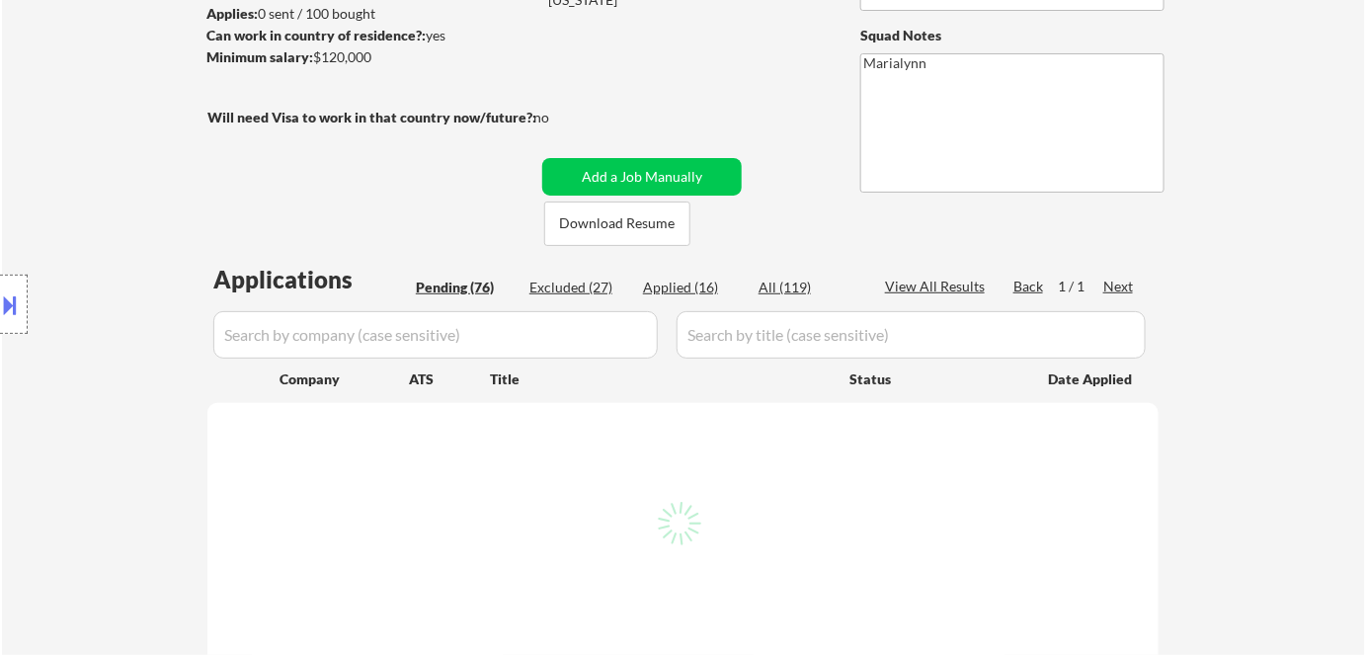
select select ""pending""
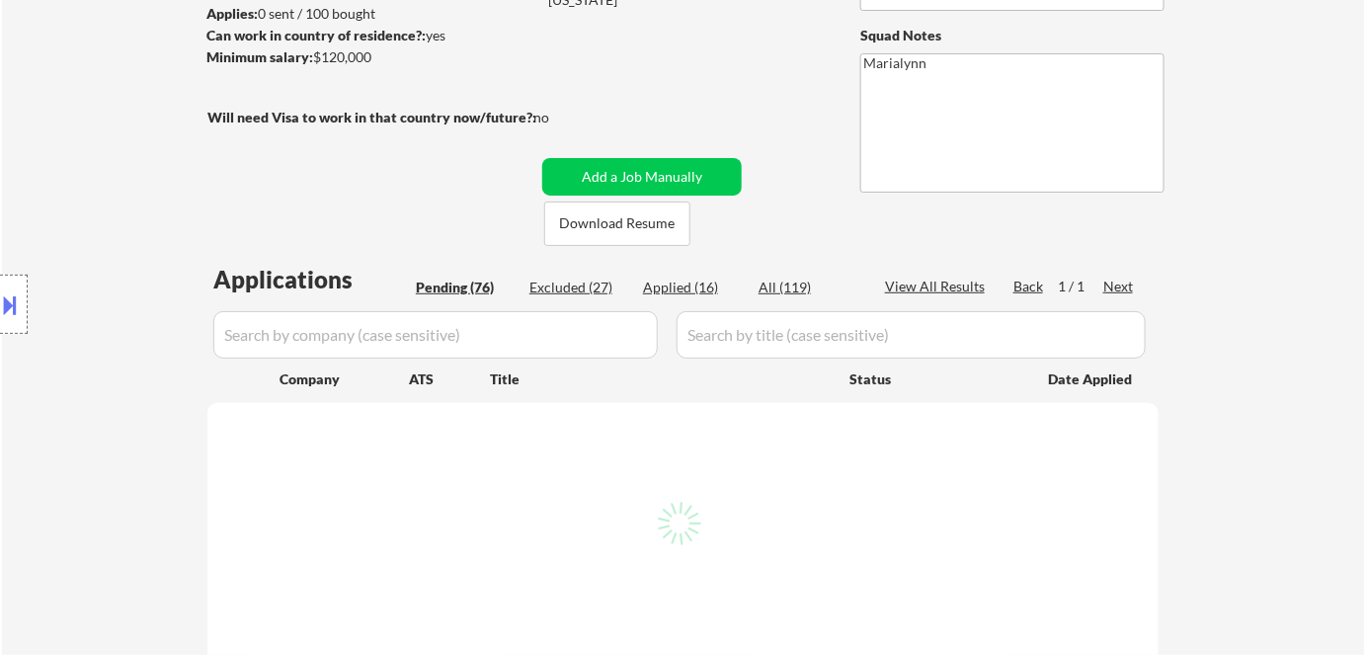
select select ""pending""
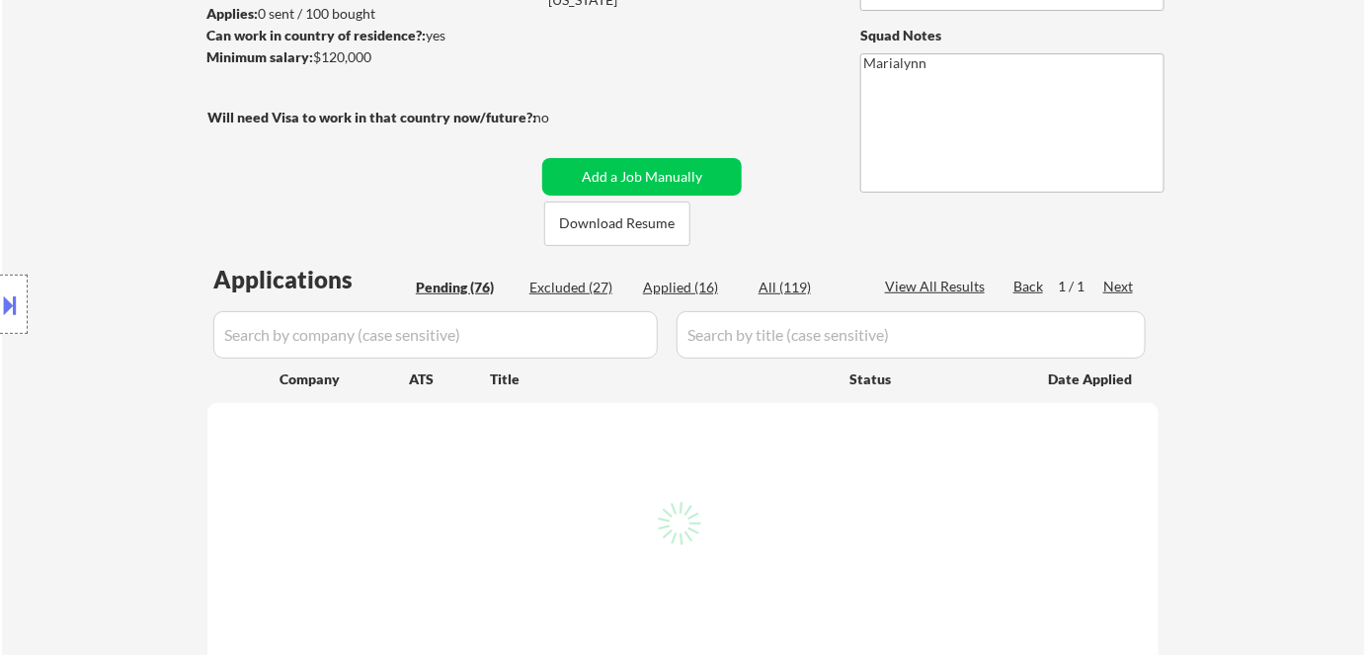
select select ""pending""
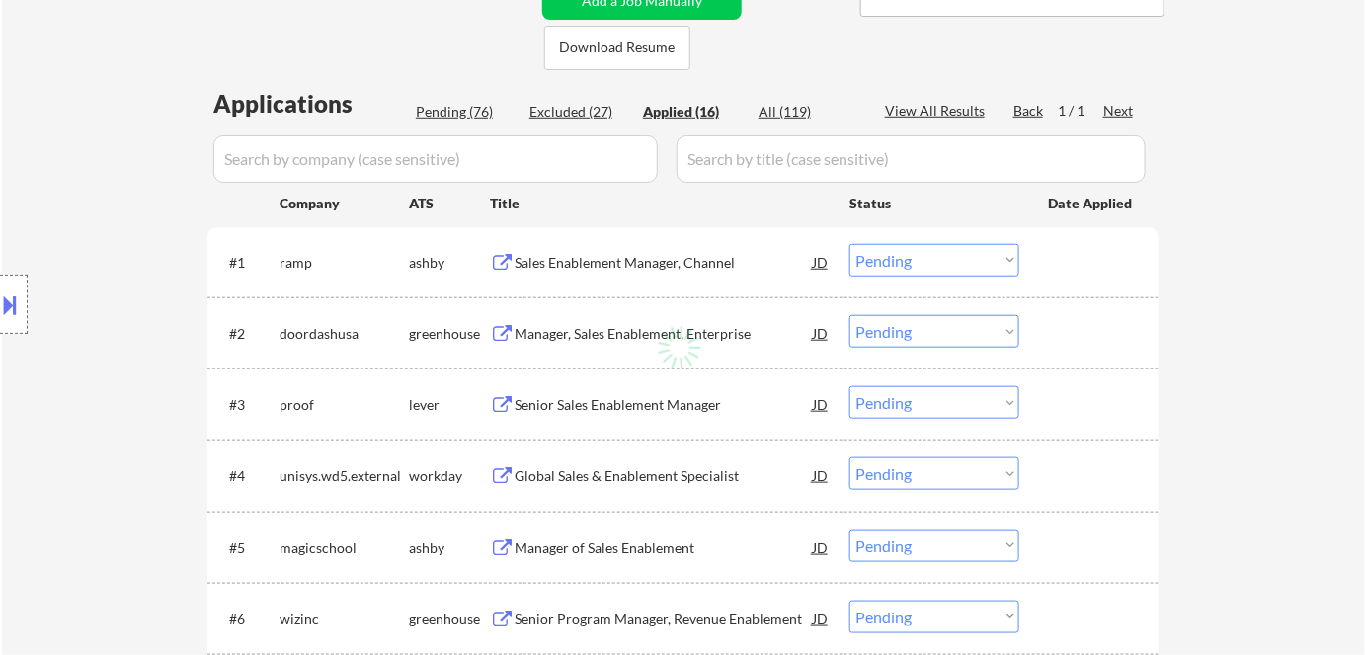
scroll to position [449, 0]
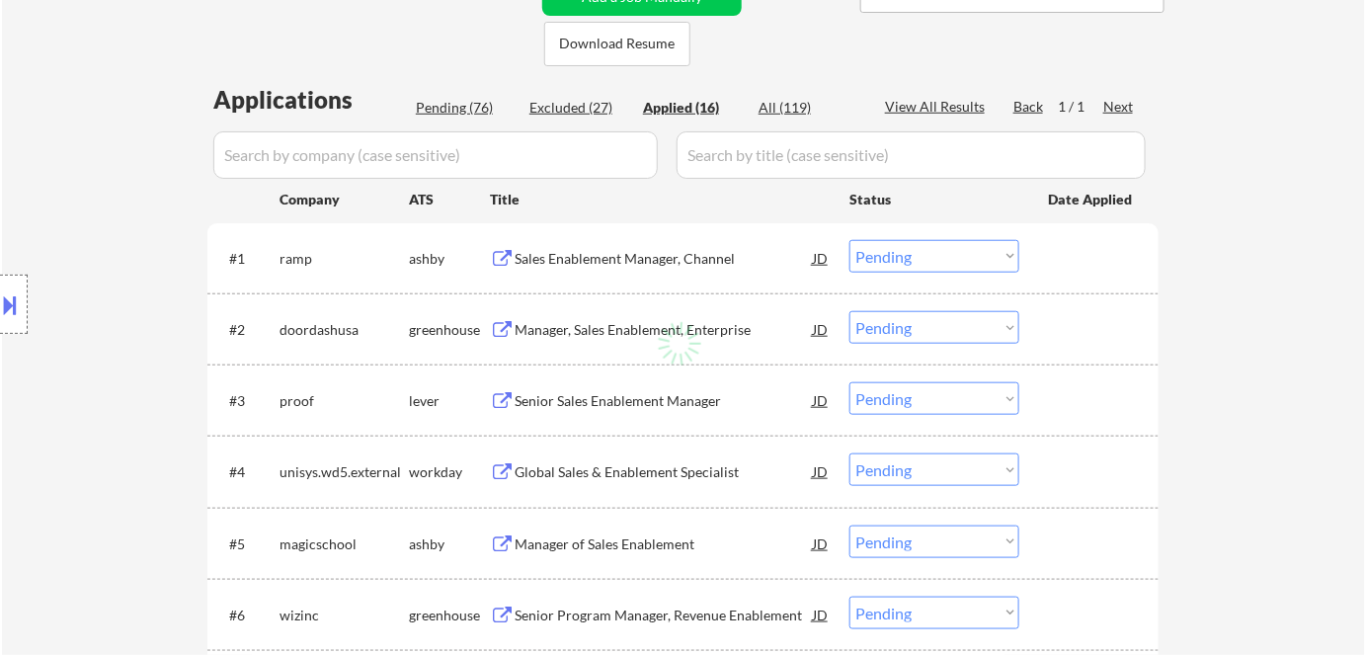
select select ""applied""
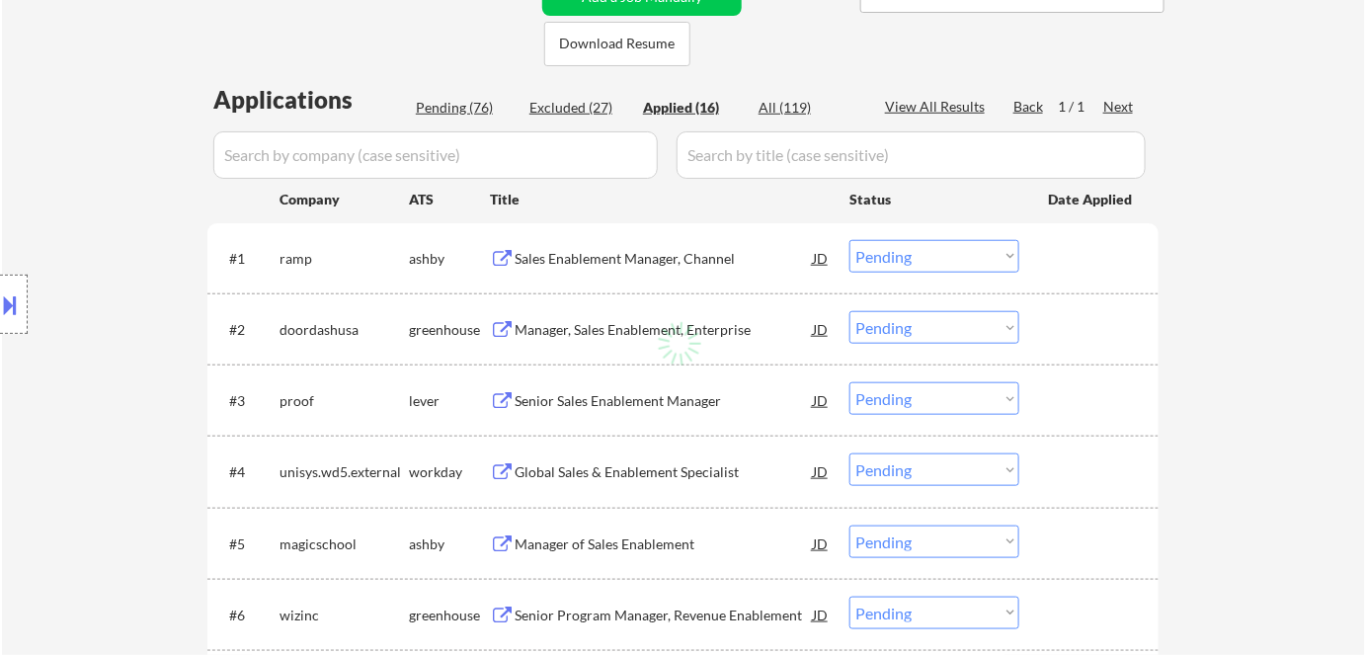
select select ""applied""
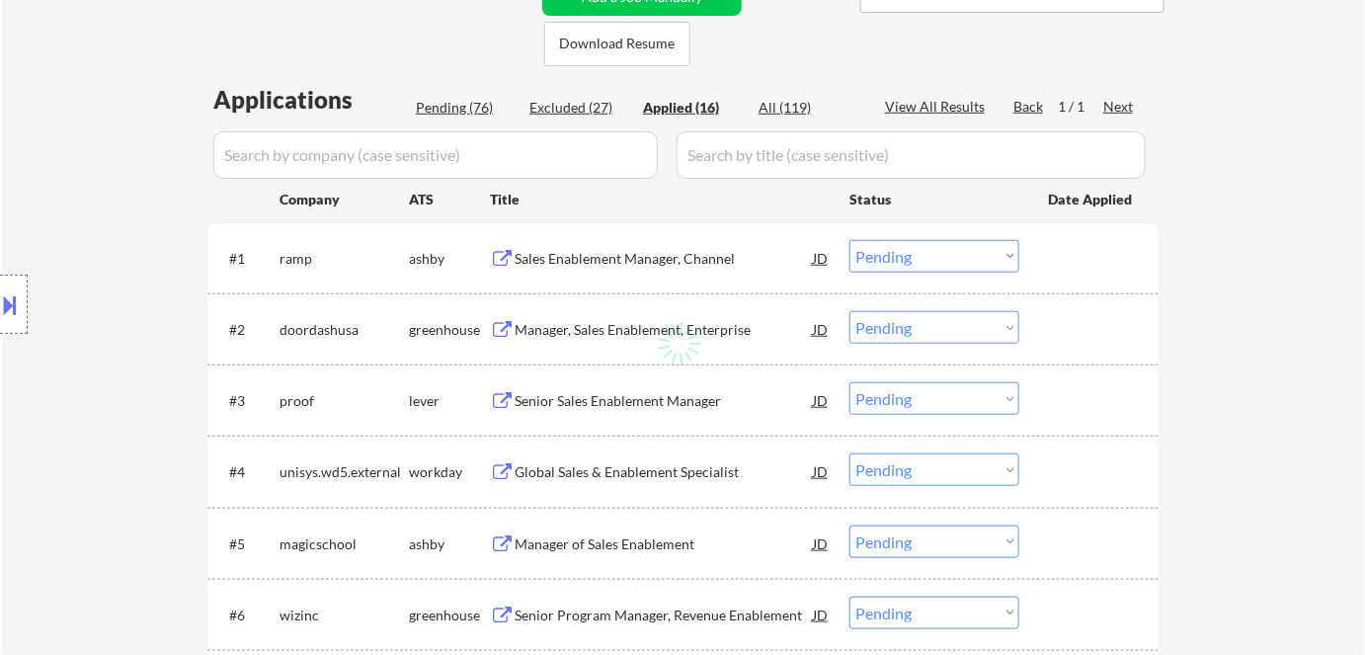
select select ""applied""
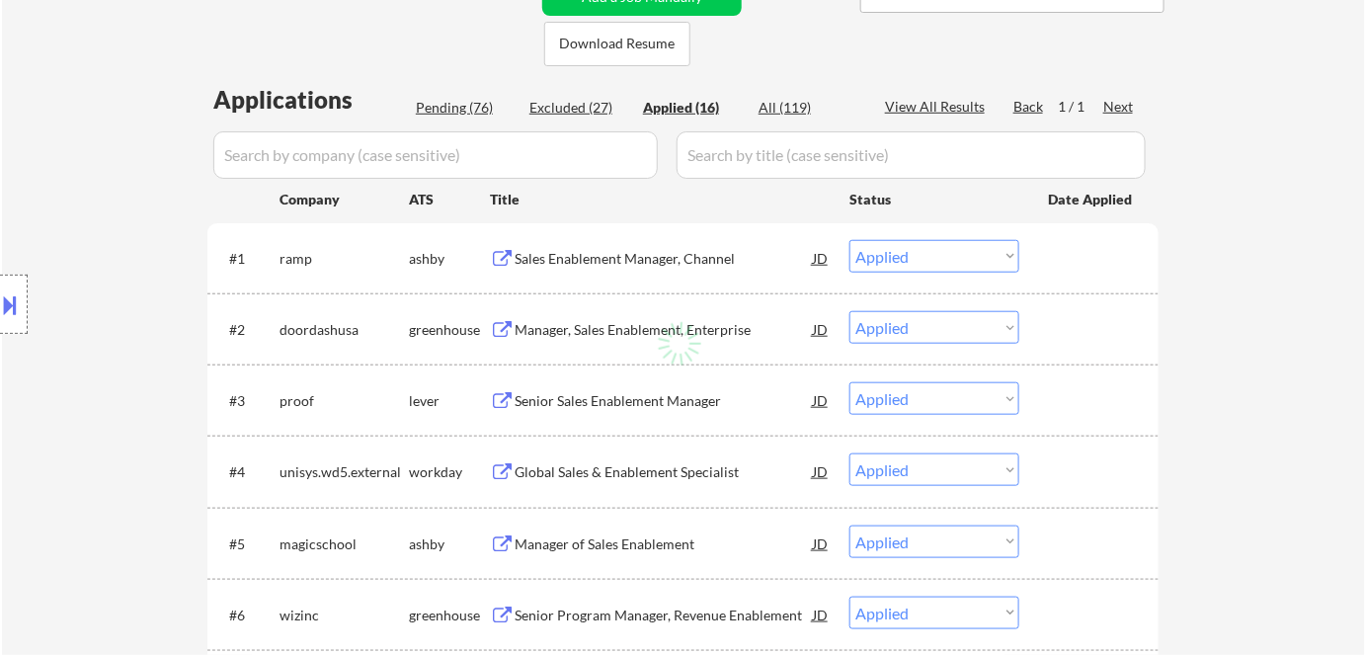
select select ""applied""
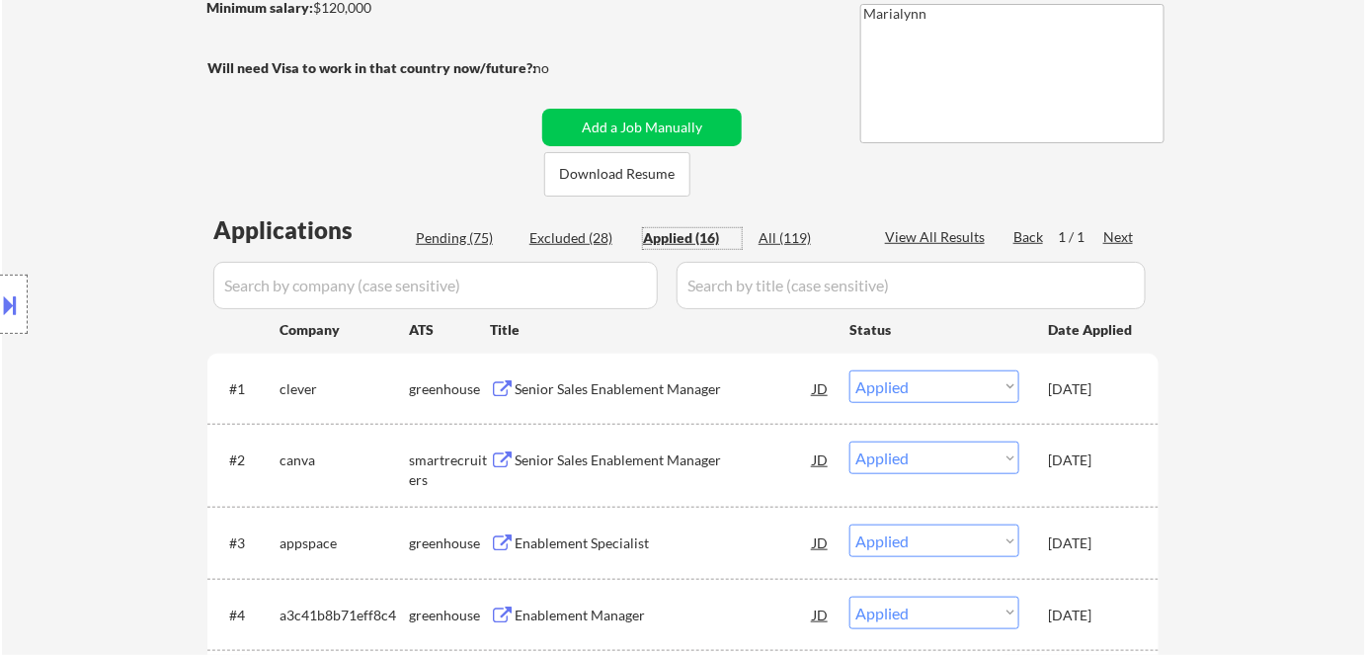
scroll to position [179, 0]
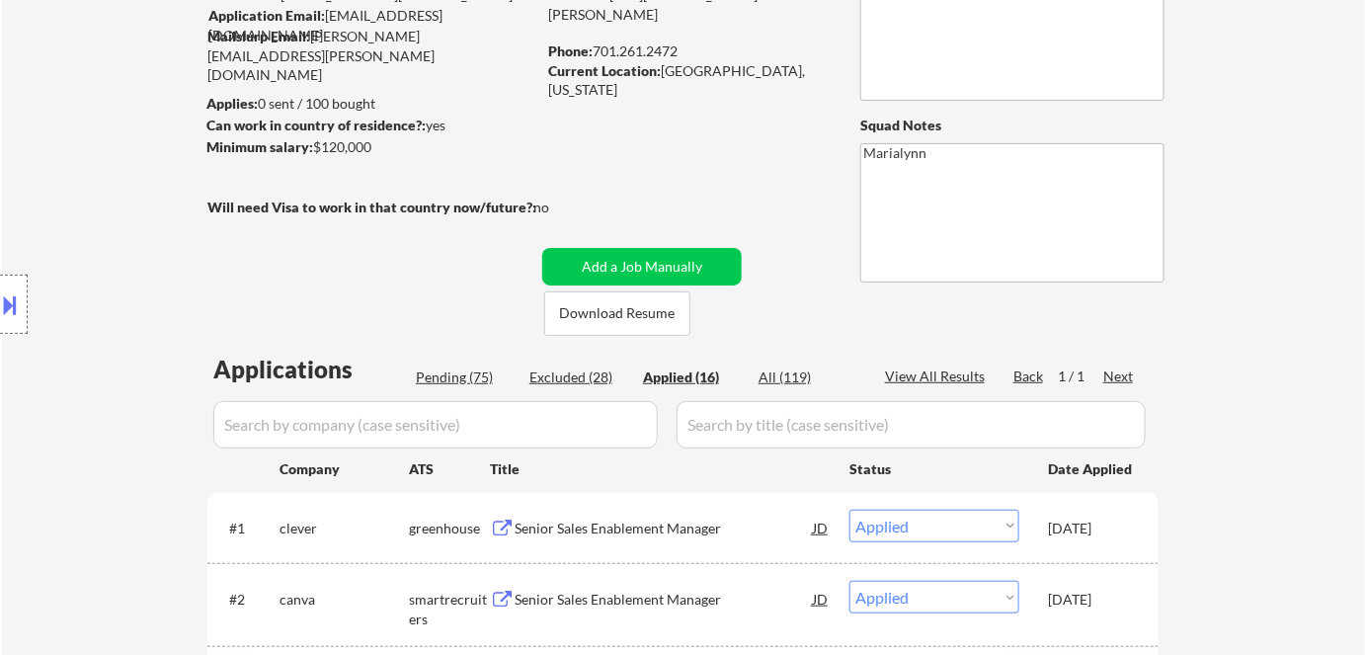
click at [767, 24] on div "LinkedIn: https://www.linkedin.com/in/shannon-kirby-68a89431/" at bounding box center [689, 4] width 283 height 39
click at [758, 10] on link "[URL][DOMAIN_NAME][PERSON_NAME]" at bounding box center [652, 4] width 209 height 37
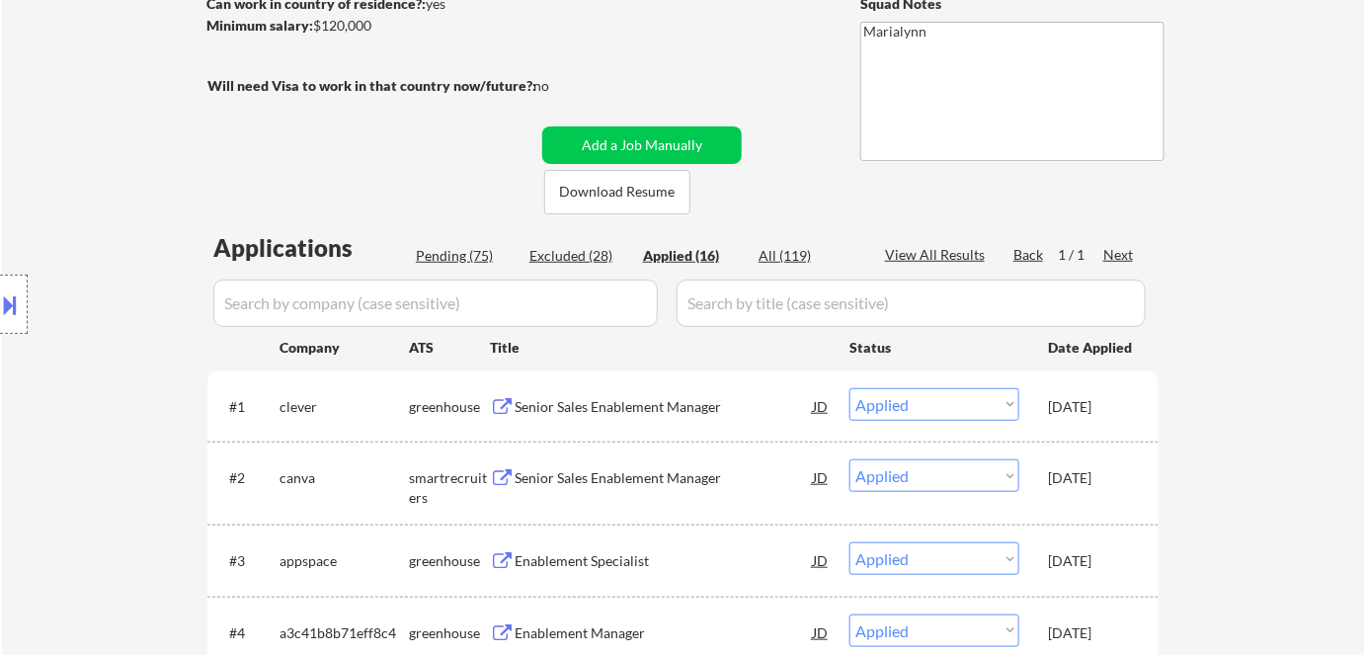
scroll to position [269, 0]
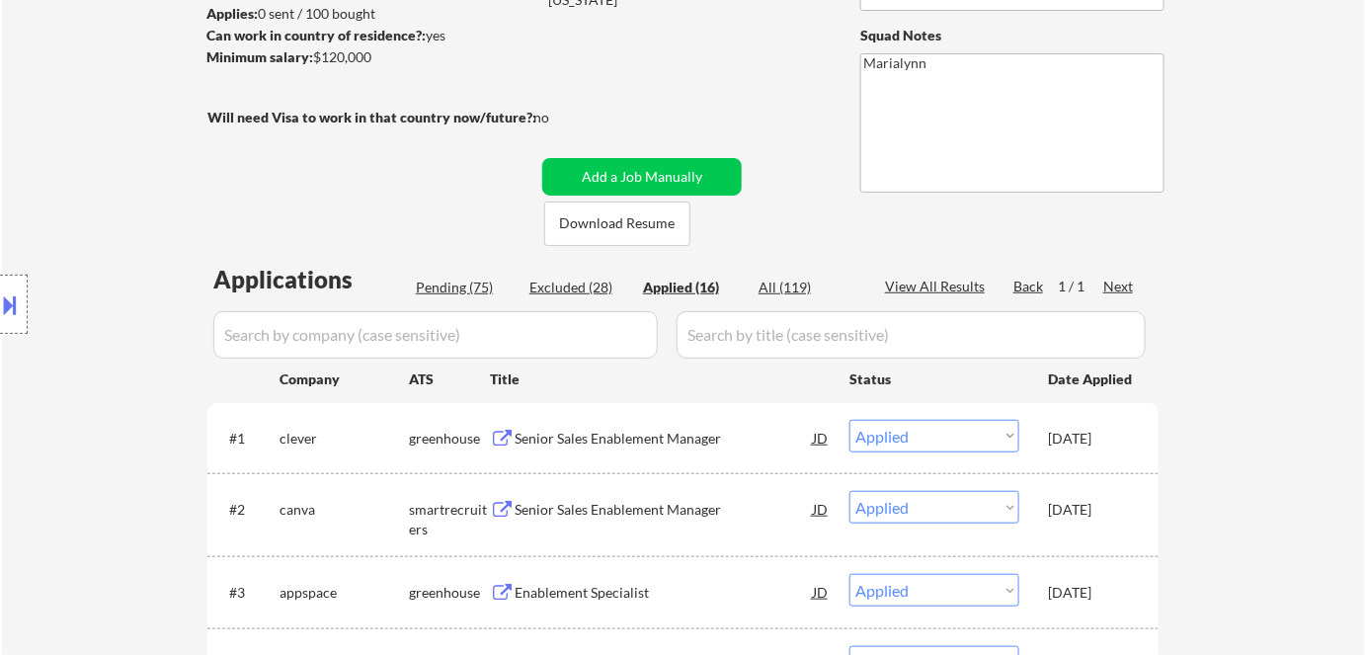
select select ""applied""
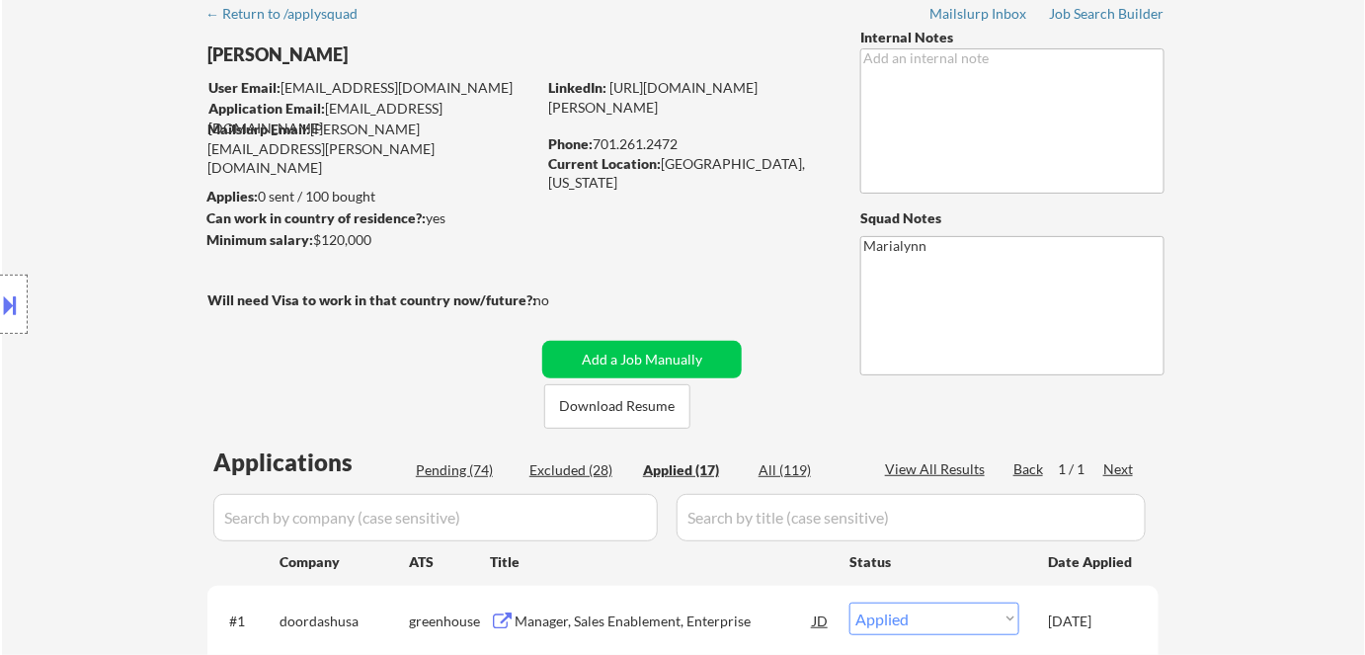
scroll to position [0, 0]
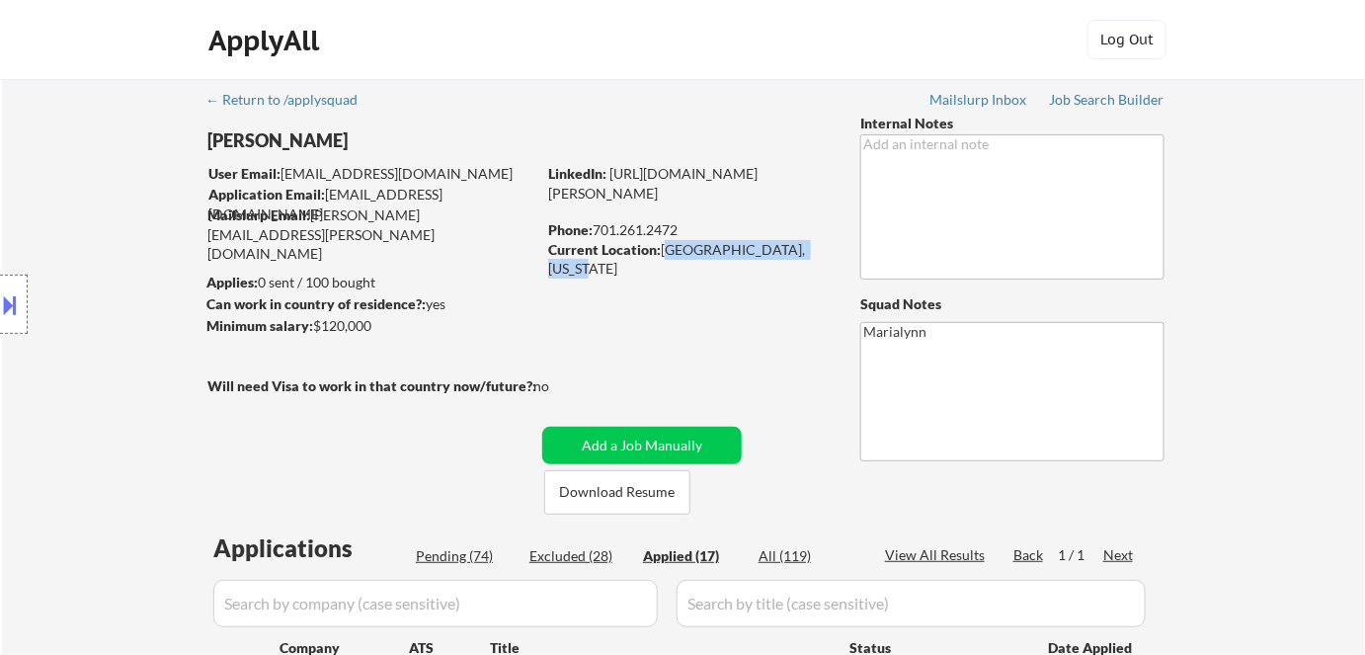
drag, startPoint x: 661, startPoint y: 256, endPoint x: 823, endPoint y: 260, distance: 162.1
click at [823, 260] on div "Current Location: [GEOGRAPHIC_DATA], [US_STATE]" at bounding box center [688, 250] width 280 height 21
copy div "[GEOGRAPHIC_DATA], [US_STATE]"
select select ""applied""
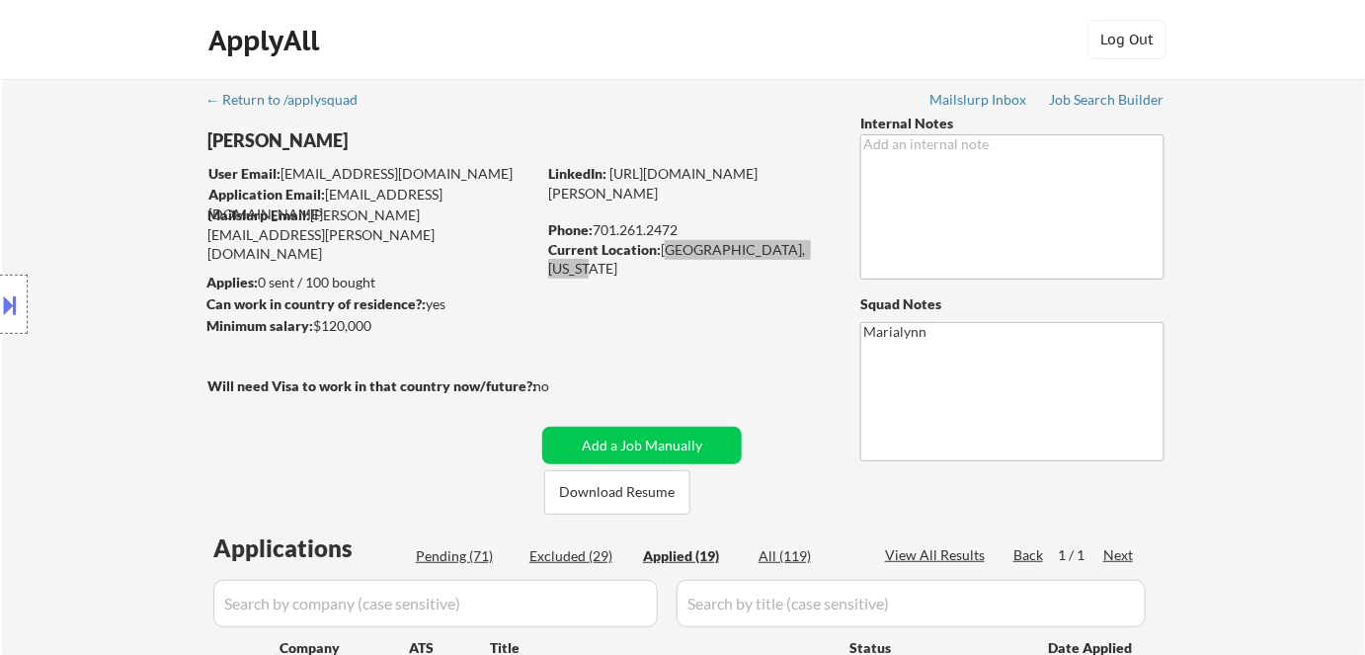
select select ""applied""
copy div "[GEOGRAPHIC_DATA], [US_STATE]"
select select ""applied""
copy div "[GEOGRAPHIC_DATA], [US_STATE]"
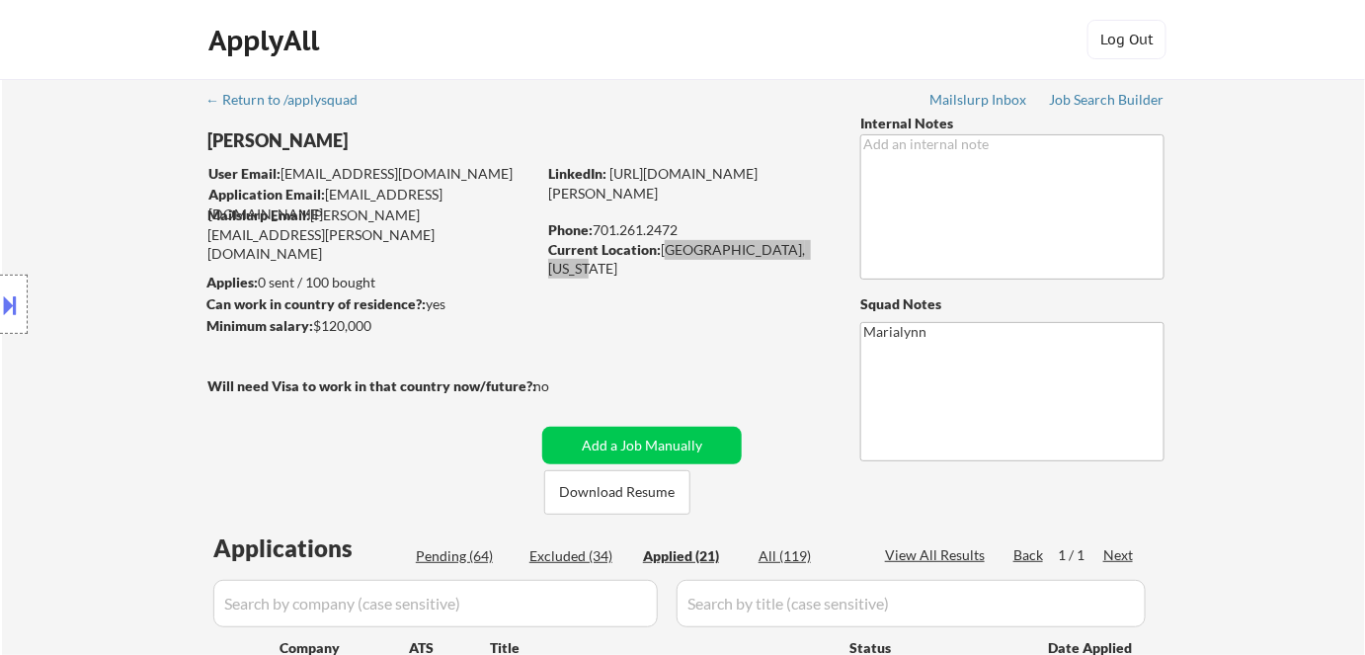
select select ""applied""
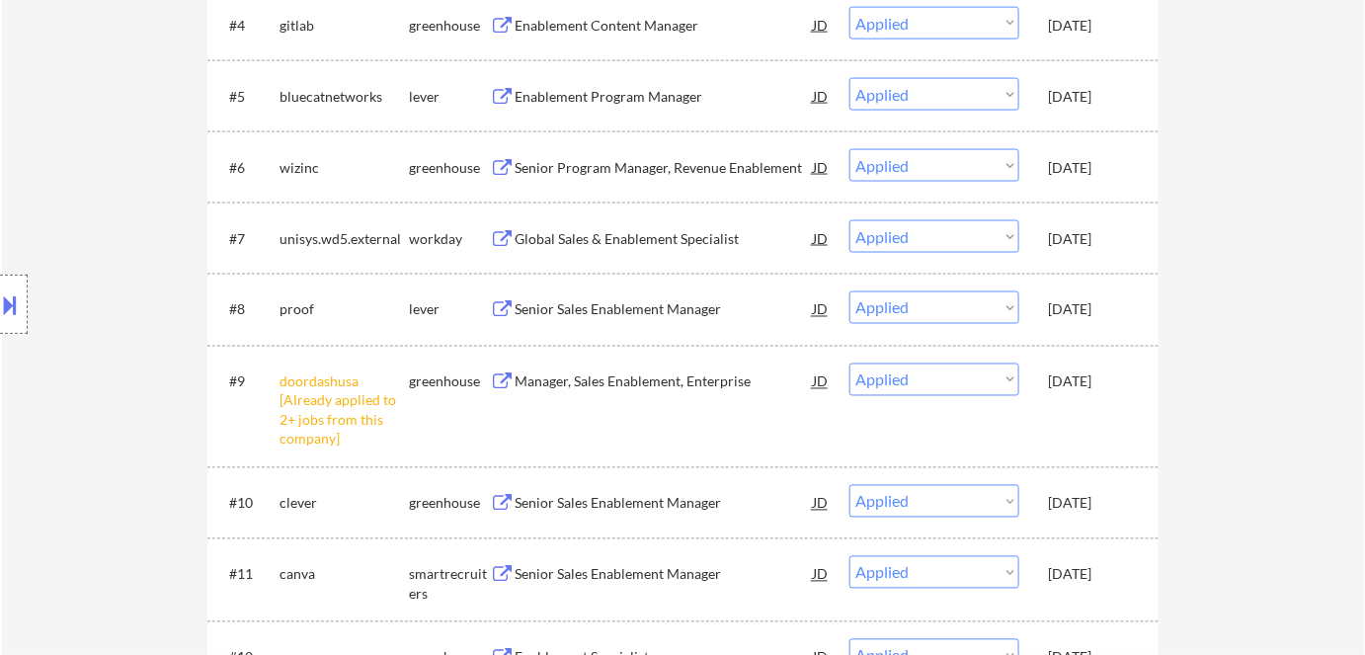
scroll to position [988, 0]
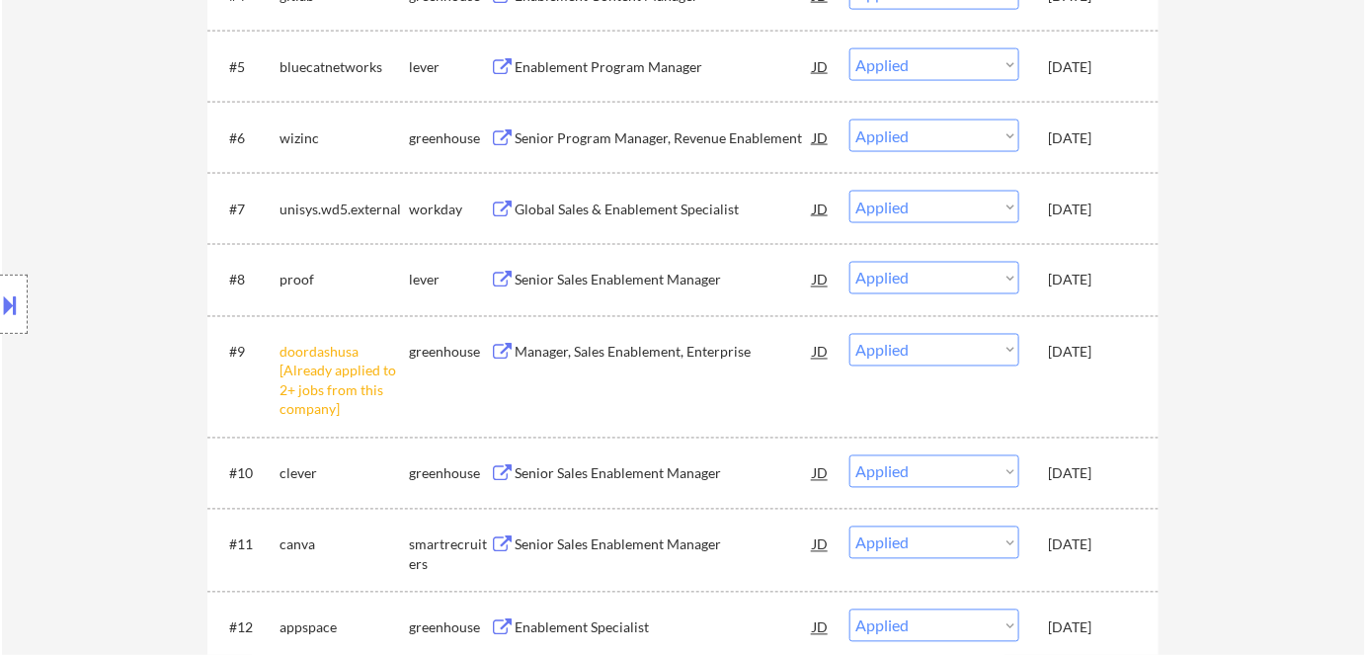
select select ""applied""
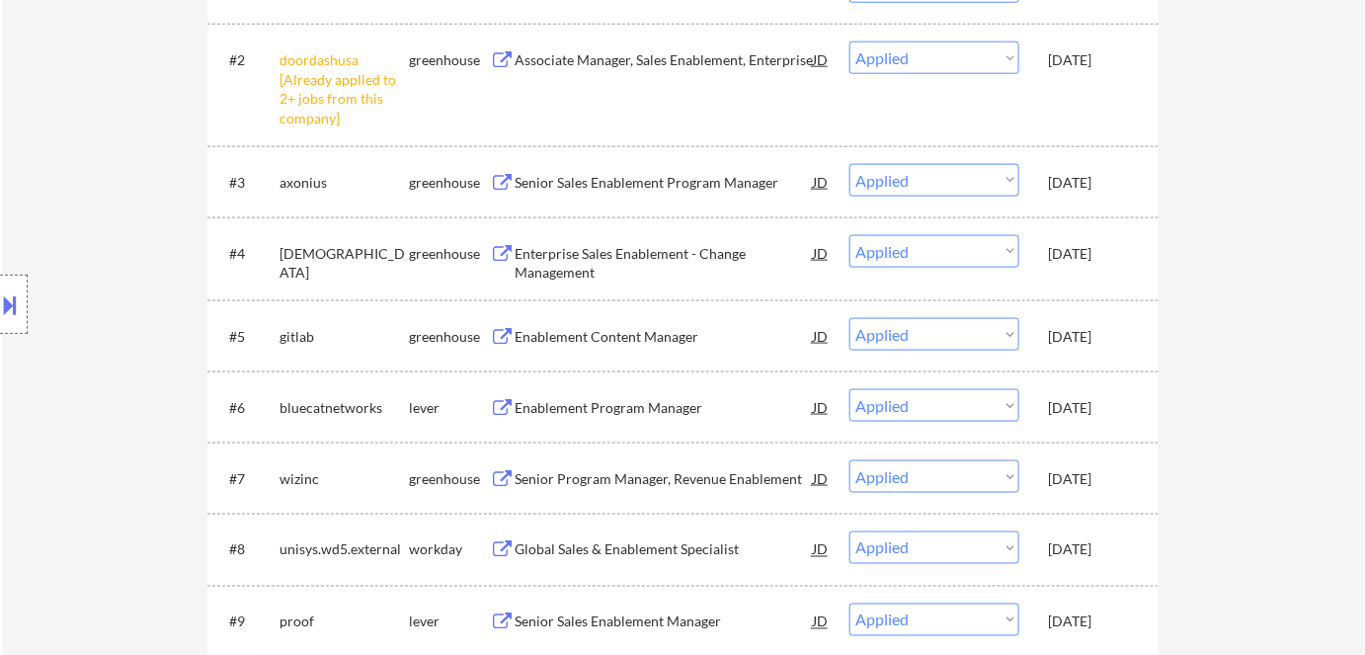
scroll to position [898, 0]
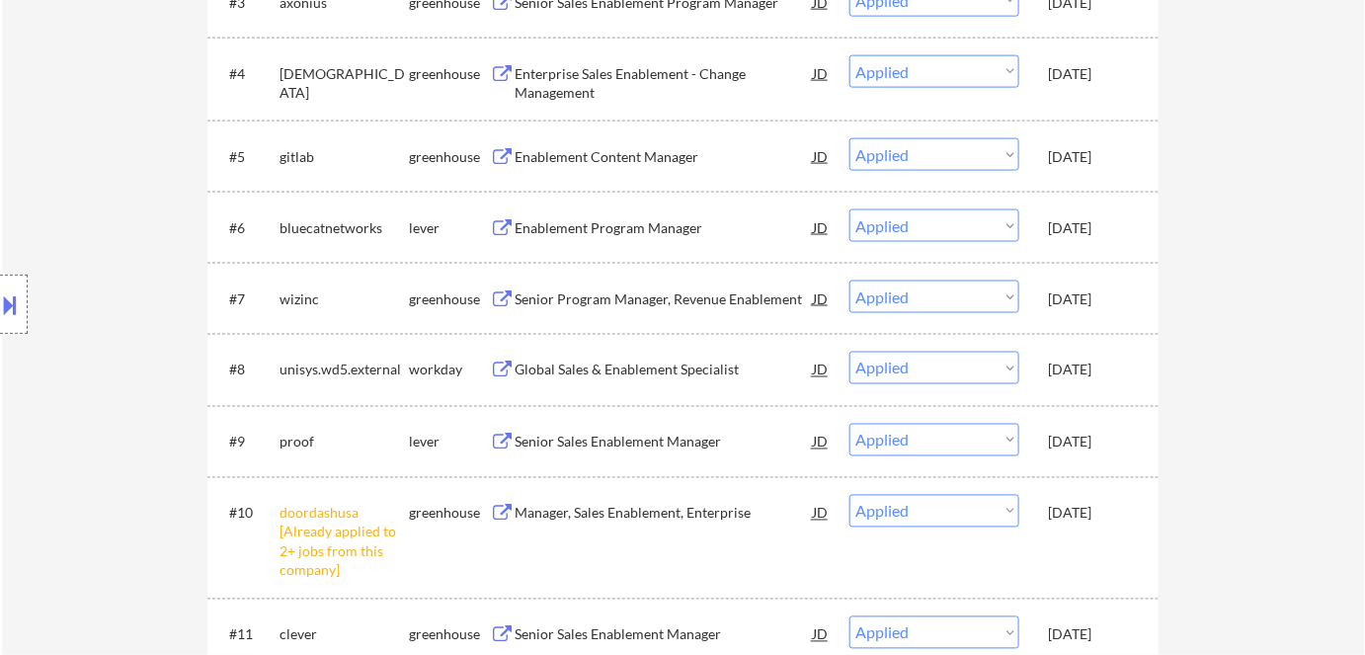
select select ""applied""
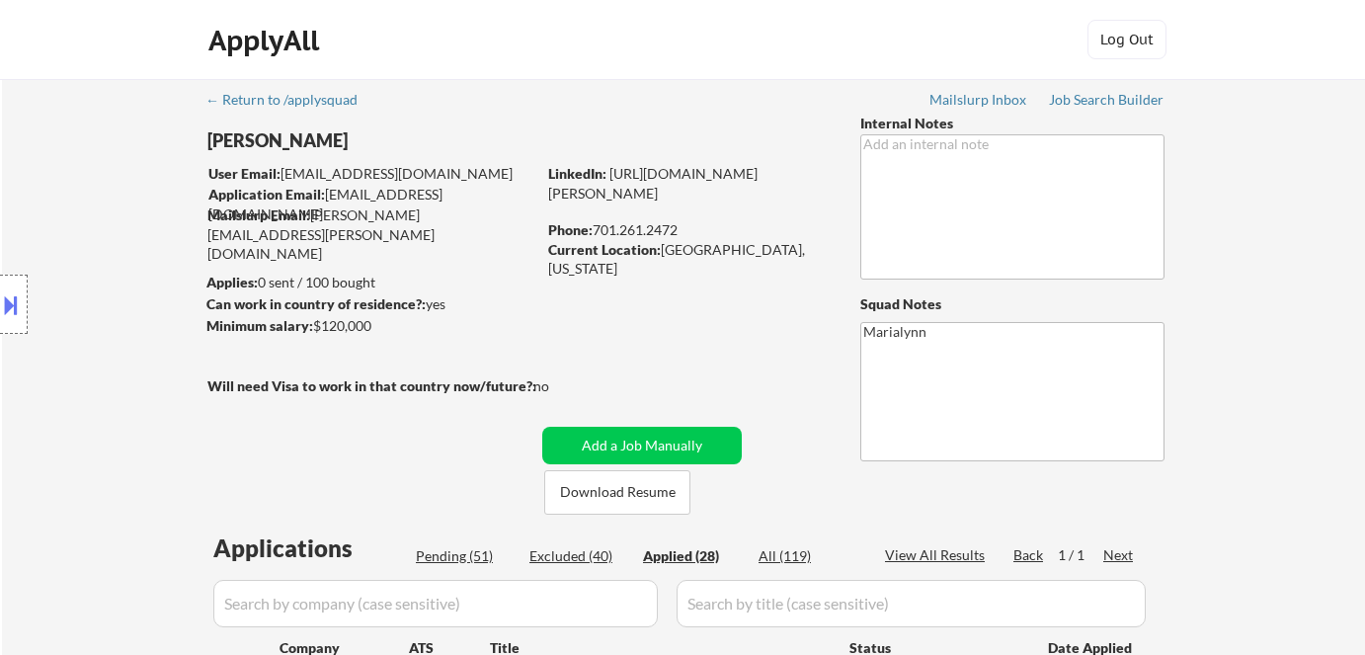
select select ""applied""
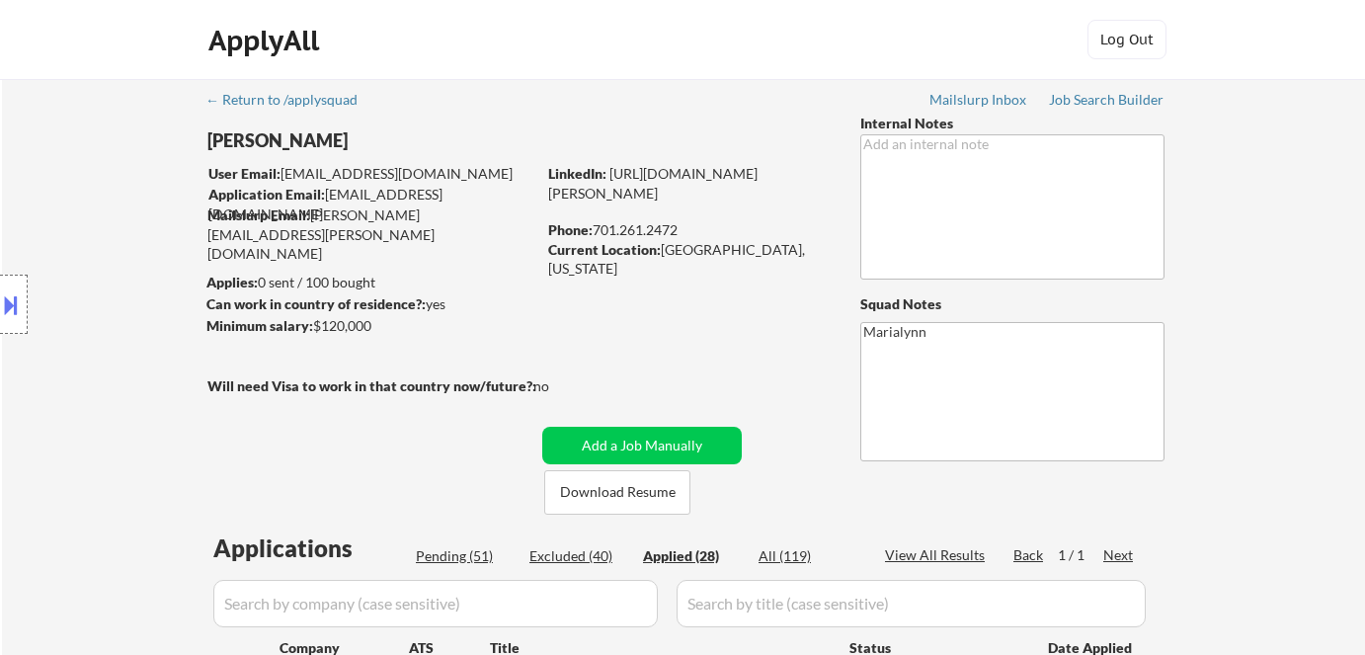
select select ""applied""
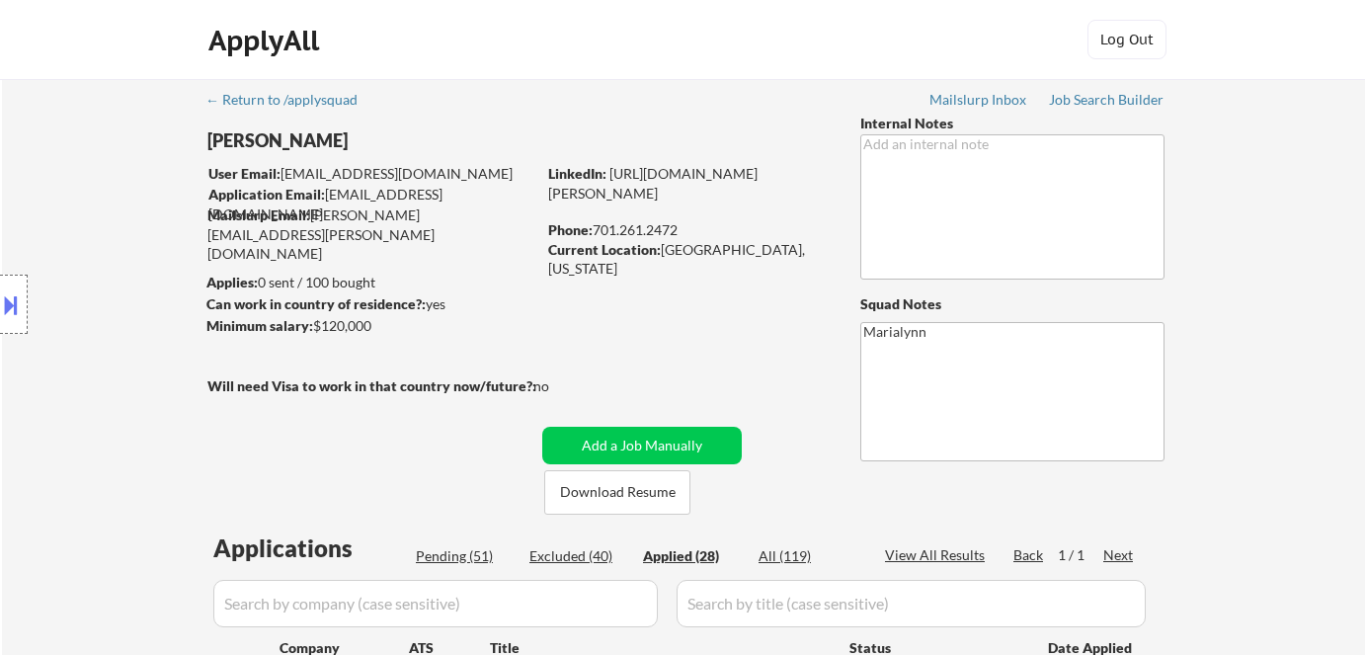
select select ""applied""
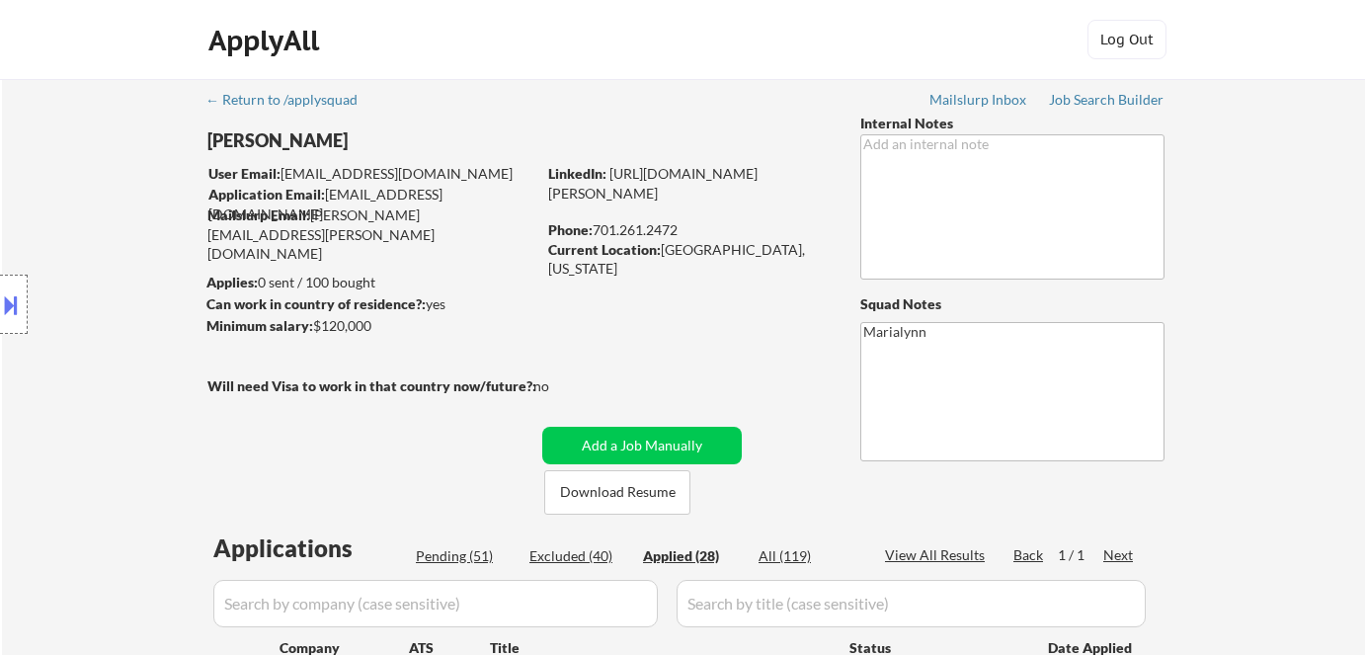
select select ""applied""
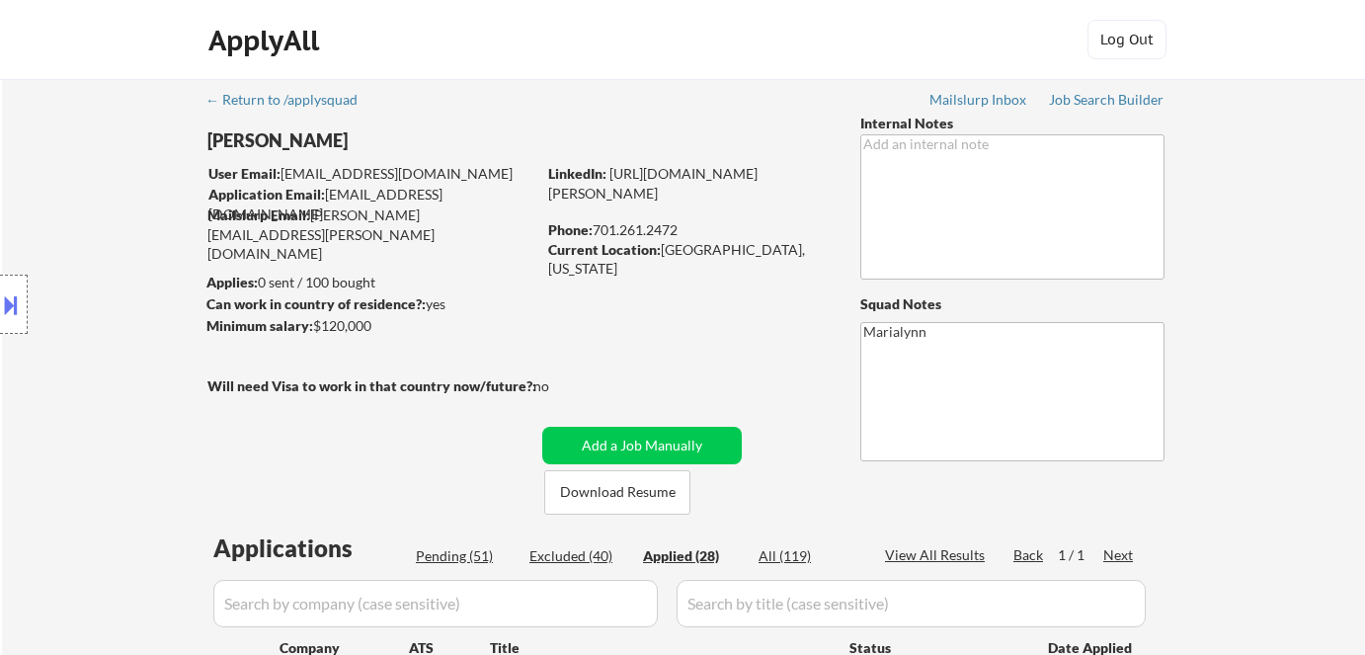
select select ""applied""
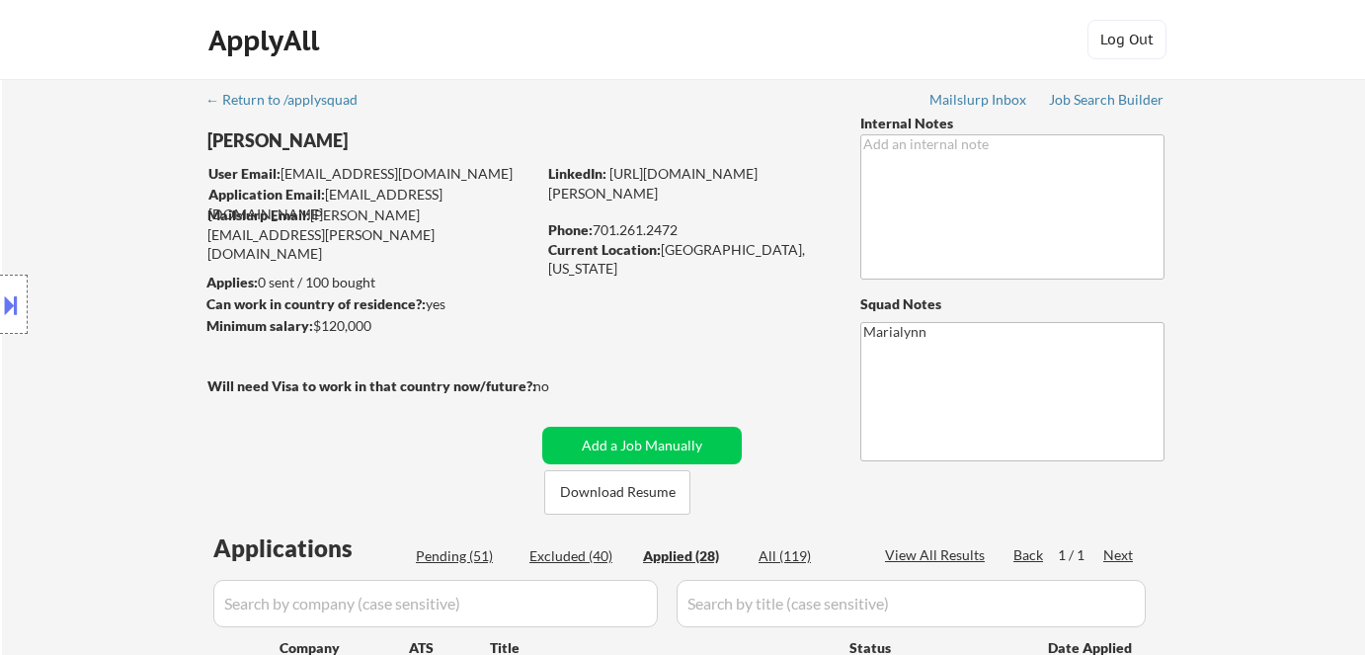
select select ""applied""
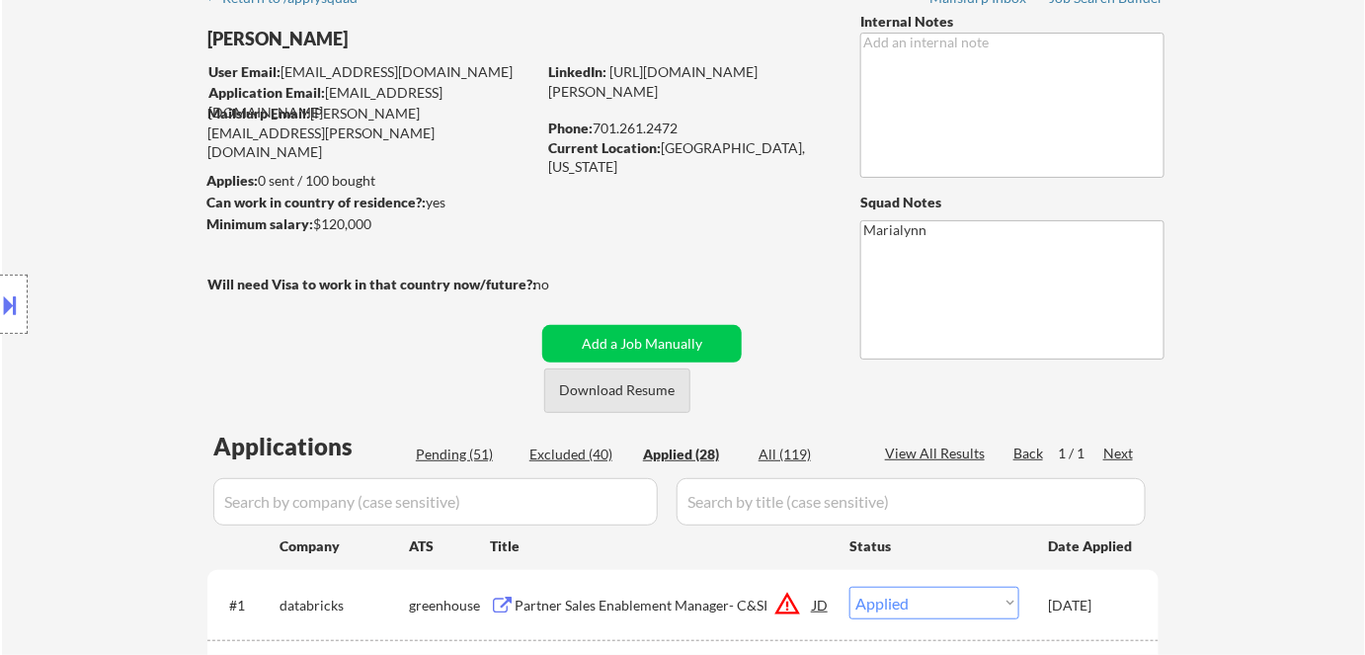
scroll to position [179, 0]
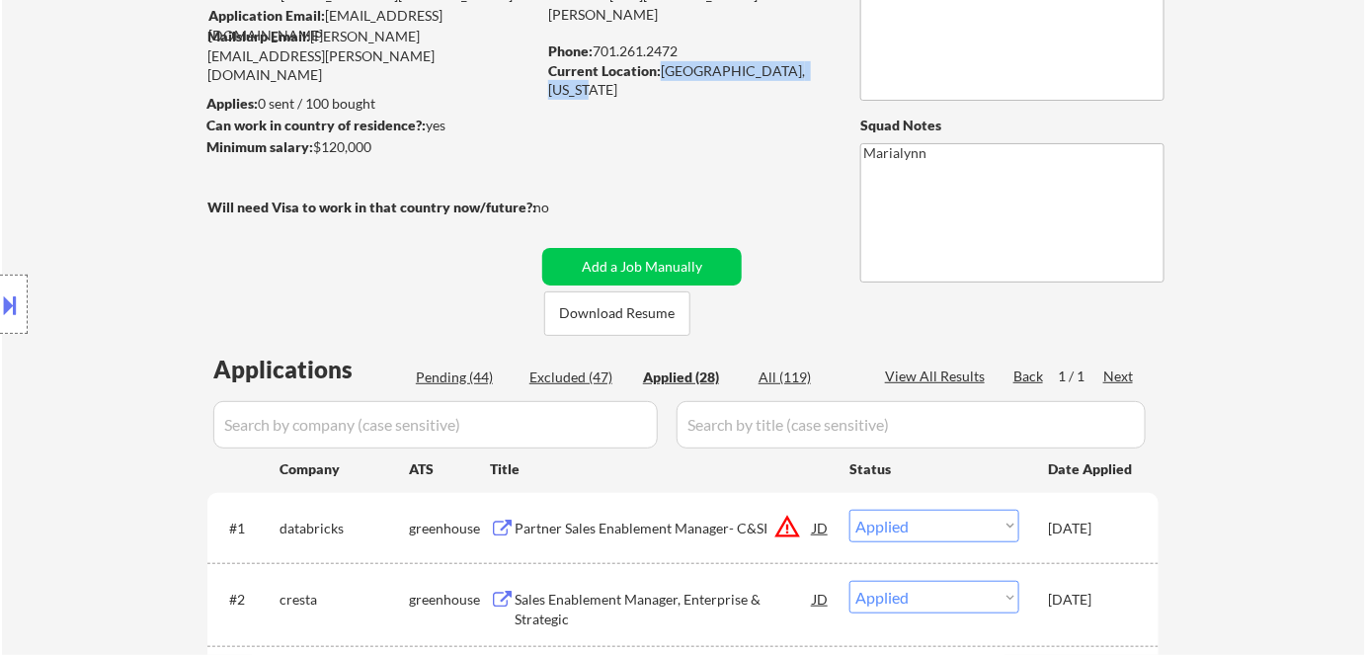
drag, startPoint x: 658, startPoint y: 71, endPoint x: 825, endPoint y: 67, distance: 167.0
click at [825, 67] on div "Current Location: [GEOGRAPHIC_DATA], [US_STATE]" at bounding box center [688, 80] width 280 height 39
copy div "[GEOGRAPHIC_DATA], [US_STATE]"
select select ""applied""
